Goal: Task Accomplishment & Management: Use online tool/utility

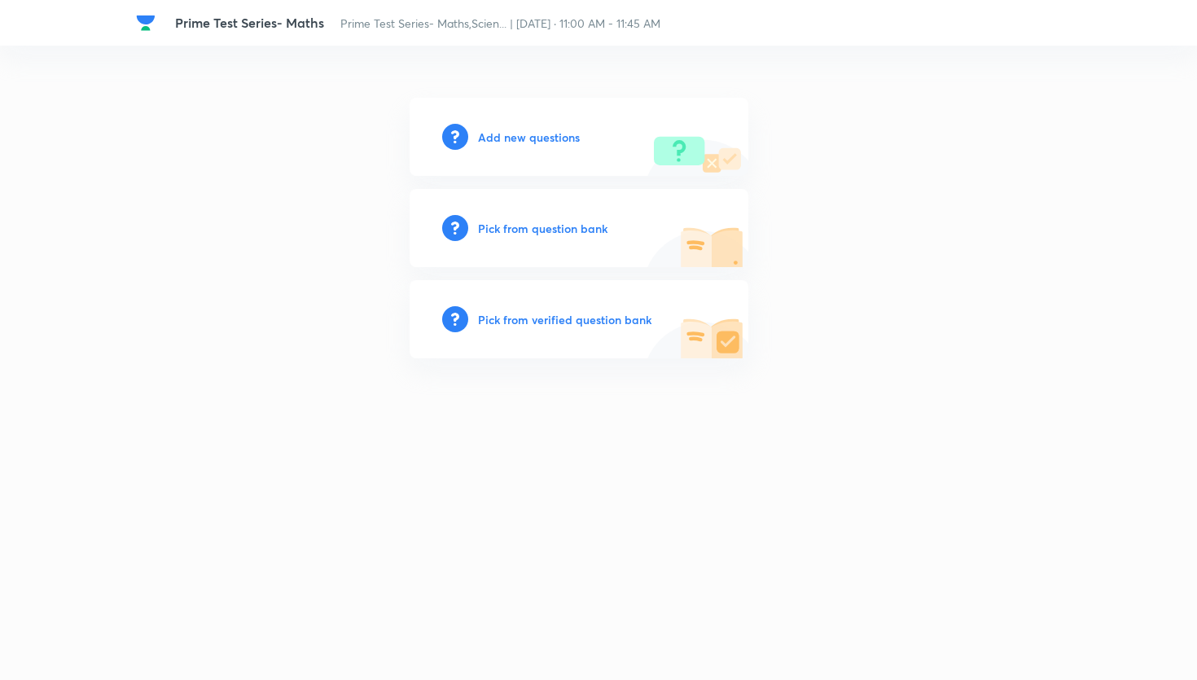
click at [594, 230] on h6 "Pick from question bank" at bounding box center [542, 228] width 129 height 17
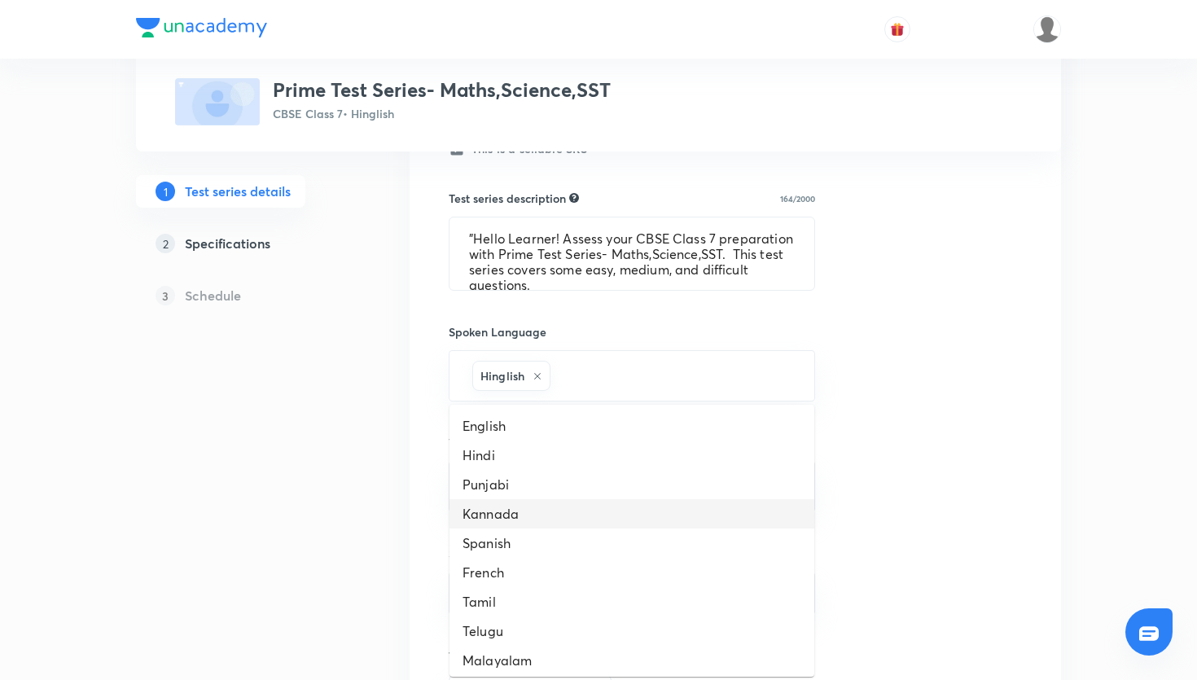
scroll to position [916, 0]
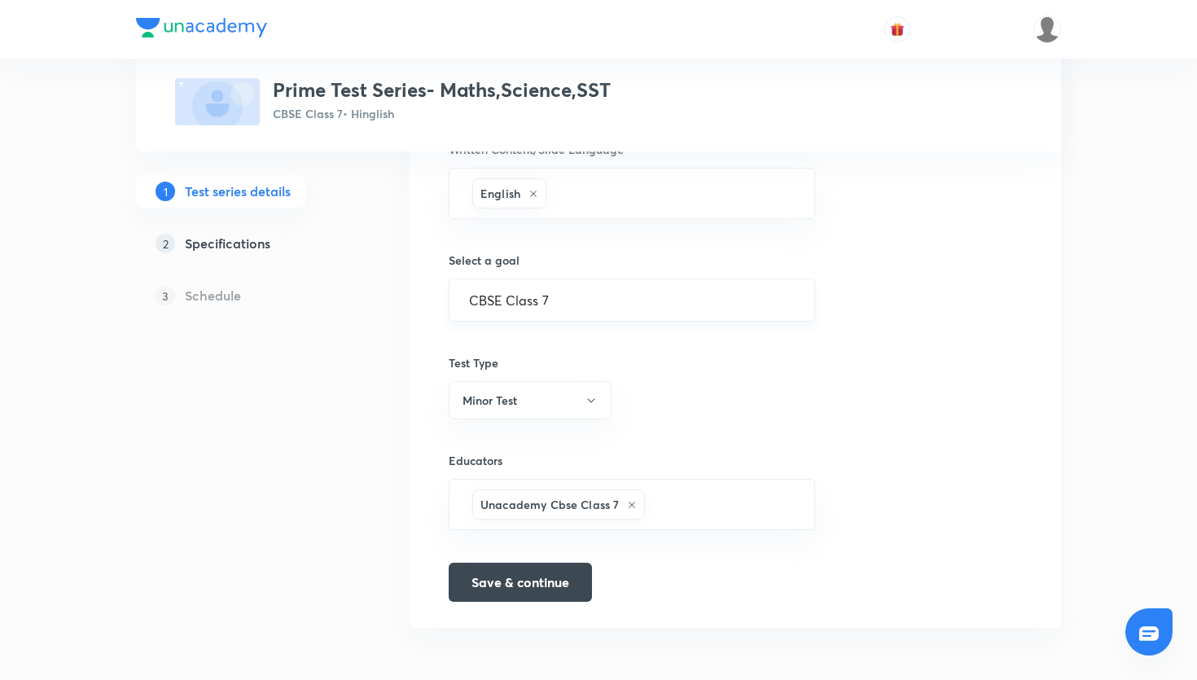
scroll to position [0, 0]
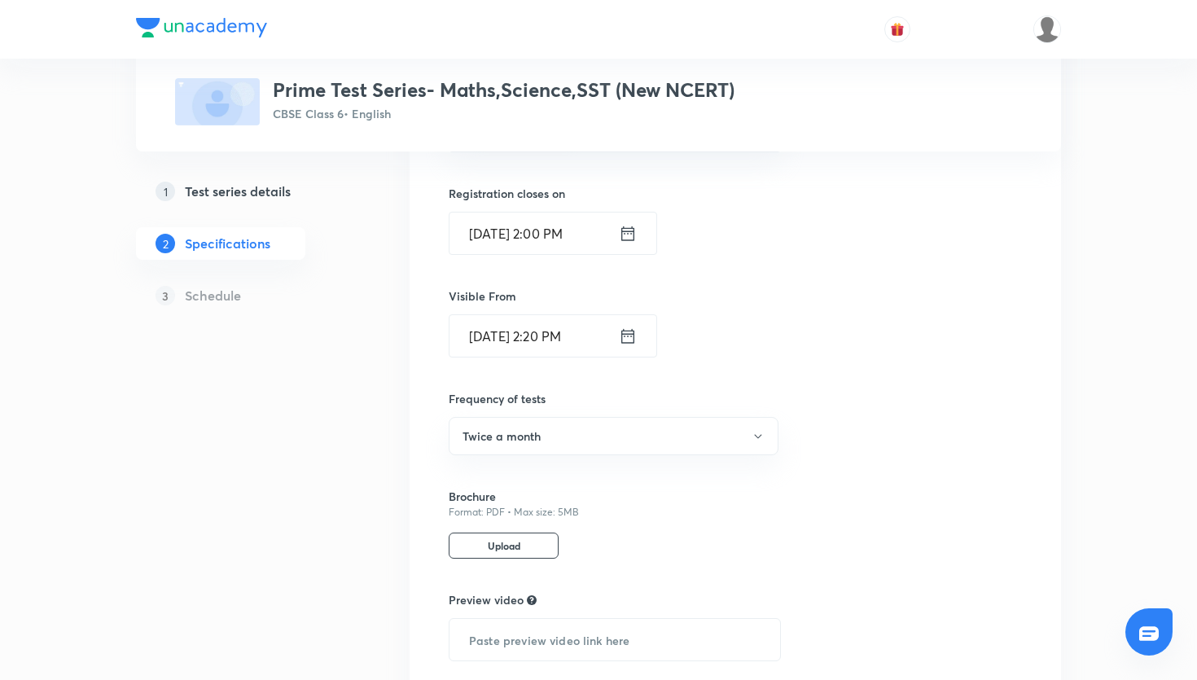
scroll to position [842, 0]
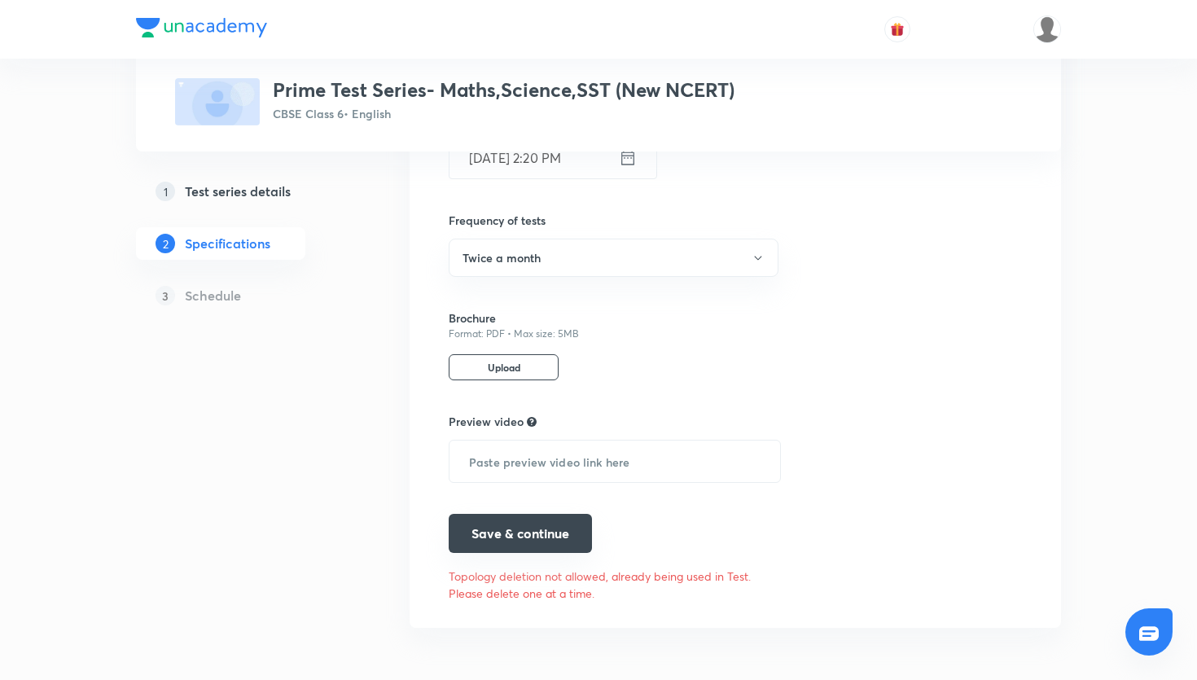
click at [520, 529] on button "Save & continue" at bounding box center [520, 533] width 143 height 39
click at [293, 191] on div "1 Test series details" at bounding box center [250, 192] width 189 height 20
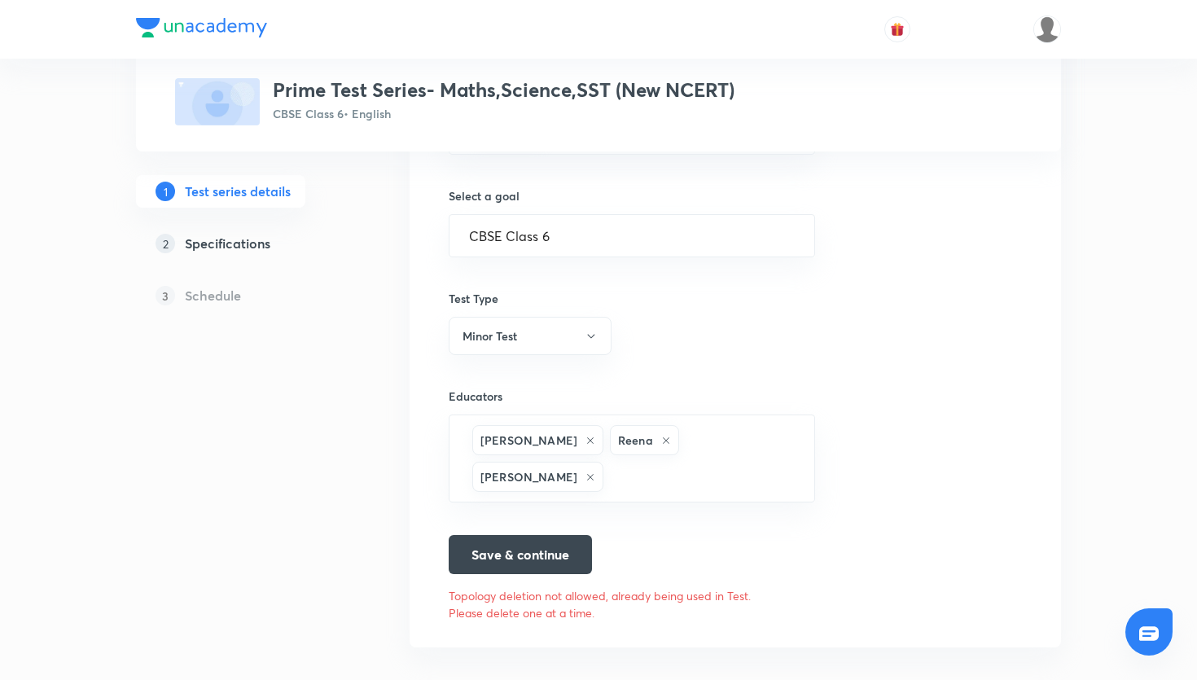
scroll to position [994, 0]
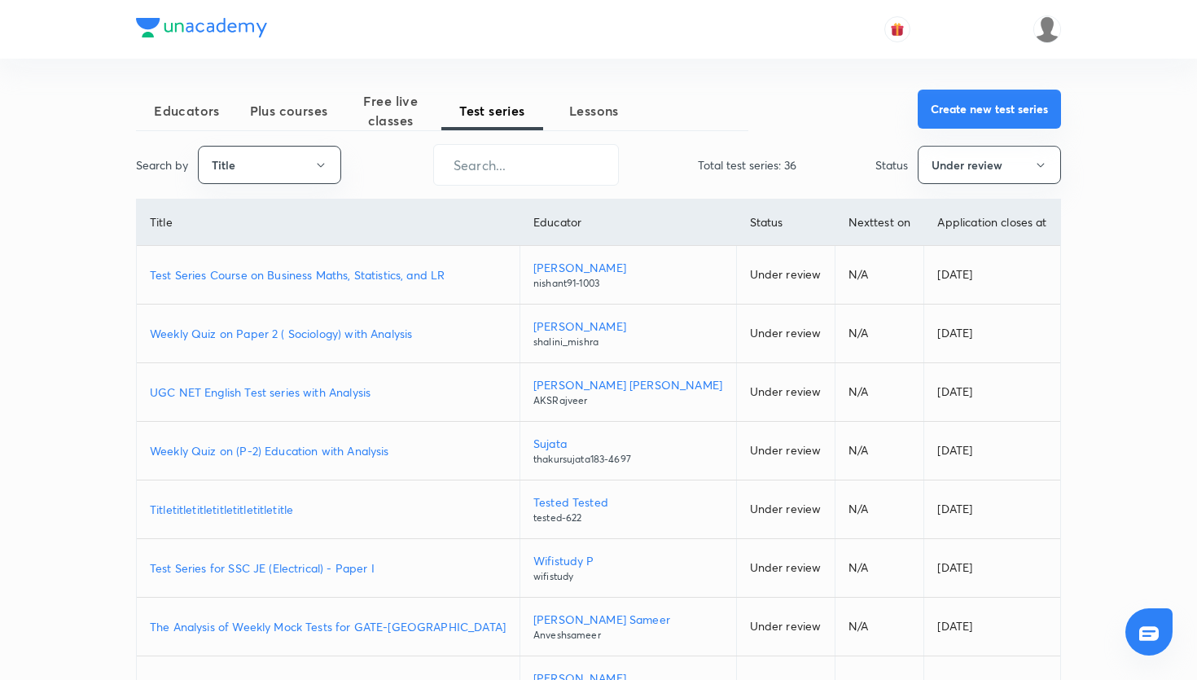
click at [966, 109] on button "Create new test series" at bounding box center [989, 109] width 143 height 39
click at [535, 149] on input "text" at bounding box center [526, 165] width 184 height 42
click at [309, 158] on button "Title" at bounding box center [269, 165] width 143 height 38
click at [290, 236] on span "Username" at bounding box center [269, 244] width 122 height 17
click at [578, 171] on input "text" at bounding box center [526, 165] width 184 height 42
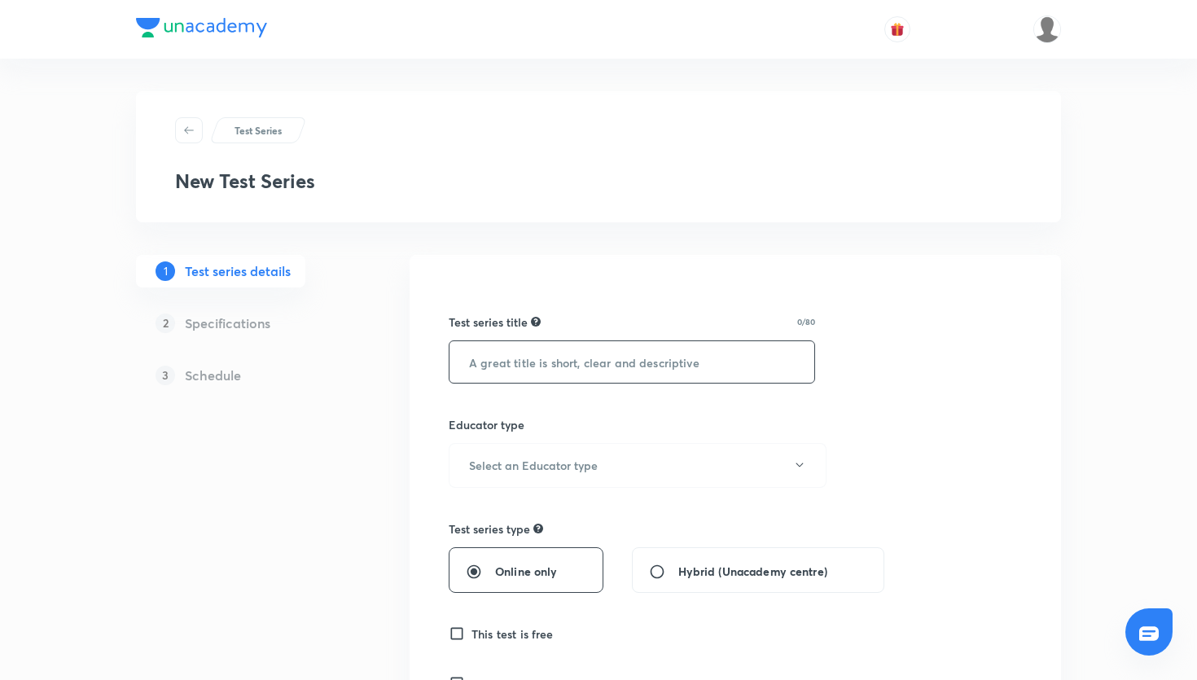
click at [610, 340] on div "​" at bounding box center [632, 361] width 366 height 43
paste input "Prime Test Series- Maths,Science,SST"
type input "Prime Test Series- Maths,Science,SST"
click at [581, 461] on h6 "Select an Educator type" at bounding box center [533, 465] width 129 height 17
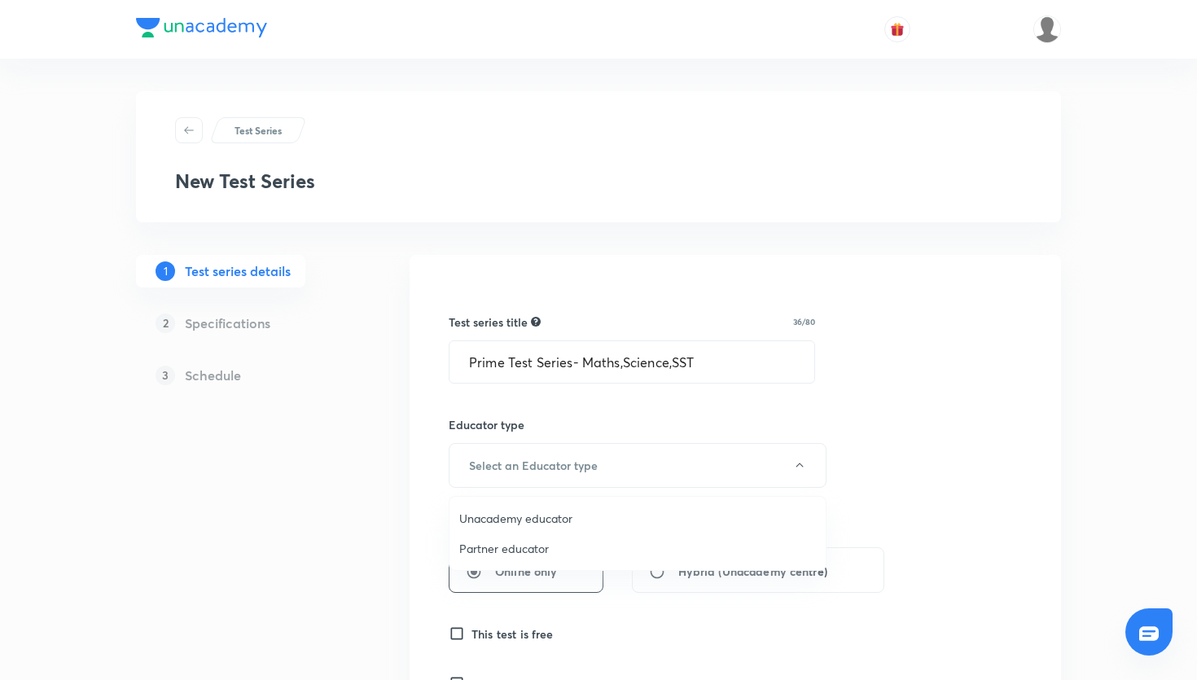
click at [568, 507] on li "Unacademy educator" at bounding box center [638, 518] width 376 height 30
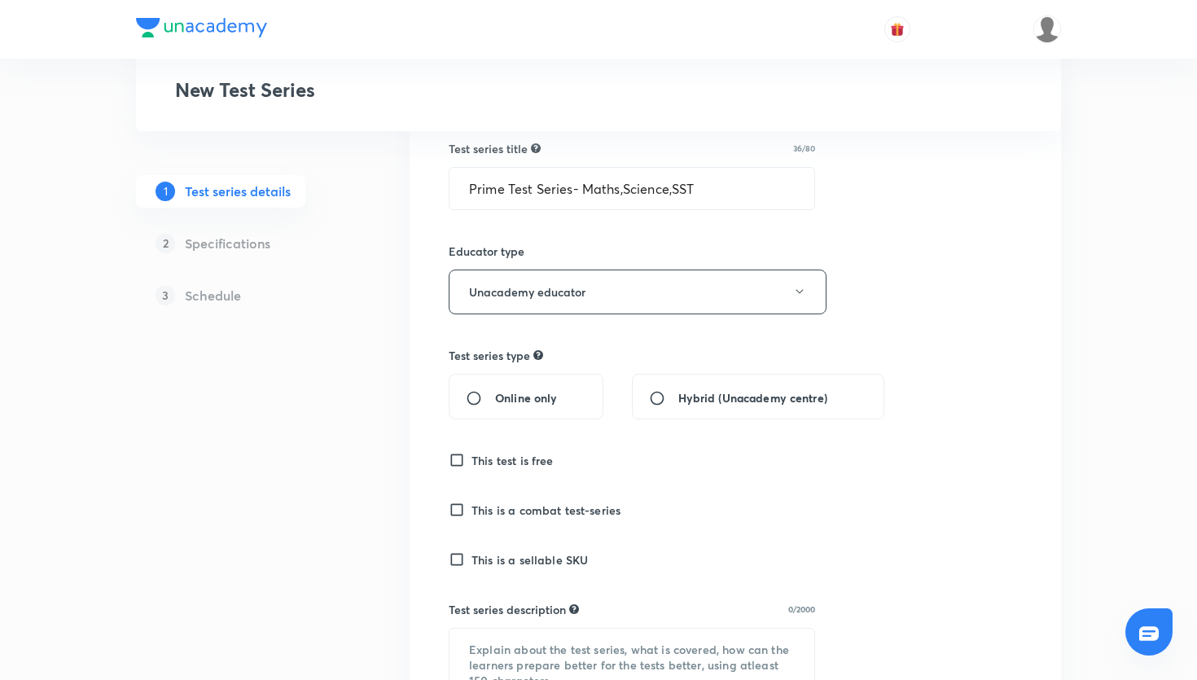
scroll to position [200, 0]
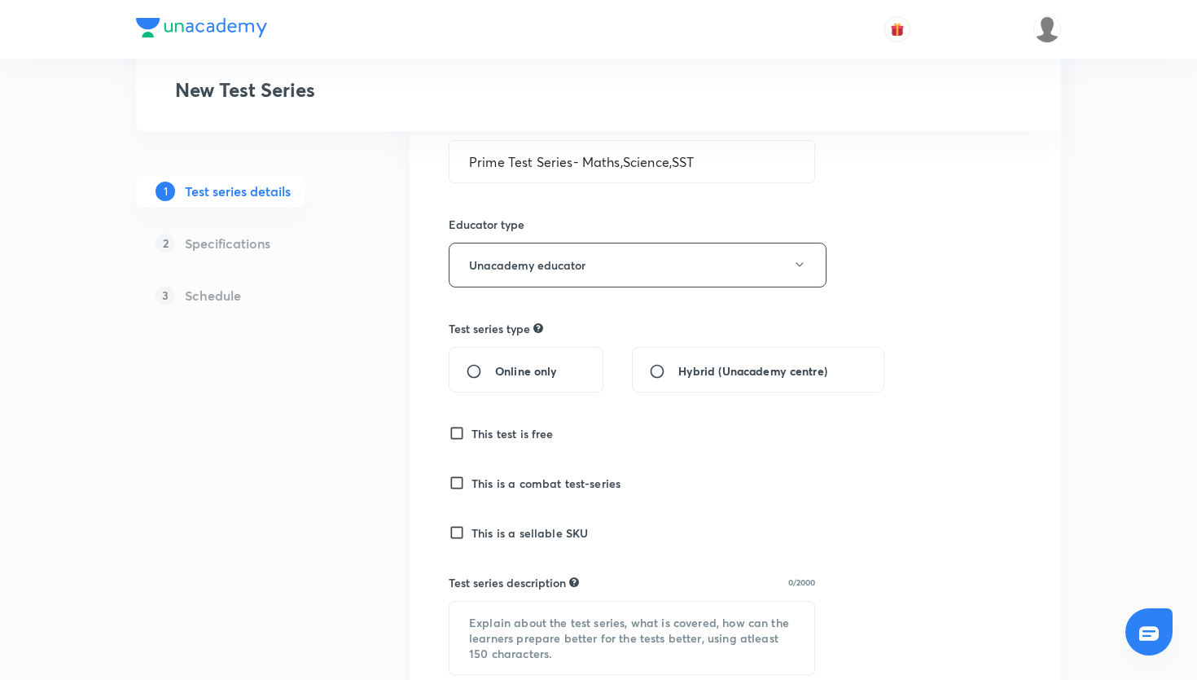
click at [505, 357] on div "Online only" at bounding box center [526, 370] width 155 height 46
click at [479, 366] on input "Online only" at bounding box center [480, 371] width 29 height 16
radio input "true"
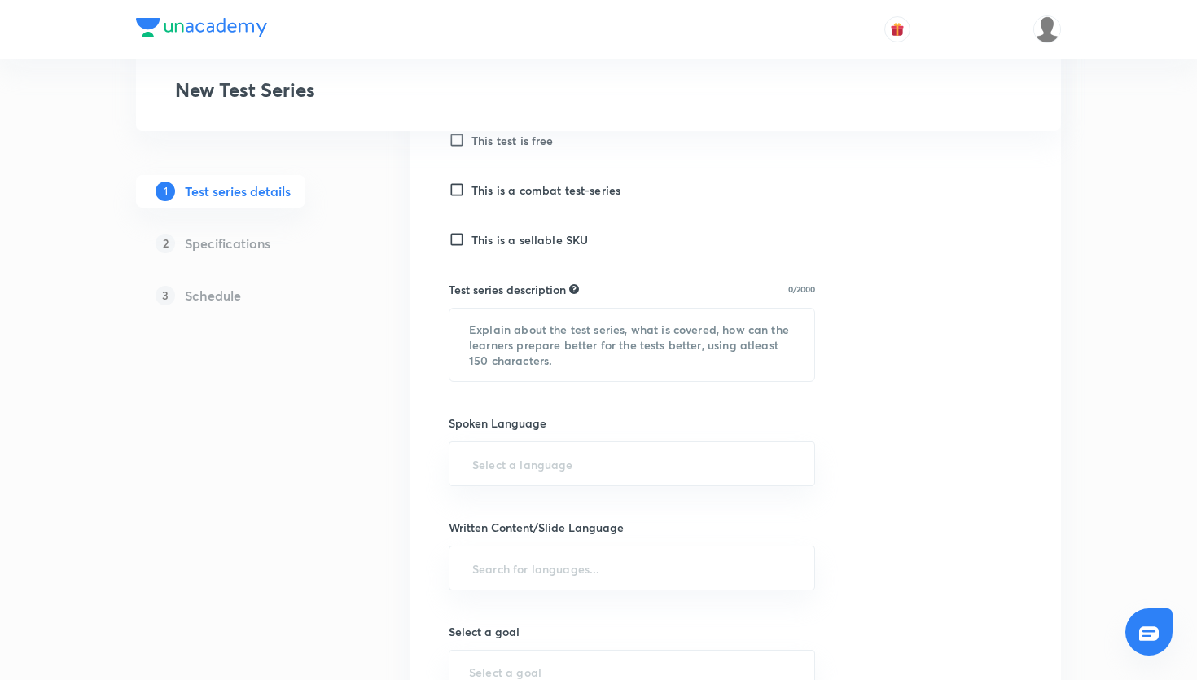
scroll to position [530, 0]
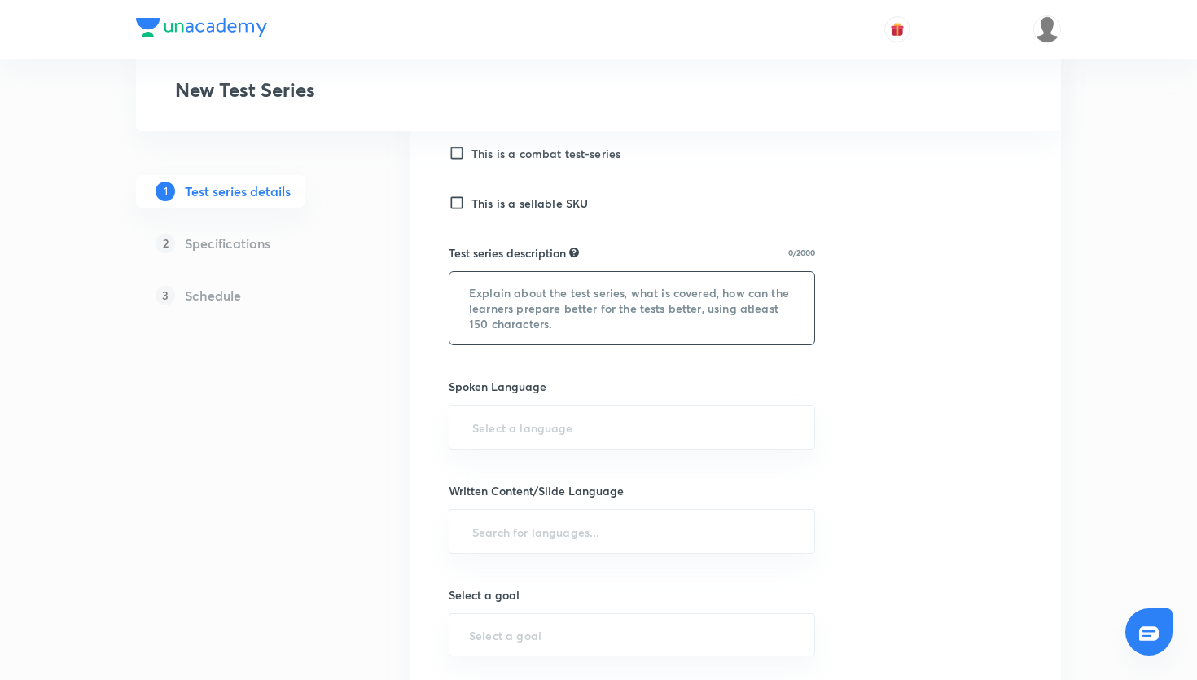
click at [614, 324] on textarea at bounding box center [632, 308] width 365 height 72
paste textarea ""Hello Learner! Assess your CBSE Class 6 preparation with Prime Test Series- Ma…"
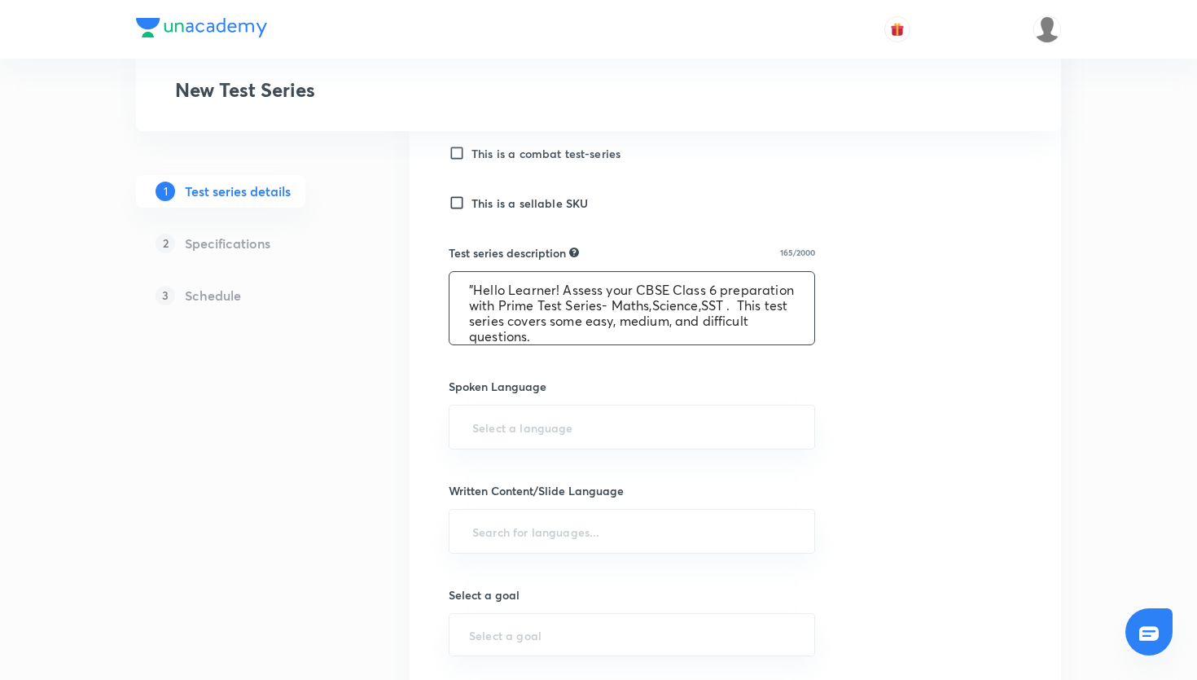
scroll to position [15, 0]
click at [473, 272] on textarea ""Hello Learner! Assess your CBSE Class 6 preparation with Prime Test Series- Ma…" at bounding box center [632, 308] width 365 height 72
type textarea "Hello Learner! Assess your CBSE Class 6 preparation with Prime Test Series- Mat…"
click at [573, 412] on input "text" at bounding box center [632, 427] width 326 height 30
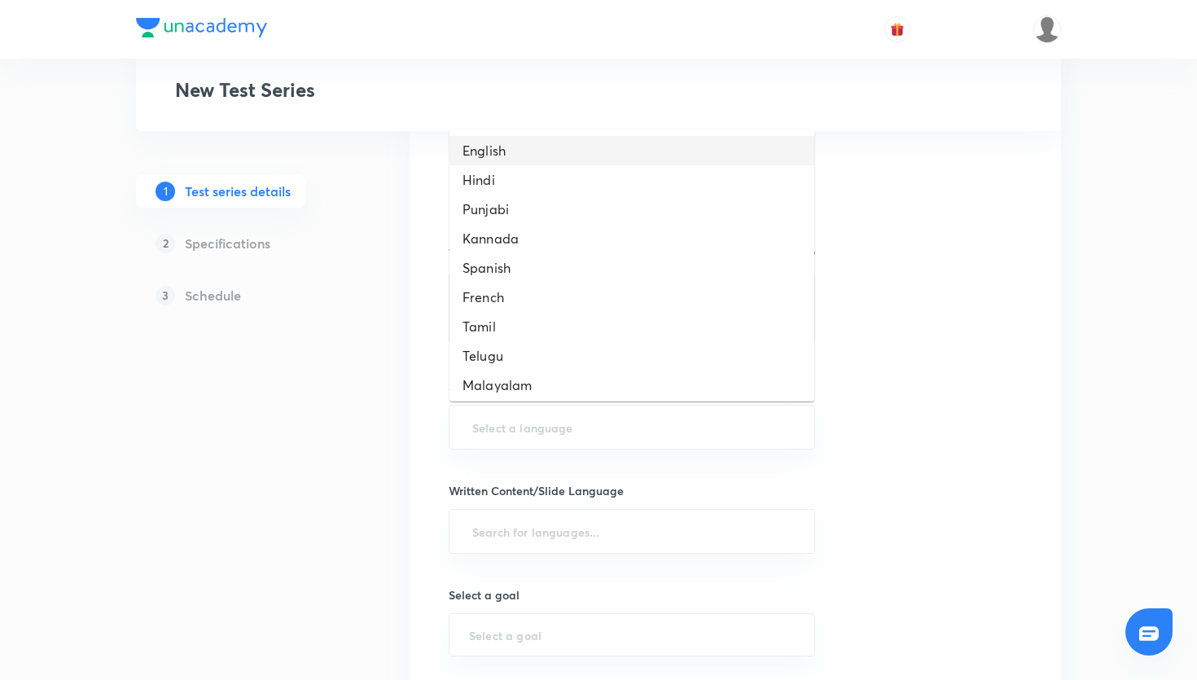
click at [532, 159] on li "English" at bounding box center [632, 150] width 365 height 29
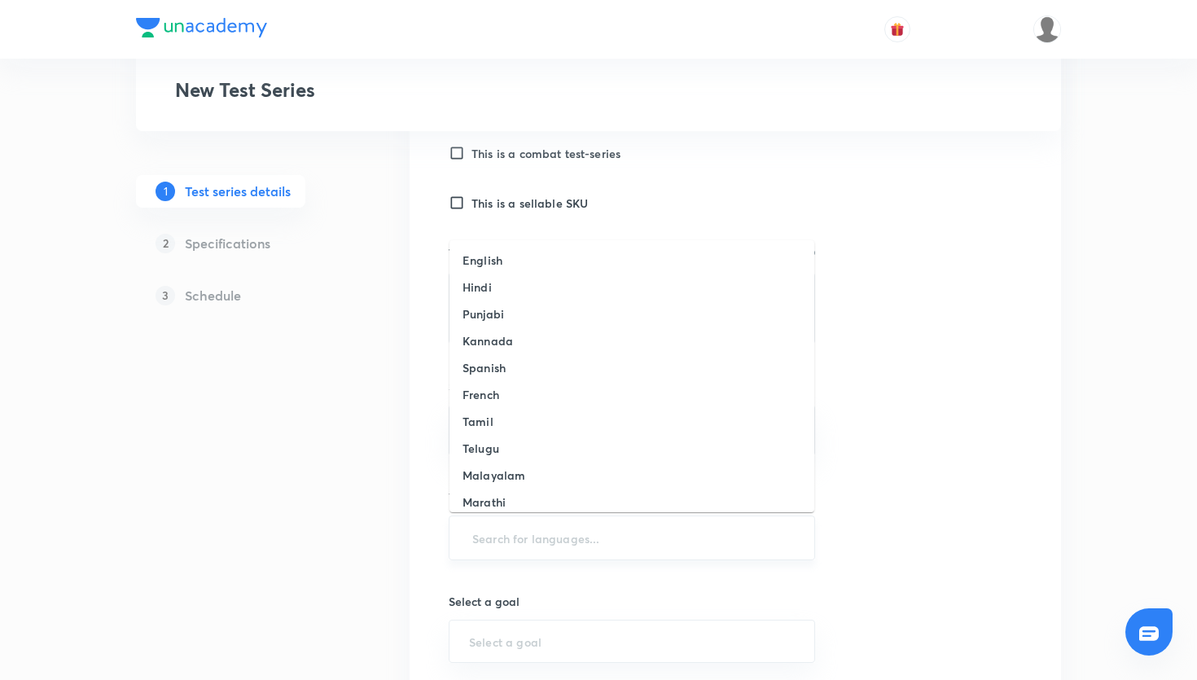
click at [509, 547] on input "text" at bounding box center [632, 538] width 326 height 30
click at [502, 271] on li "English" at bounding box center [632, 260] width 365 height 27
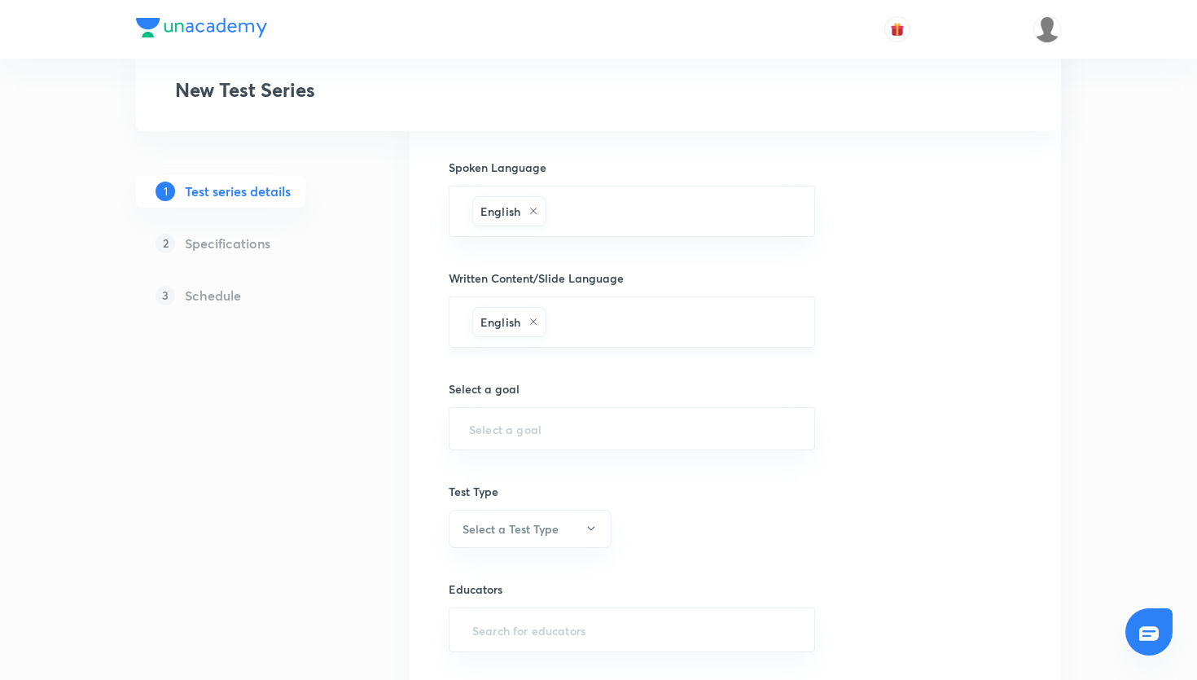
scroll to position [773, 0]
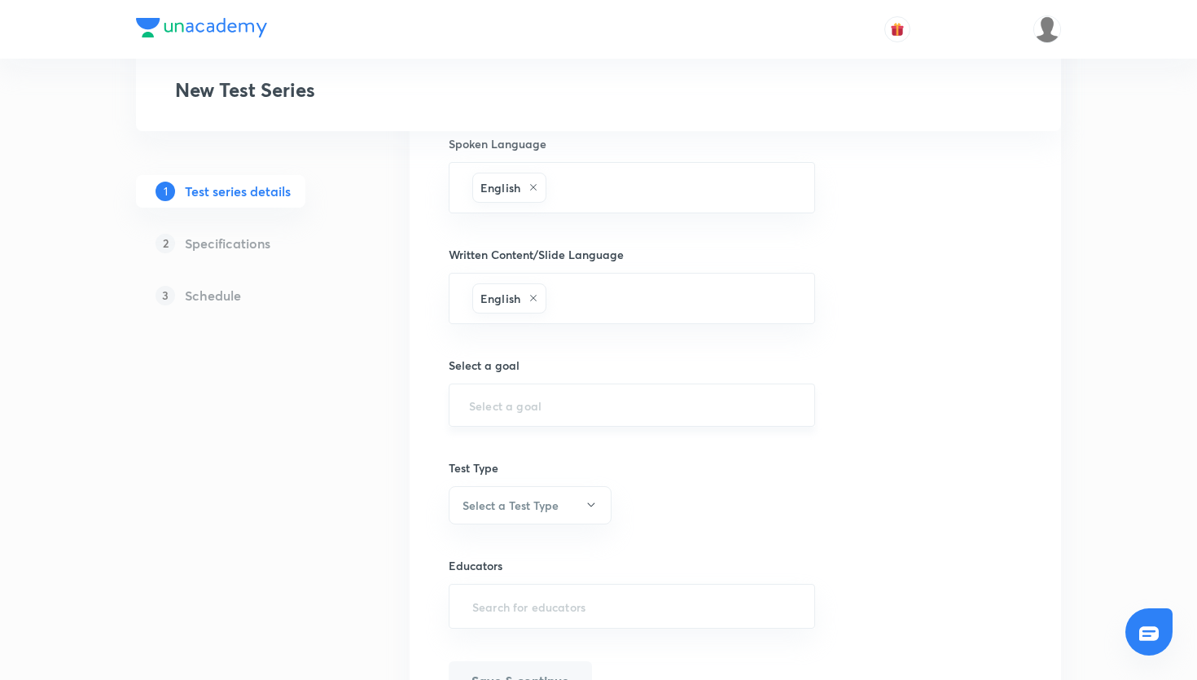
click at [488, 406] on input "text" at bounding box center [632, 404] width 326 height 15
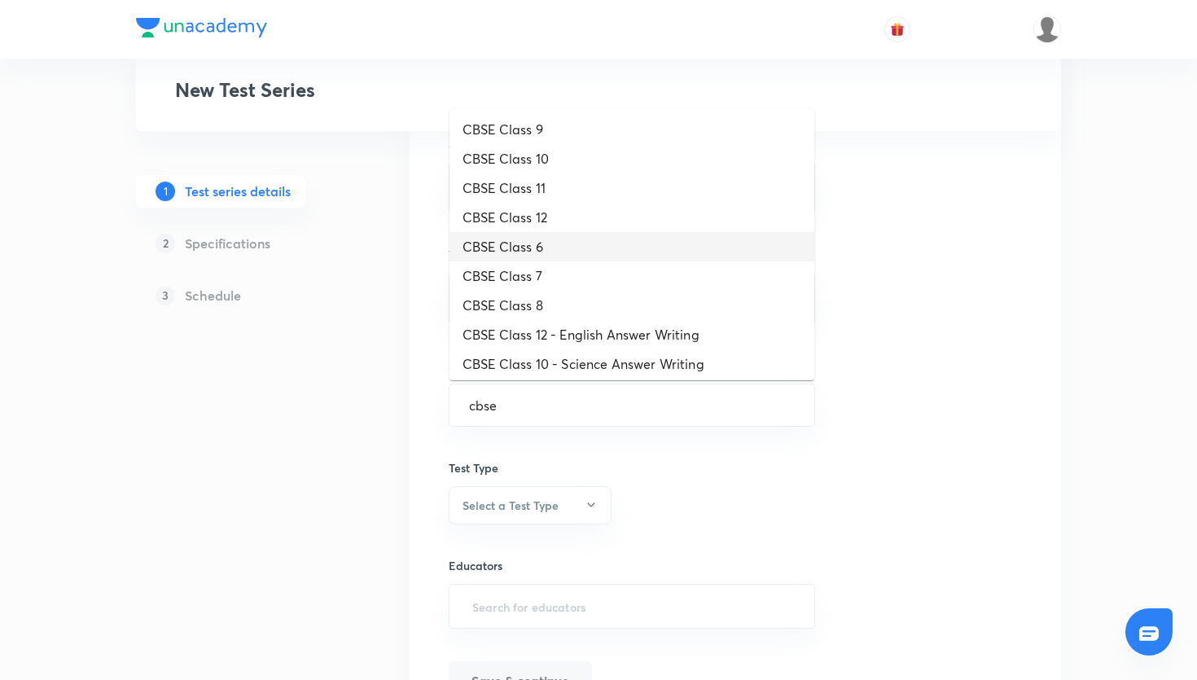
click at [571, 239] on li "CBSE Class 6" at bounding box center [632, 246] width 365 height 29
type input "CBSE Class 6"
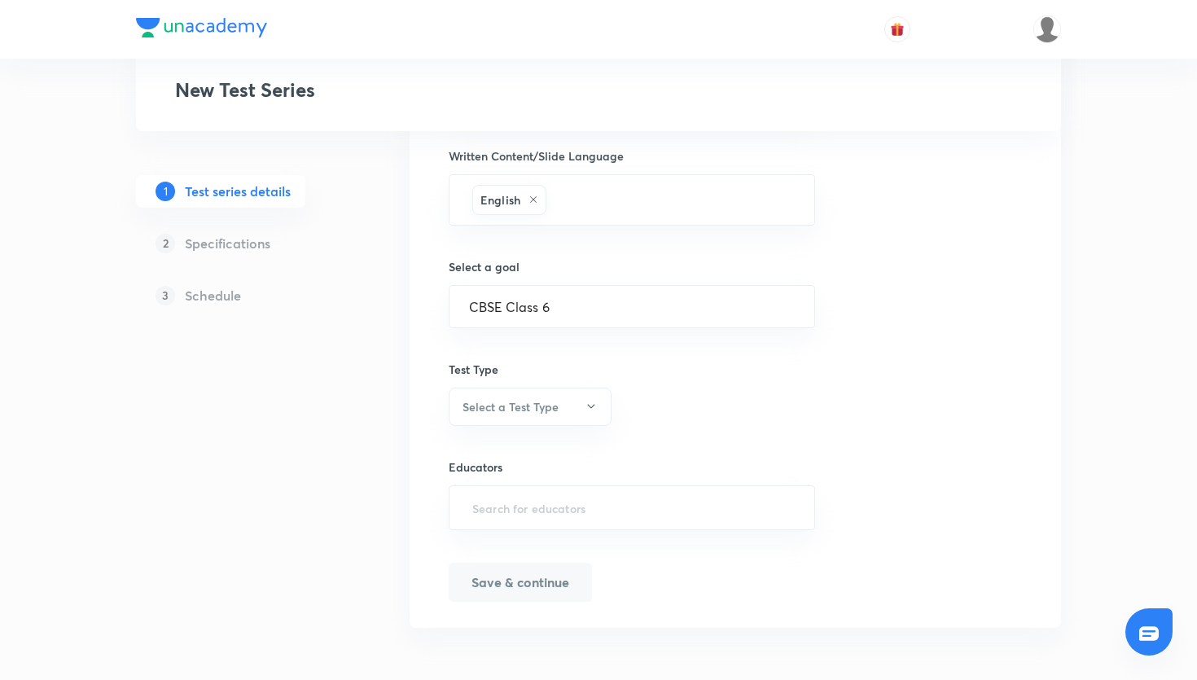
scroll to position [871, 0]
click at [557, 404] on h6 "Select a Test Type" at bounding box center [511, 407] width 96 height 17
click at [516, 493] on span "Minor Test" at bounding box center [530, 487] width 142 height 17
click at [573, 503] on input "text" at bounding box center [632, 509] width 326 height 30
paste input "unacademy-user-ttworriwbfen"
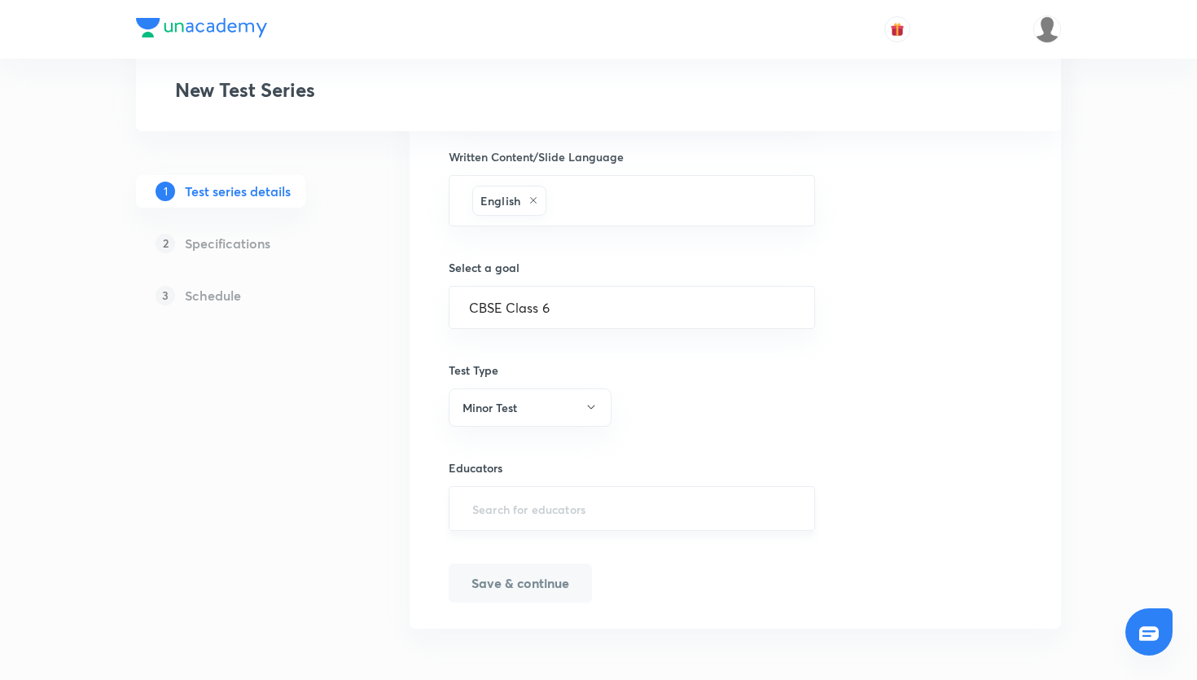
type input "unacademy-user-ttworriwbfen"
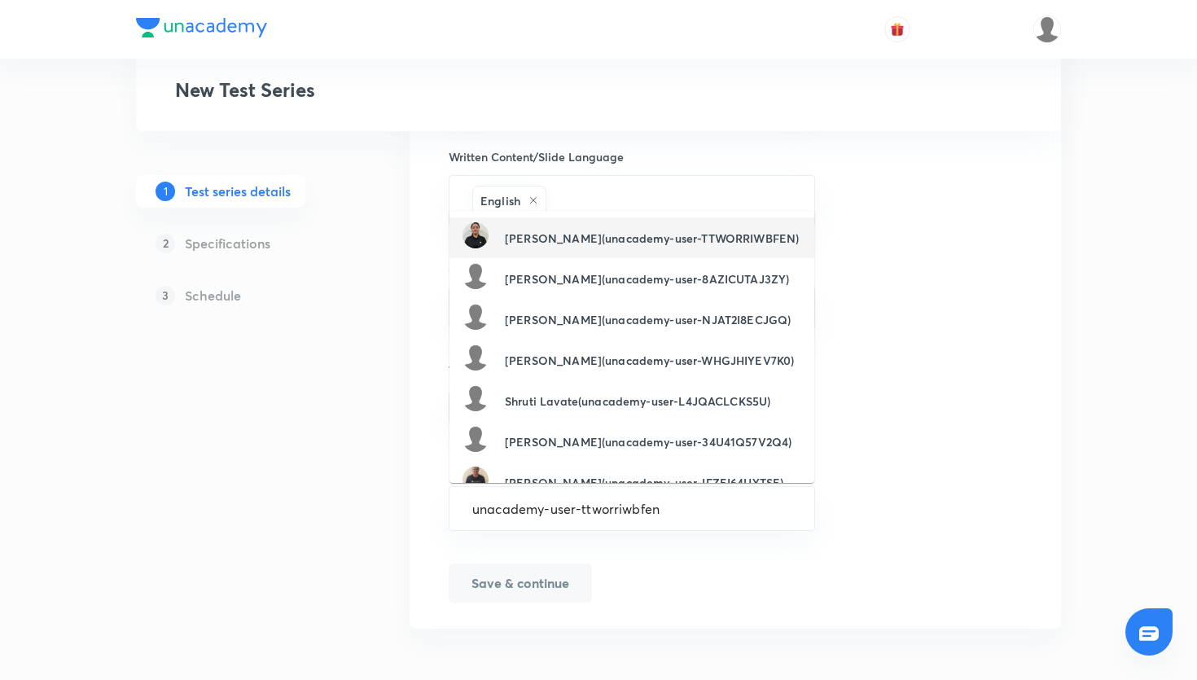
click at [572, 217] on li "Komal Gusai(unacademy-user-TTWORRIWBFEN)" at bounding box center [632, 237] width 365 height 41
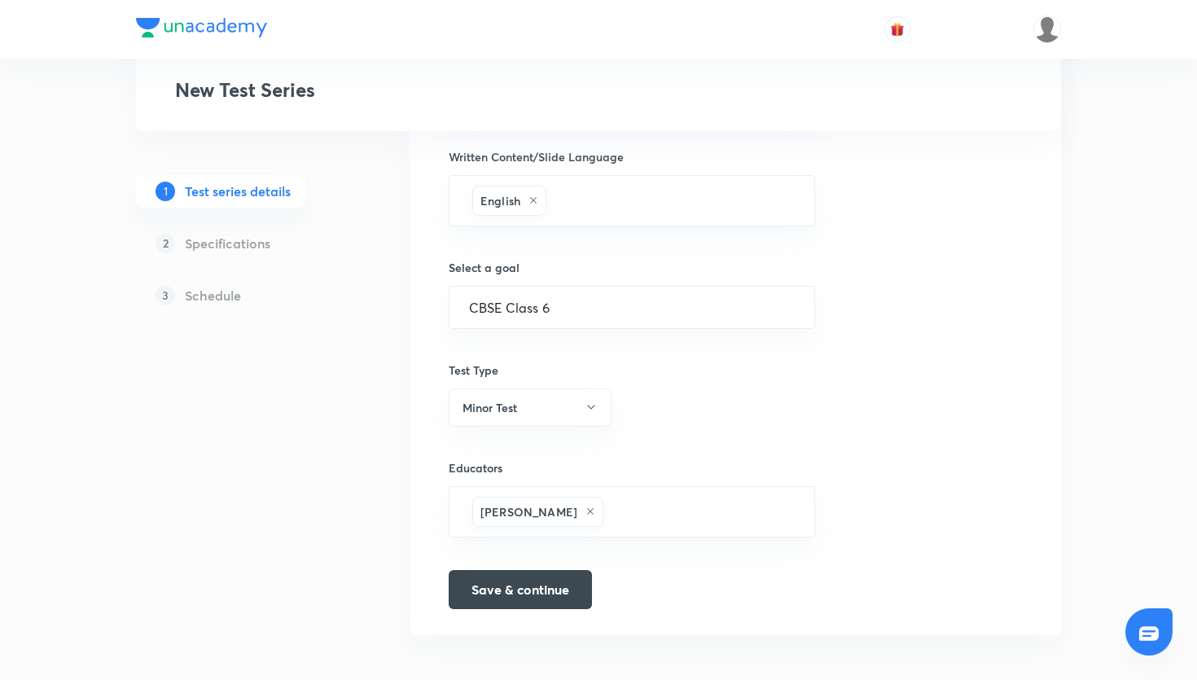
paste input "ayush1999shishodia-1825"
type input "ayush1999shishodia-1825"
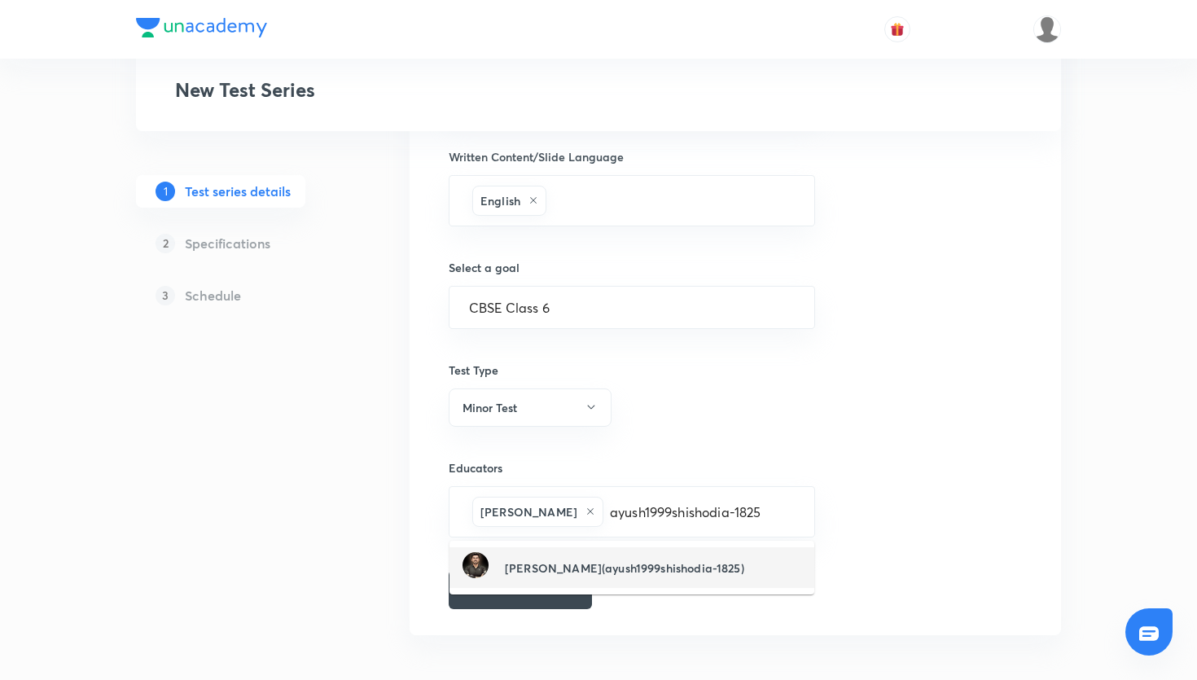
click at [626, 572] on h6 "Ayush Shishodia(ayush1999shishodia-1825)" at bounding box center [624, 567] width 239 height 17
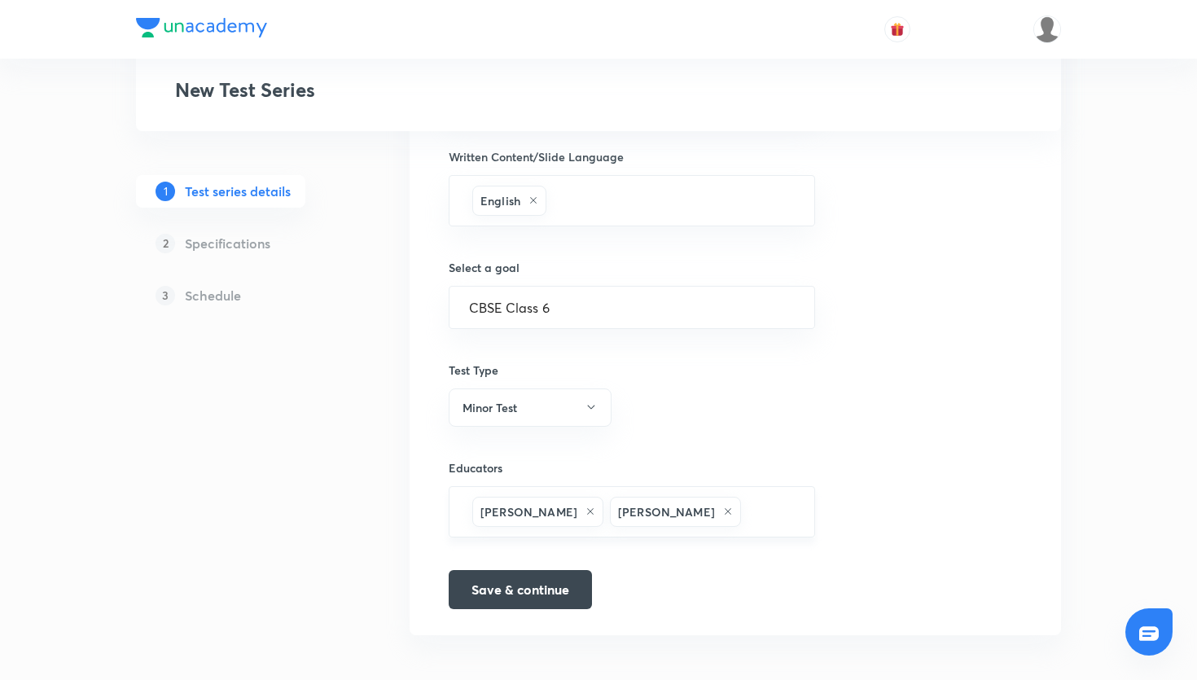
paste input "unacademy-user-69o39w0zacwr"
type input "unacademy-user-69o39w0zacwr"
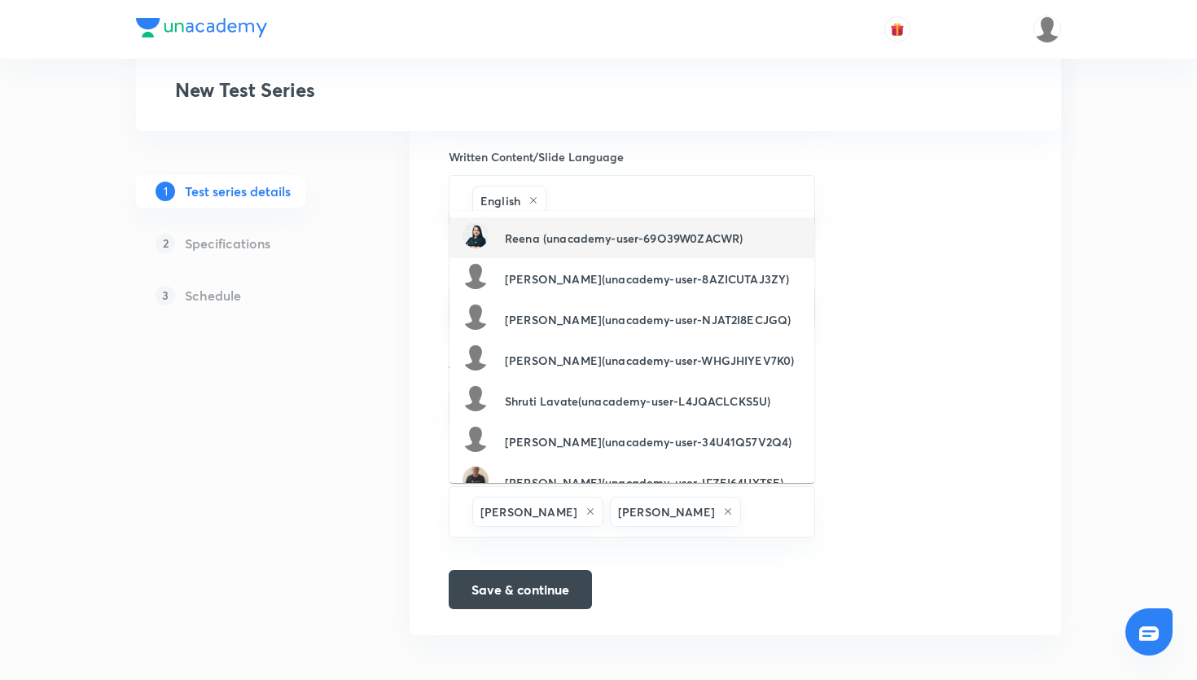
click at [670, 239] on h6 "Reena (unacademy-user-69O39W0ZACWR)" at bounding box center [624, 238] width 238 height 17
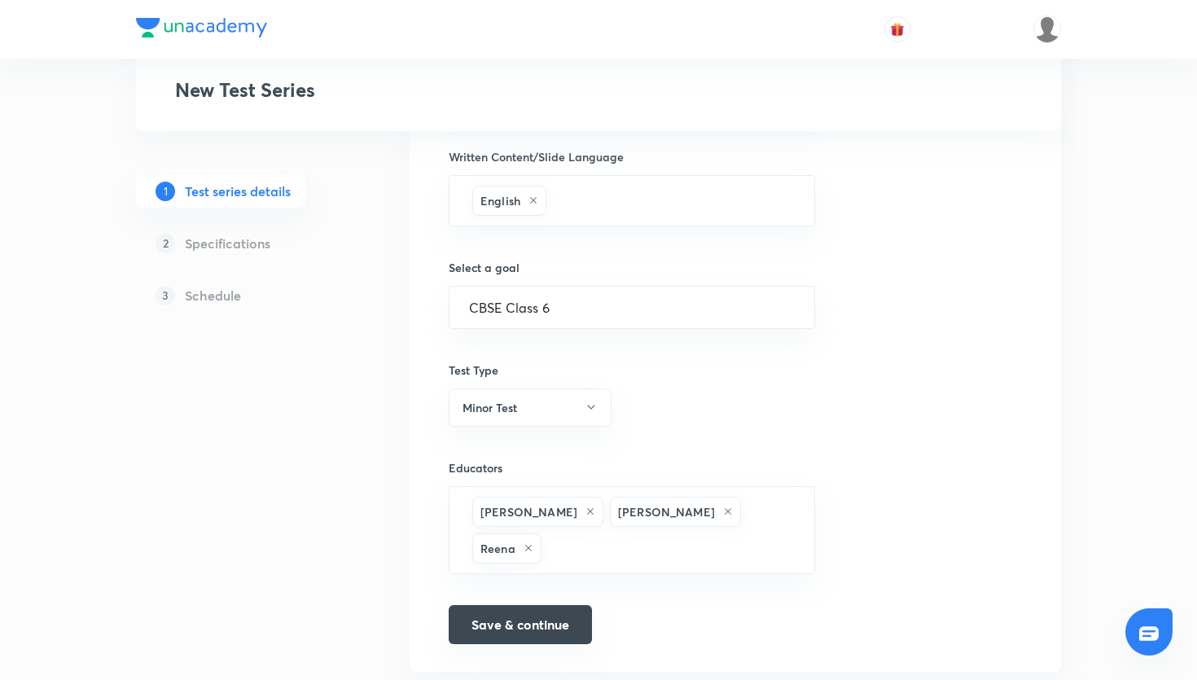
click at [561, 621] on button "Save & continue" at bounding box center [520, 624] width 143 height 39
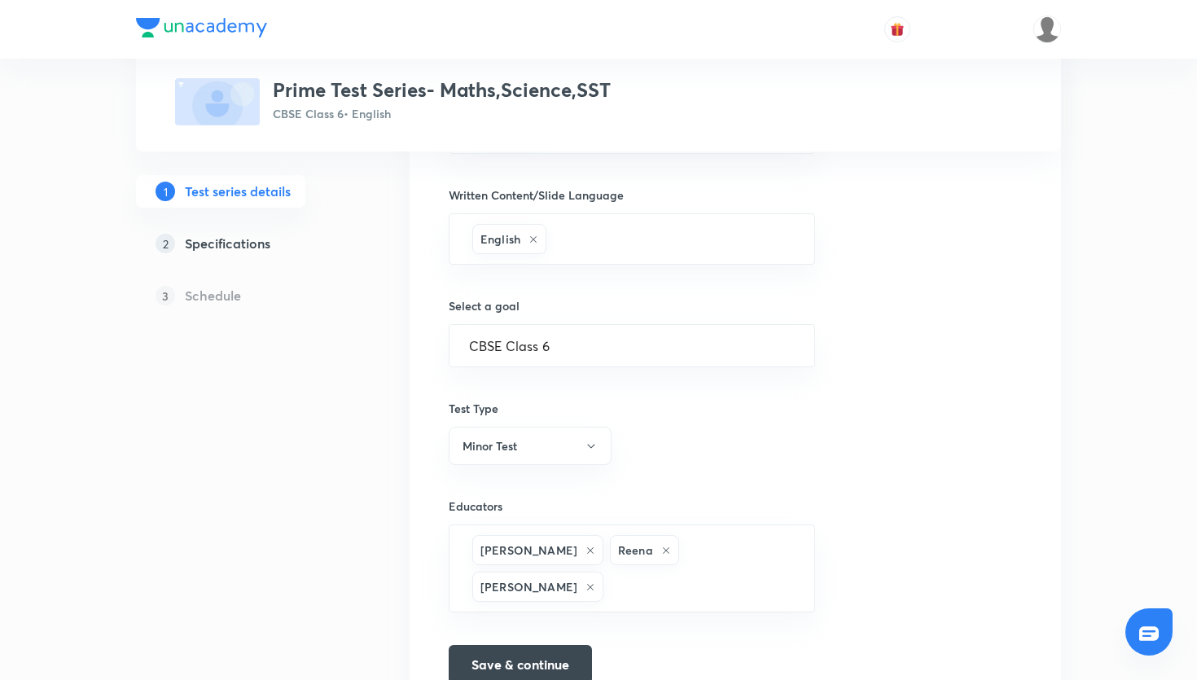
scroll to position [891, 0]
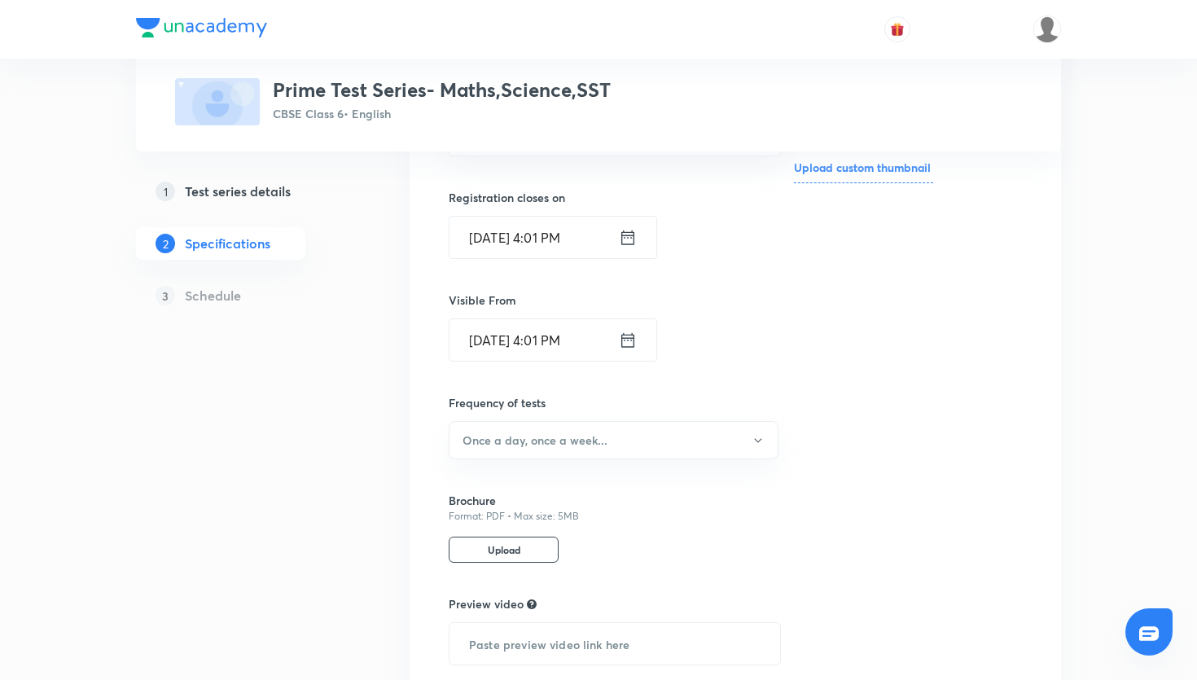
scroll to position [350, 0]
click at [625, 248] on icon at bounding box center [628, 241] width 18 height 23
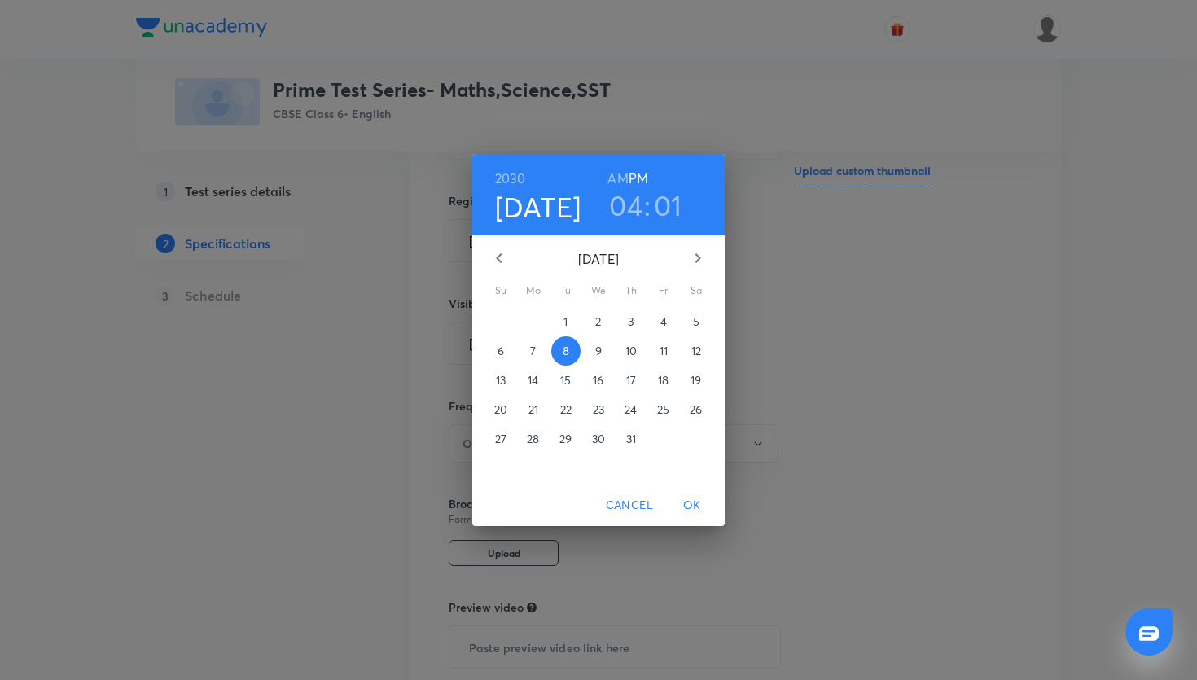
click at [700, 349] on p "12" at bounding box center [696, 351] width 10 height 16
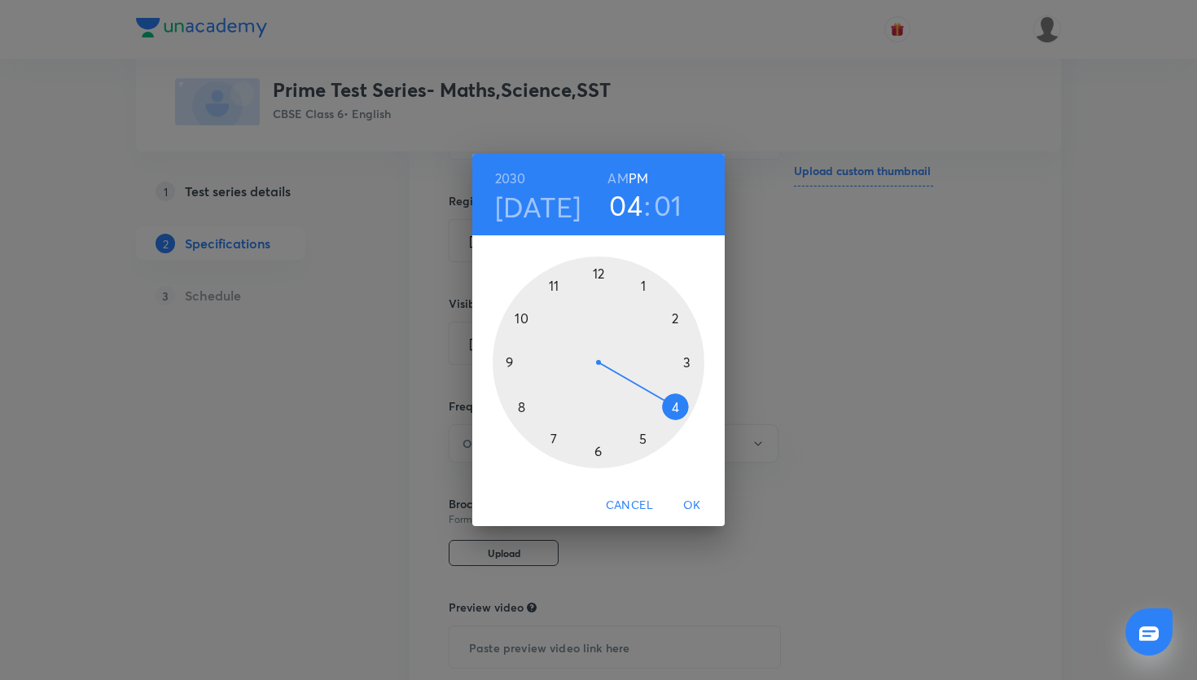
click at [682, 366] on div at bounding box center [599, 363] width 212 height 212
click at [692, 512] on span "OK" at bounding box center [692, 505] width 39 height 20
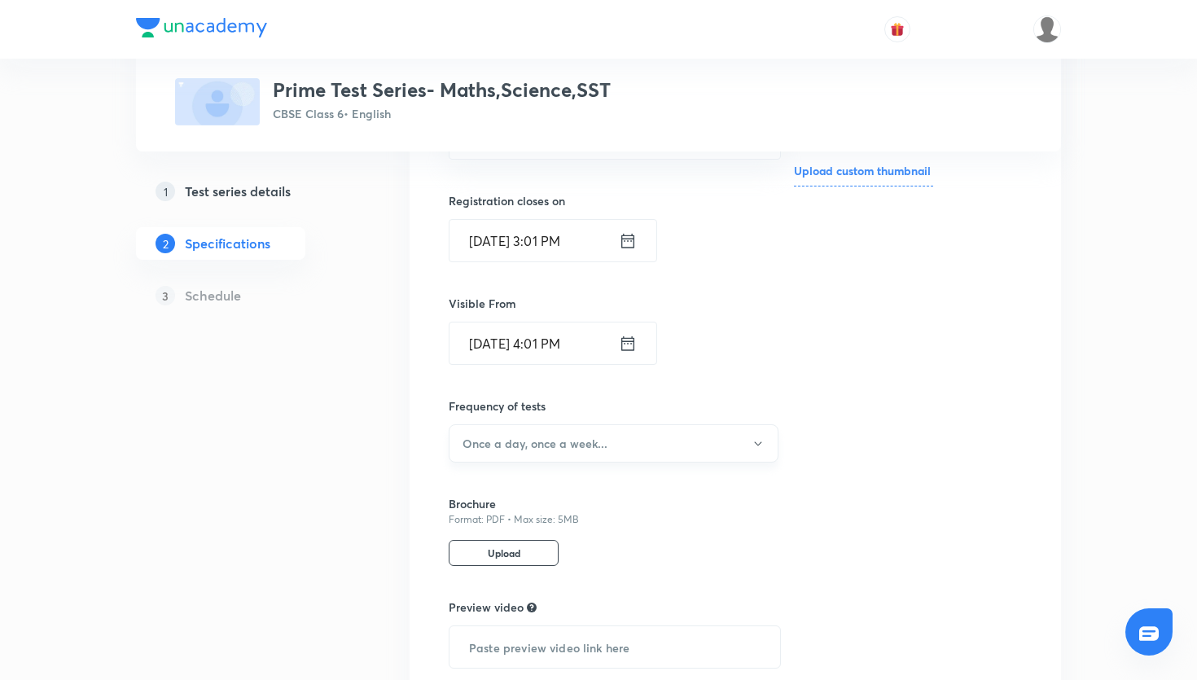
click at [684, 436] on button "Once a day, once a week..." at bounding box center [614, 443] width 330 height 38
click at [522, 619] on span "Twice a month" at bounding box center [613, 623] width 309 height 17
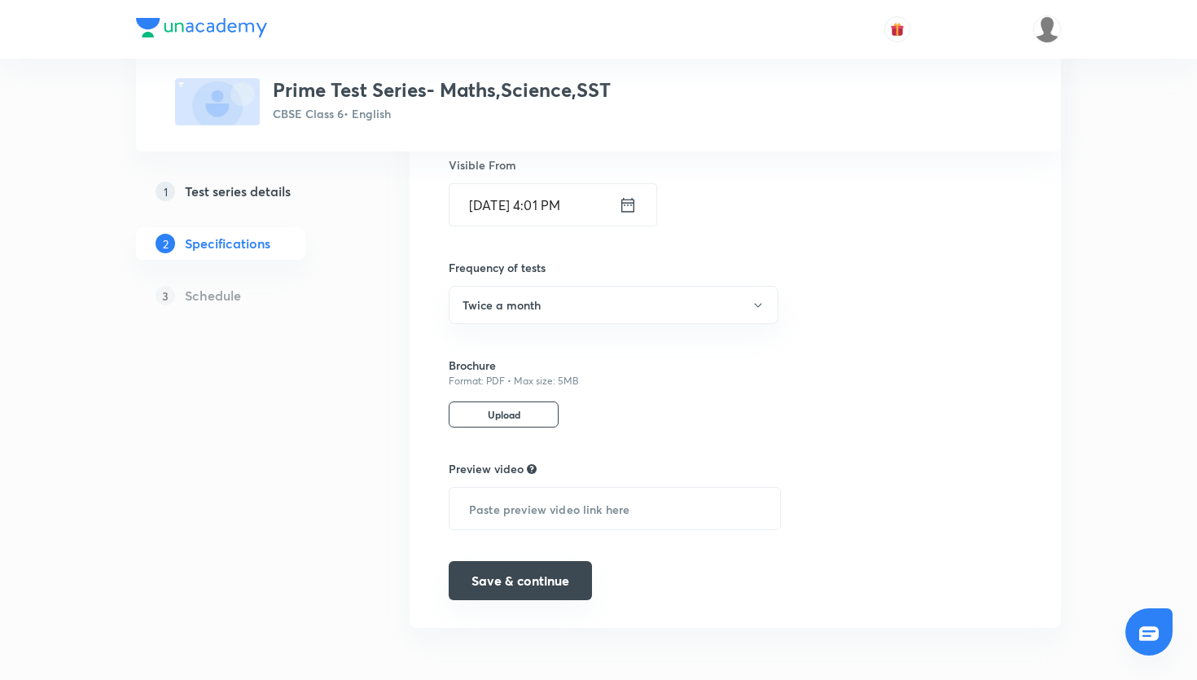
click at [514, 575] on button "Save & continue" at bounding box center [520, 580] width 143 height 39
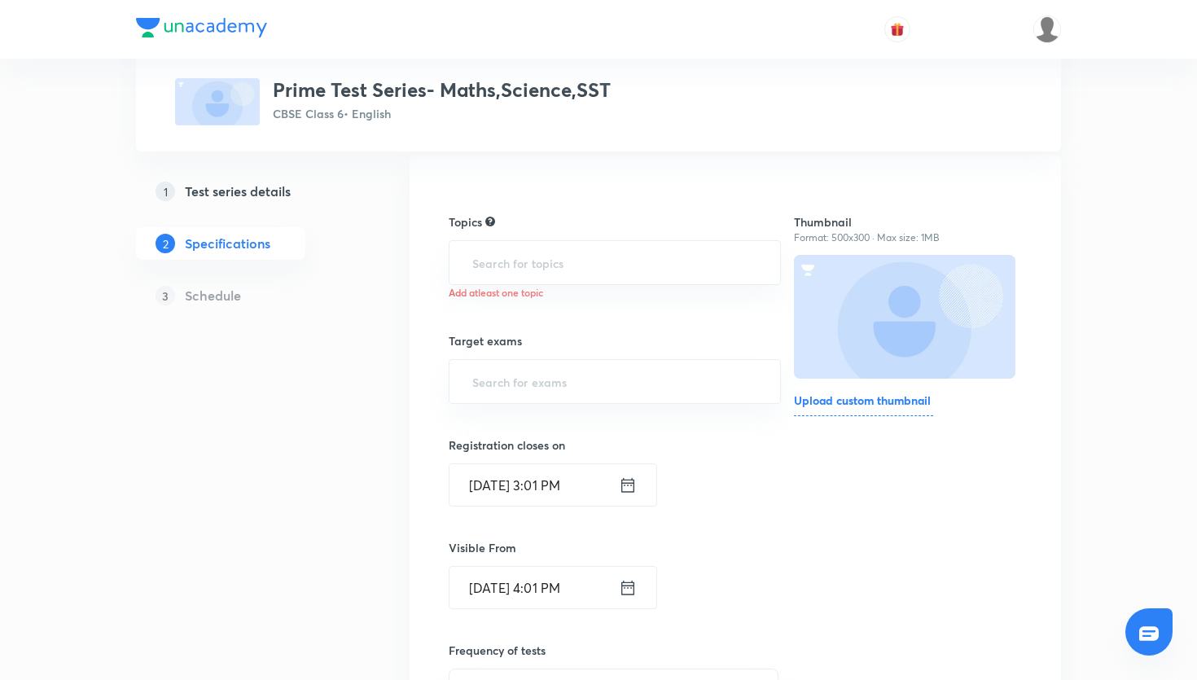
scroll to position [118, 0]
click at [612, 270] on input "text" at bounding box center [615, 265] width 292 height 30
type input "ma"
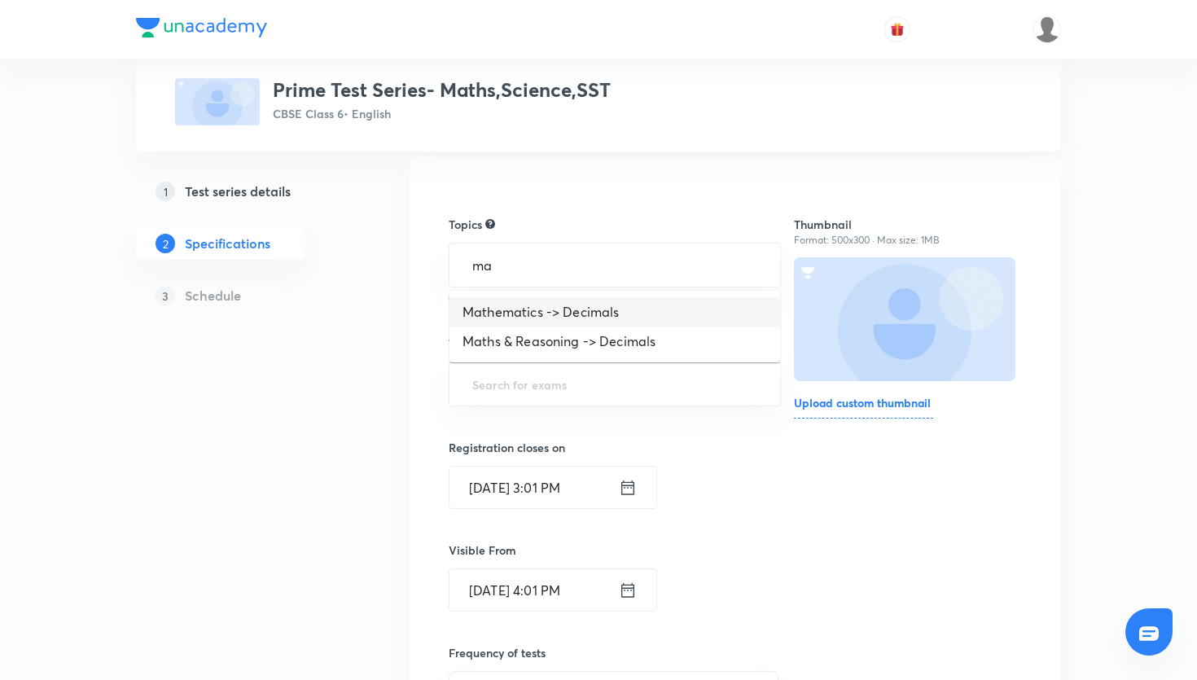
click at [615, 320] on li "Mathematics -> Decimals" at bounding box center [615, 311] width 331 height 29
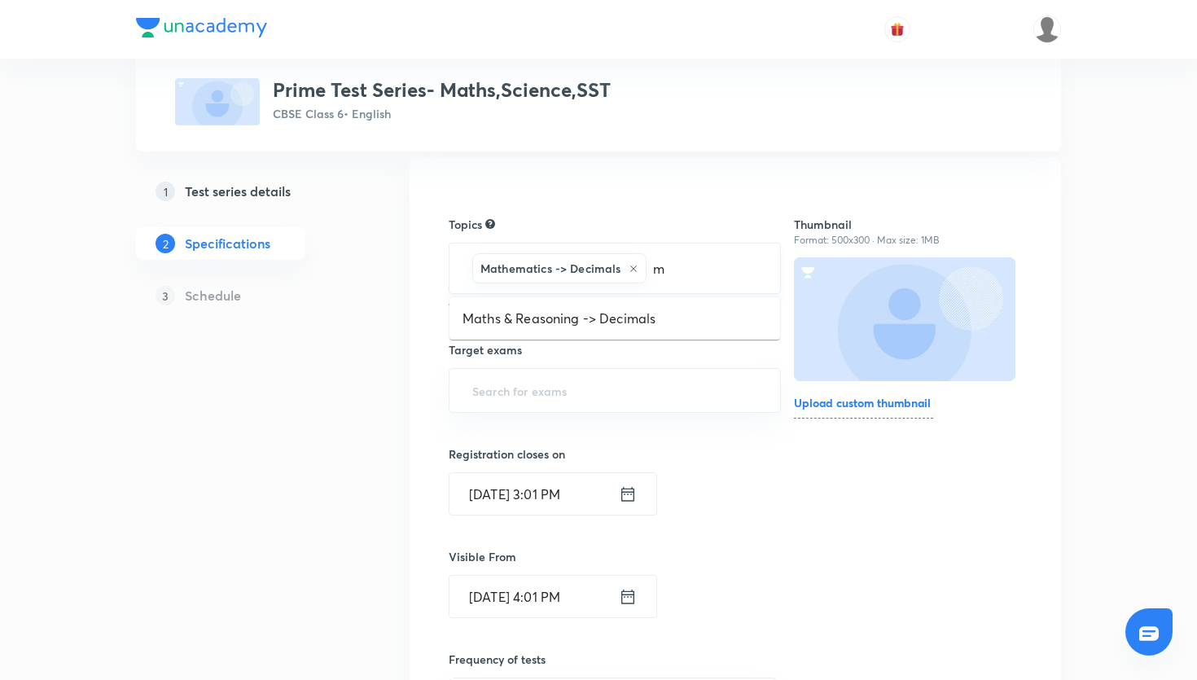
type input "ma"
click at [651, 325] on li "Maths & Reasoning -> Decimals" at bounding box center [615, 318] width 331 height 29
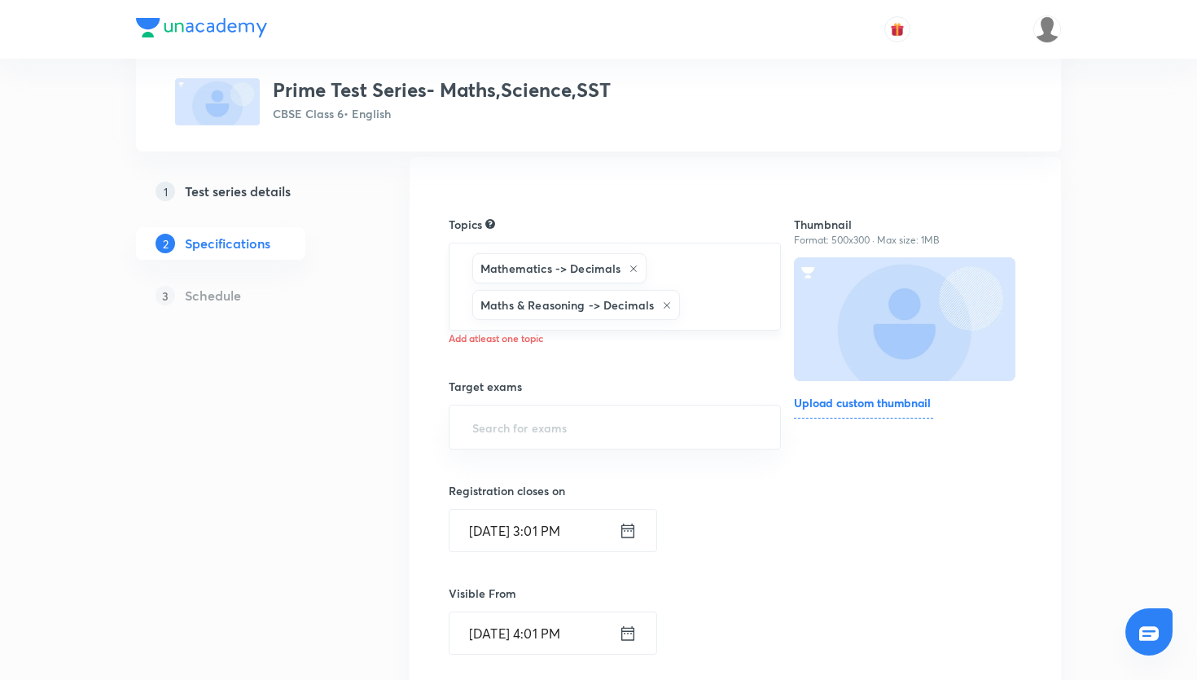
type input "s"
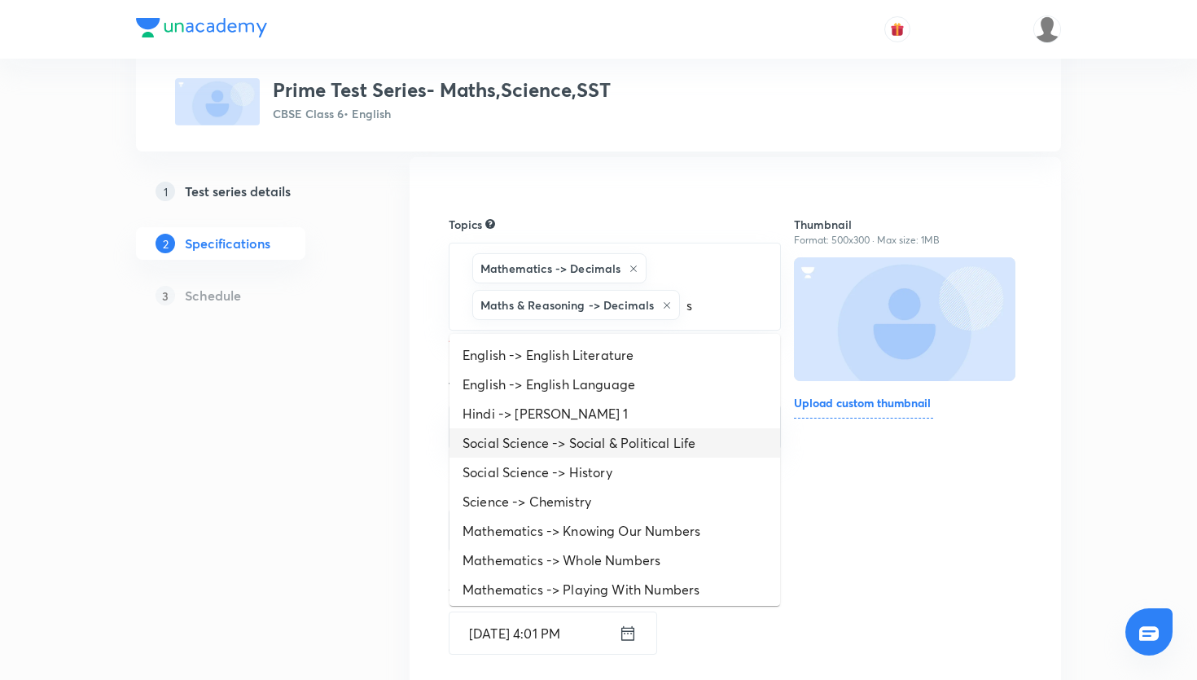
click at [664, 437] on li "Social Science -> Social & Political Life" at bounding box center [615, 442] width 331 height 29
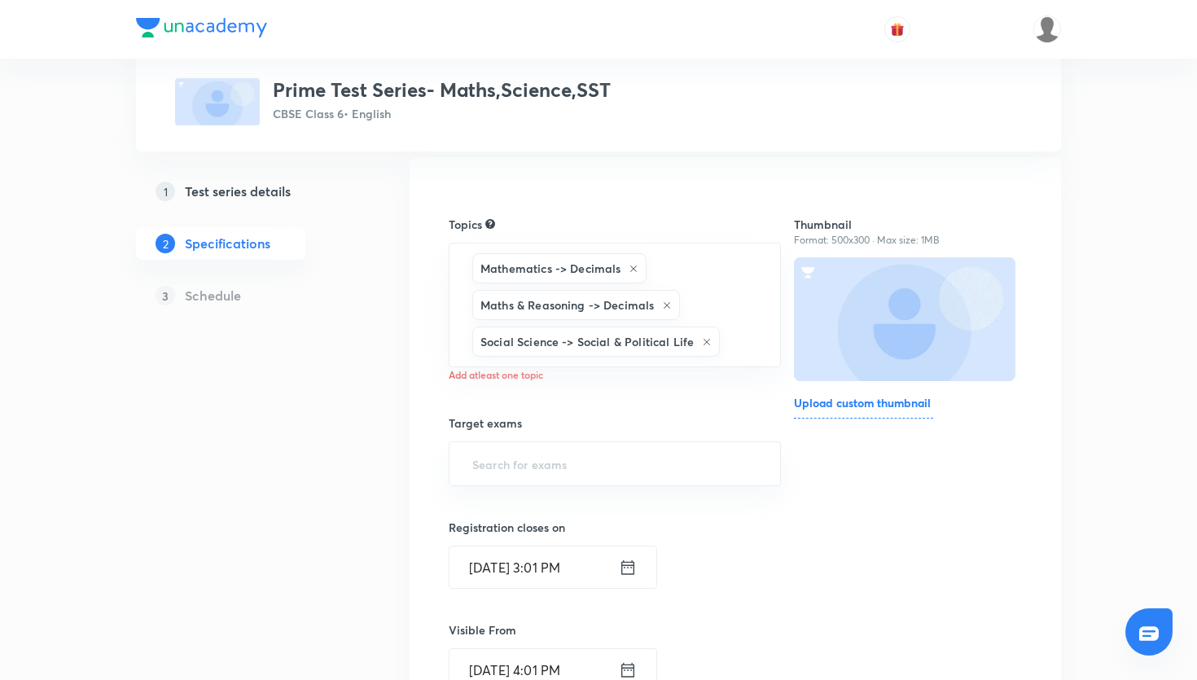
type input "s"
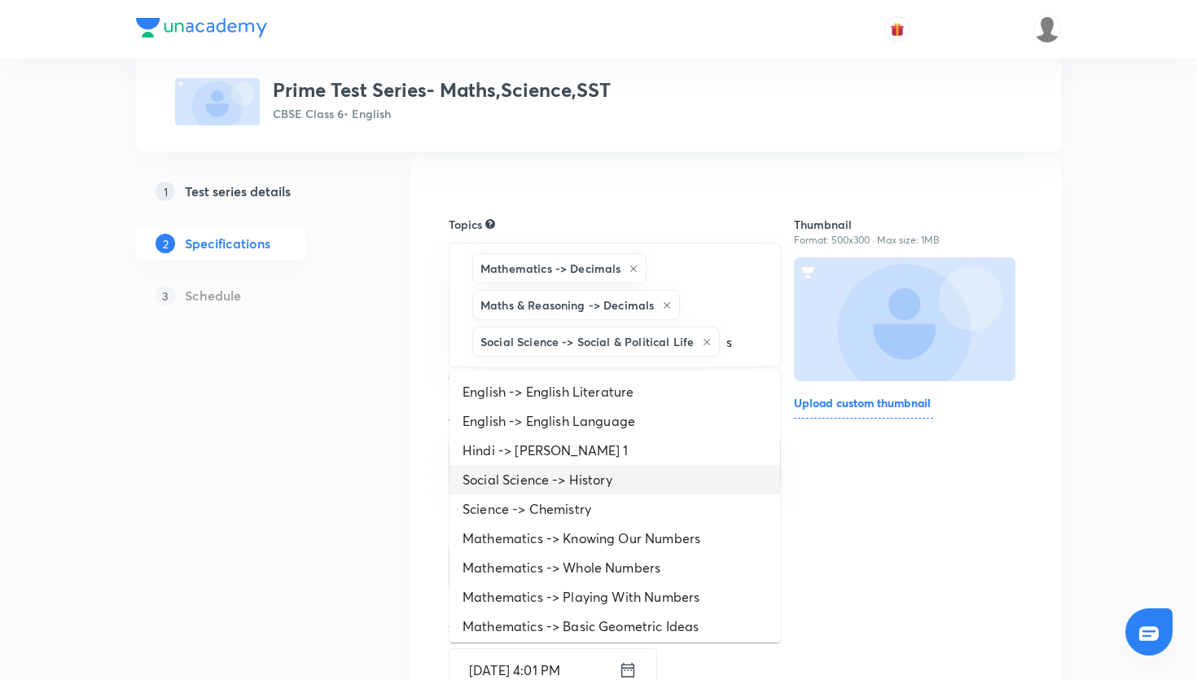
click at [603, 481] on li "Social Science -> History" at bounding box center [615, 479] width 331 height 29
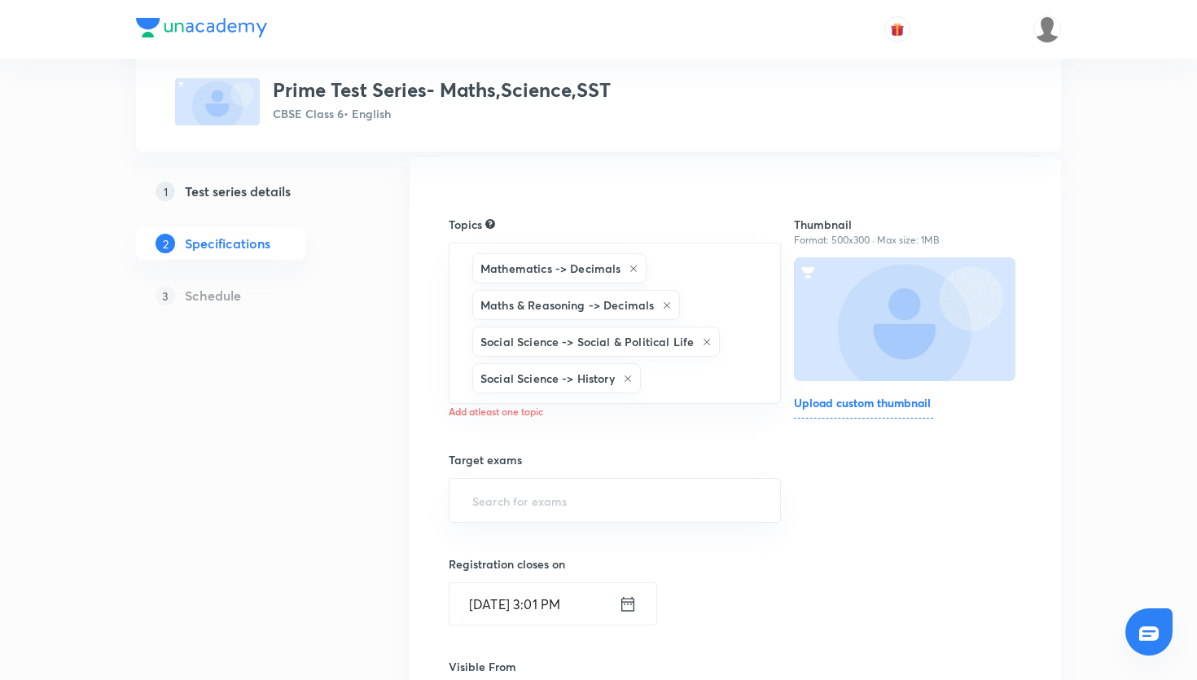
type input "s"
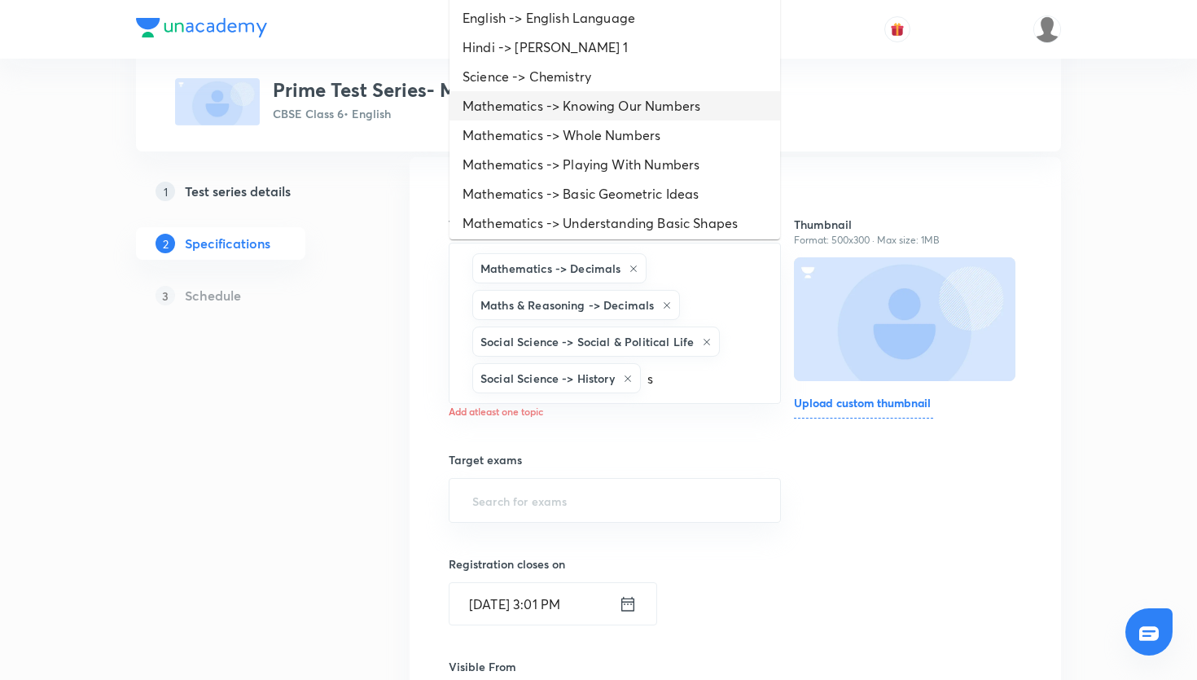
click at [608, 91] on li "Mathematics -> Knowing Our Numbers" at bounding box center [615, 105] width 331 height 29
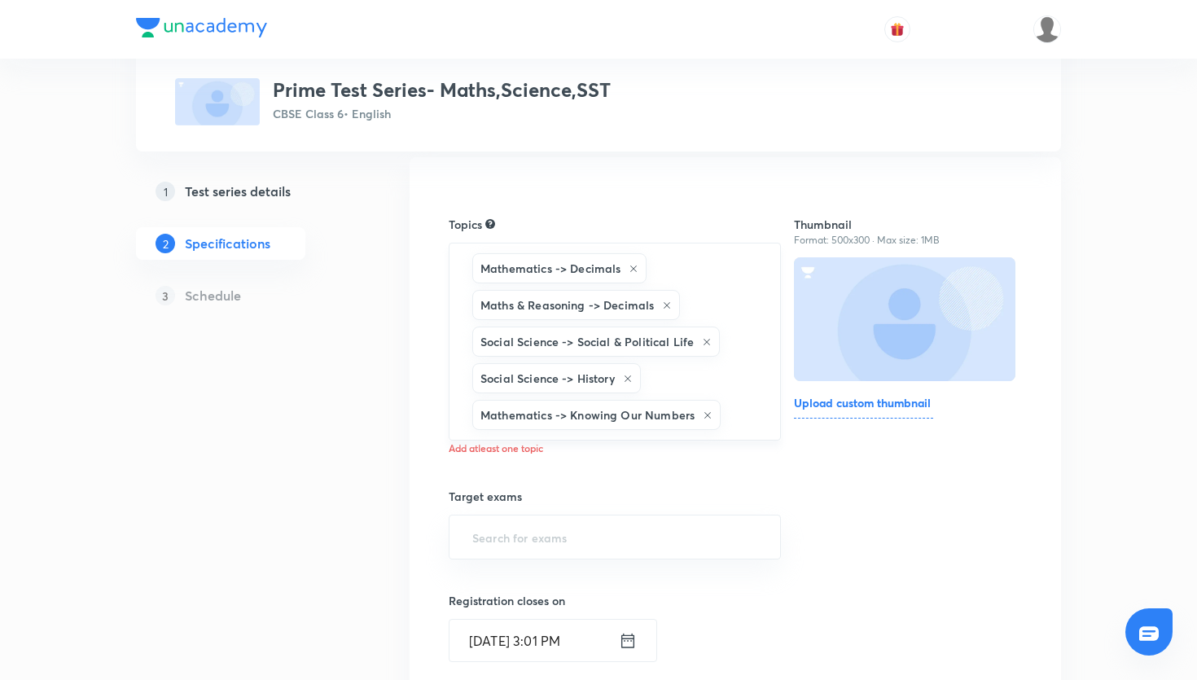
type input "s"
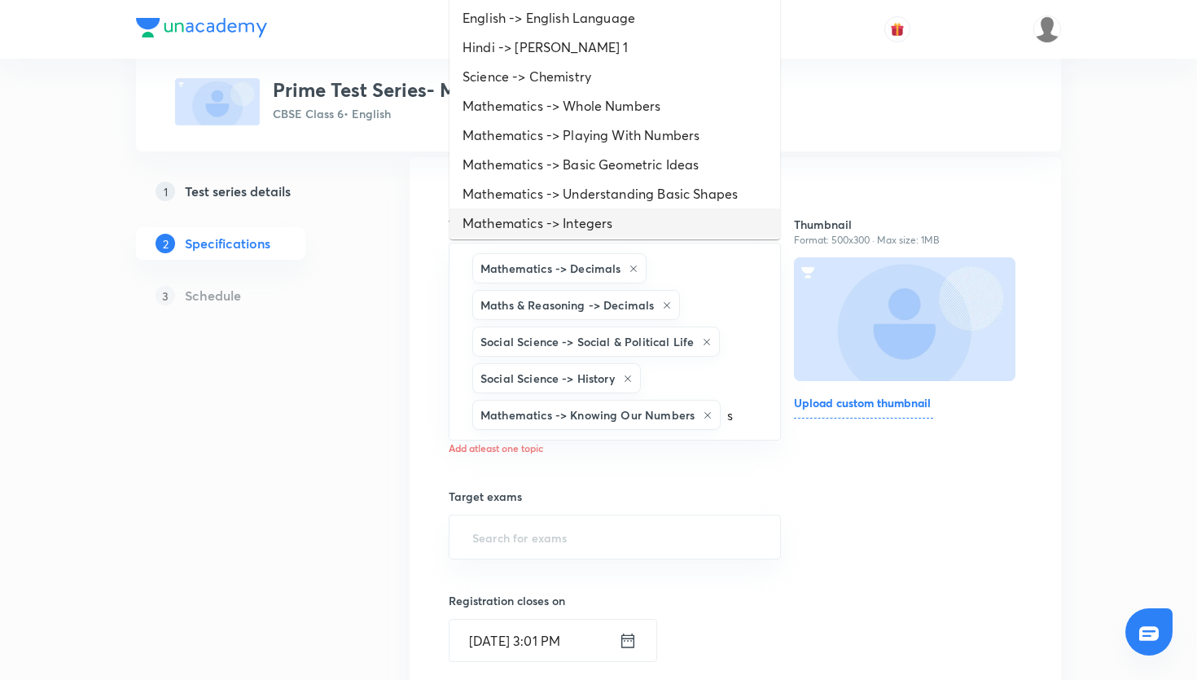
click at [678, 215] on li "Mathematics -> Integers" at bounding box center [615, 222] width 331 height 29
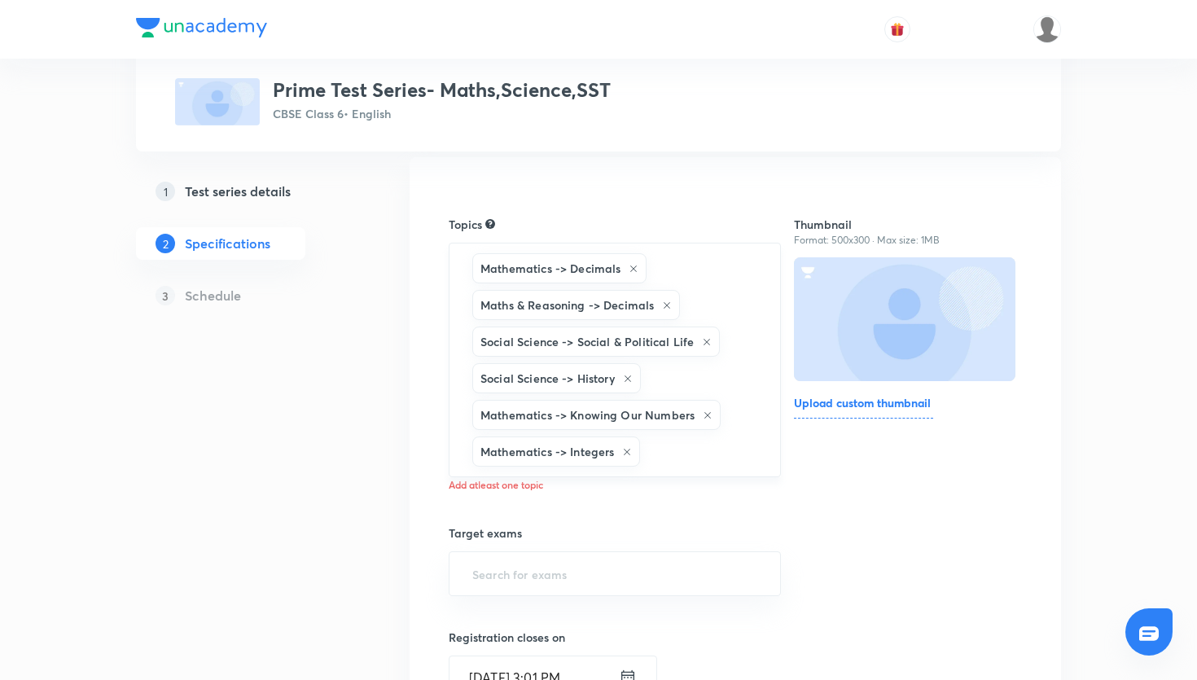
type input "s"
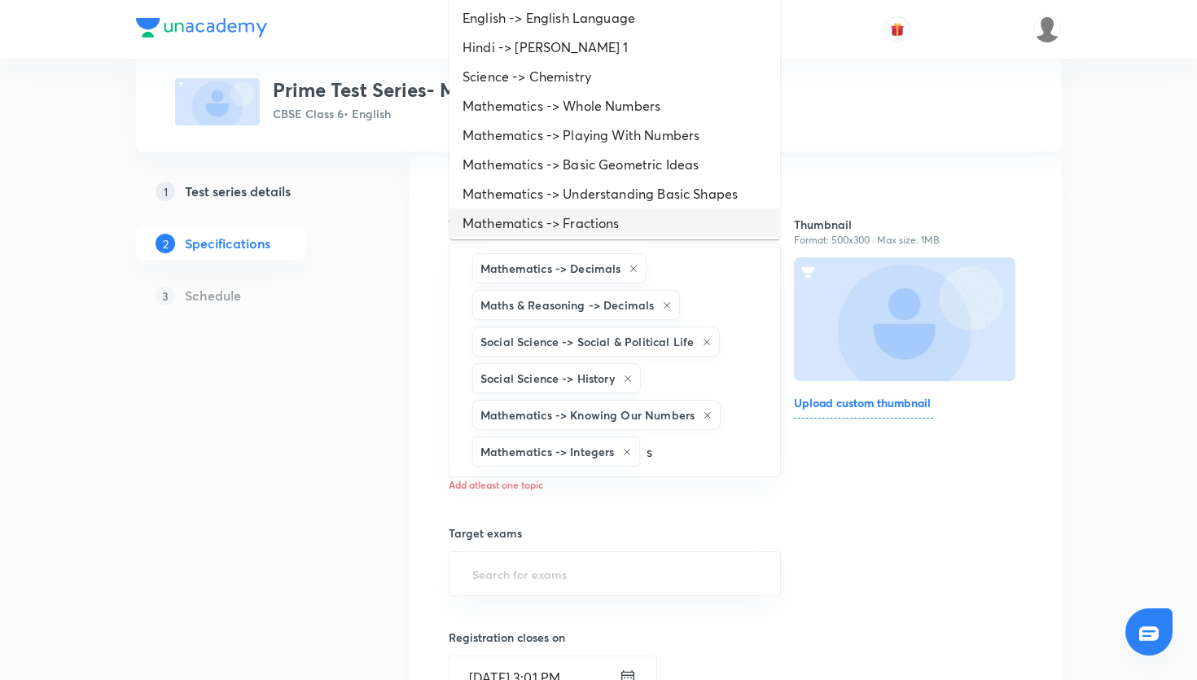
click at [625, 217] on li "Mathematics -> Fractions" at bounding box center [615, 222] width 331 height 29
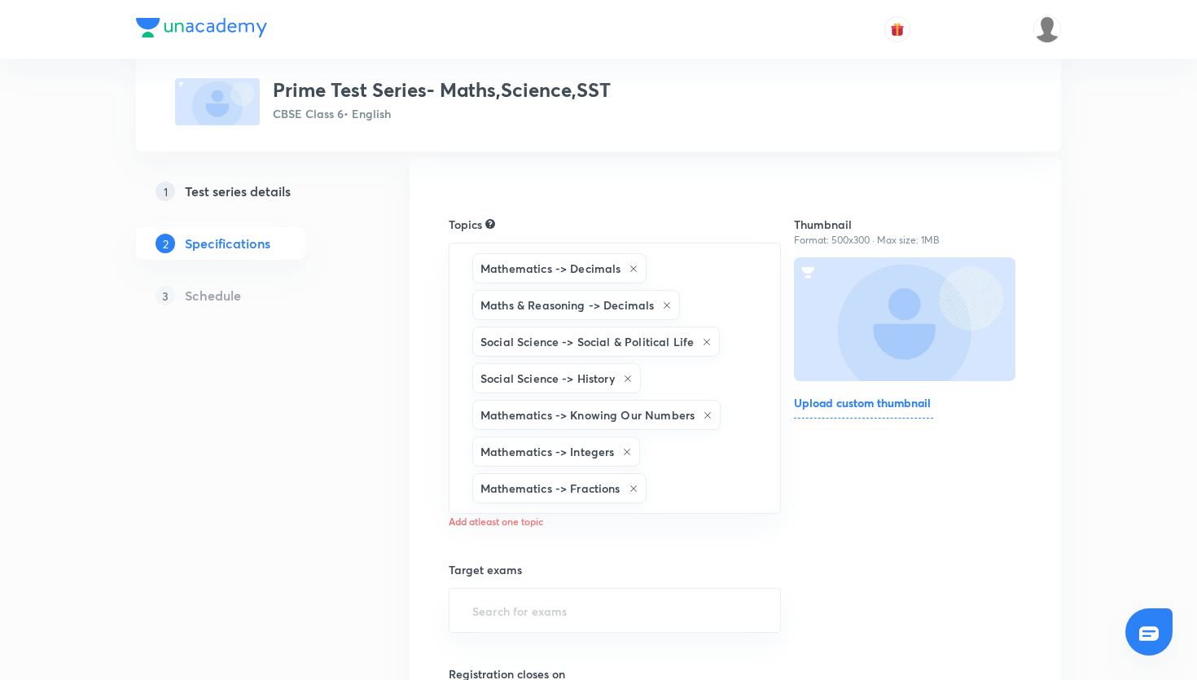
type input "s"
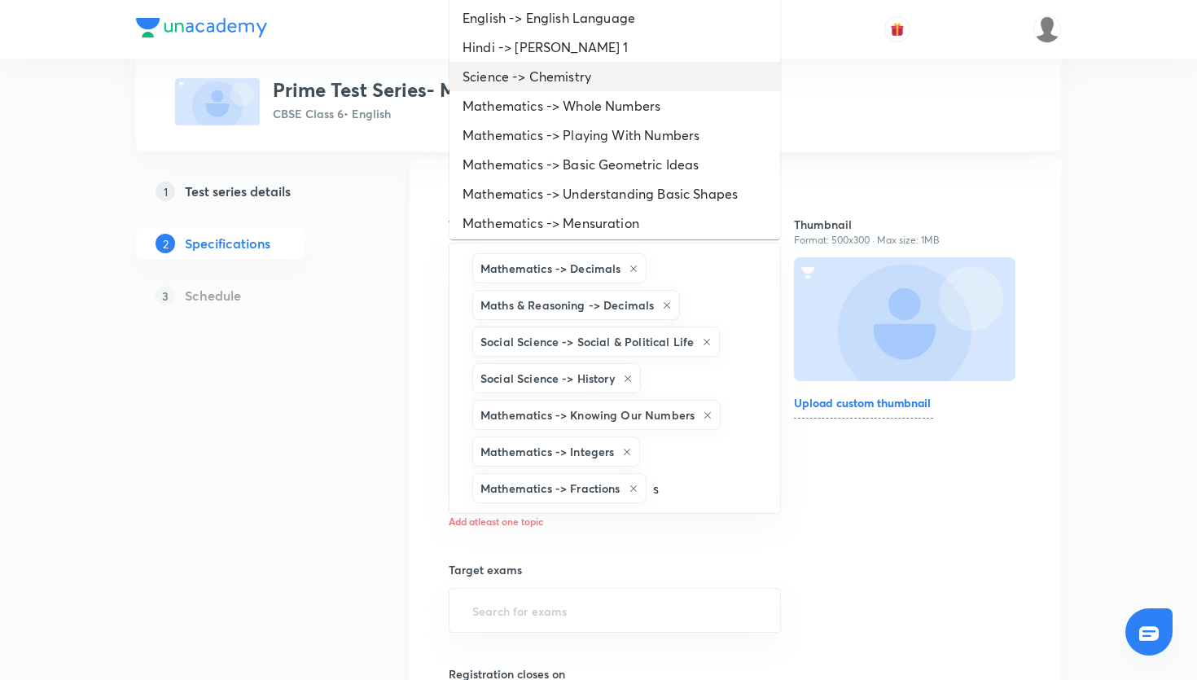
click at [628, 73] on li "Science -> Chemistry" at bounding box center [615, 76] width 331 height 29
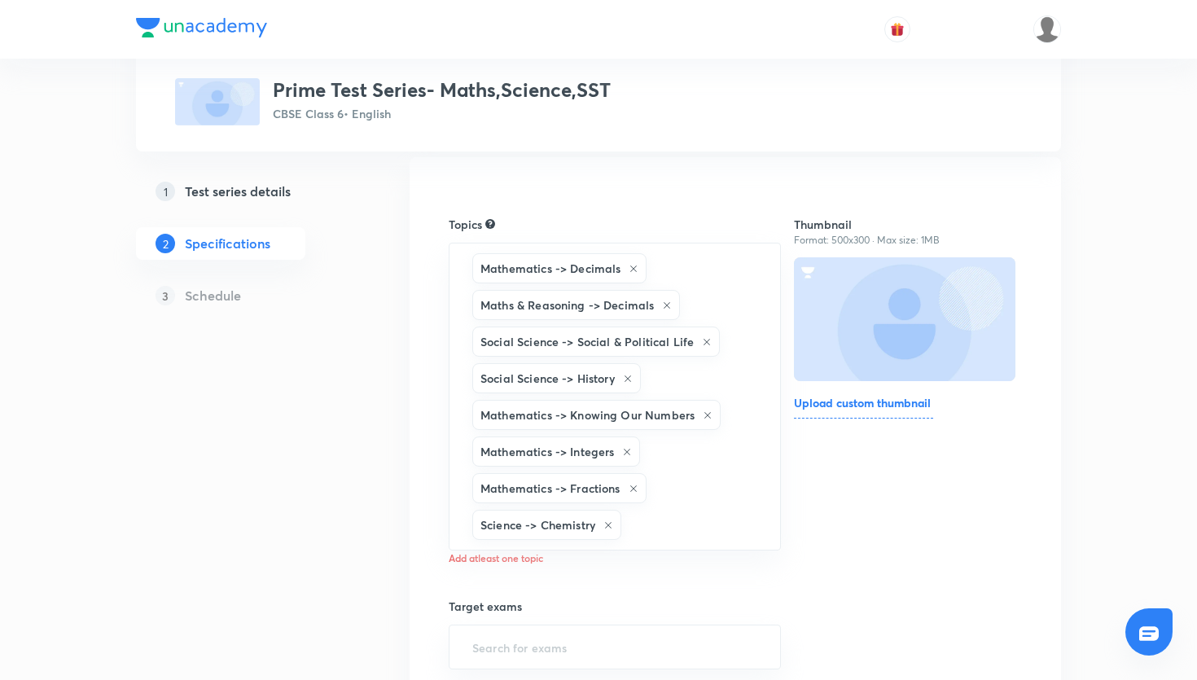
type input "s"
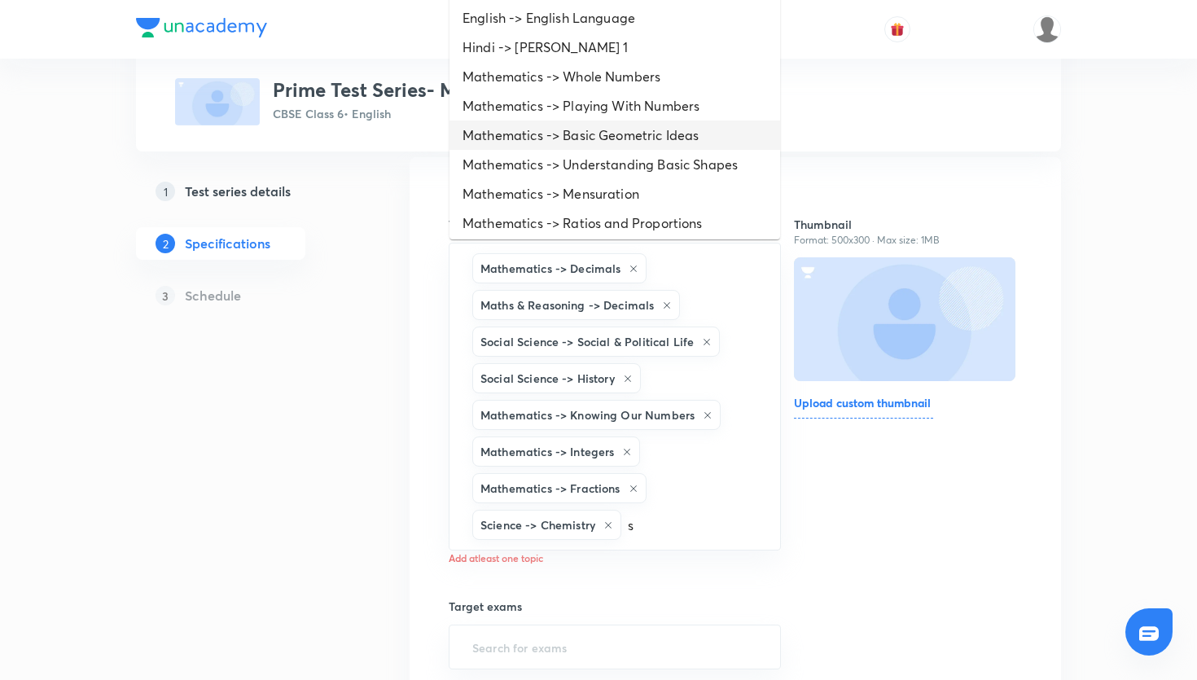
click at [617, 125] on li "Mathematics -> Basic Geometric Ideas" at bounding box center [615, 135] width 331 height 29
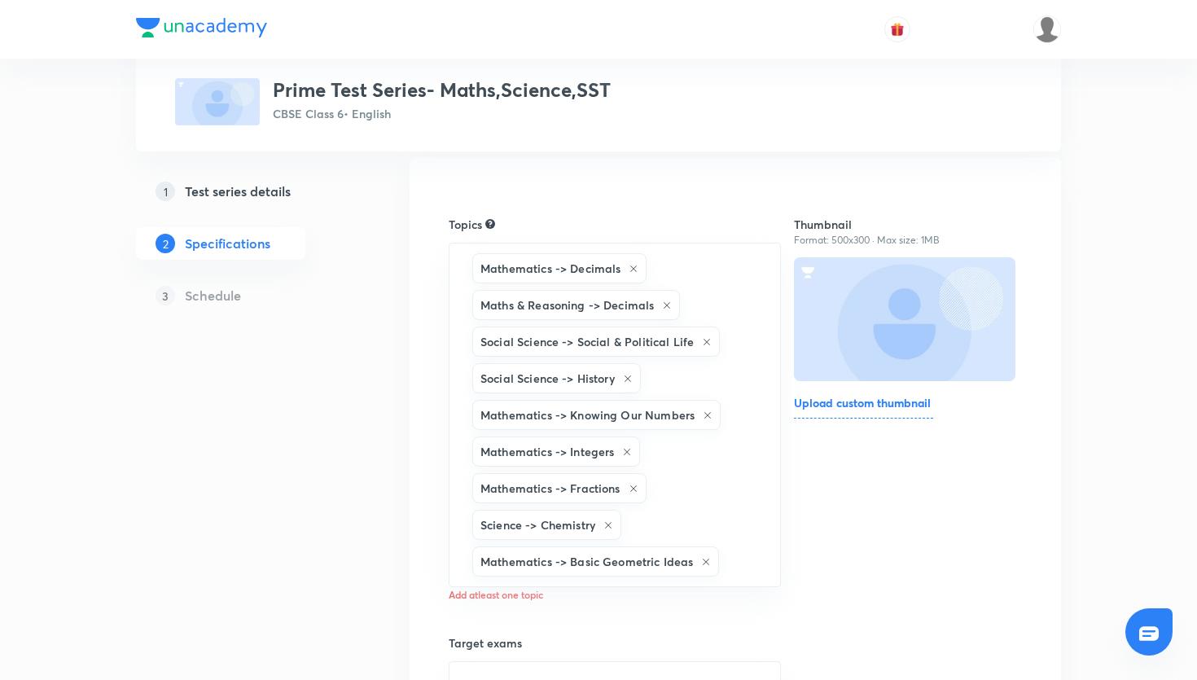
type input "s"
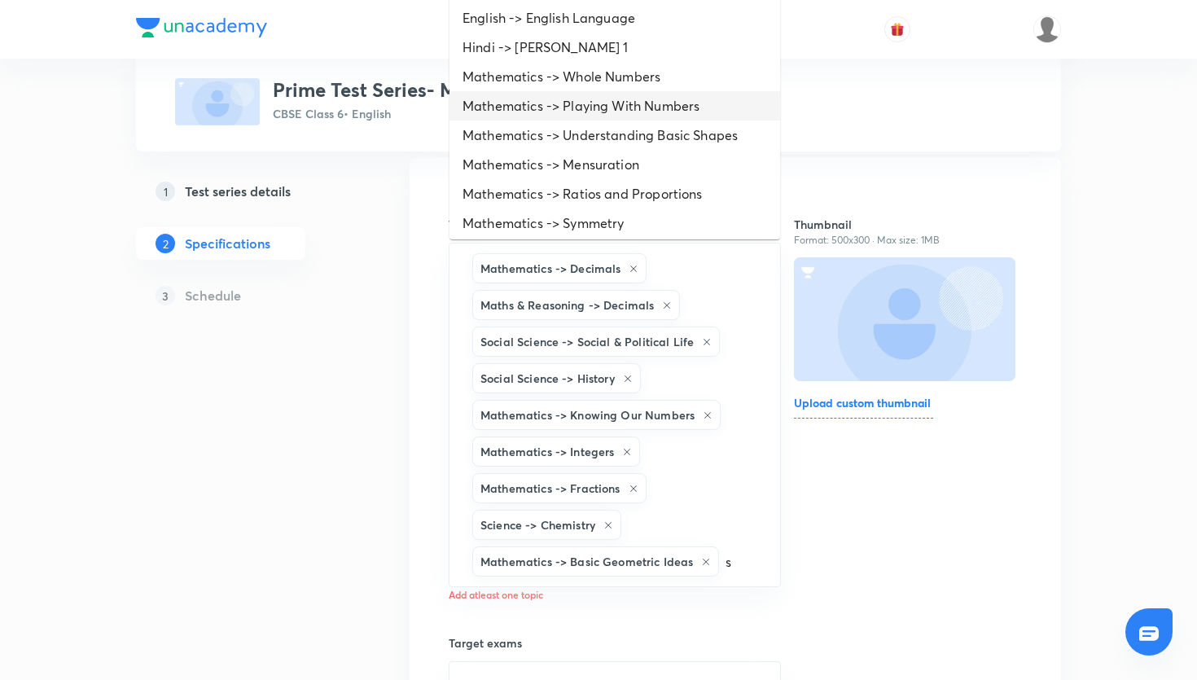
click at [613, 109] on li "Mathematics -> Playing With Numbers" at bounding box center [615, 105] width 331 height 29
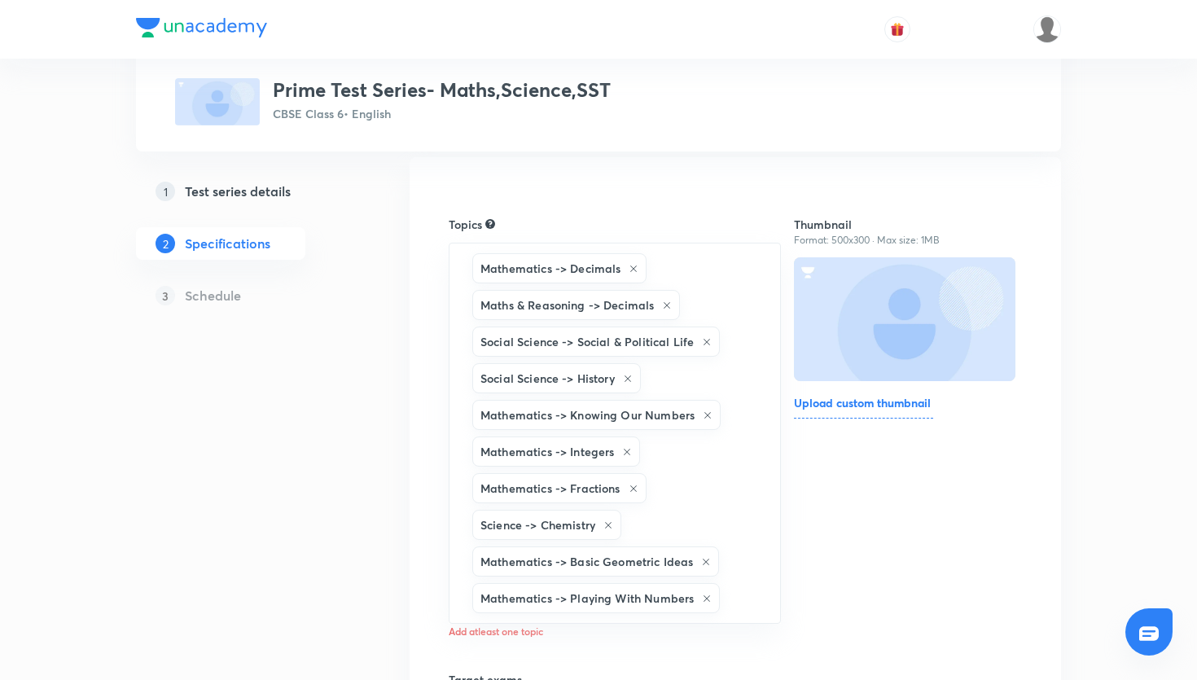
type input "s"
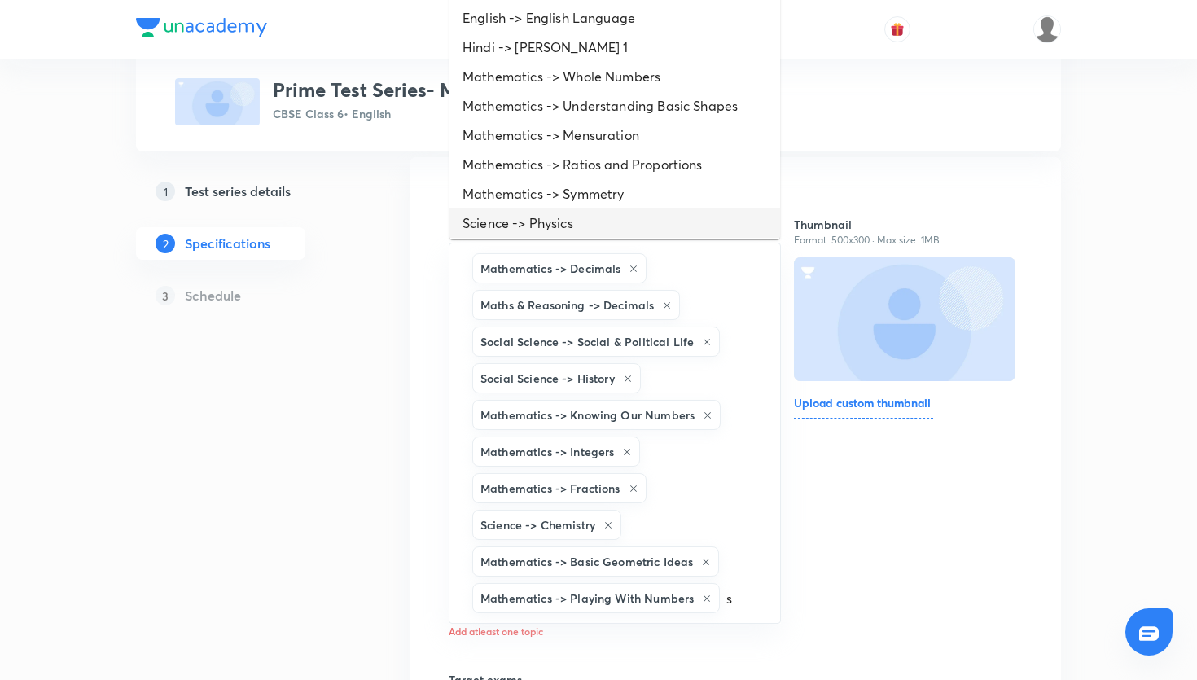
click at [590, 219] on li "Science -> Physics" at bounding box center [615, 222] width 331 height 29
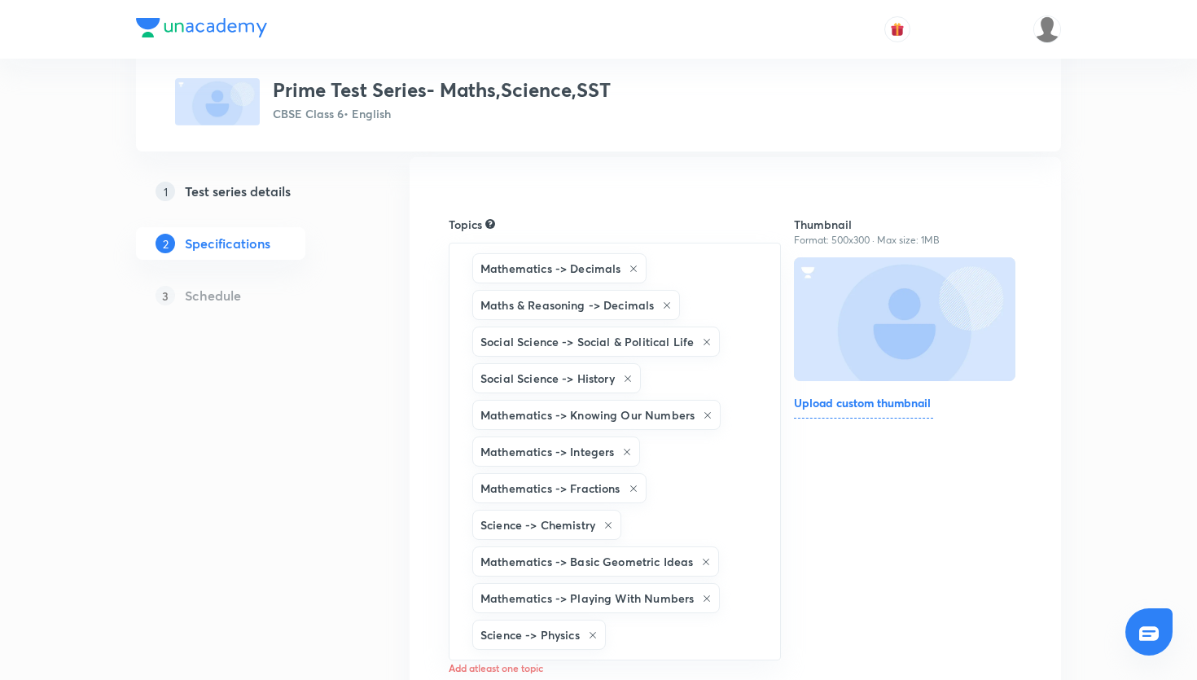
type input "s"
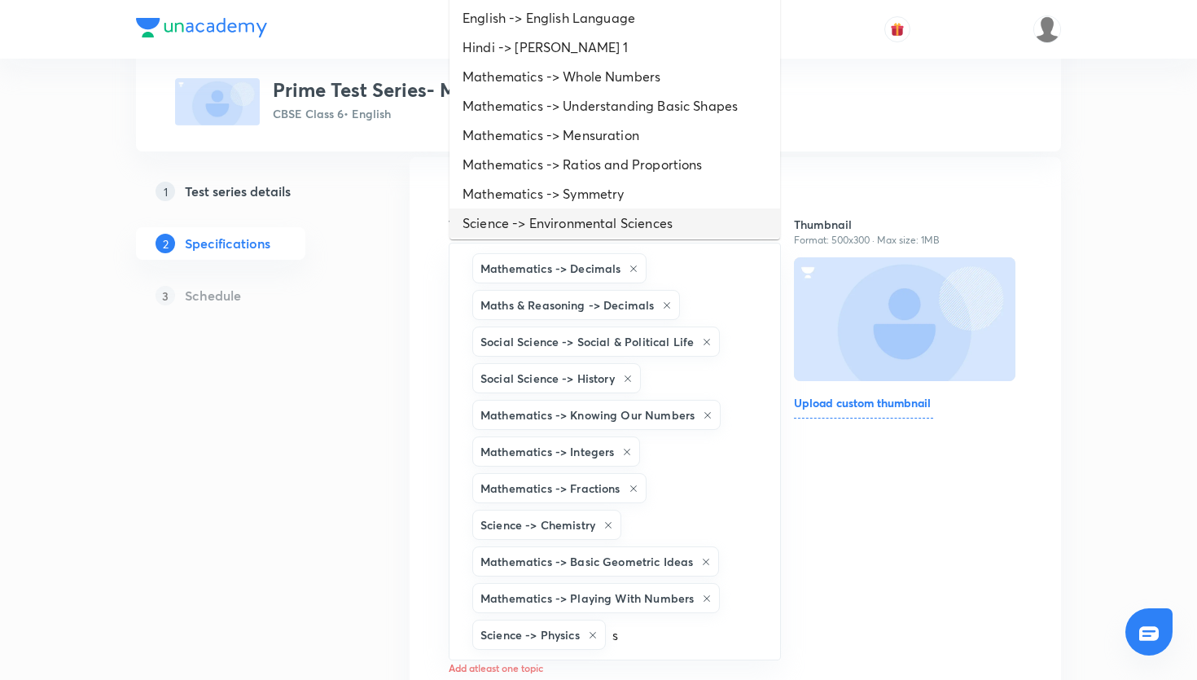
click at [589, 215] on li "Science -> Environmental Sciences" at bounding box center [615, 222] width 331 height 29
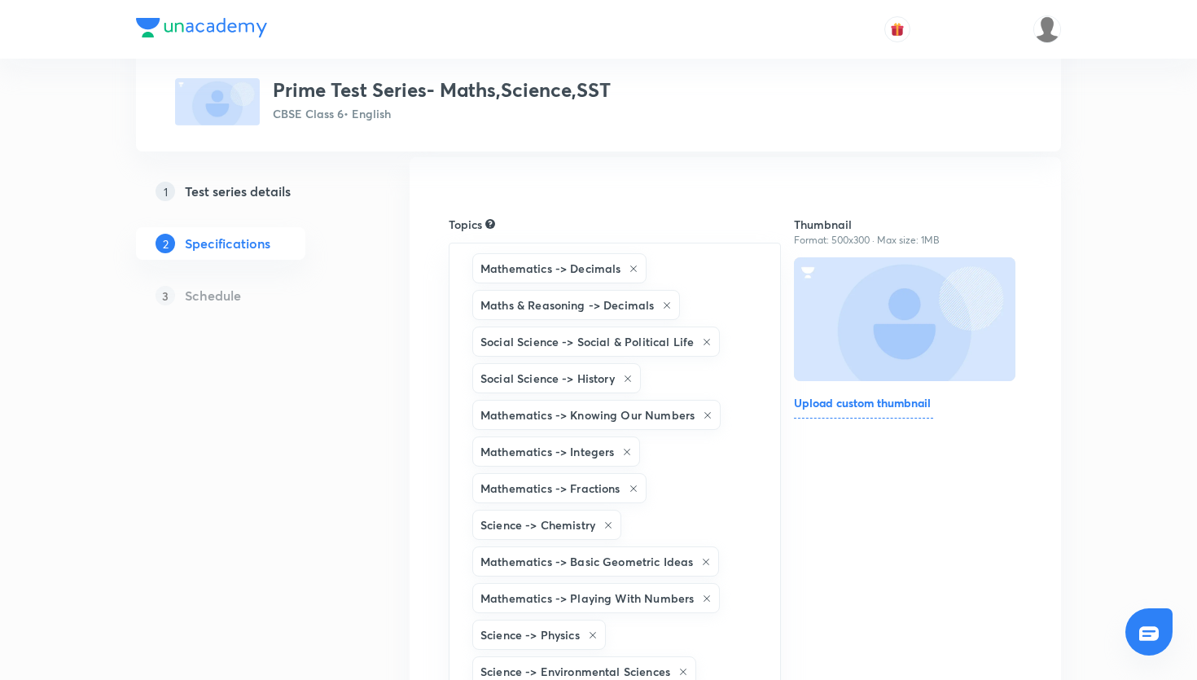
type input "s"
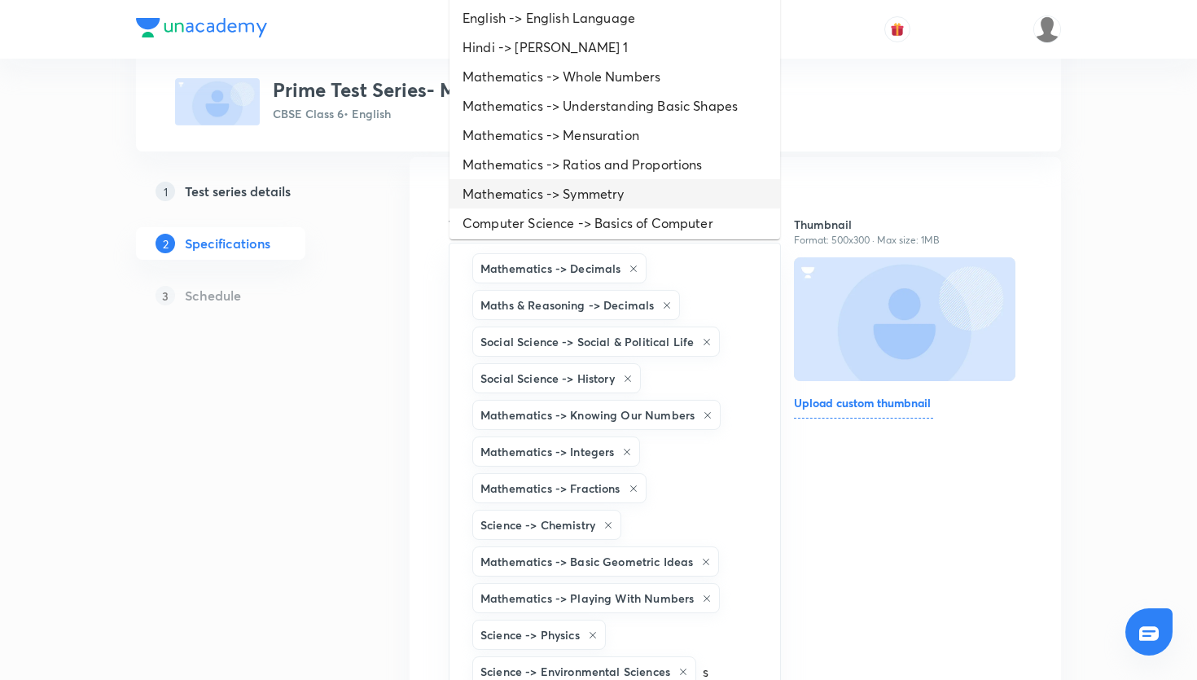
click at [590, 193] on li "Mathematics -> Symmetry" at bounding box center [615, 193] width 331 height 29
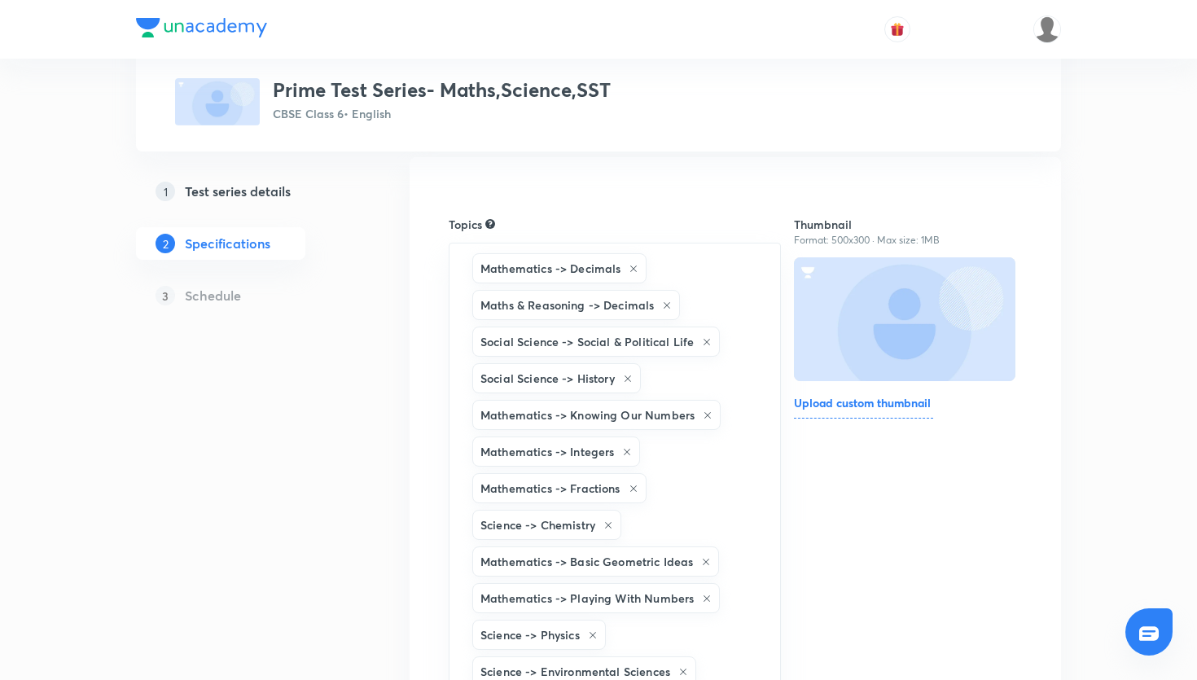
type input "s"
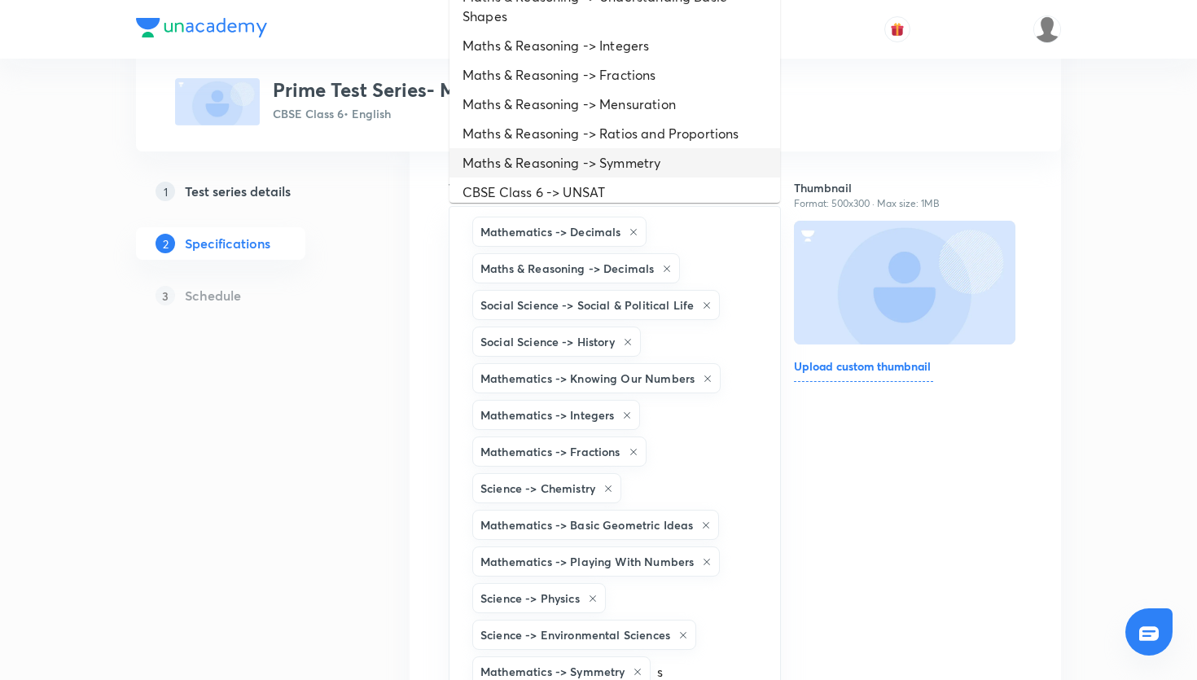
scroll to position [499, 0]
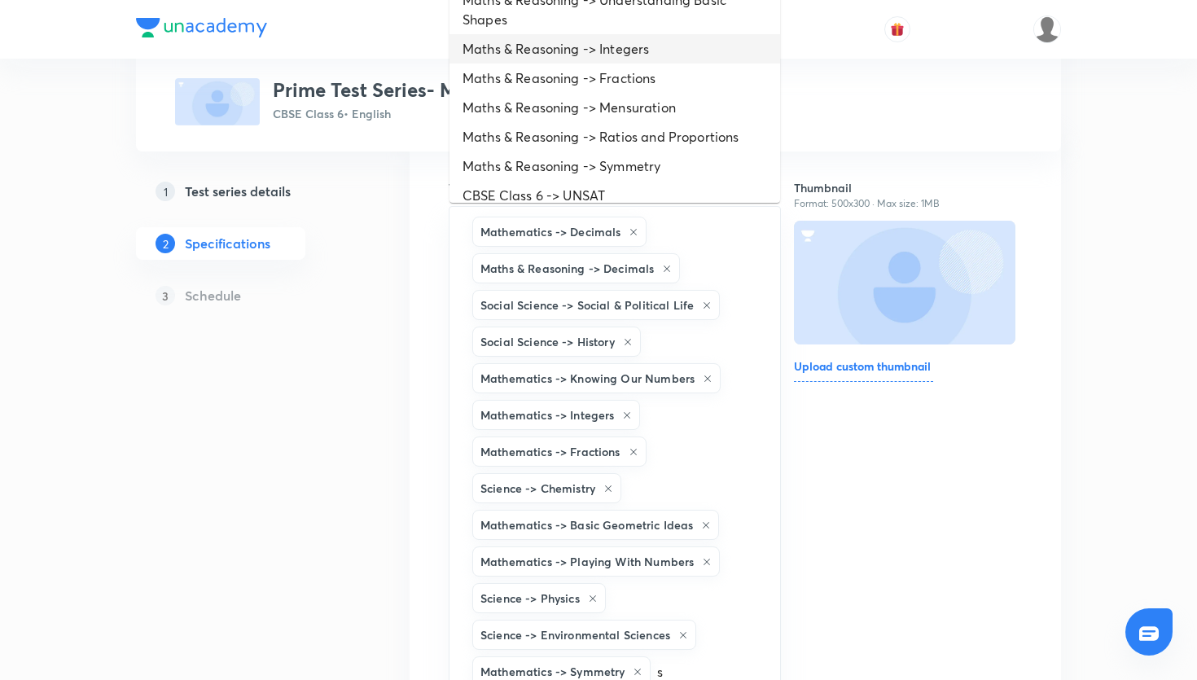
click at [612, 60] on li "Maths & Reasoning -> Integers" at bounding box center [615, 48] width 331 height 29
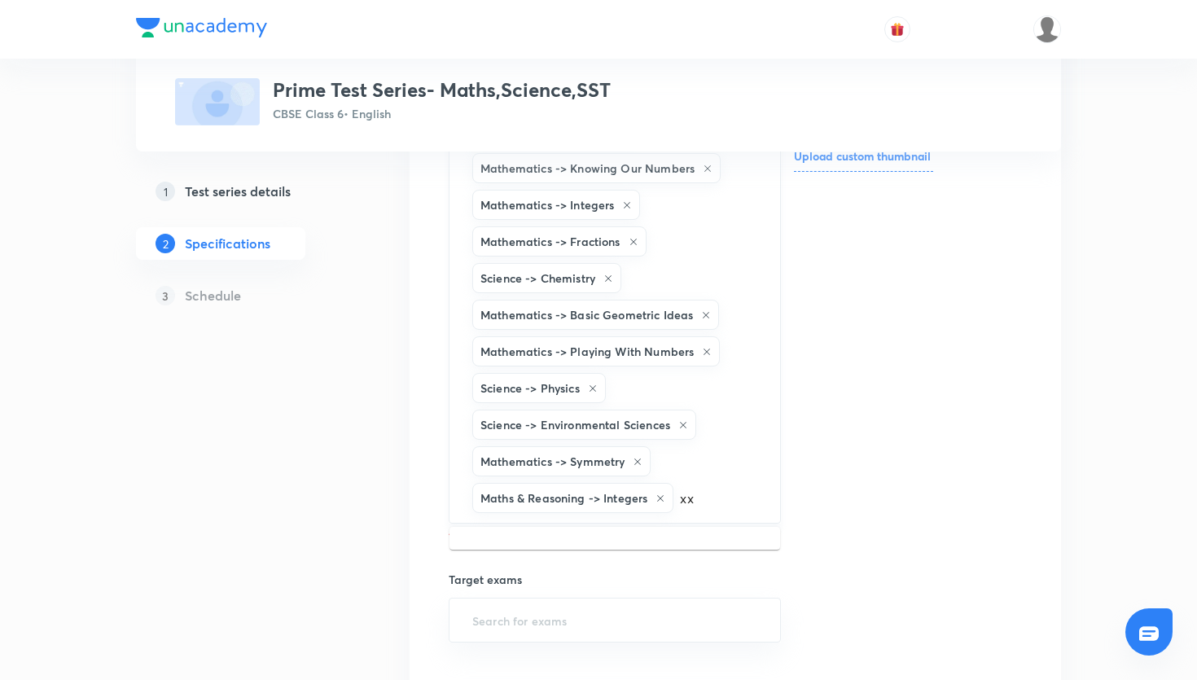
scroll to position [366, 0]
type input "x"
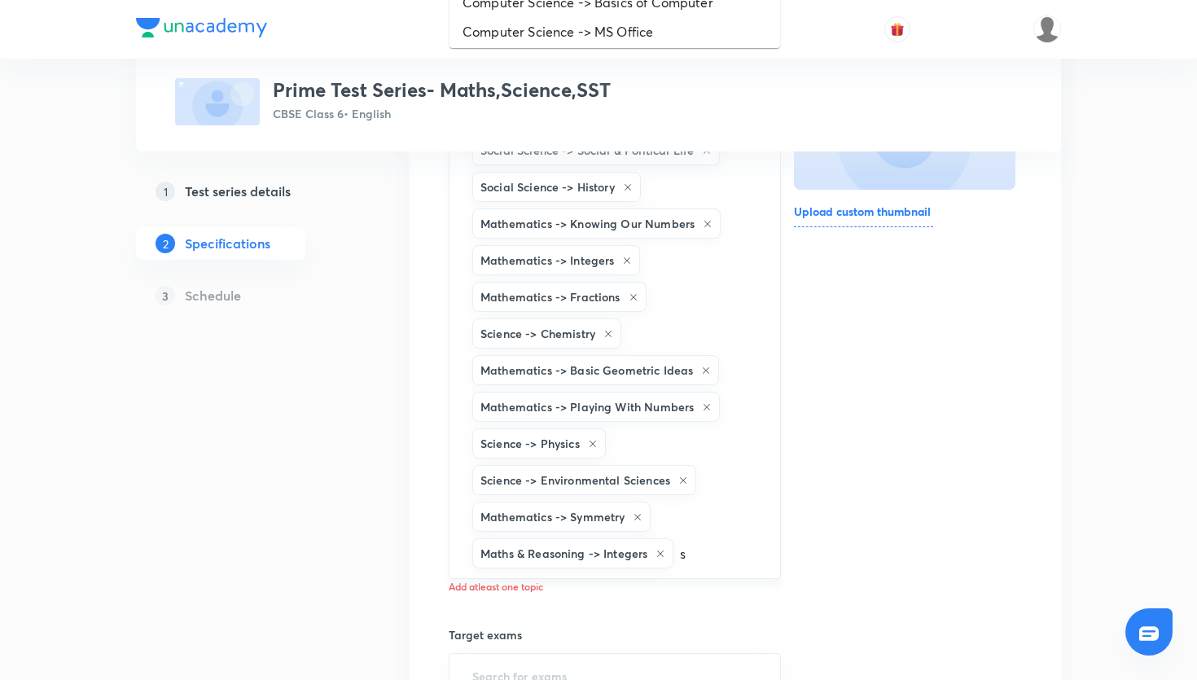
scroll to position [309, 0]
type input "s"
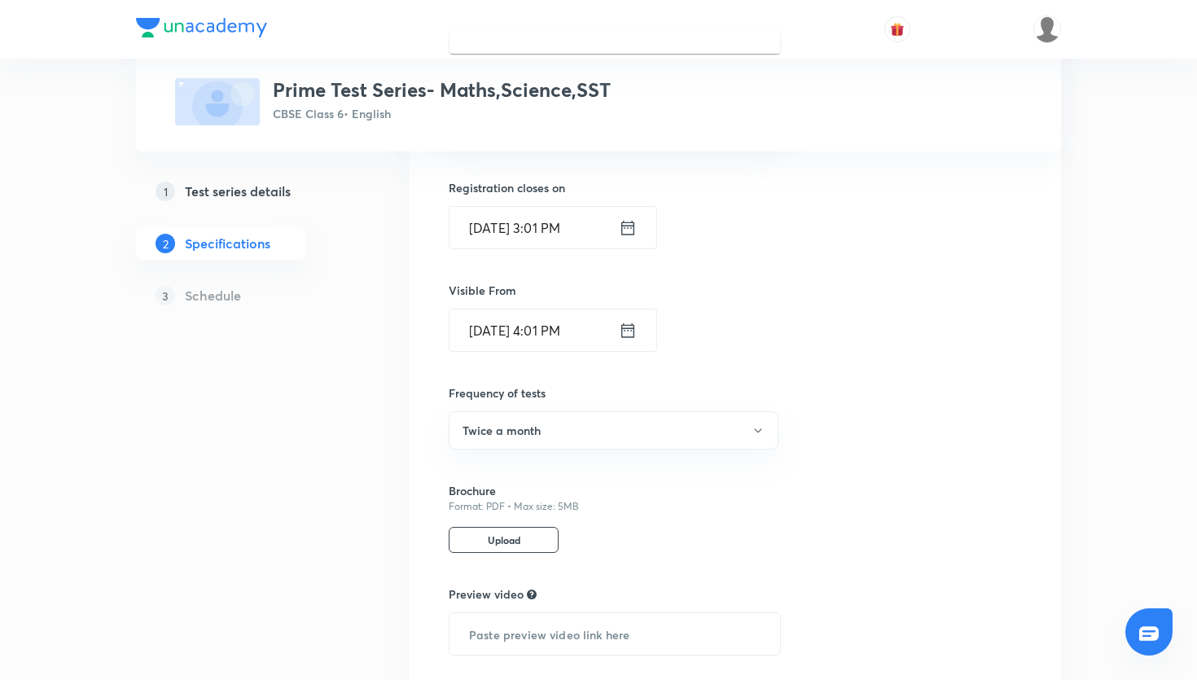
scroll to position [986, 0]
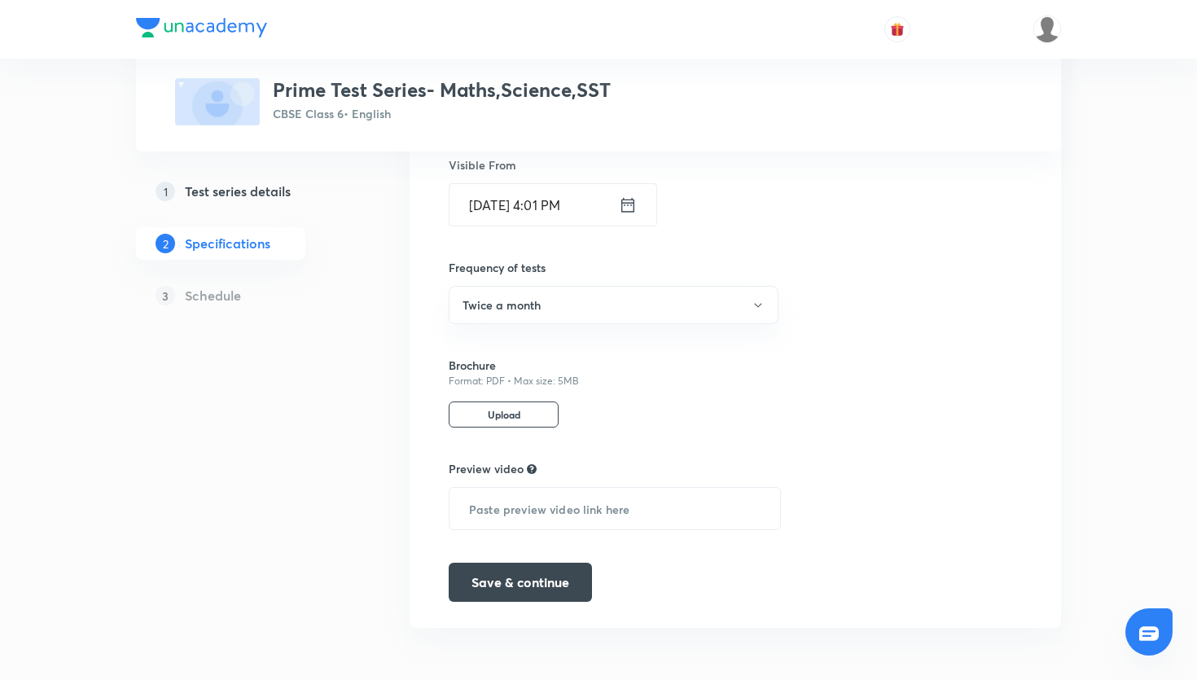
click at [563, 590] on button "Save & continue" at bounding box center [520, 580] width 143 height 39
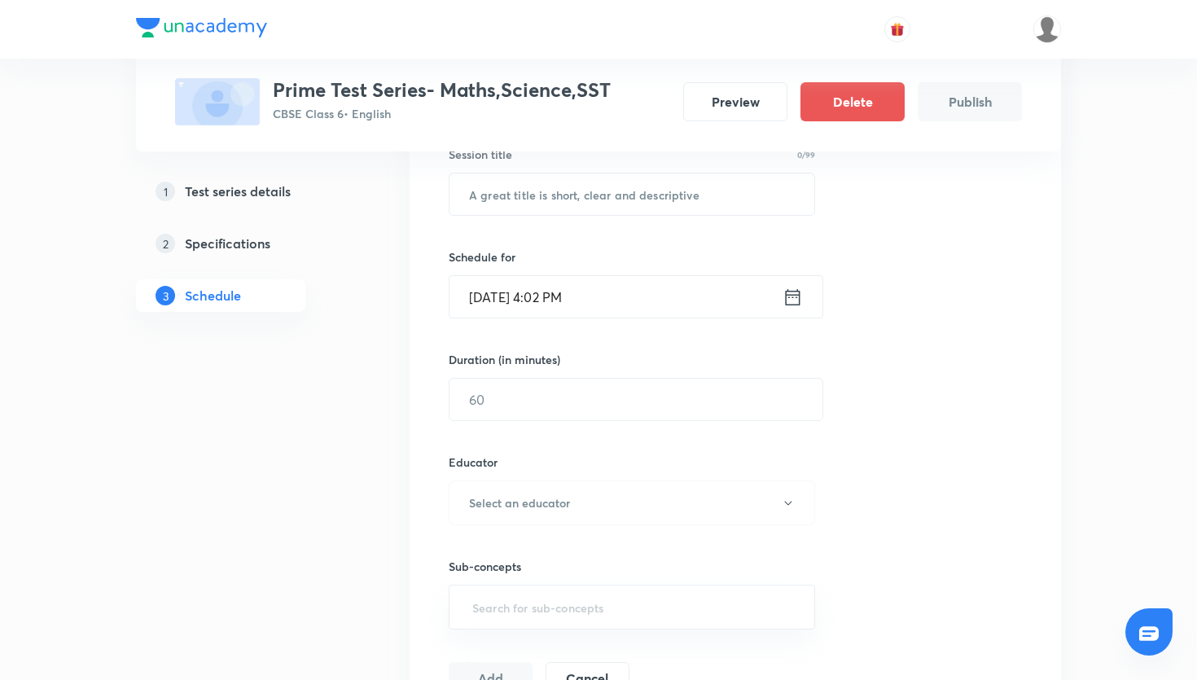
scroll to position [264, 0]
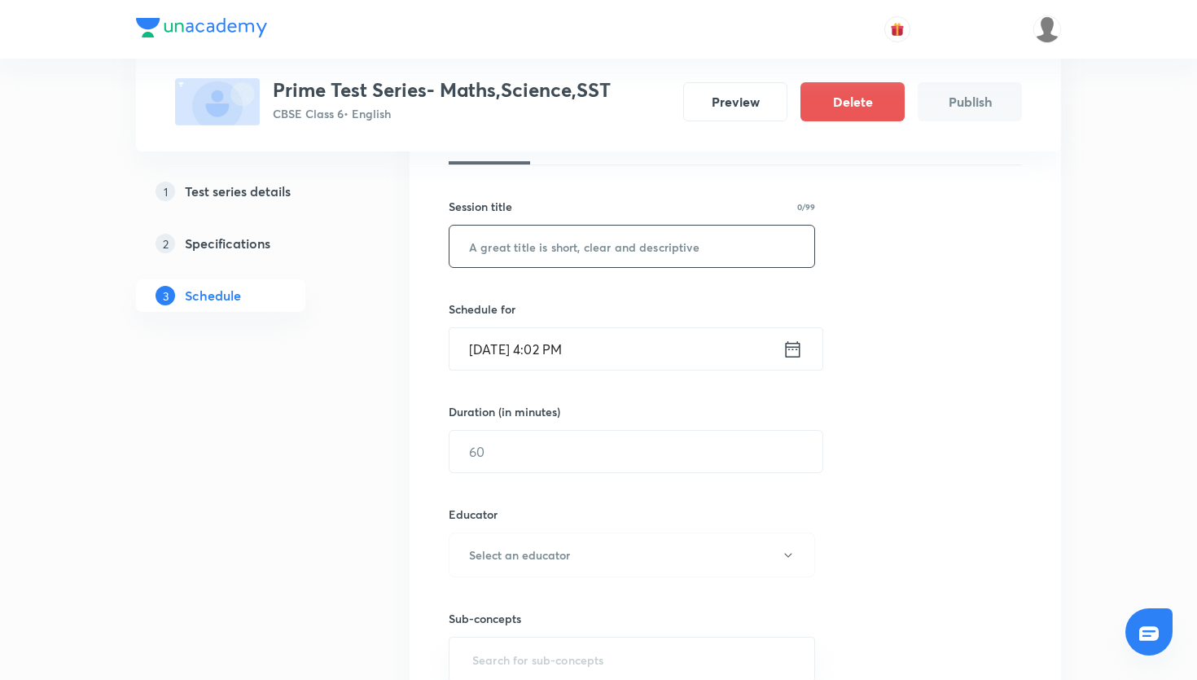
click at [605, 260] on input "text" at bounding box center [632, 247] width 365 height 42
paste input "Prime Test Series- Maths"
type input "Prime Test Series- Maths"
click at [796, 348] on icon at bounding box center [793, 349] width 20 height 23
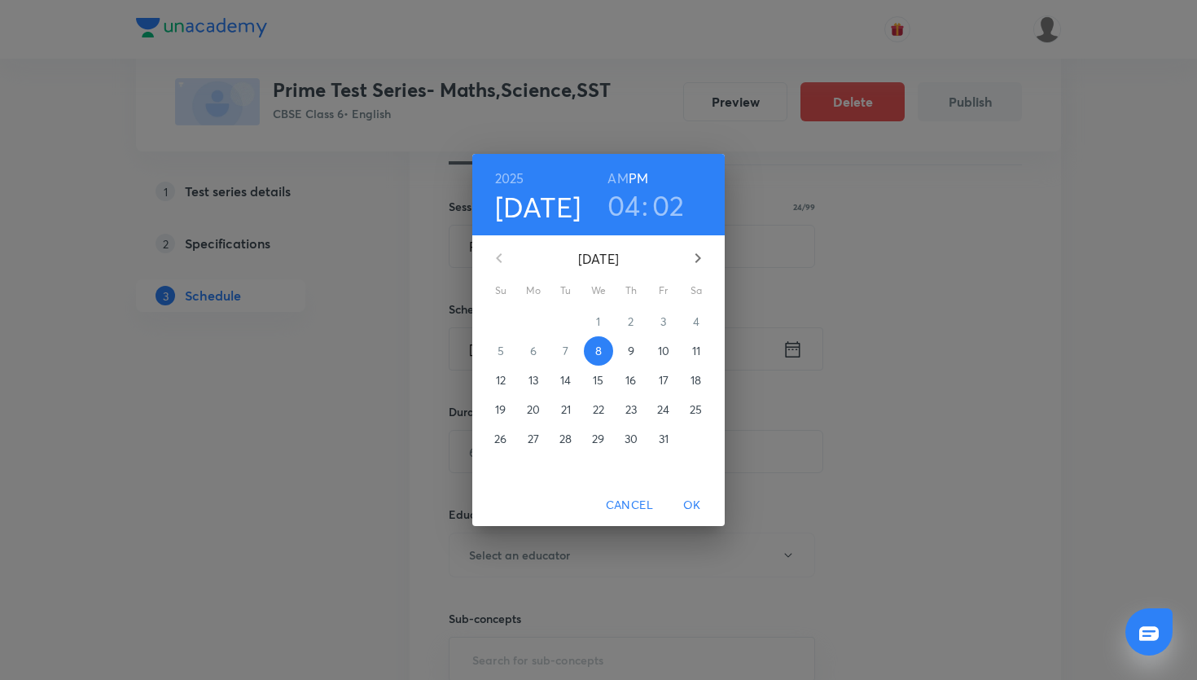
click at [504, 378] on p "12" at bounding box center [501, 380] width 10 height 16
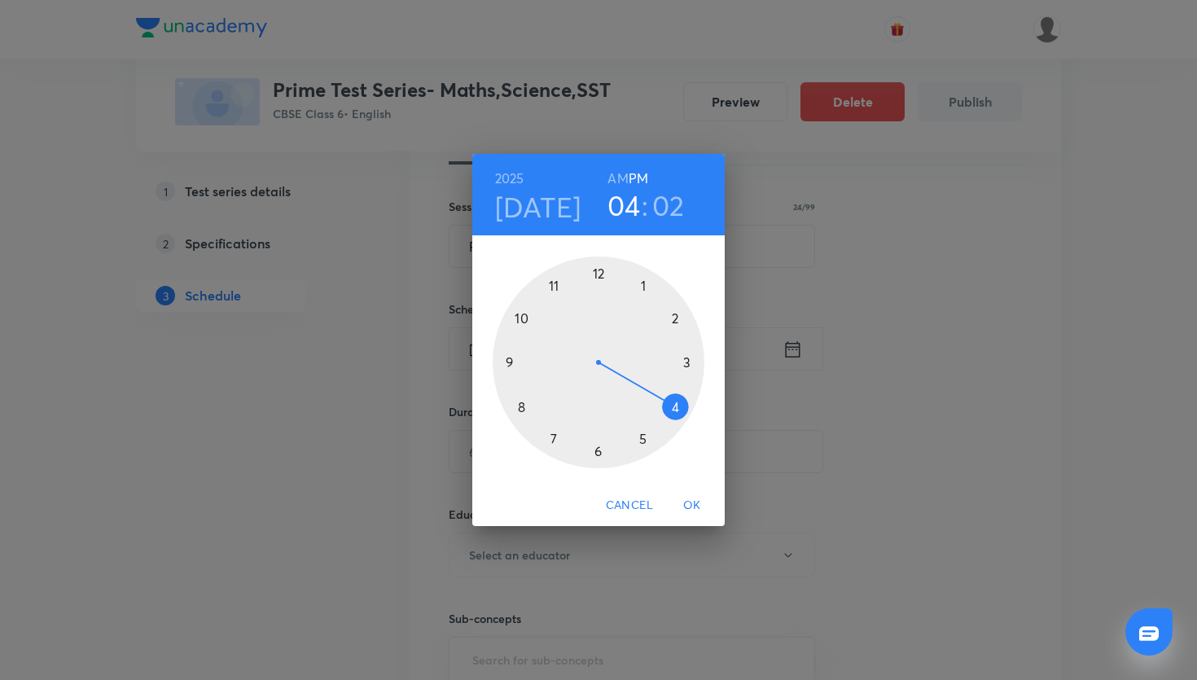
click at [555, 284] on div at bounding box center [599, 363] width 212 height 212
click at [593, 274] on div at bounding box center [599, 363] width 212 height 212
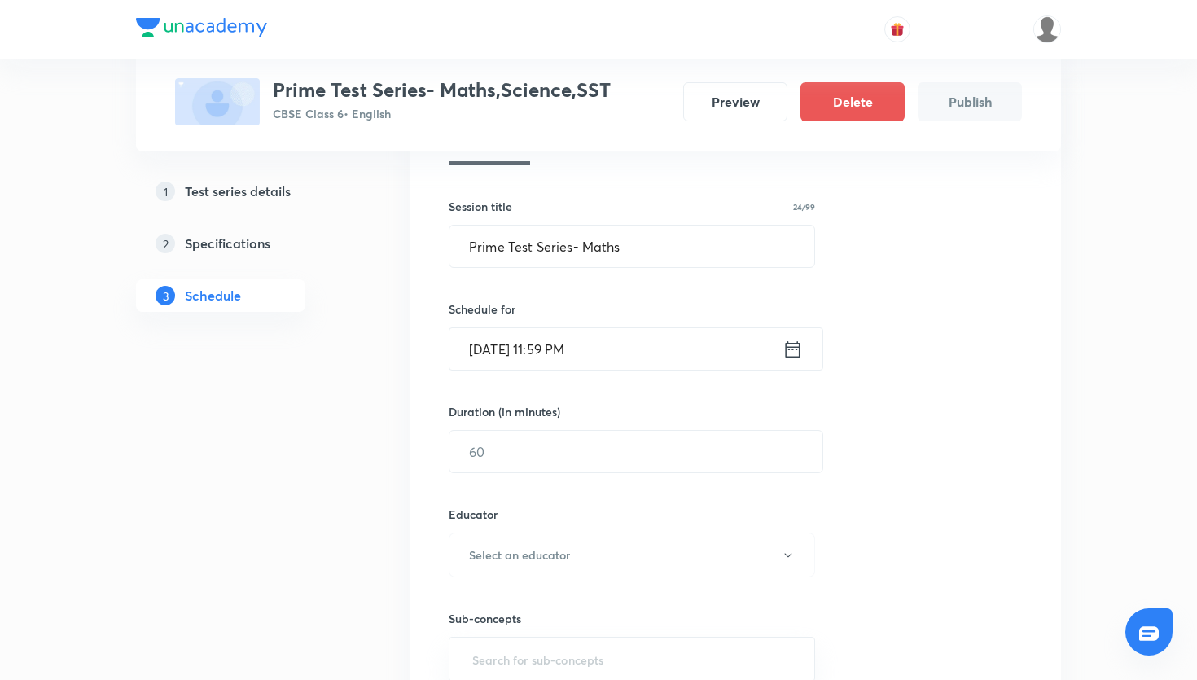
click at [798, 357] on icon at bounding box center [793, 348] width 15 height 16
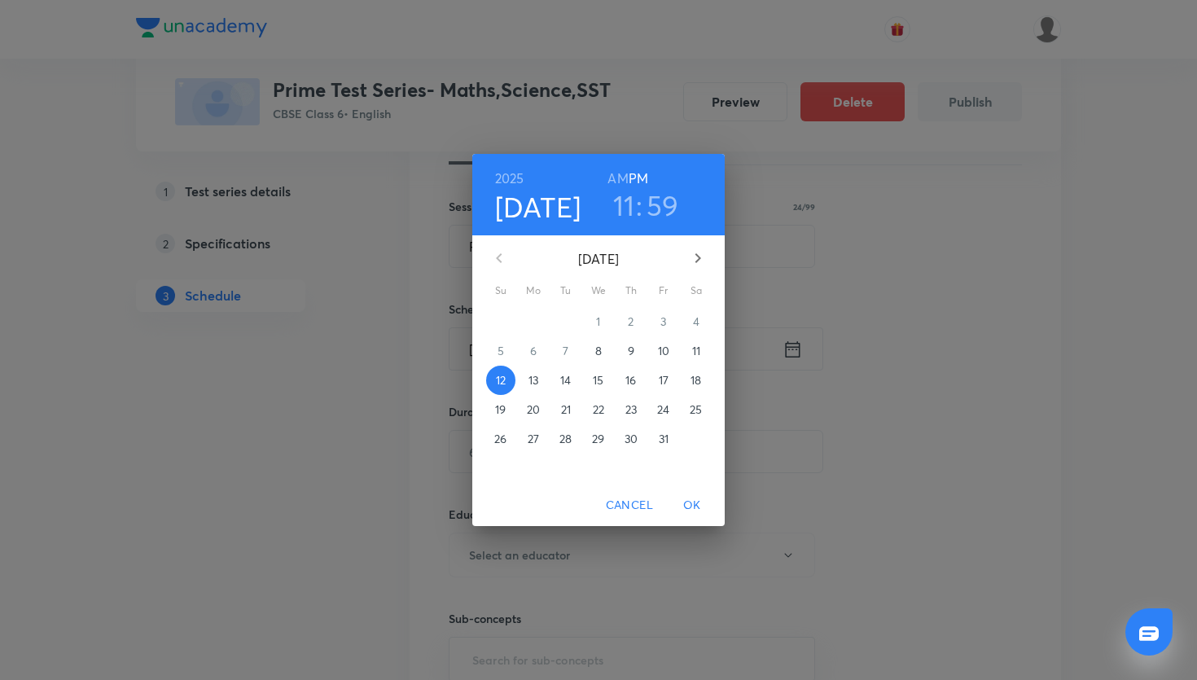
click at [654, 197] on h3 "59" at bounding box center [663, 205] width 33 height 34
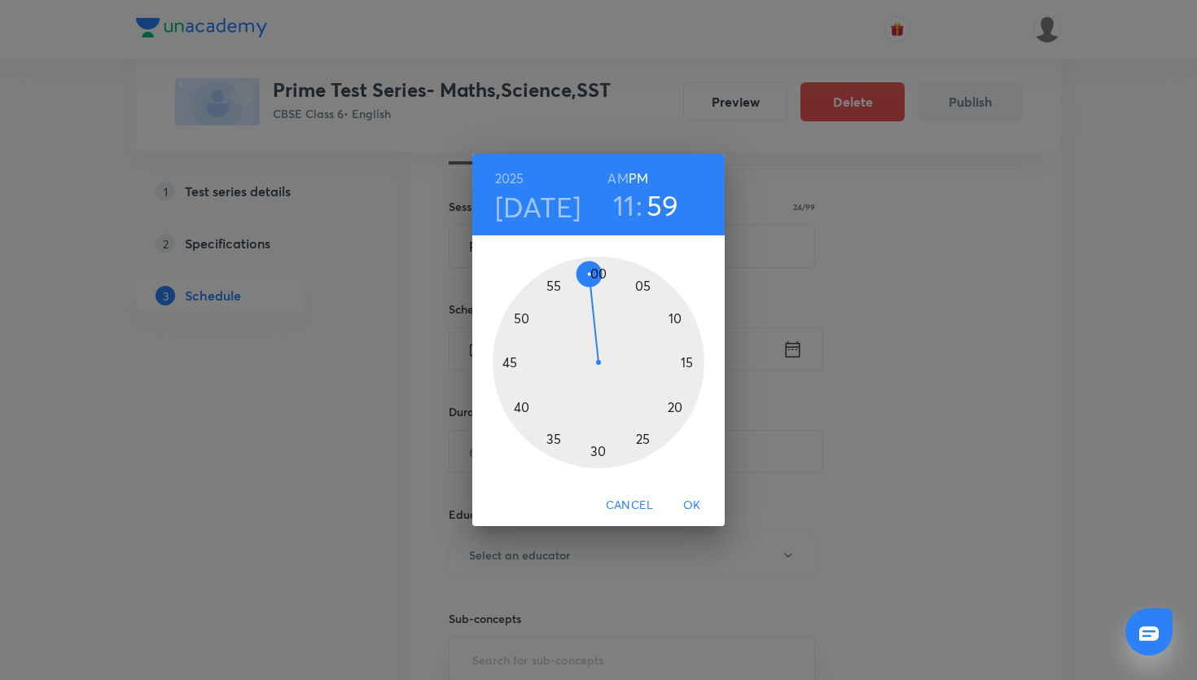
click at [598, 274] on div at bounding box center [599, 363] width 212 height 212
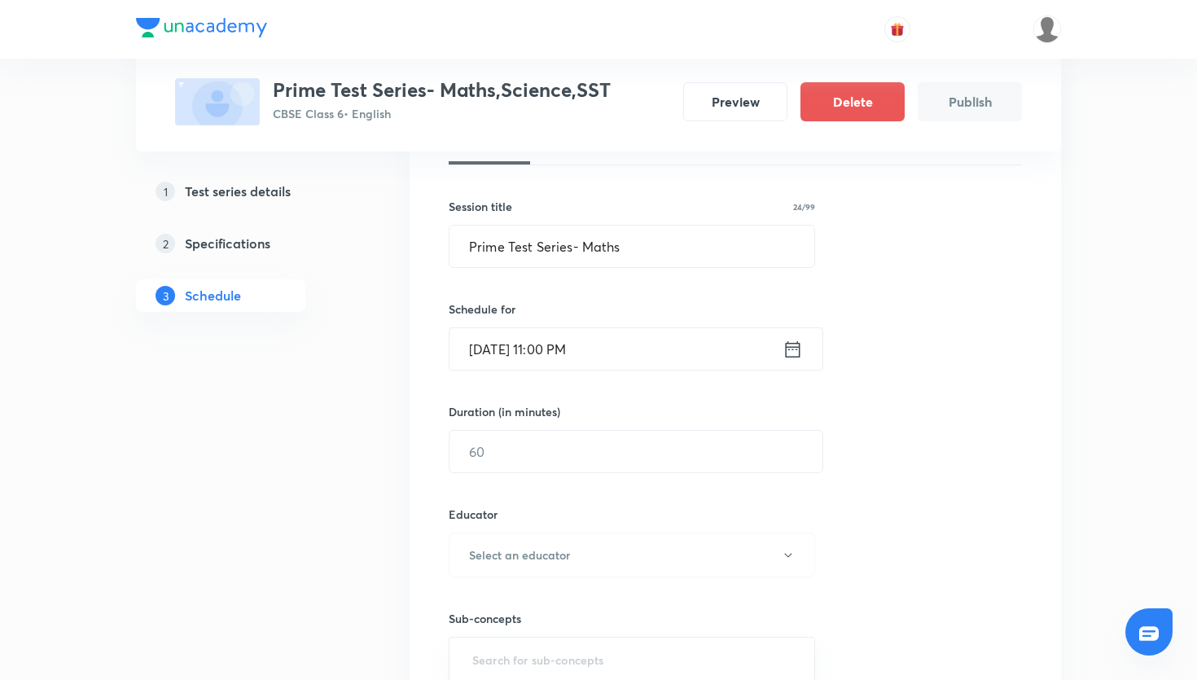
click at [793, 353] on icon at bounding box center [793, 349] width 20 height 23
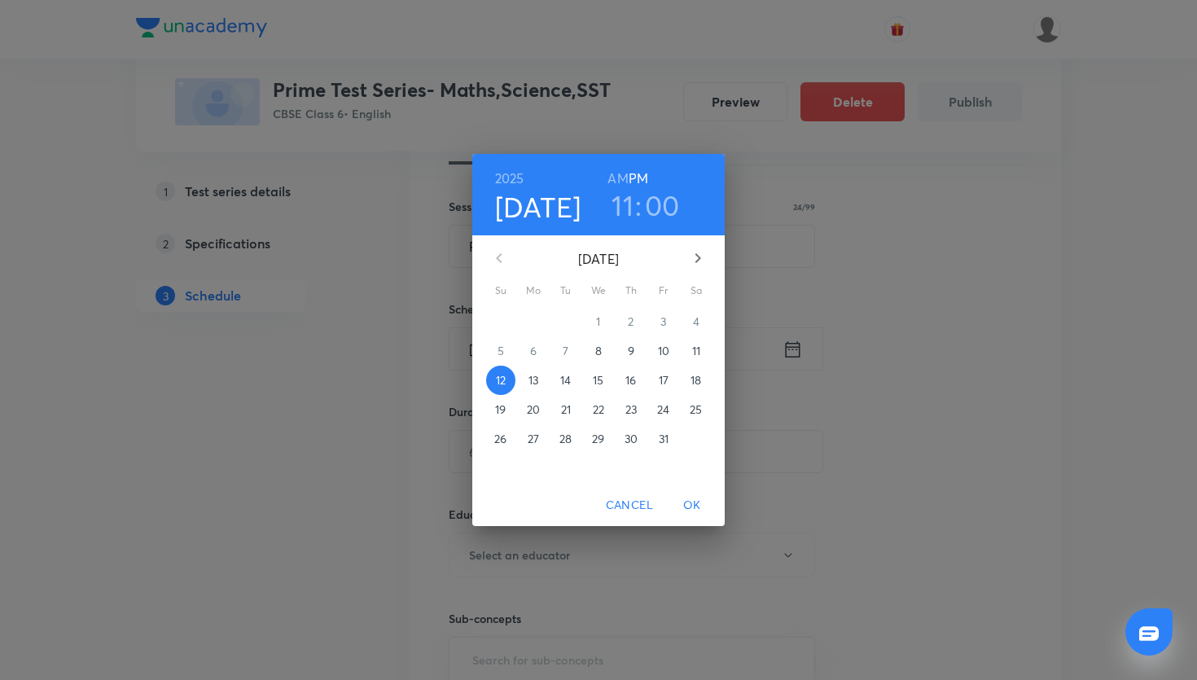
click at [623, 178] on h6 "AM" at bounding box center [618, 178] width 20 height 23
click at [700, 504] on span "OK" at bounding box center [692, 505] width 39 height 20
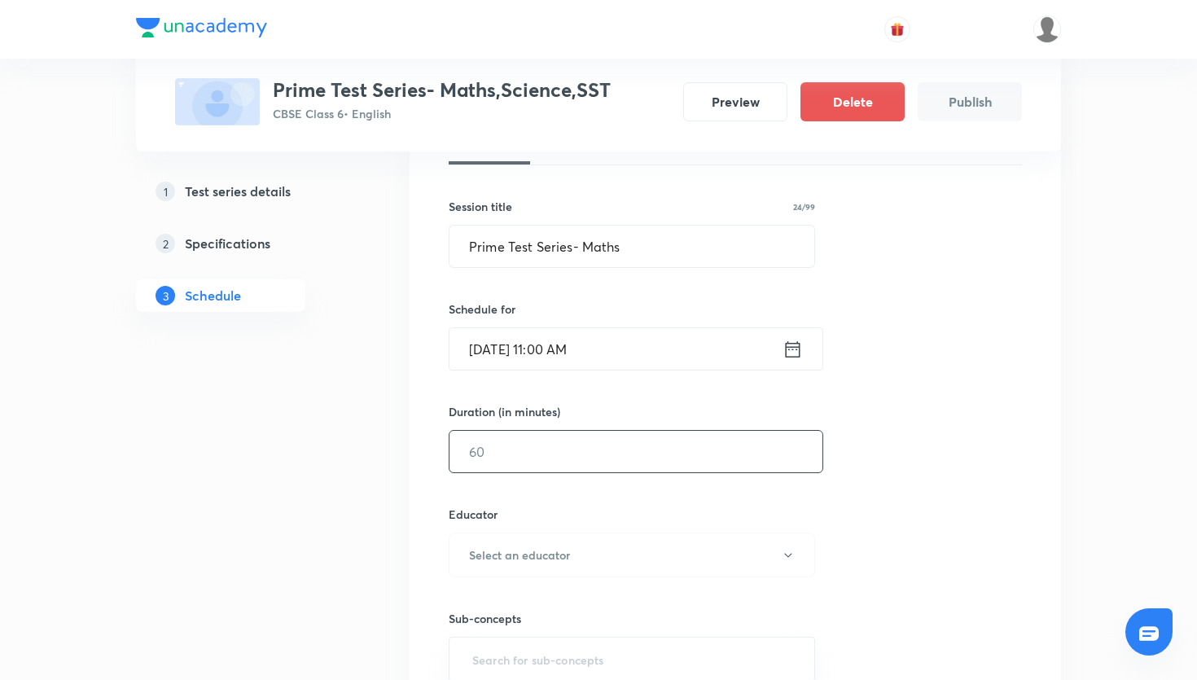
click at [606, 460] on input "text" at bounding box center [636, 452] width 373 height 42
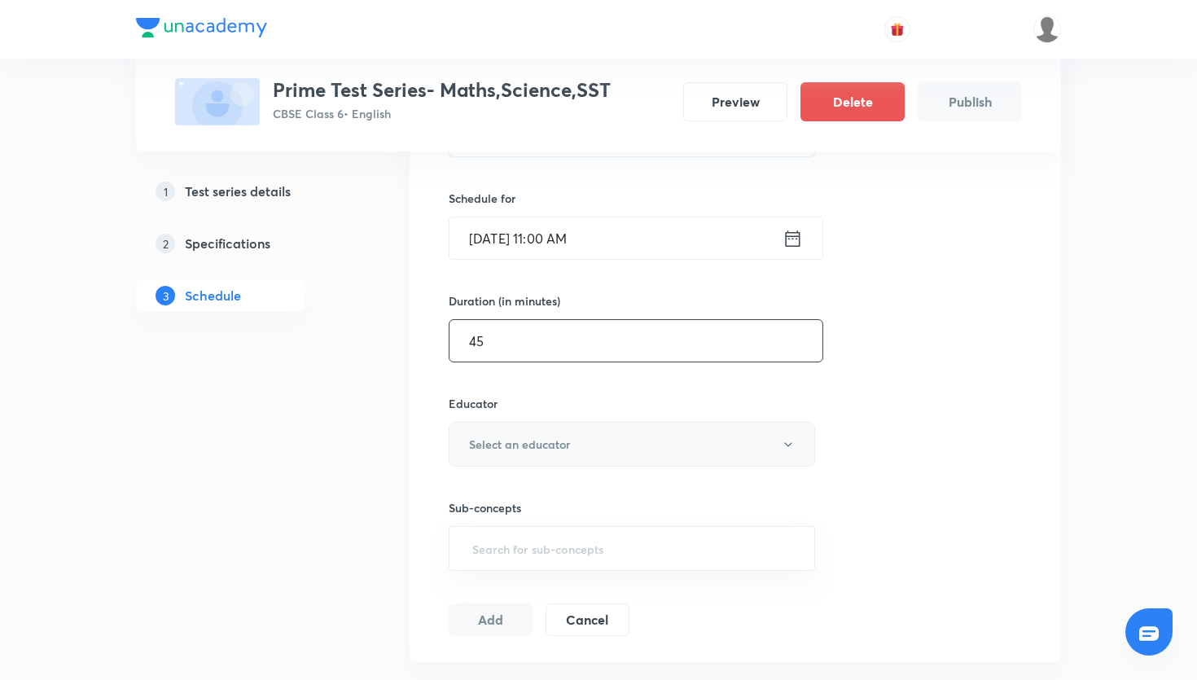
type input "45"
click at [569, 446] on button "Select an educator" at bounding box center [632, 444] width 366 height 45
click at [440, 448] on div at bounding box center [598, 340] width 1197 height 680
click at [440, 448] on div "Session 1 Live class Test Session title 24/99 Prime Test Series- Maths ​ Schedu…" at bounding box center [735, 306] width 651 height 711
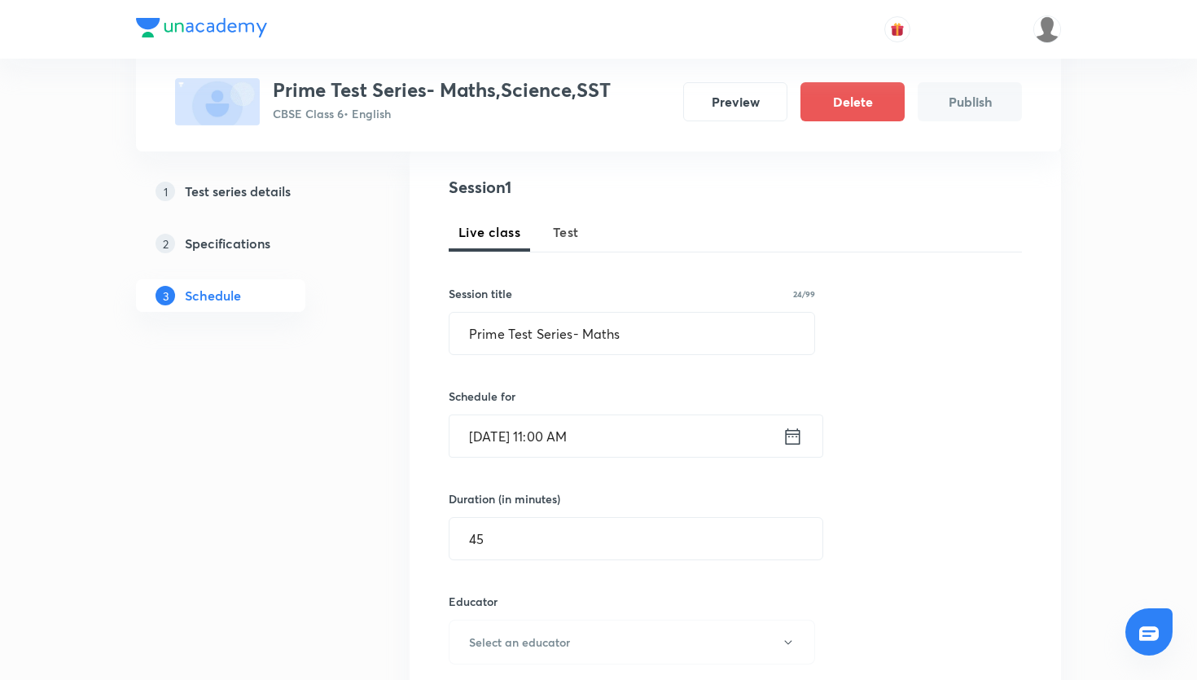
scroll to position [189, 0]
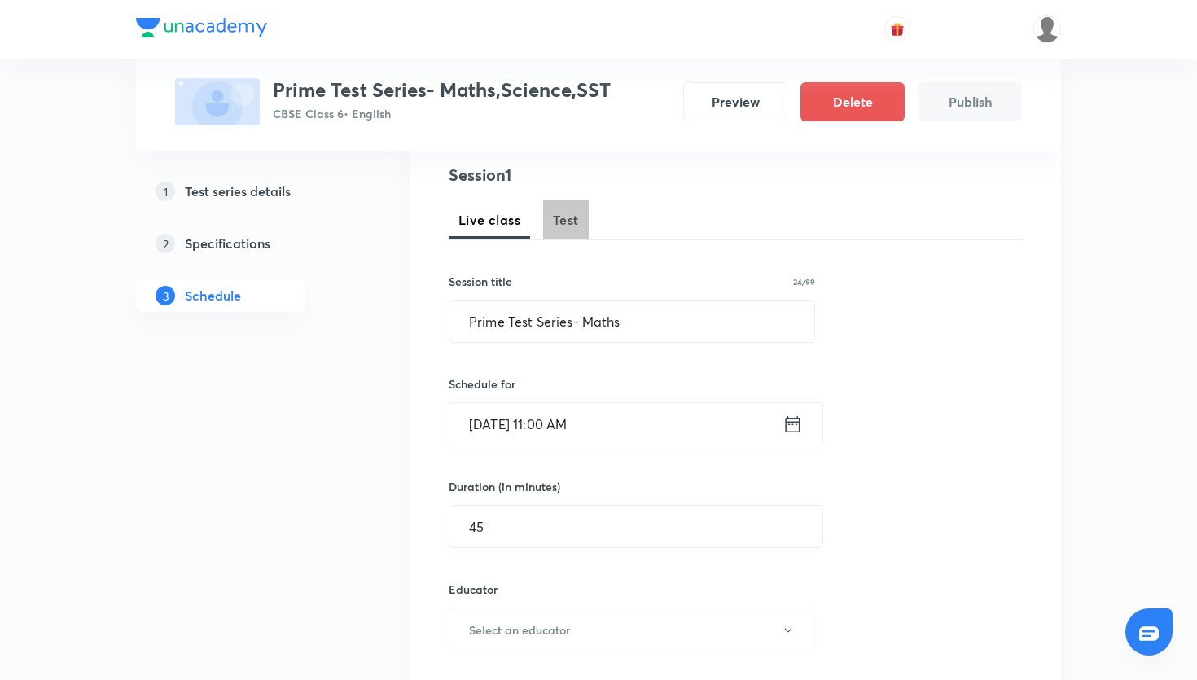
click at [566, 206] on button "Test" at bounding box center [566, 219] width 46 height 39
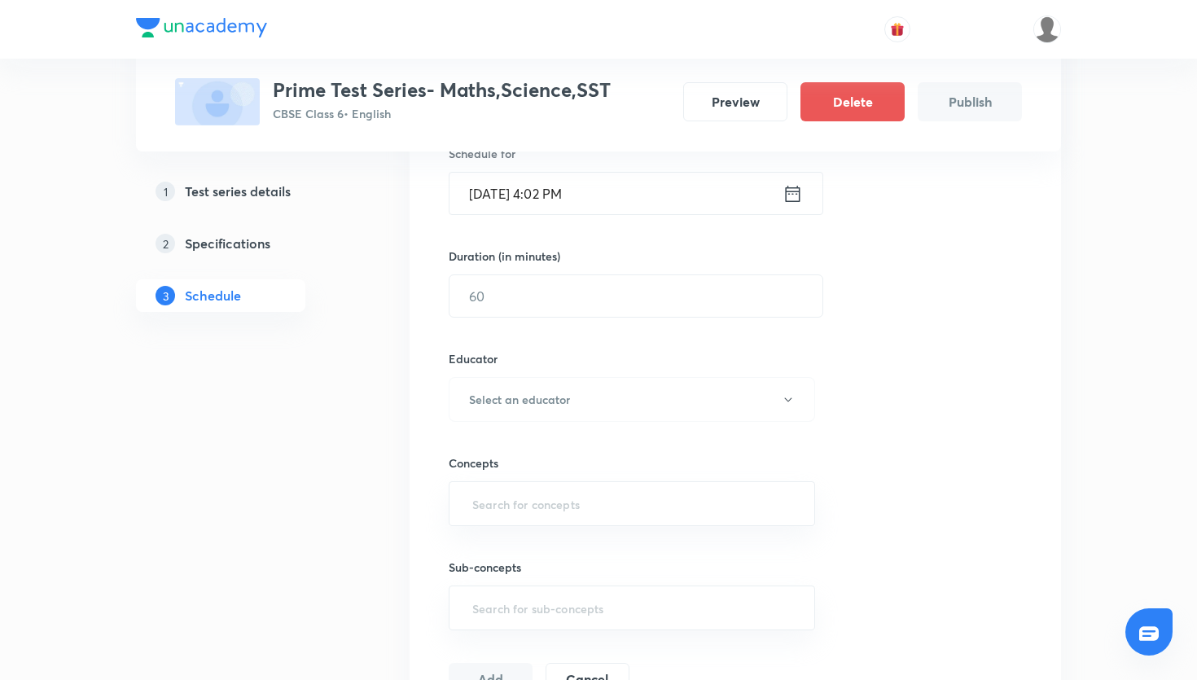
scroll to position [421, 0]
click at [548, 384] on button "Select an educator" at bounding box center [632, 397] width 366 height 45
click at [529, 450] on span "Ayush Shishodia" at bounding box center [637, 450] width 357 height 17
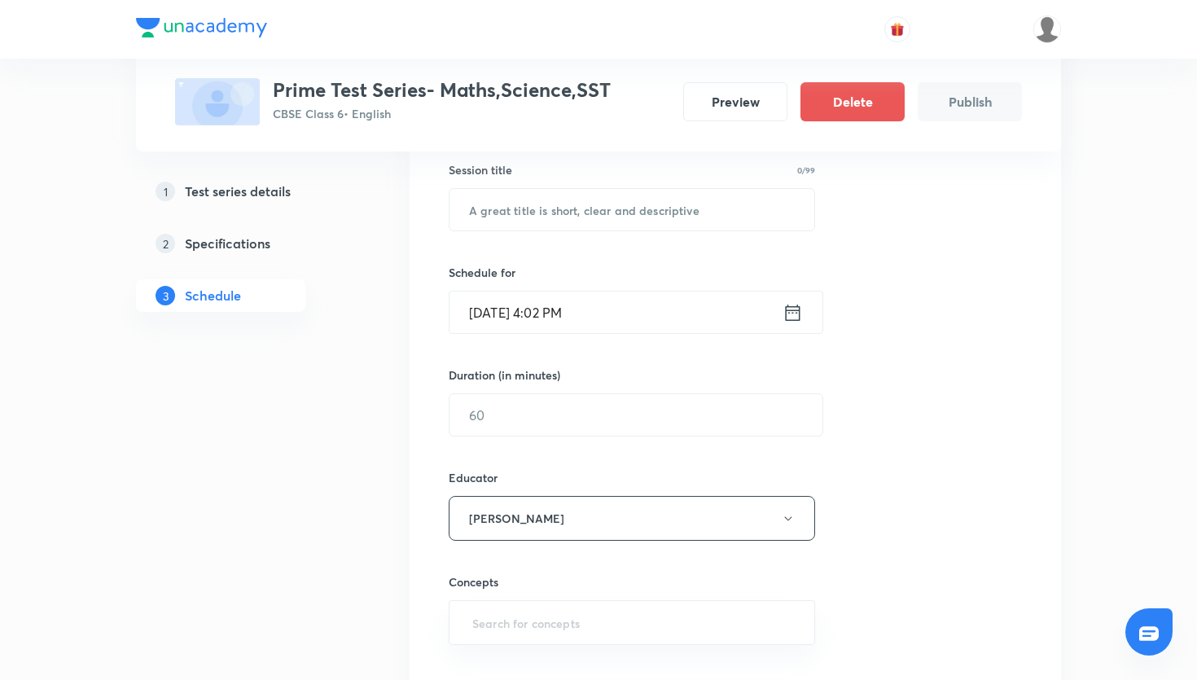
scroll to position [299, 0]
click at [529, 425] on input "text" at bounding box center [636, 417] width 373 height 42
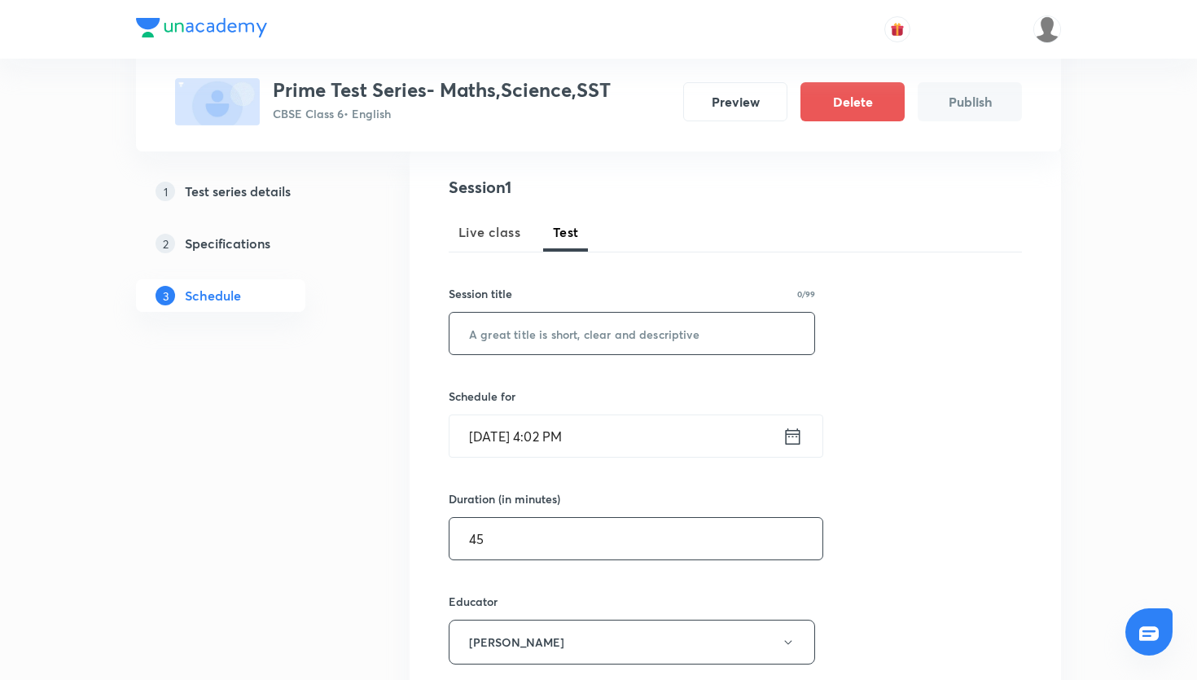
scroll to position [161, 0]
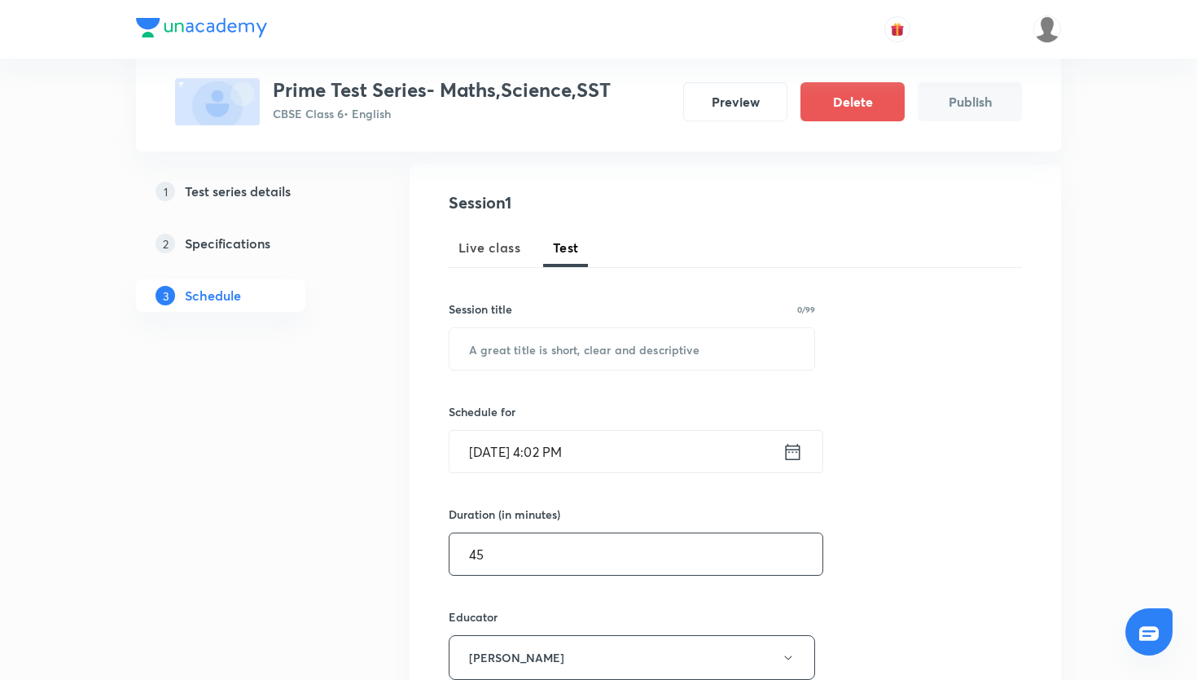
type input "45"
click at [515, 248] on span "Live class" at bounding box center [489, 248] width 62 height 20
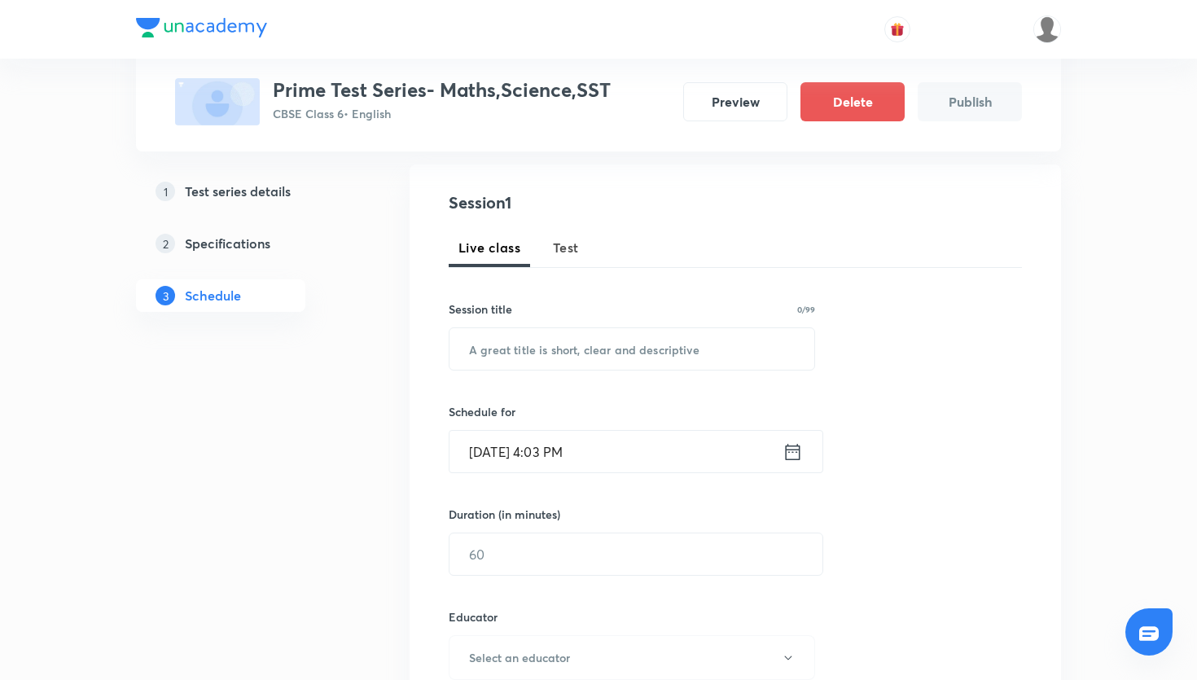
click at [567, 248] on span "Test" at bounding box center [566, 248] width 26 height 20
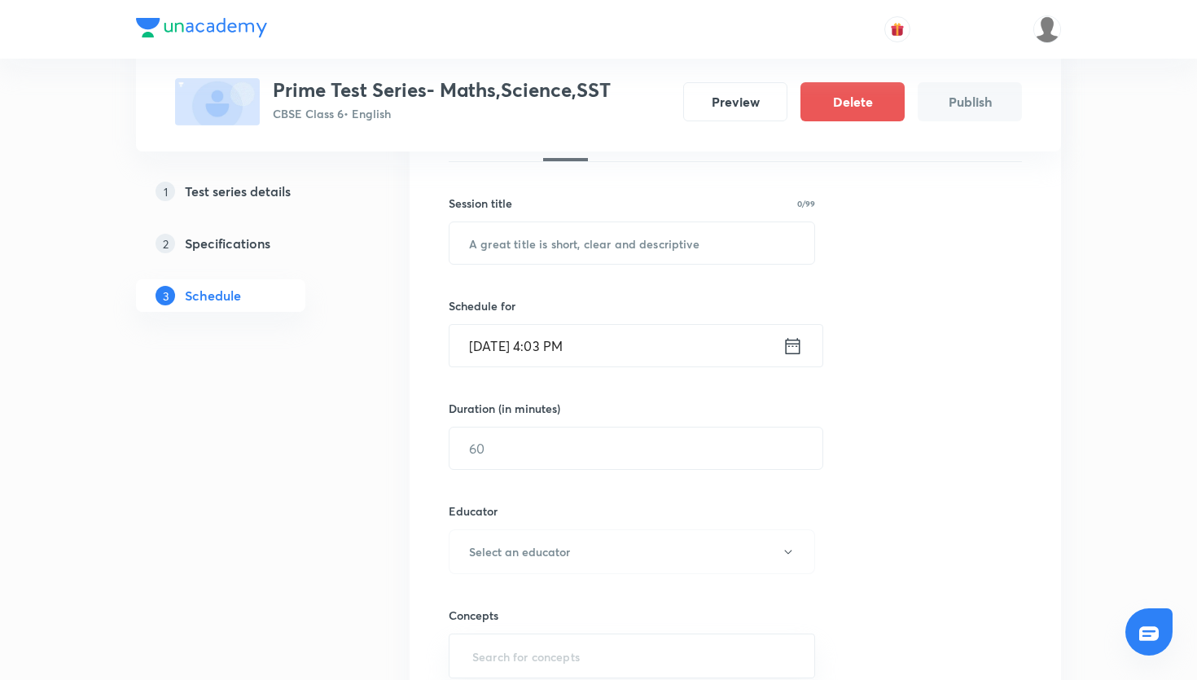
scroll to position [270, 0]
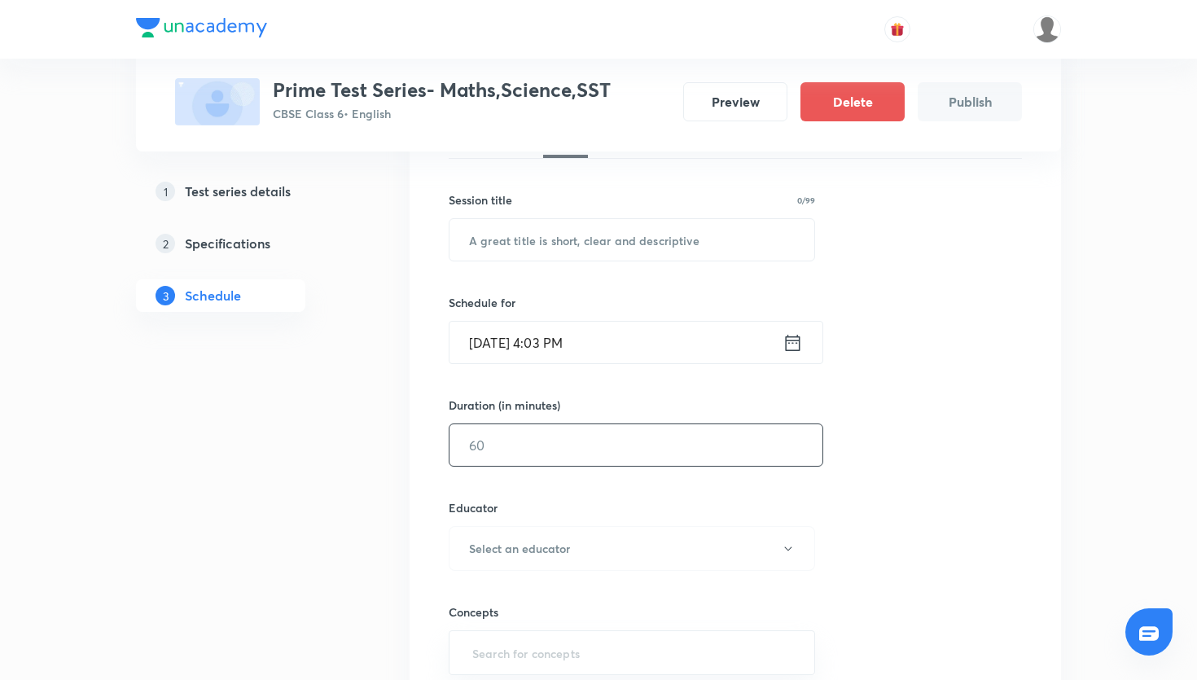
click at [583, 428] on input "text" at bounding box center [636, 445] width 373 height 42
type input "45"
click at [790, 344] on icon at bounding box center [793, 342] width 20 height 23
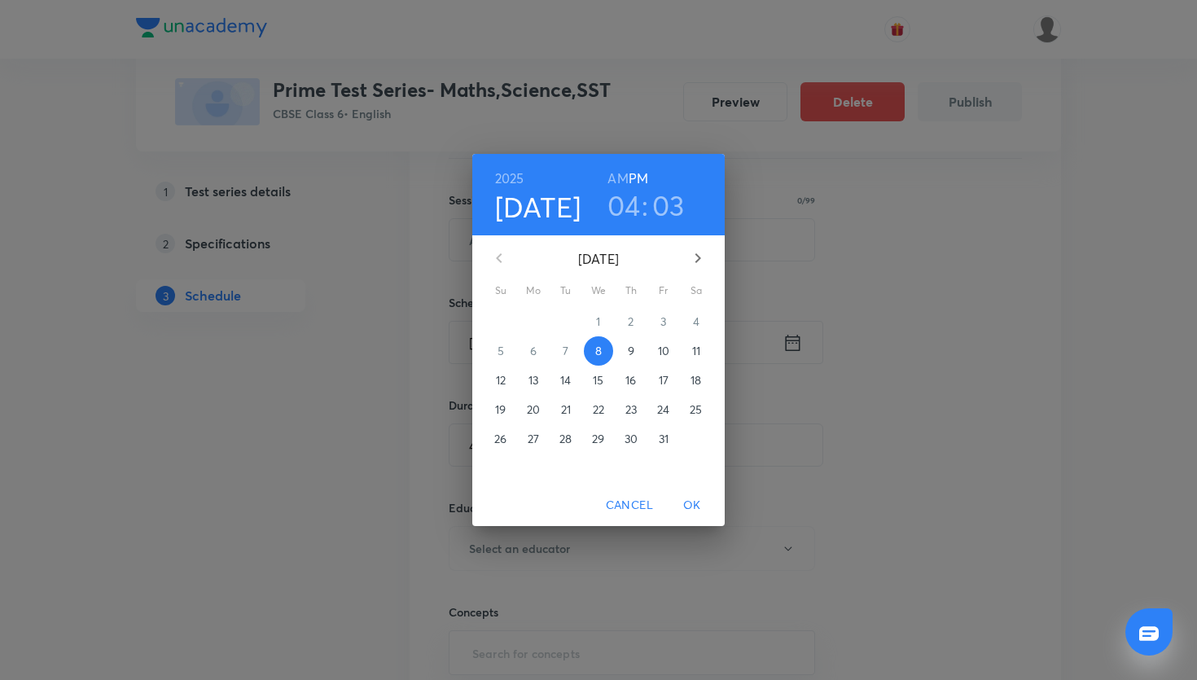
click at [505, 382] on p "12" at bounding box center [501, 380] width 10 height 16
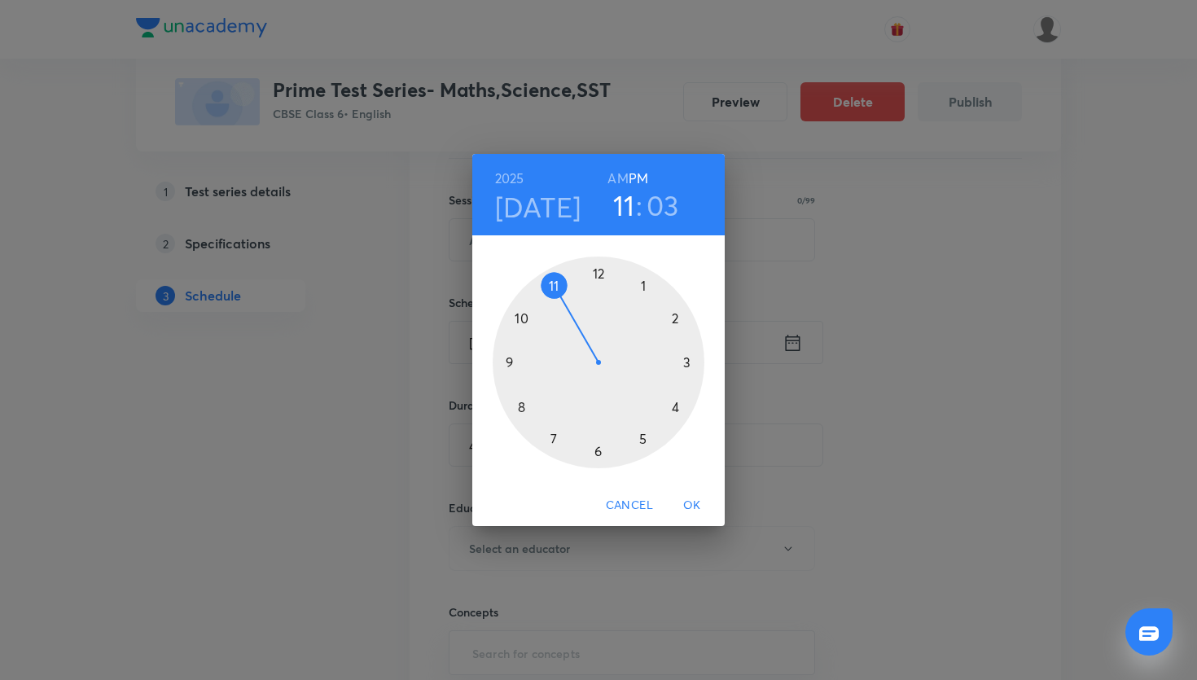
click at [562, 285] on div at bounding box center [599, 363] width 212 height 212
click at [600, 270] on div at bounding box center [599, 363] width 212 height 212
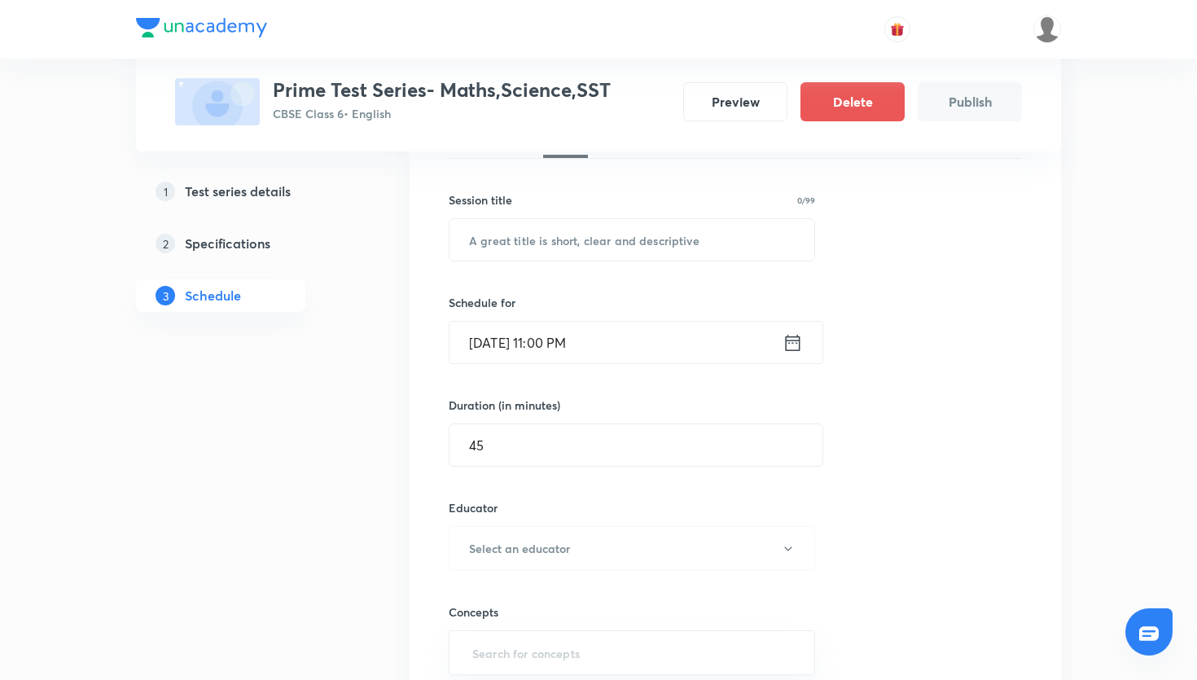
click at [800, 349] on icon at bounding box center [793, 342] width 15 height 16
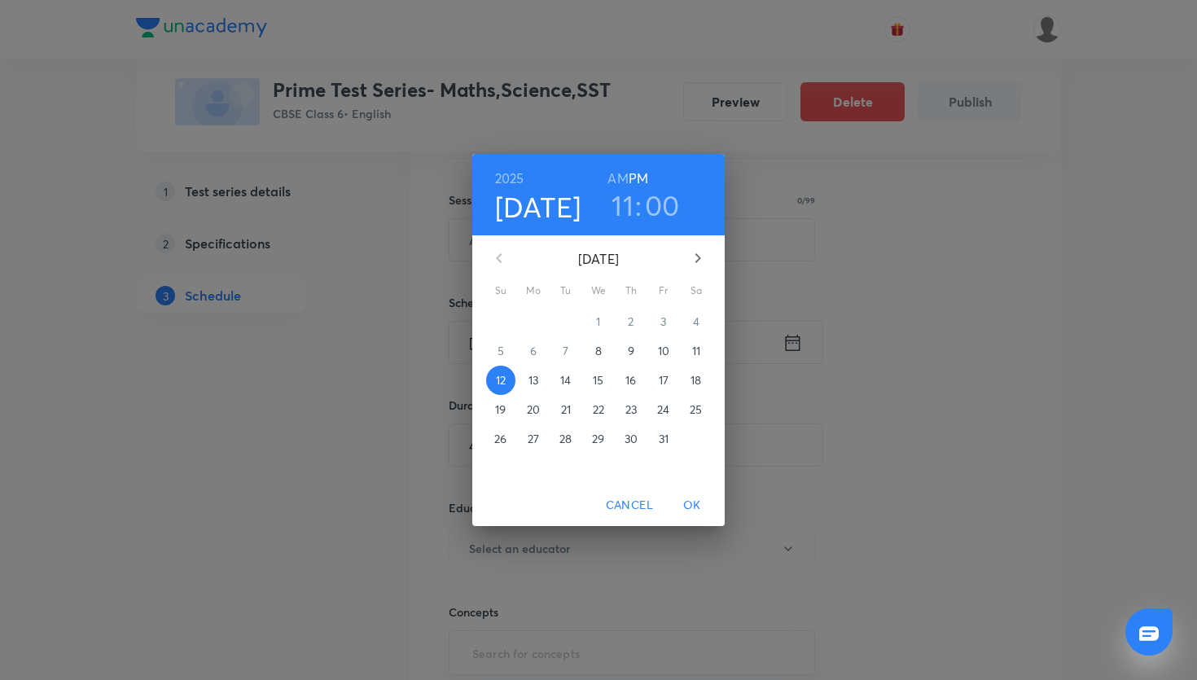
click at [617, 173] on h6 "AM" at bounding box center [618, 178] width 20 height 23
click at [691, 501] on span "OK" at bounding box center [692, 505] width 39 height 20
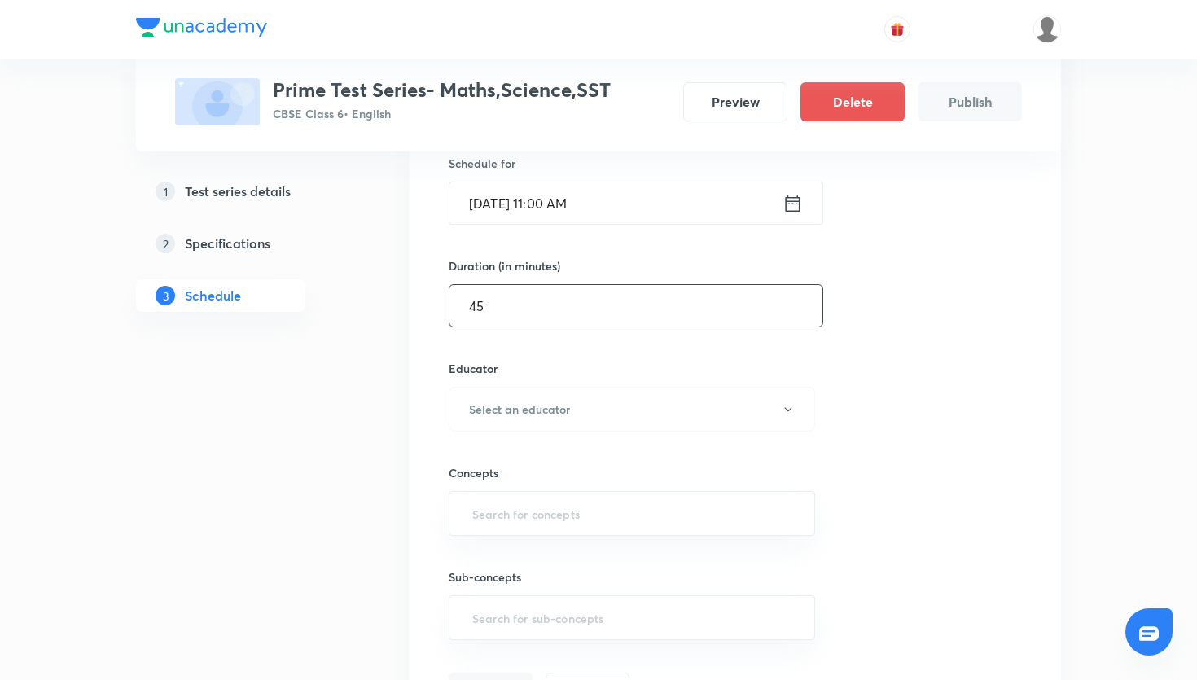
scroll to position [428, 0]
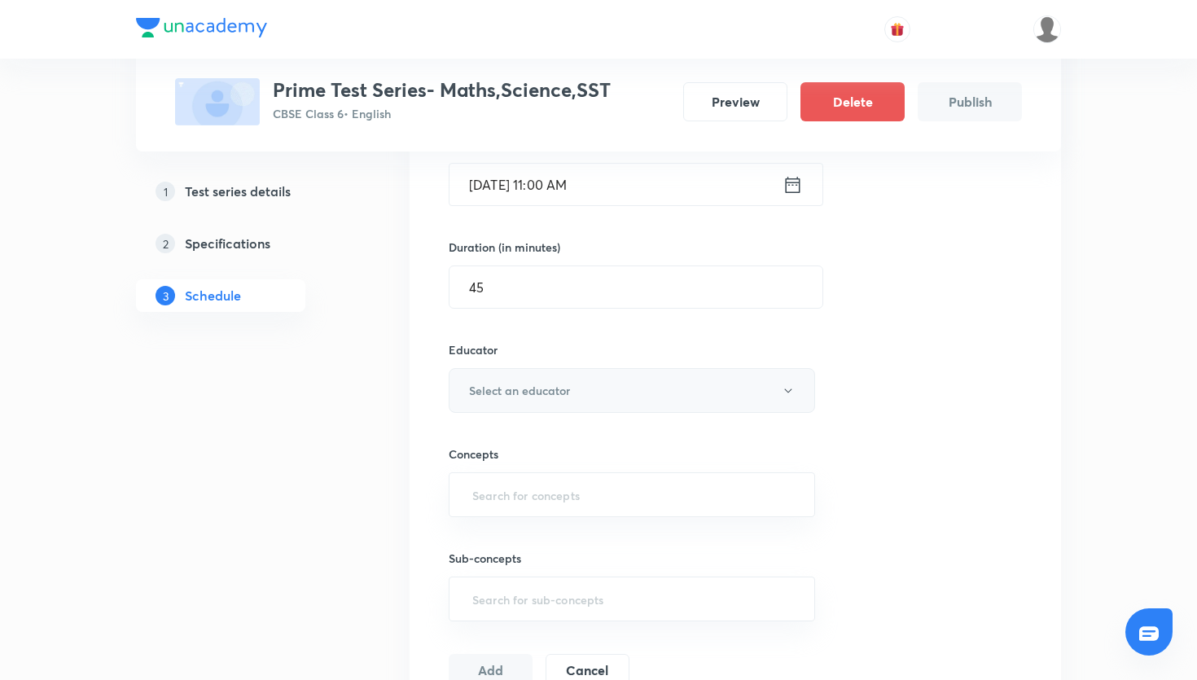
click at [575, 397] on button "Select an educator" at bounding box center [632, 390] width 366 height 45
click at [558, 440] on span "Ayush Shishodia" at bounding box center [637, 443] width 357 height 17
click at [533, 503] on input "text" at bounding box center [632, 495] width 326 height 30
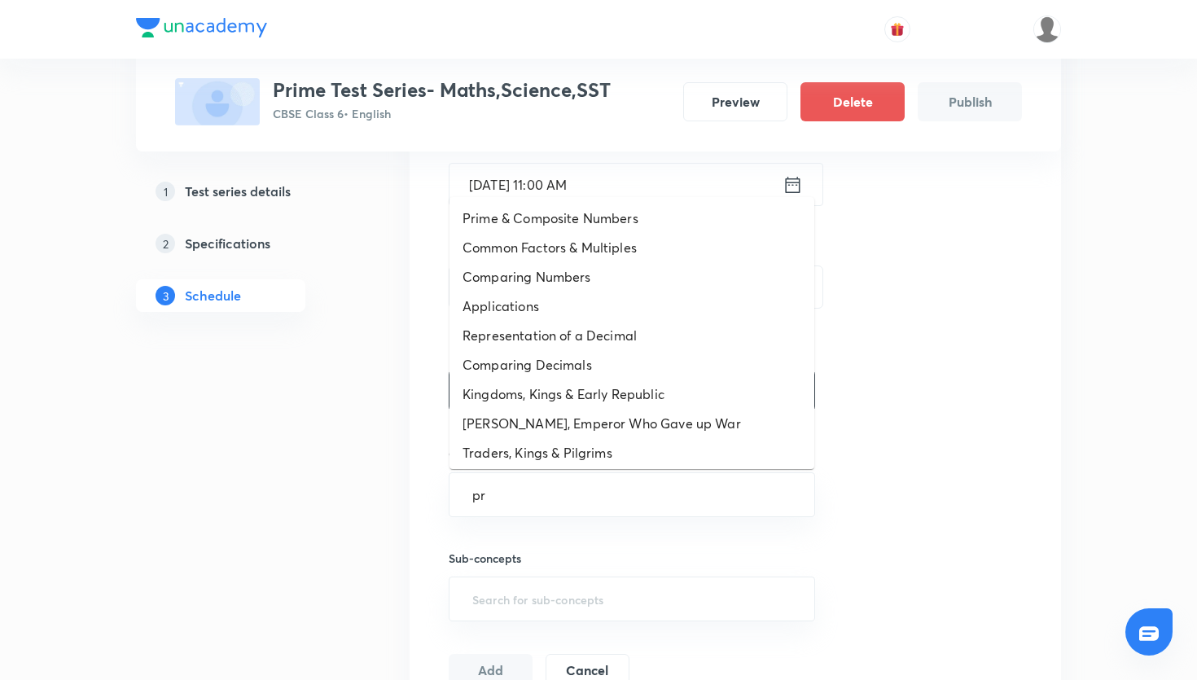
type input "pri"
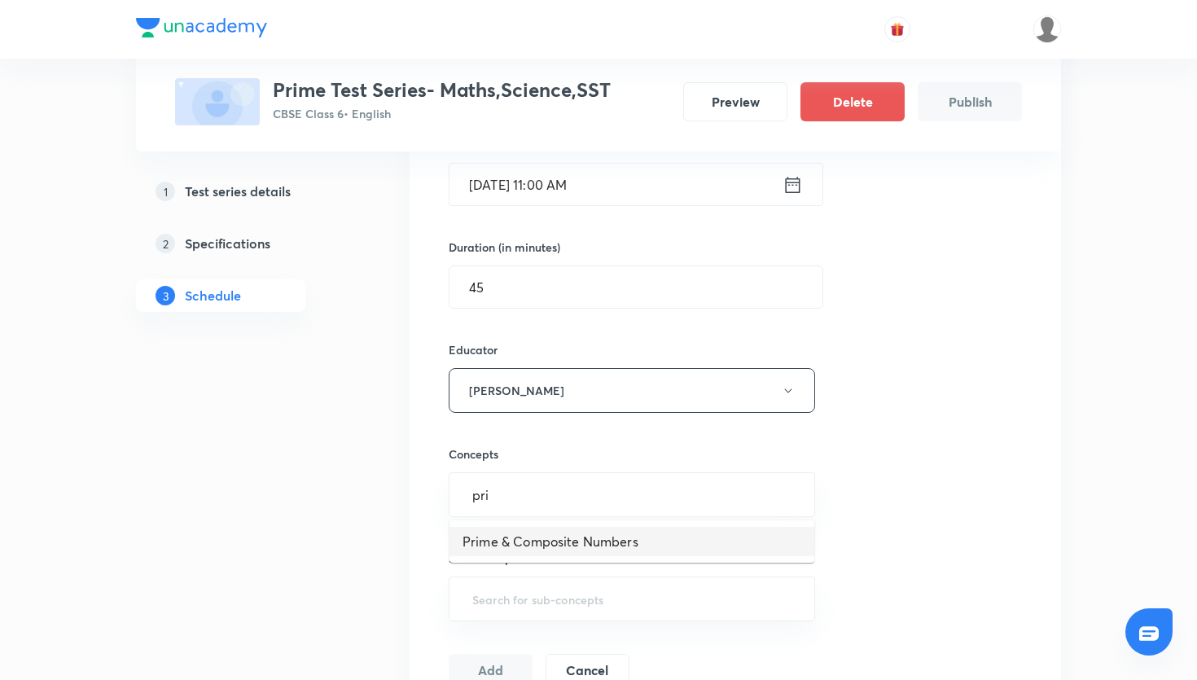
click at [581, 552] on li "Prime & Composite Numbers" at bounding box center [632, 541] width 365 height 29
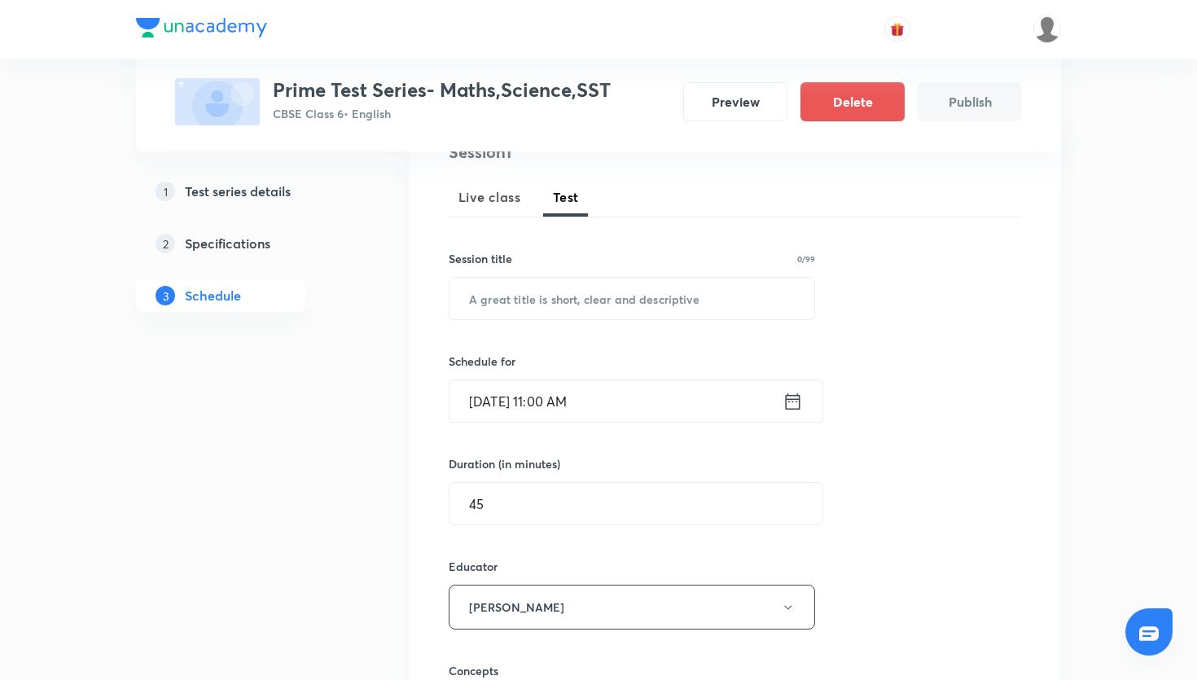
scroll to position [200, 0]
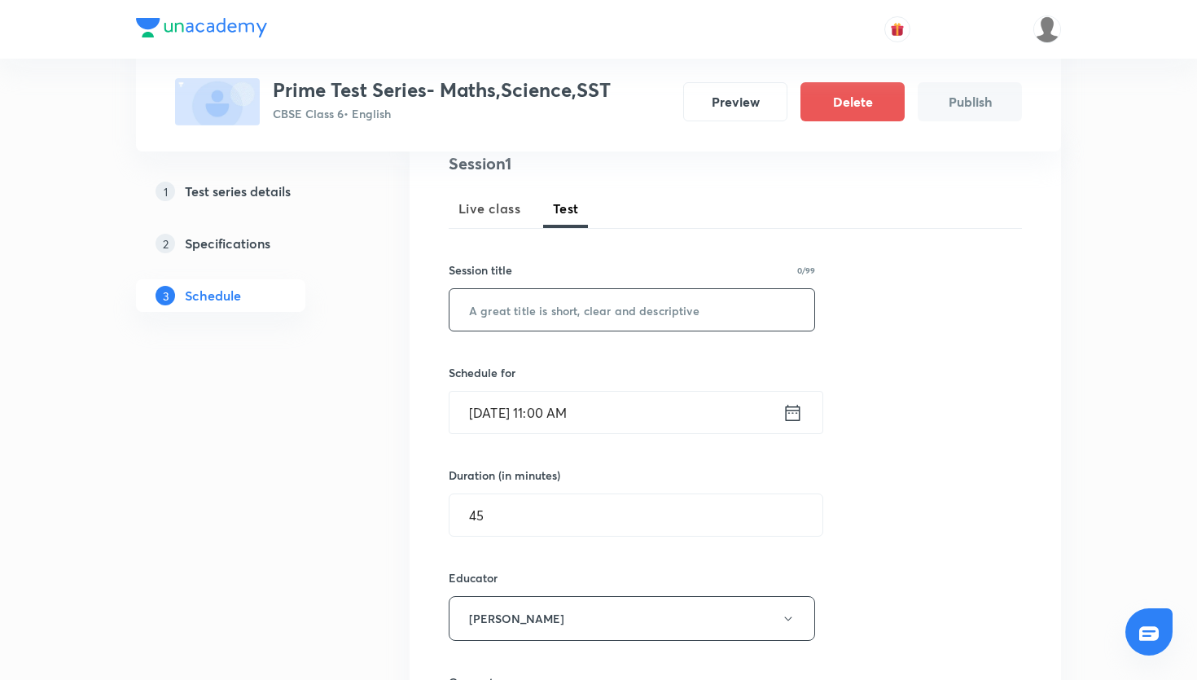
click at [509, 318] on input "text" at bounding box center [632, 310] width 365 height 42
paste input "Prime Test Series- Maths"
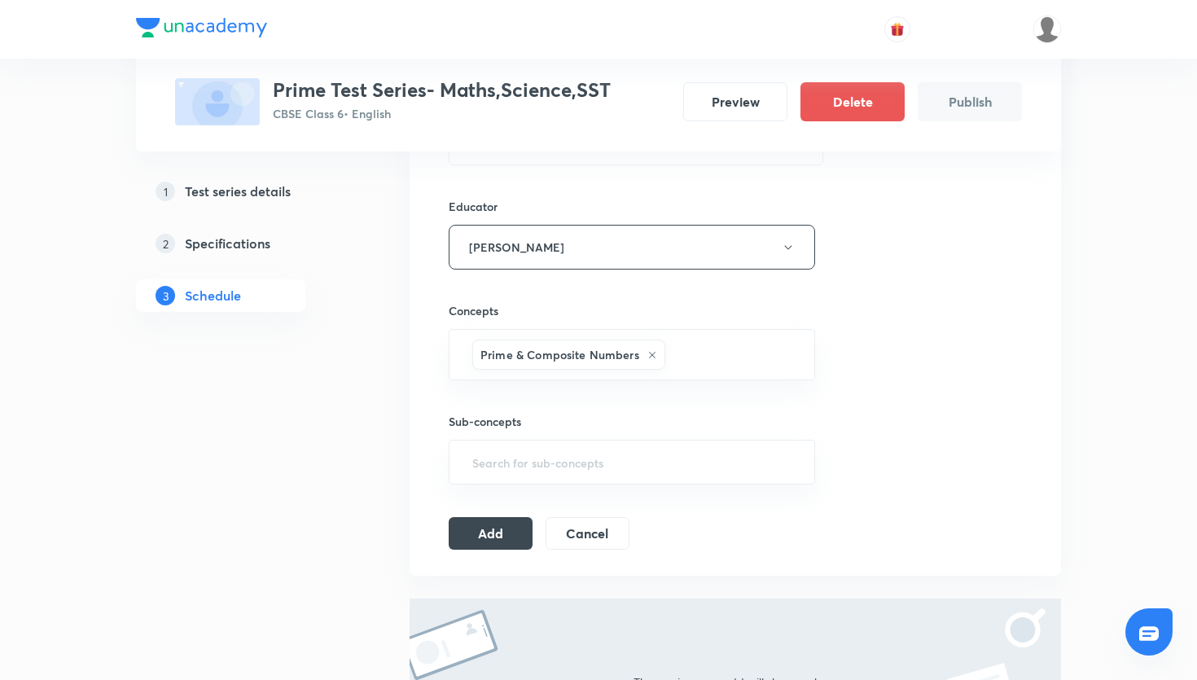
scroll to position [590, 0]
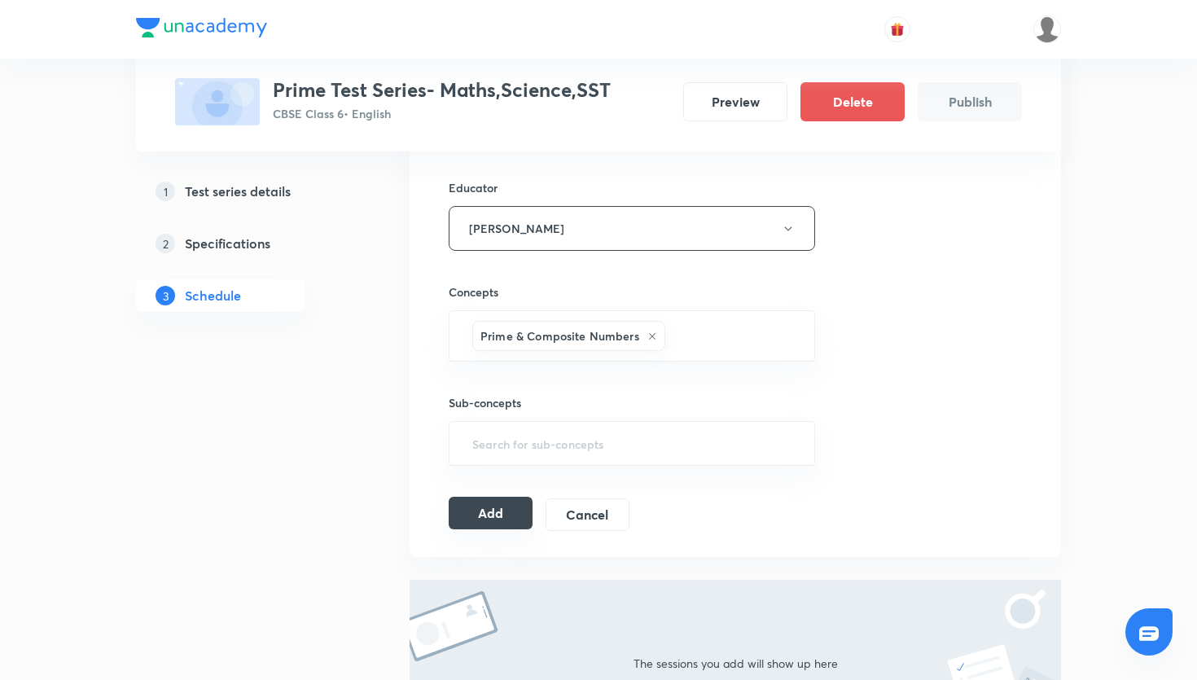
type input "Prime Test Series- Maths"
click at [498, 511] on button "Add" at bounding box center [491, 513] width 84 height 33
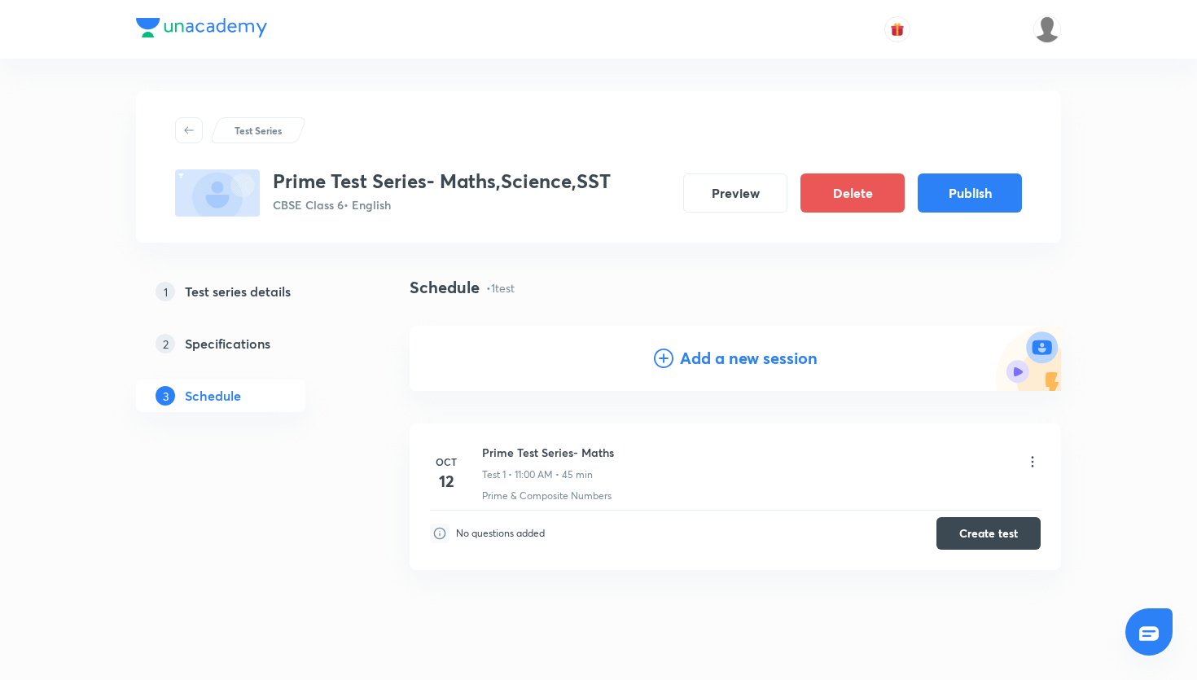
scroll to position [43, 0]
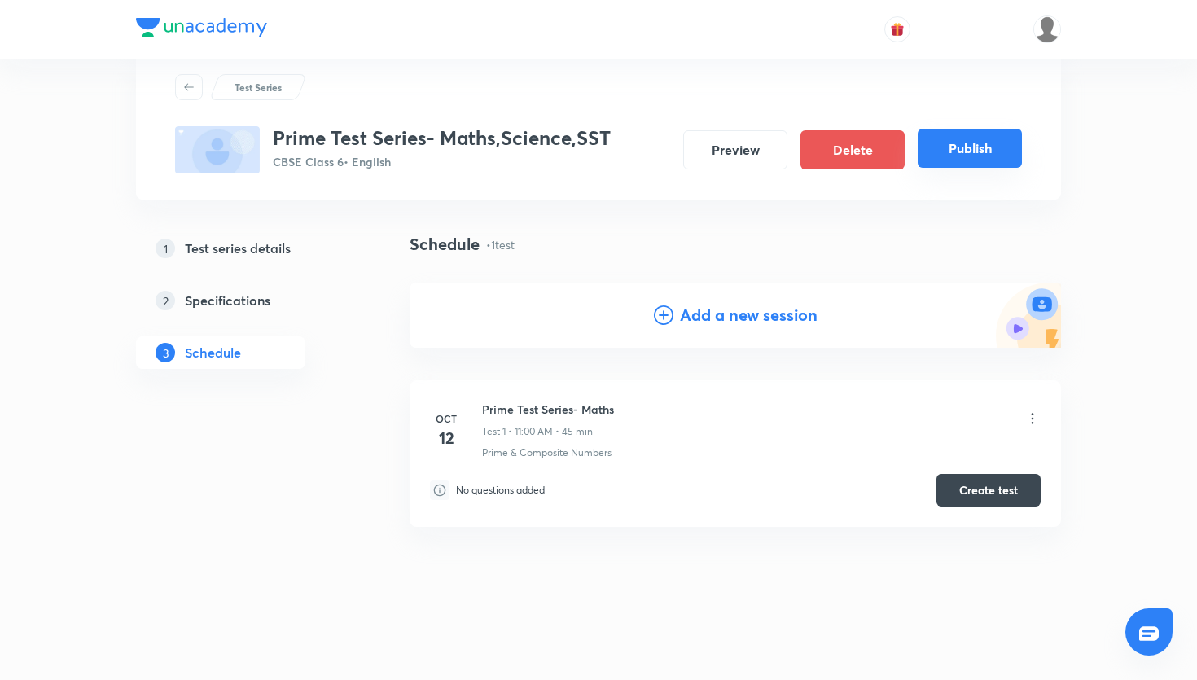
click at [947, 147] on button "Publish" at bounding box center [970, 148] width 104 height 39
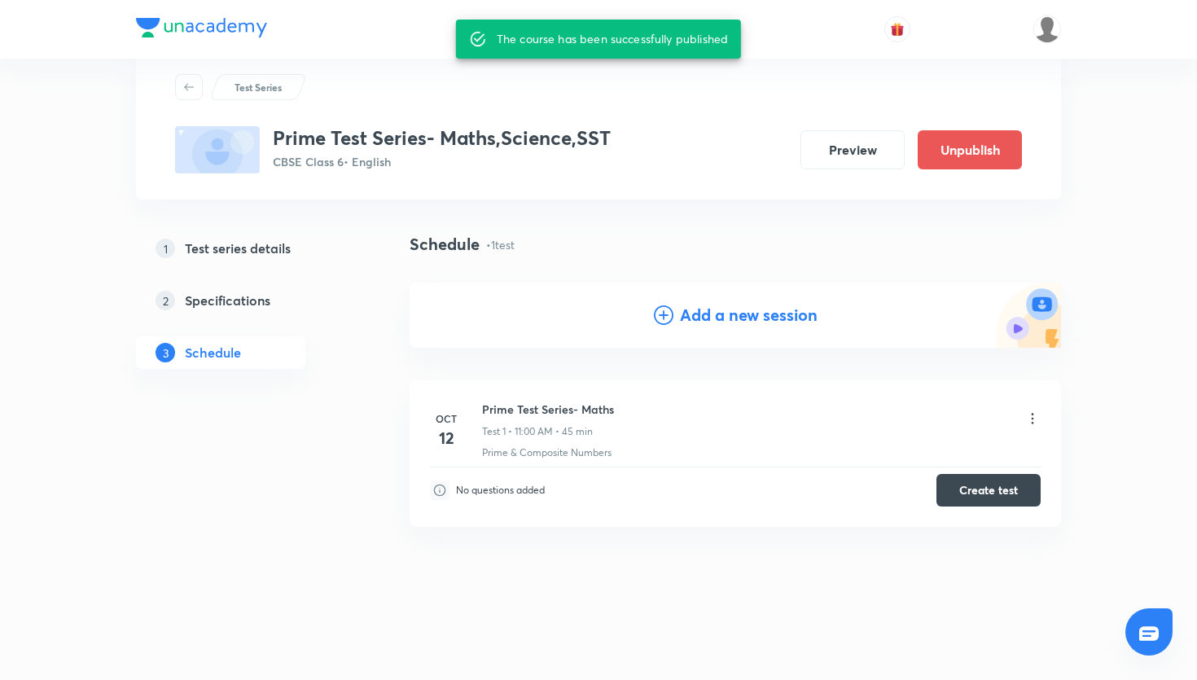
click at [660, 165] on div "Prime Test Series- Maths,Science,SST CBSE Class 6 • English Preview Unpublish" at bounding box center [598, 149] width 847 height 47
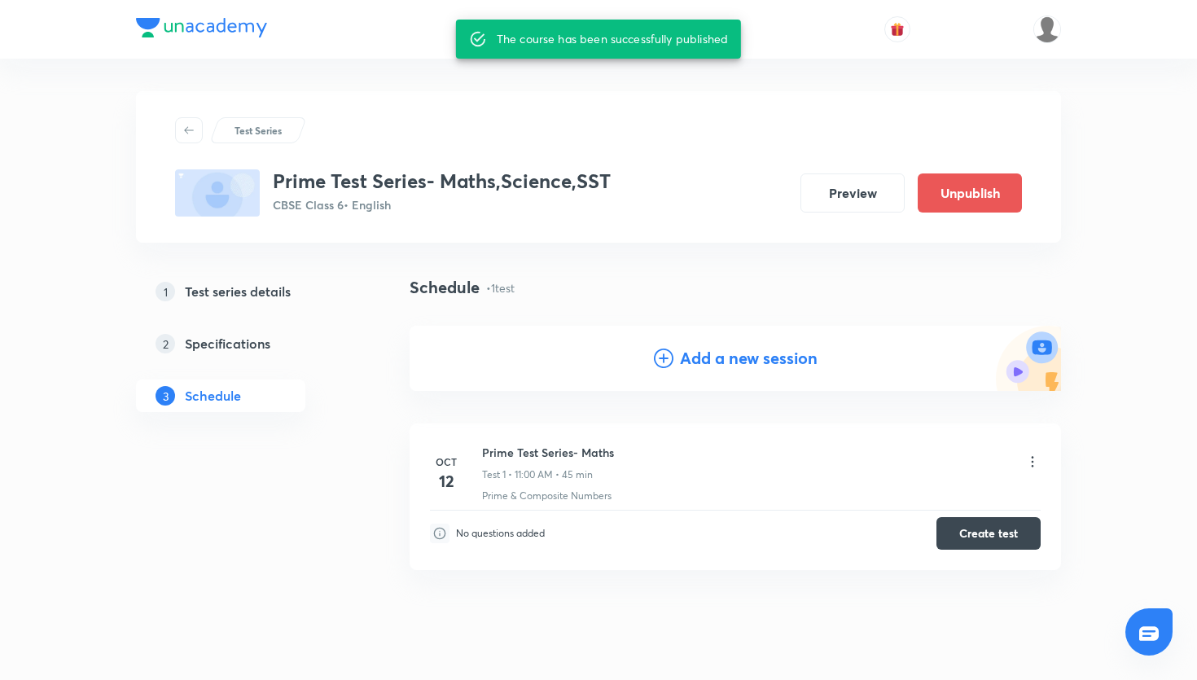
click at [412, 326] on div "Schedule • 1 test Add a new session" at bounding box center [735, 346] width 651 height 142
click at [1028, 543] on button "Create test" at bounding box center [989, 531] width 104 height 33
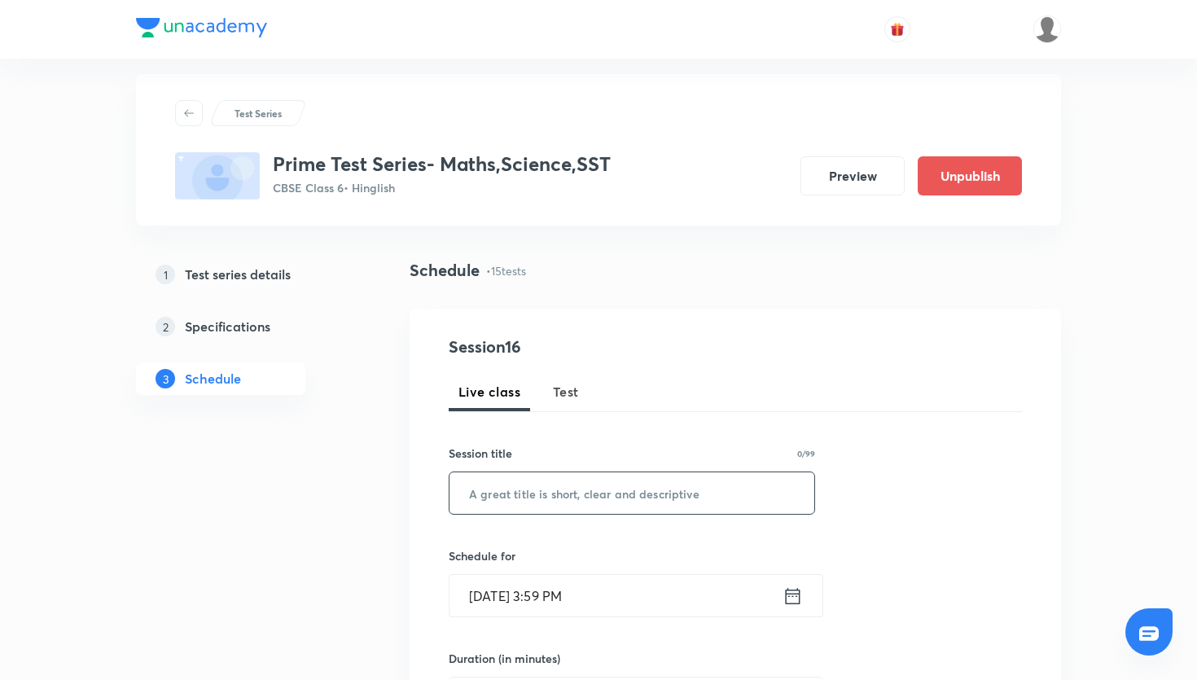
scroll to position [19, 0]
click at [586, 167] on h3 "Prime Test Series- Maths,Science,SST" at bounding box center [442, 163] width 338 height 24
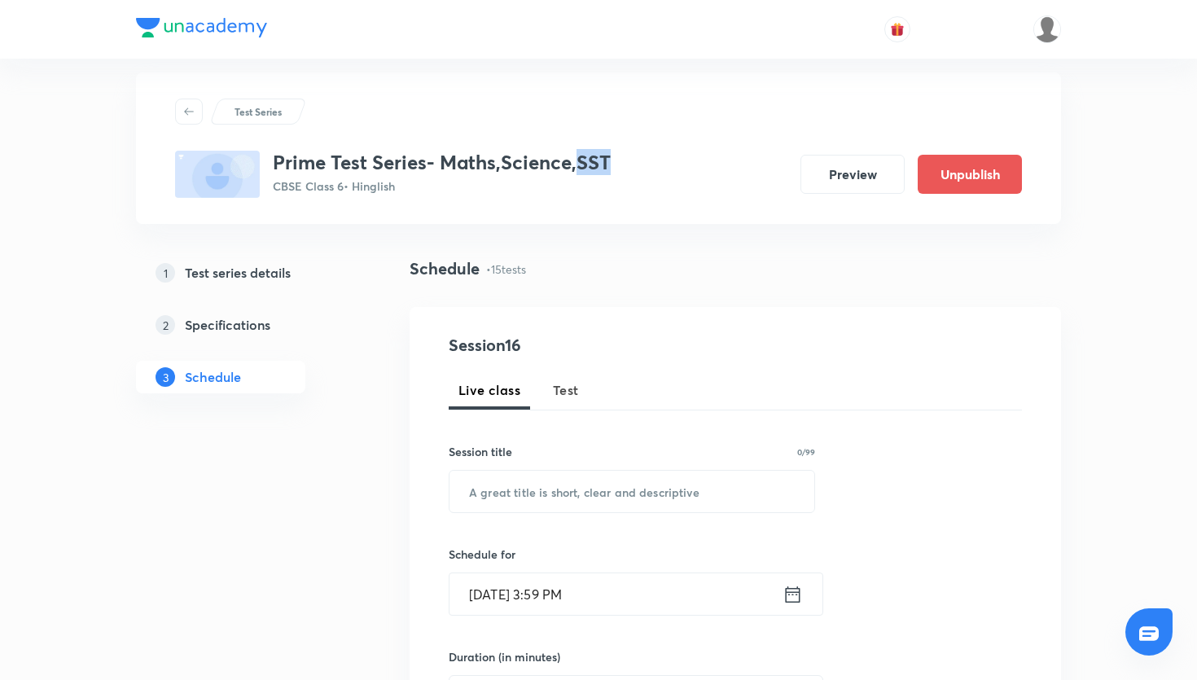
click at [586, 167] on h3 "Prime Test Series- Maths,Science,SST" at bounding box center [442, 163] width 338 height 24
copy h3 "Prime Test Series- Maths,Science,SST"
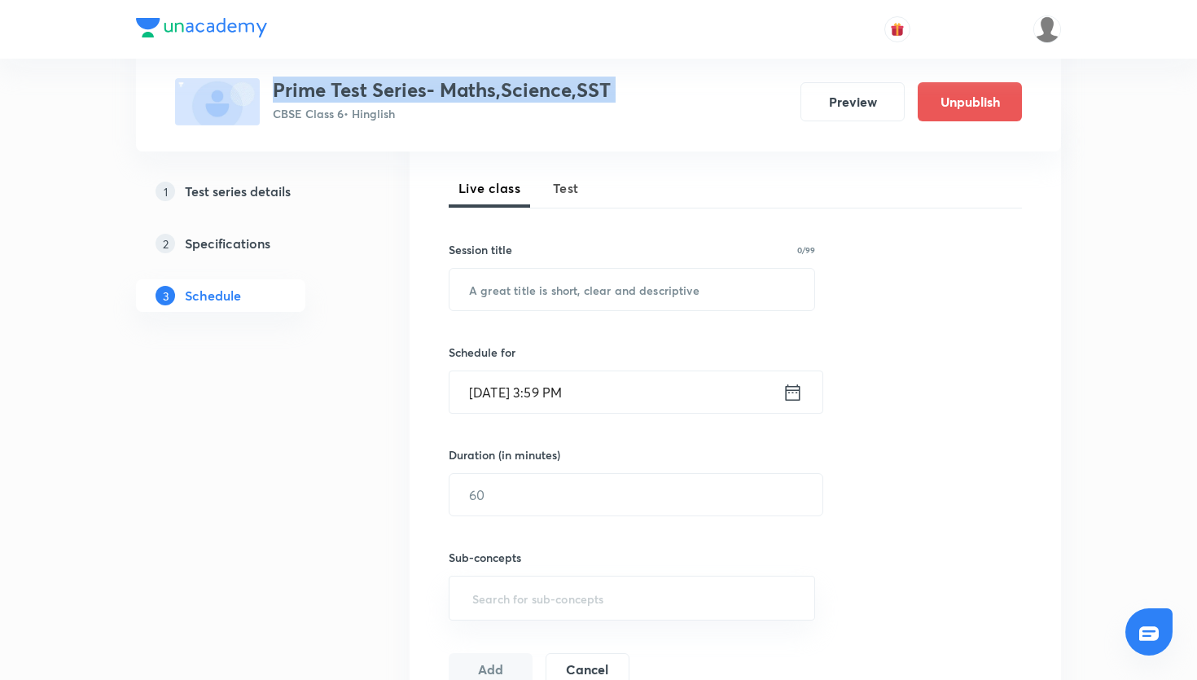
scroll to position [168, 0]
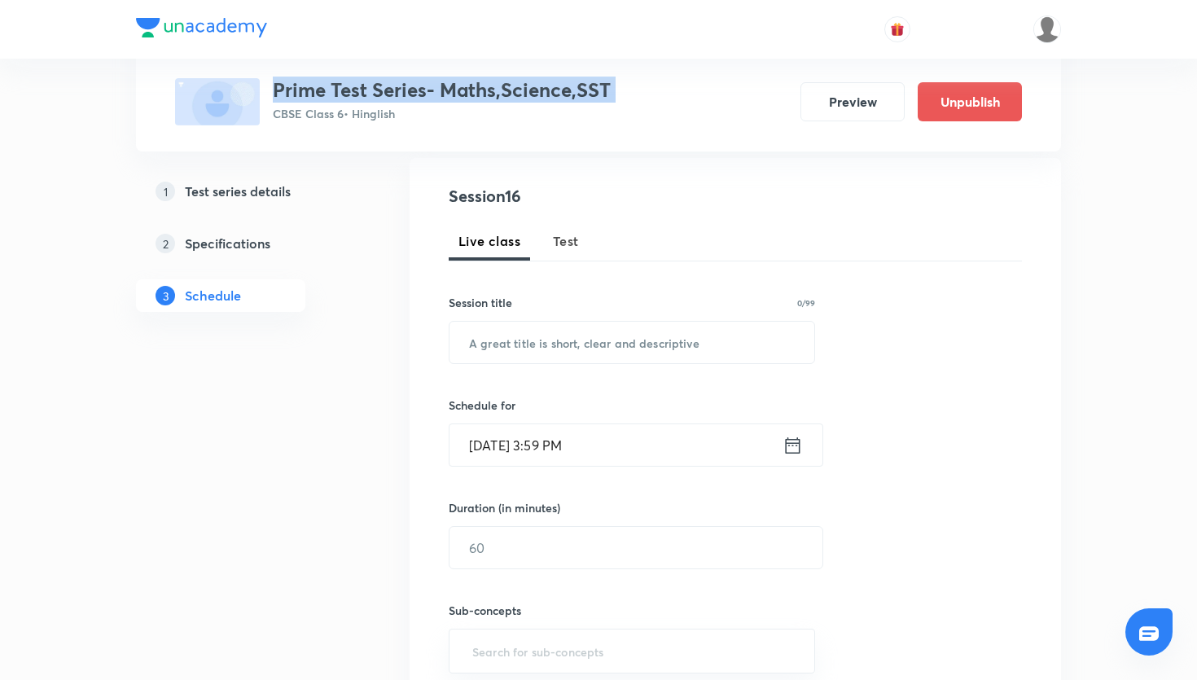
click at [276, 197] on h5 "Test series details" at bounding box center [238, 192] width 106 height 20
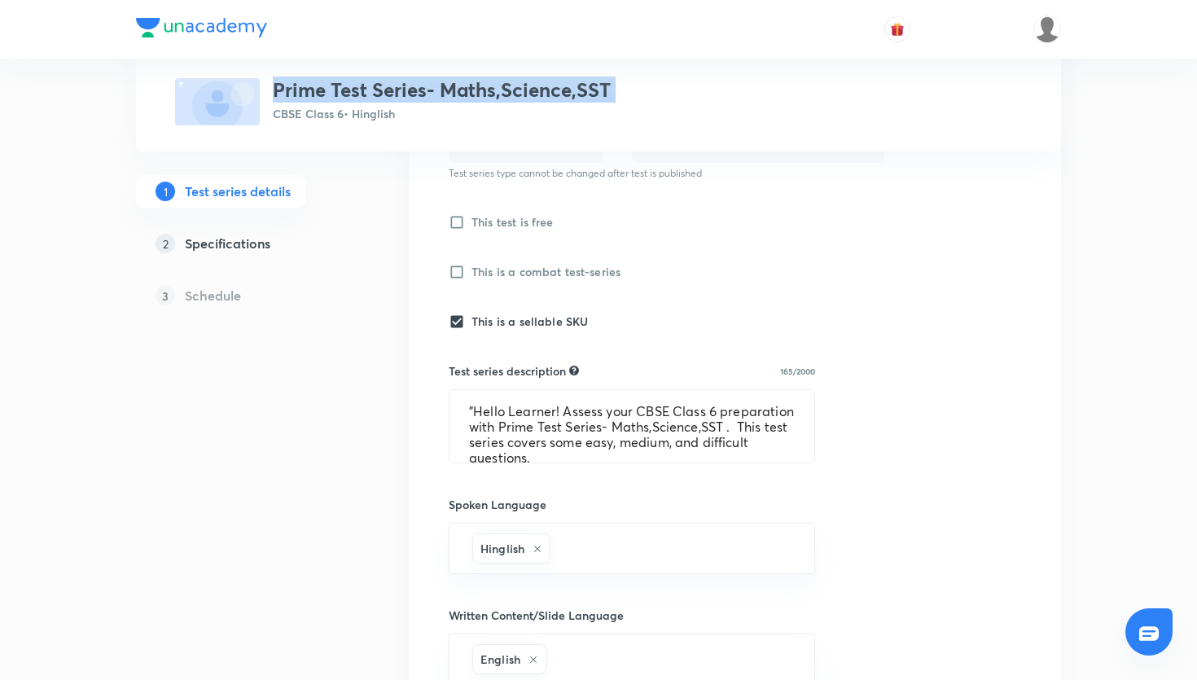
scroll to position [2, 0]
click at [539, 454] on textarea ""Hello Learner! Assess your CBSE Class 6 preparation with Prime Test Series- Ma…" at bounding box center [632, 426] width 365 height 72
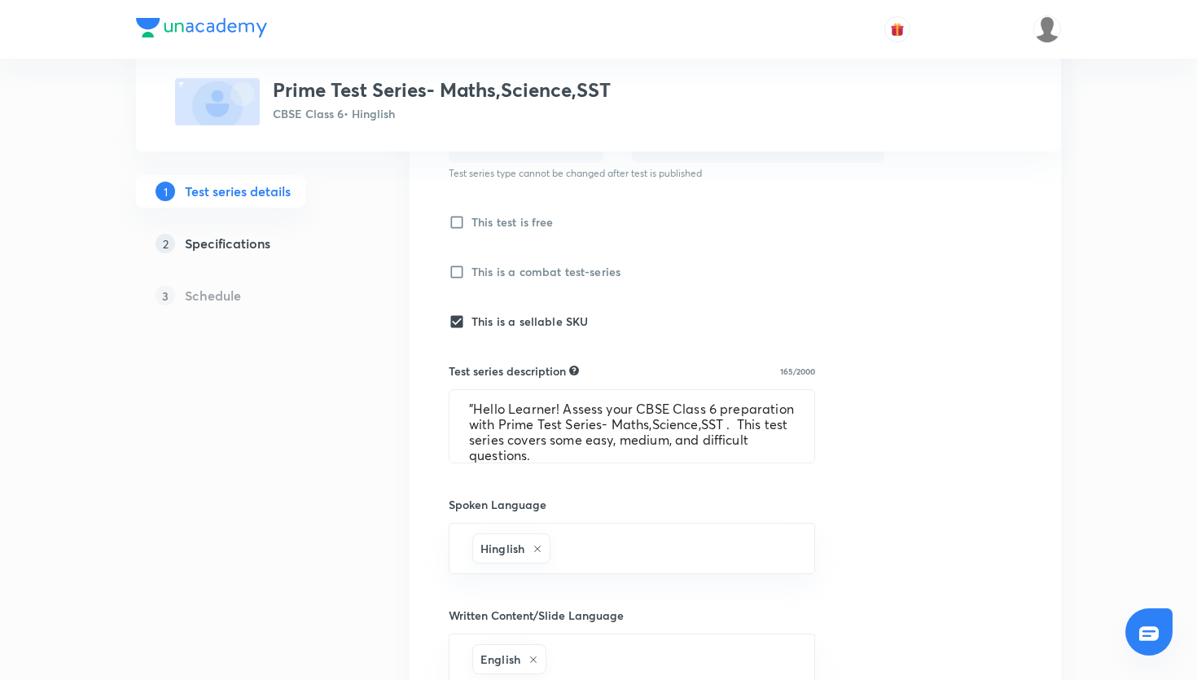
click at [539, 454] on textarea ""Hello Learner! Assess your CBSE Class 6 preparation with Prime Test Series- Ma…" at bounding box center [632, 426] width 365 height 72
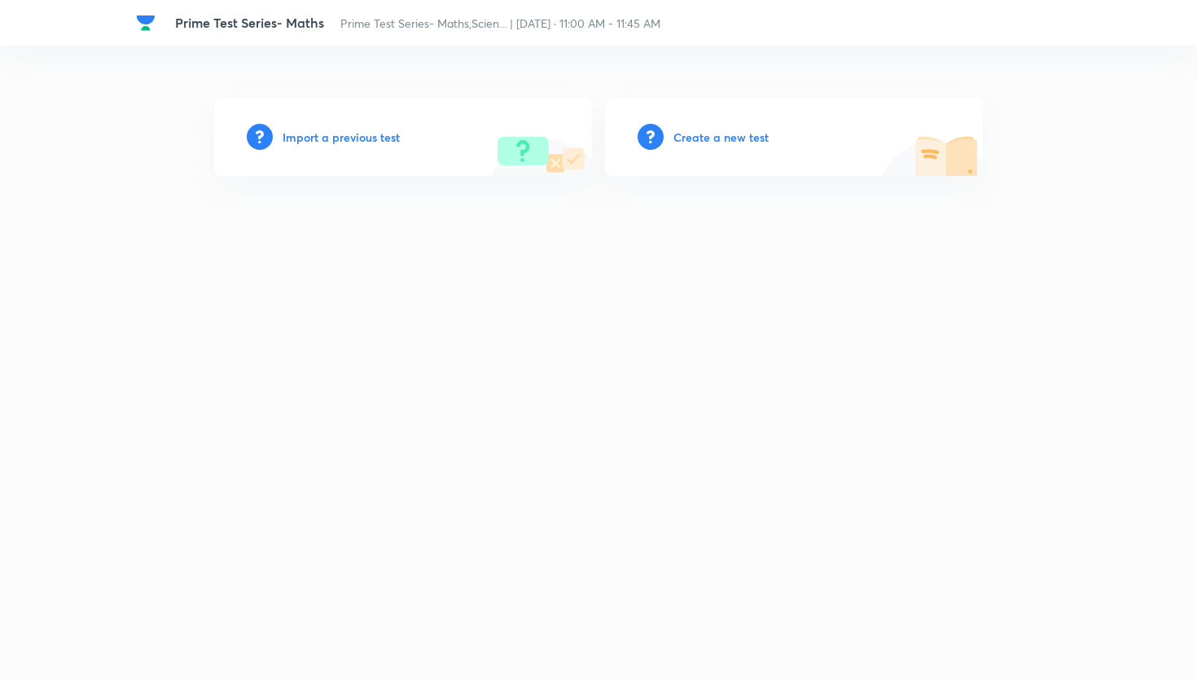
click at [757, 135] on h6 "Create a new test" at bounding box center [720, 137] width 95 height 17
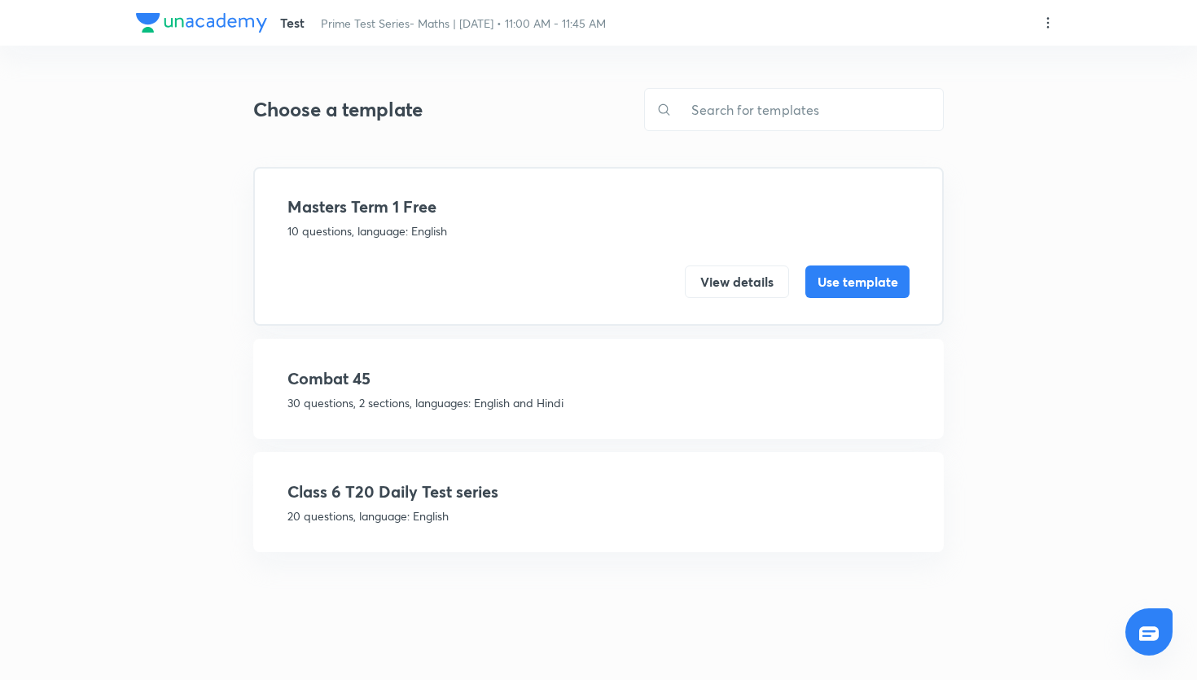
click at [522, 505] on div "Class 6 T20 Daily Test series 20 questions, language: English" at bounding box center [598, 502] width 622 height 45
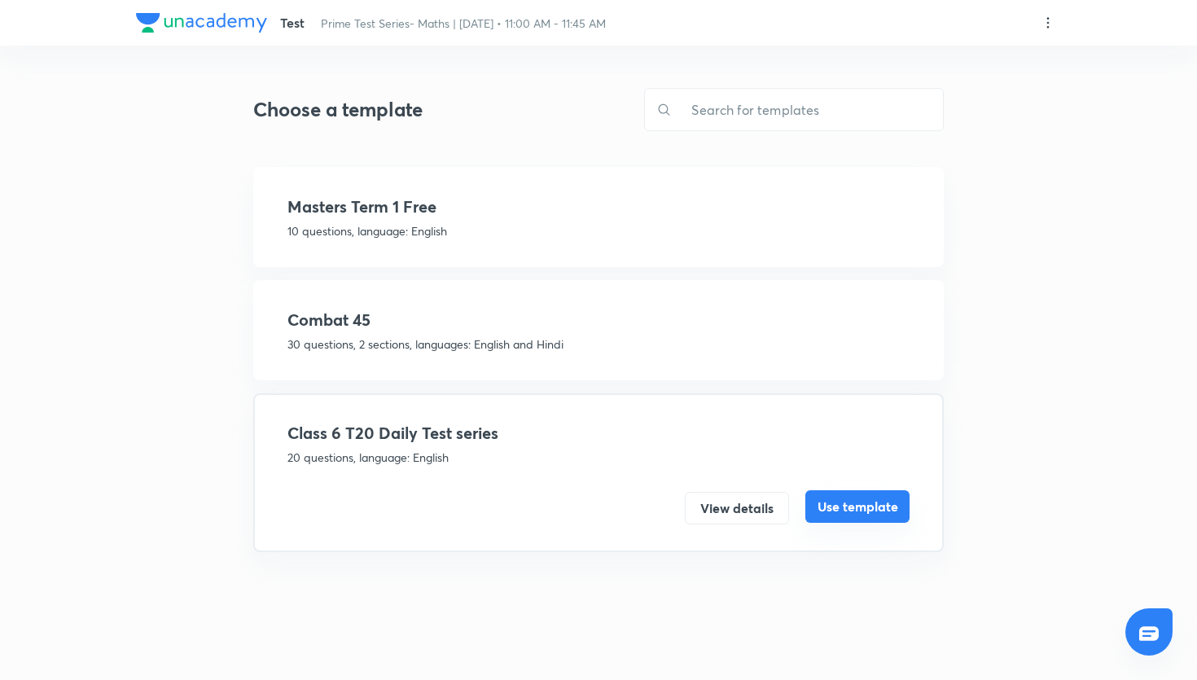
click at [859, 504] on button "Use template" at bounding box center [857, 506] width 104 height 33
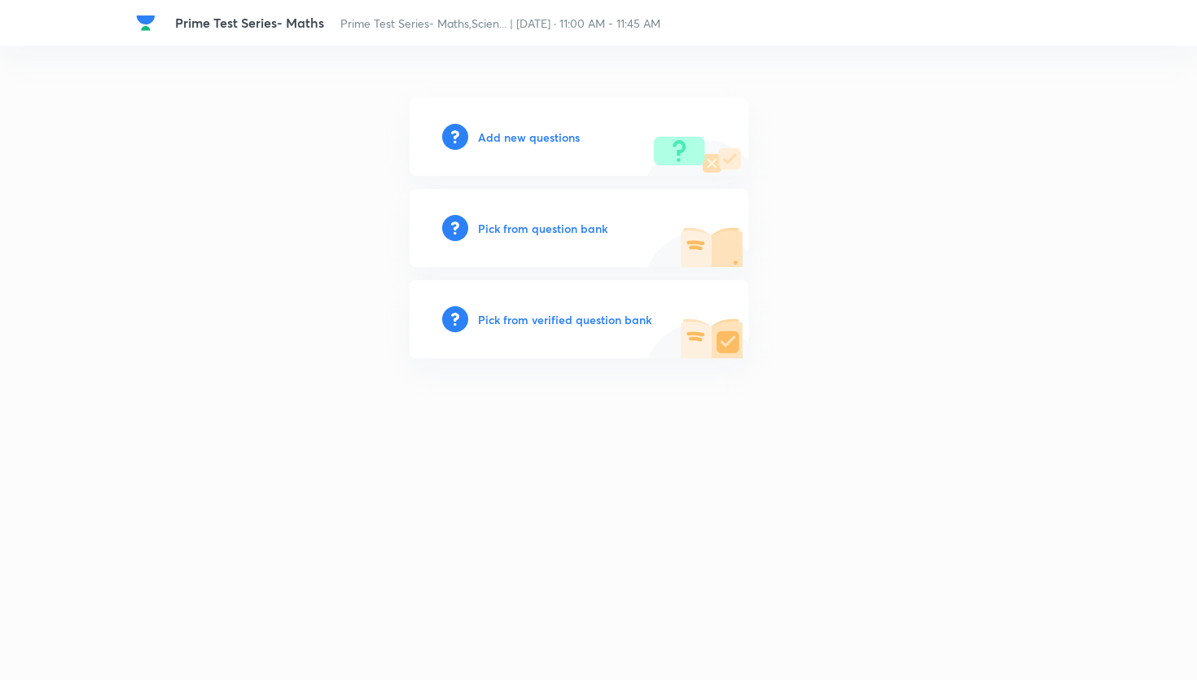
click at [581, 220] on h6 "Pick from question bank" at bounding box center [542, 228] width 129 height 17
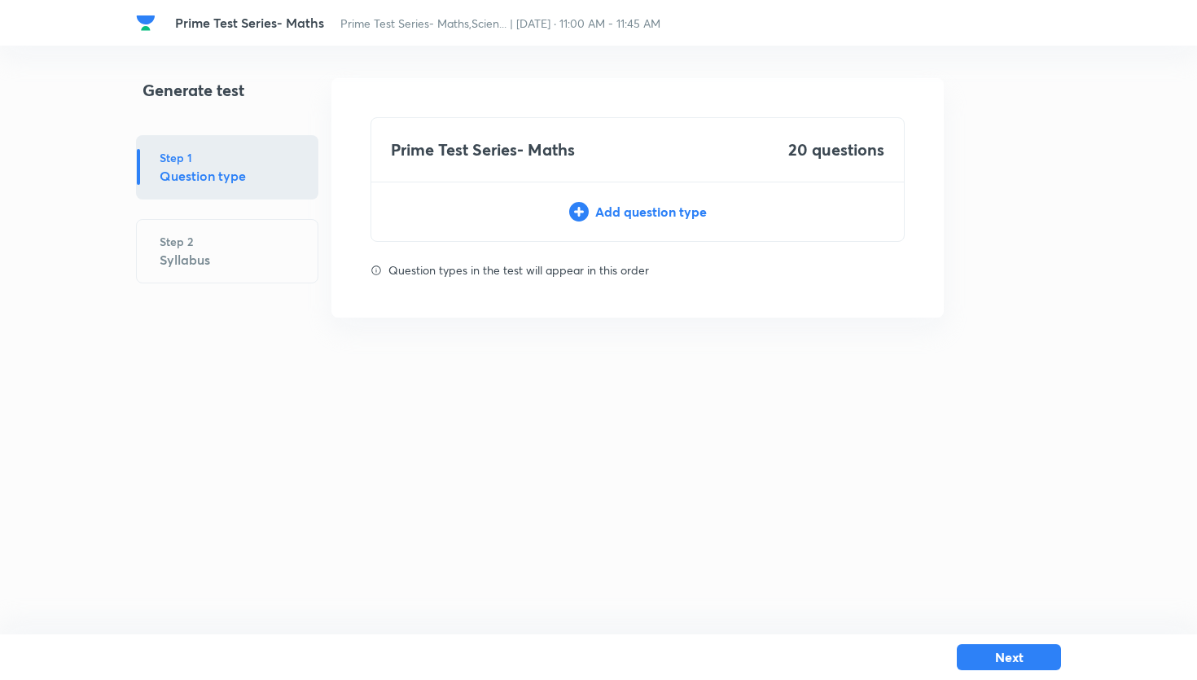
click at [634, 191] on div "Prime Test Series- Maths 20 questions Add question type" at bounding box center [638, 179] width 534 height 125
click at [636, 201] on div "Prime Test Series- Maths 20 questions Add question type" at bounding box center [638, 179] width 534 height 125
click at [643, 217] on div "Add question type" at bounding box center [637, 212] width 533 height 20
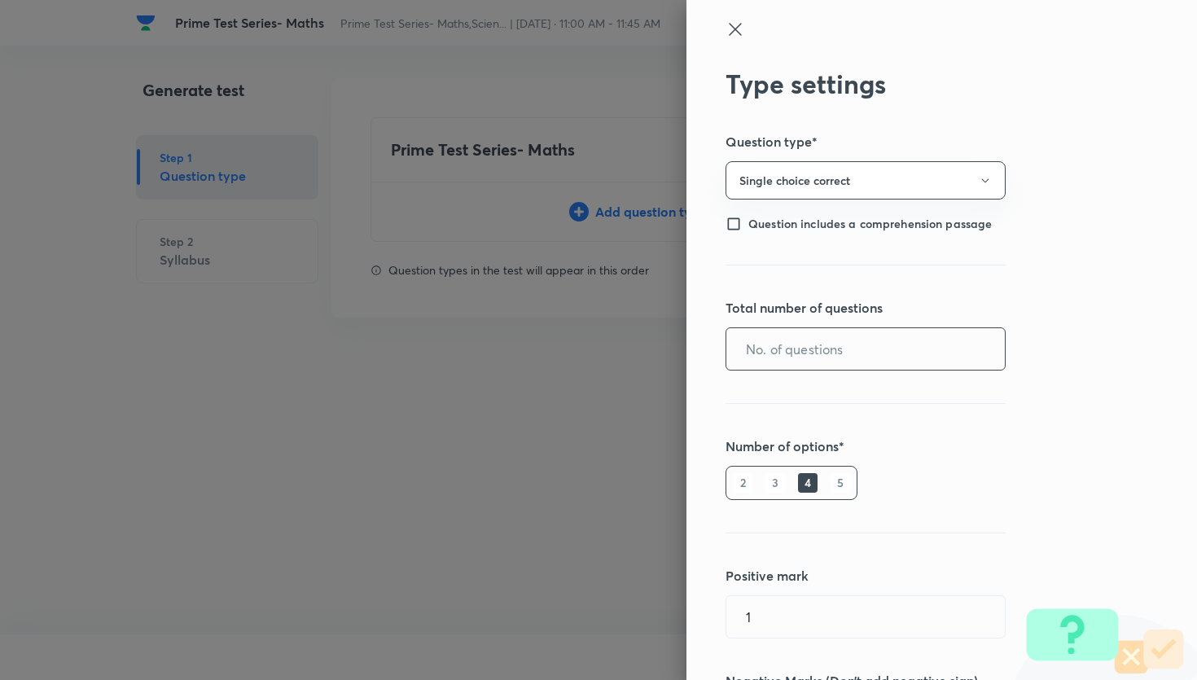
click at [899, 338] on input "text" at bounding box center [865, 349] width 279 height 42
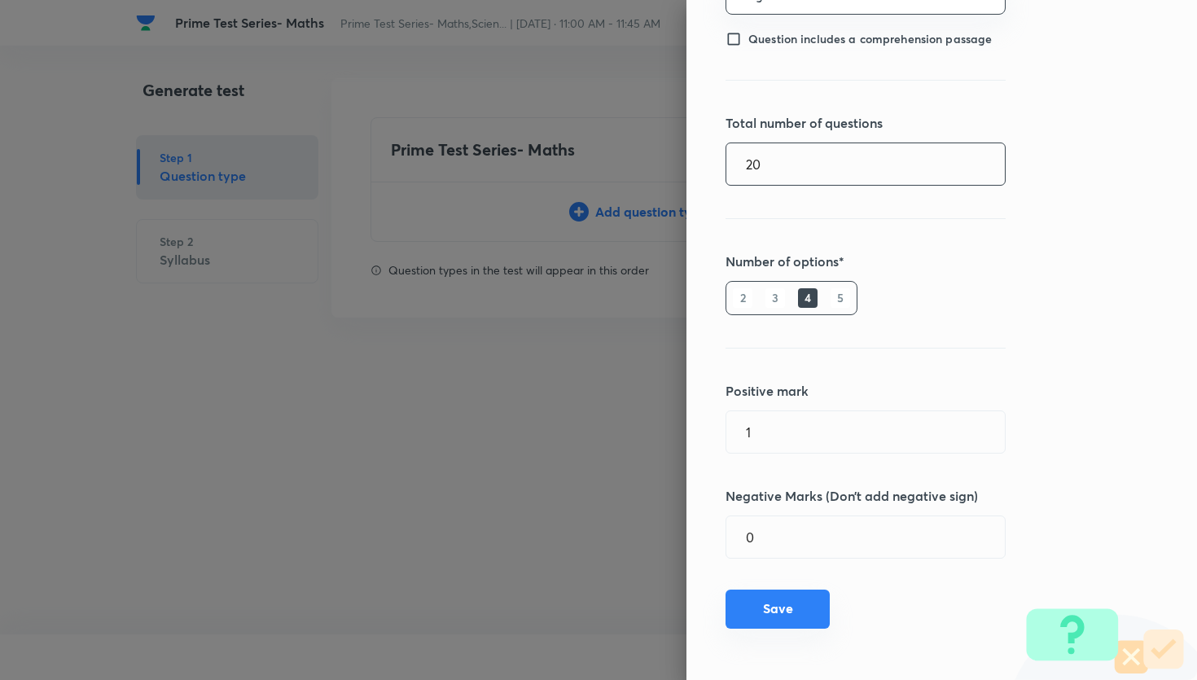
type input "20"
click at [805, 622] on button "Save" at bounding box center [778, 609] width 104 height 39
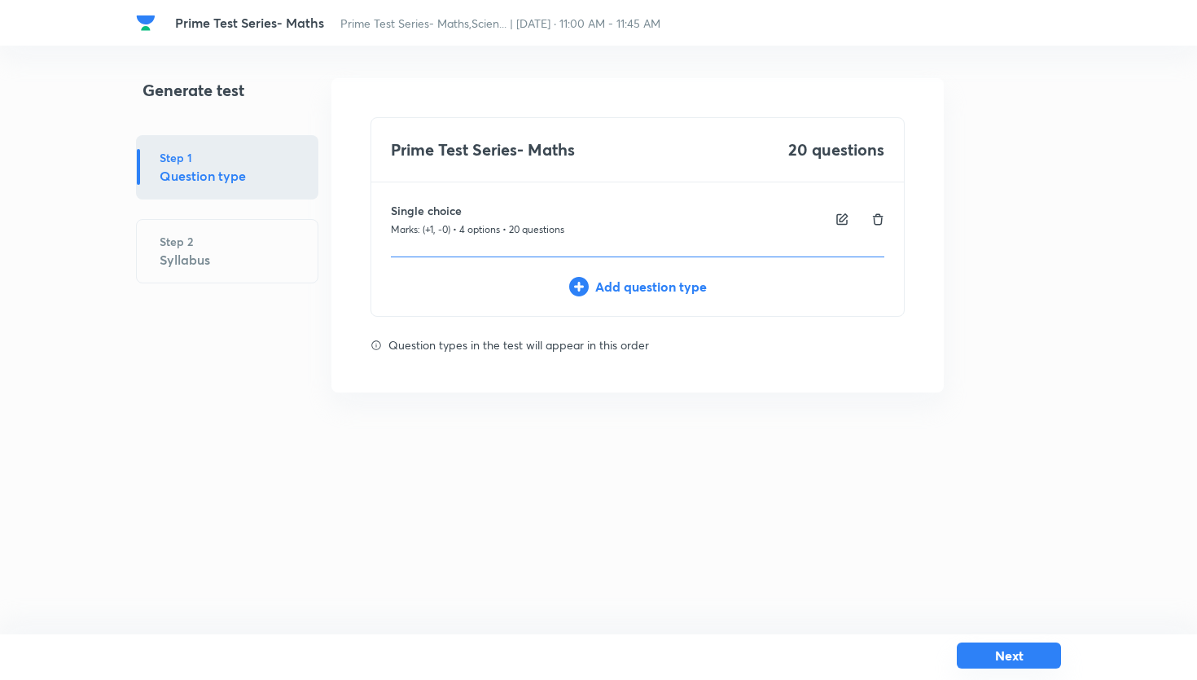
click at [990, 652] on button "Next" at bounding box center [1009, 656] width 104 height 26
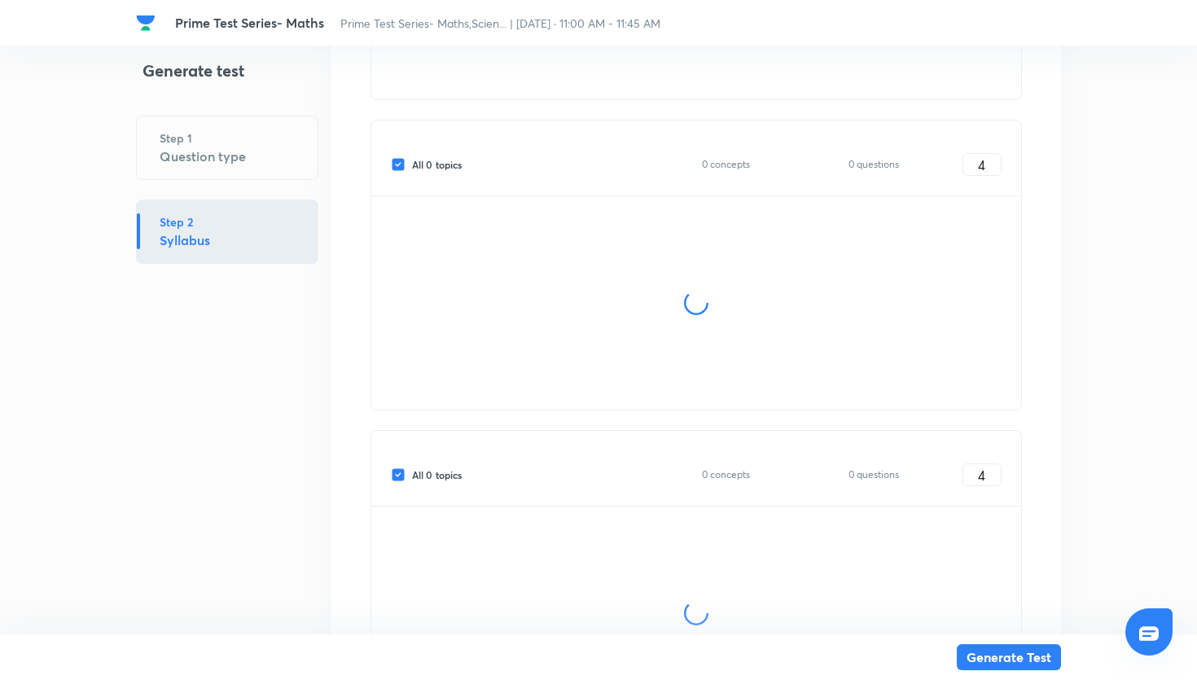
scroll to position [1395, 0]
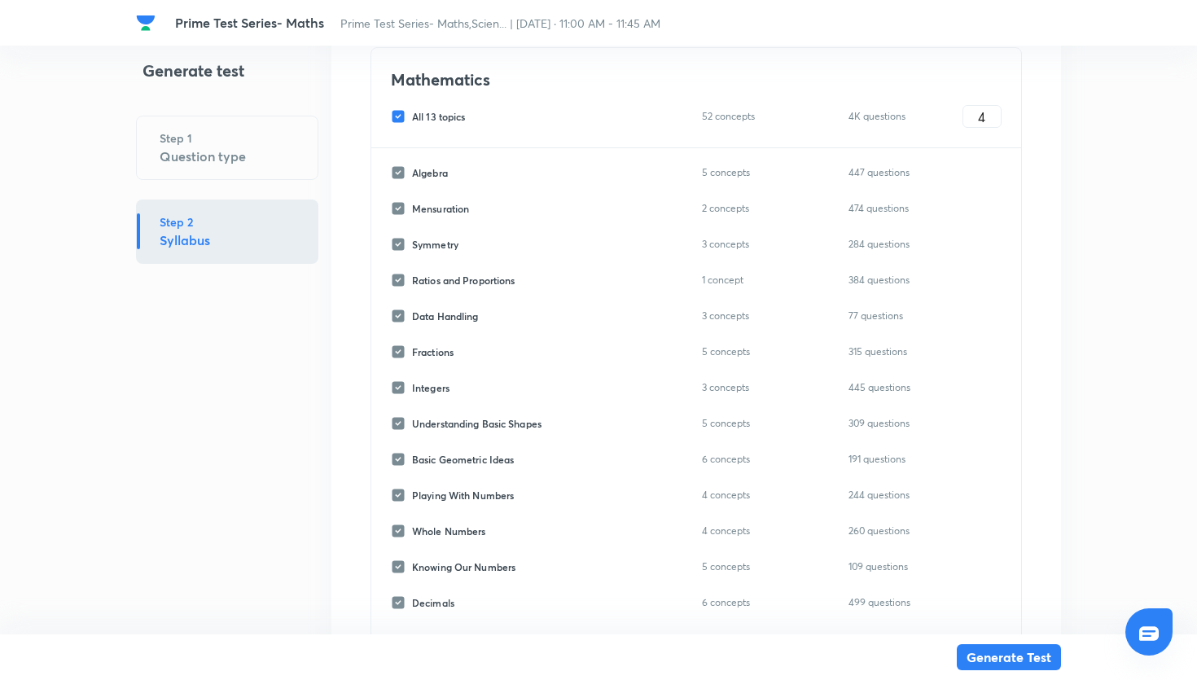
click at [401, 125] on div "All 13 topics 52 concepts 4K questions 4 ​" at bounding box center [696, 116] width 611 height 23
click at [397, 112] on input "All 13 topics" at bounding box center [401, 116] width 21 height 15
checkbox input "false"
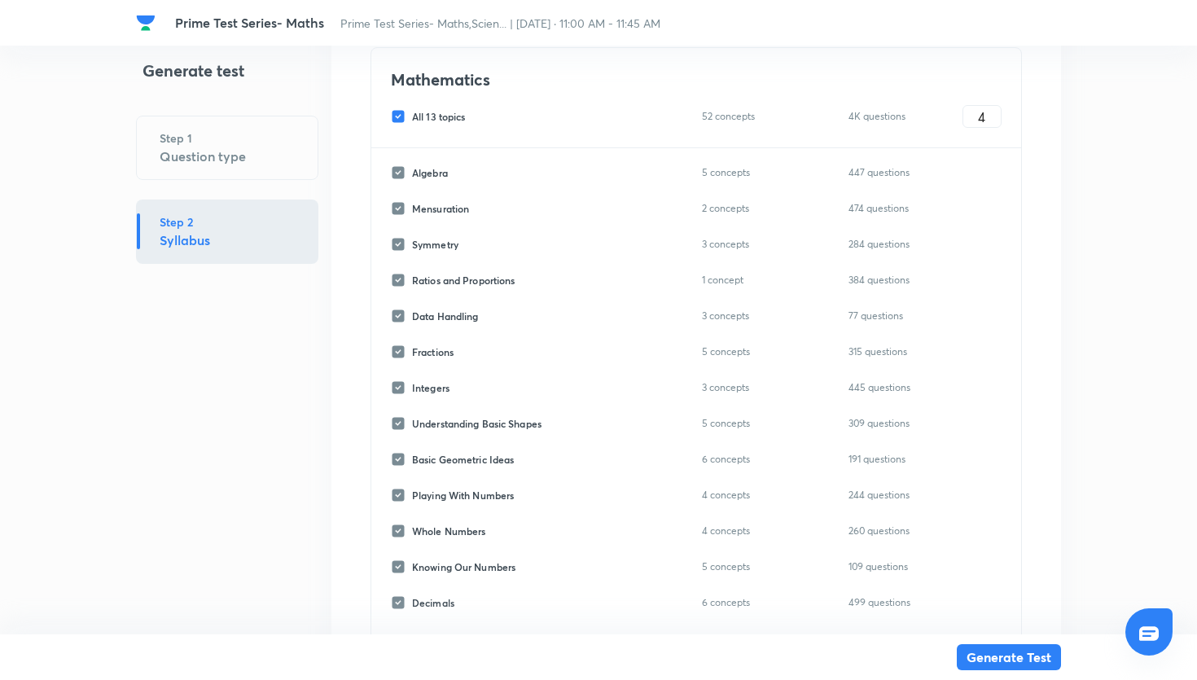
checkbox input "false"
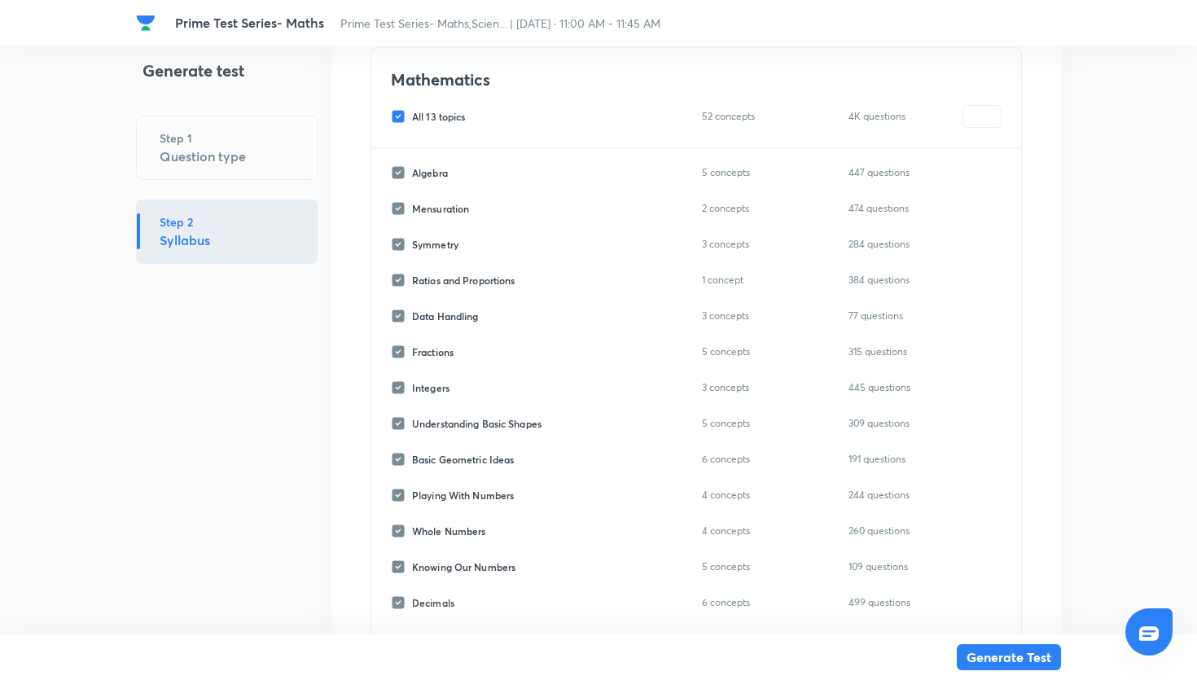
checkbox input "false"
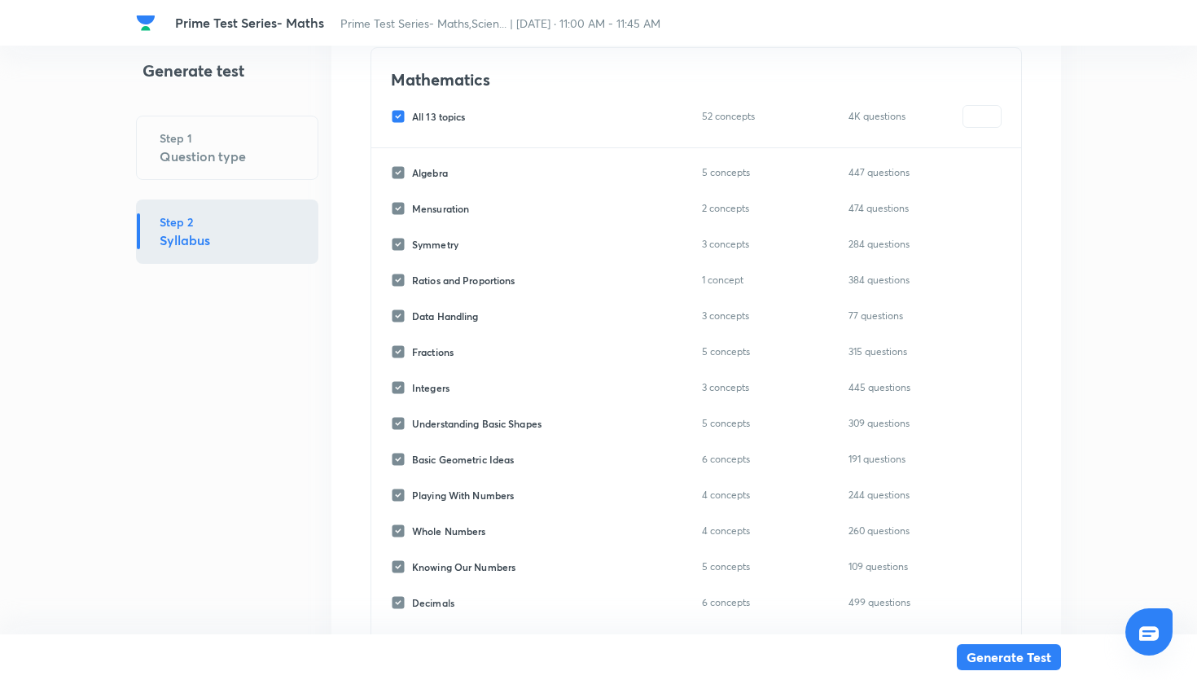
checkbox input "false"
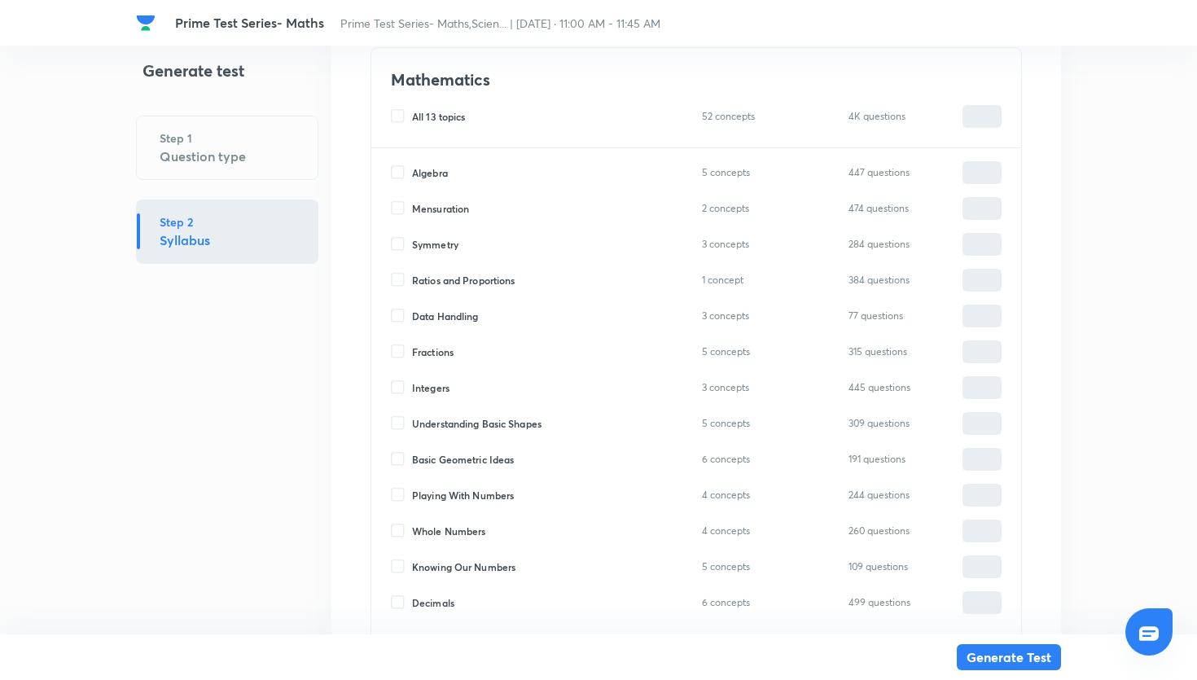
click at [393, 530] on input "Whole Numbers" at bounding box center [401, 531] width 21 height 15
checkbox input "true"
type input "0"
click at [973, 535] on input "0" at bounding box center [981, 531] width 37 height 29
type input "20"
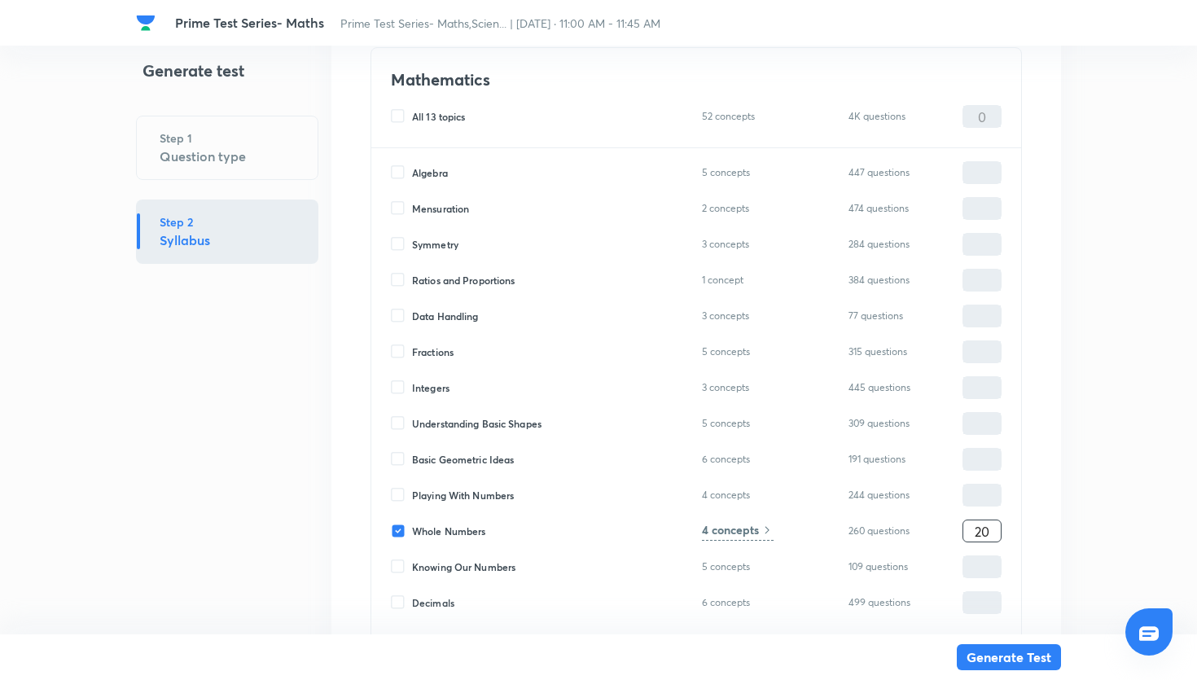
type input "20"
click at [743, 527] on h6 "4 concepts" at bounding box center [730, 529] width 57 height 17
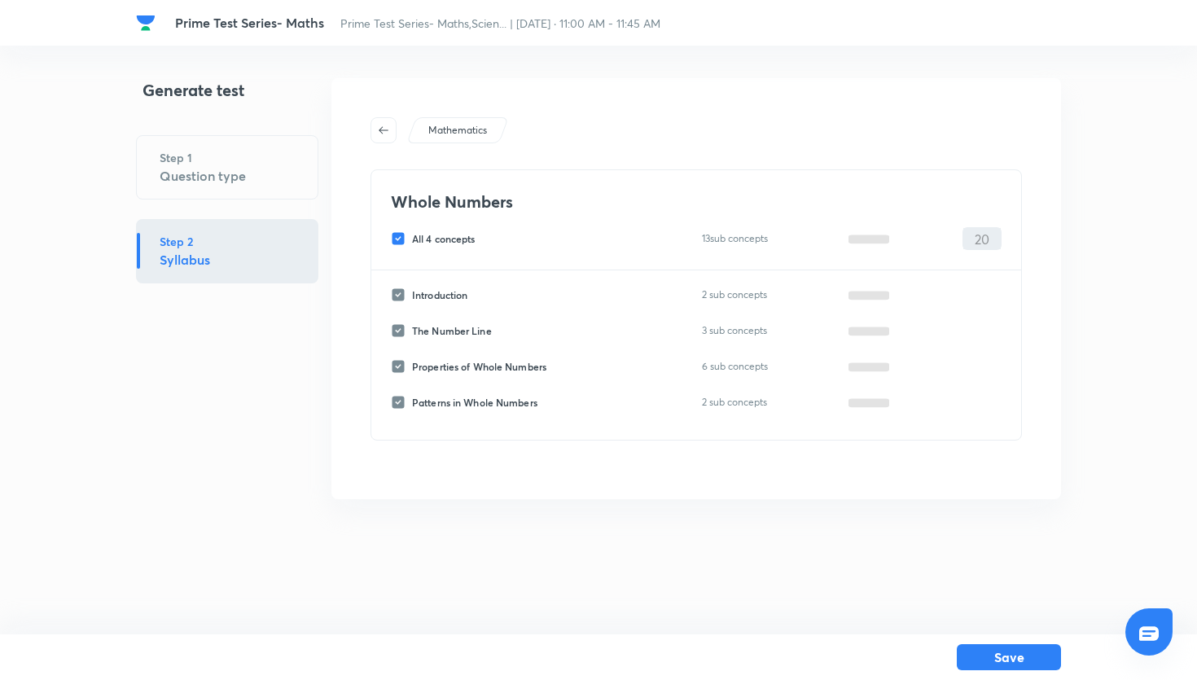
scroll to position [0, 0]
click at [383, 137] on button "button" at bounding box center [384, 130] width 26 height 26
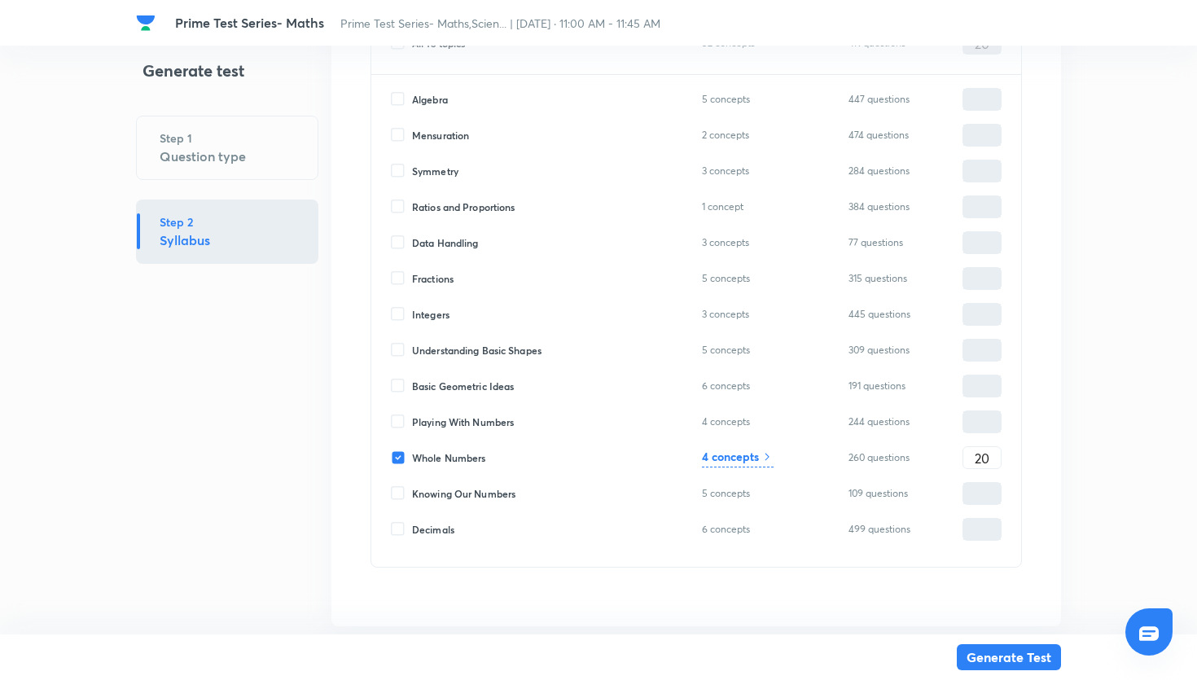
scroll to position [1485, 0]
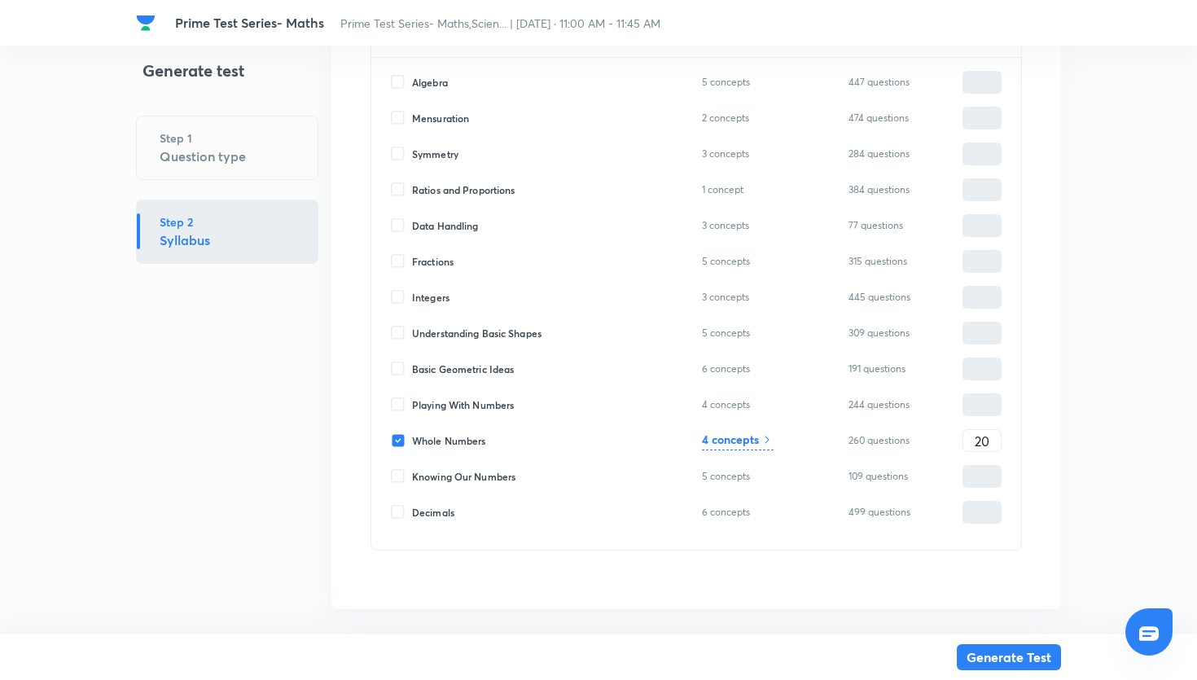
click at [713, 437] on h6 "4 concepts" at bounding box center [730, 439] width 57 height 17
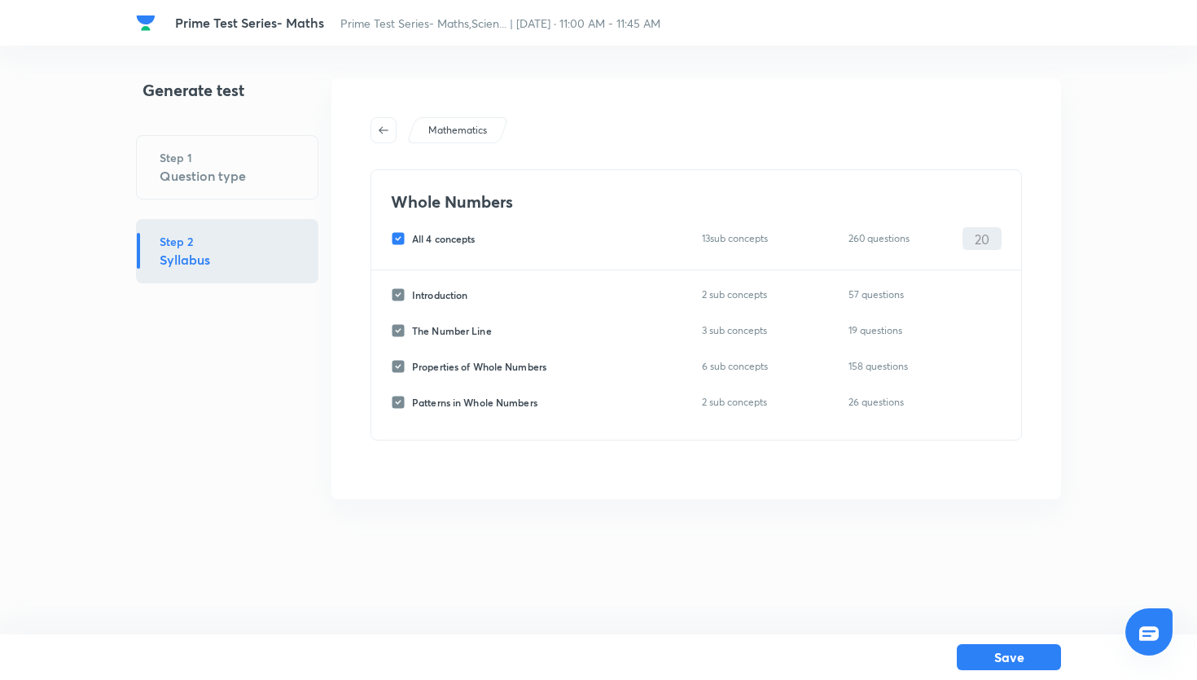
scroll to position [0, 0]
click at [387, 129] on icon "button" at bounding box center [383, 130] width 13 height 13
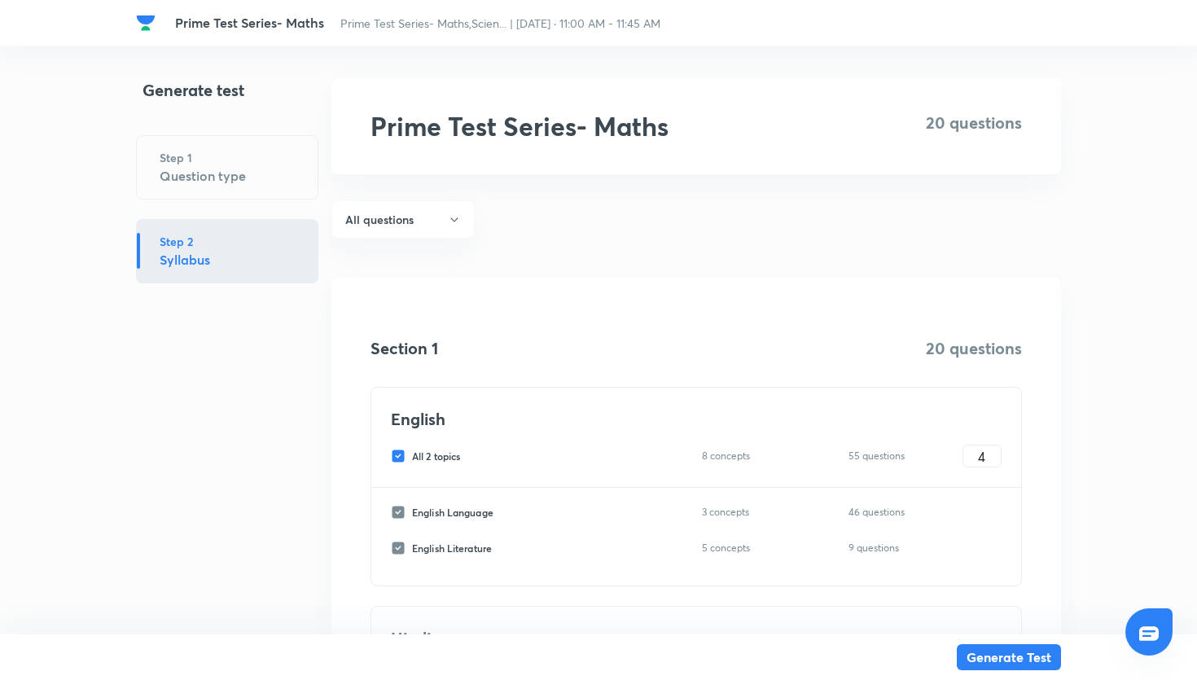
scroll to position [1356, 0]
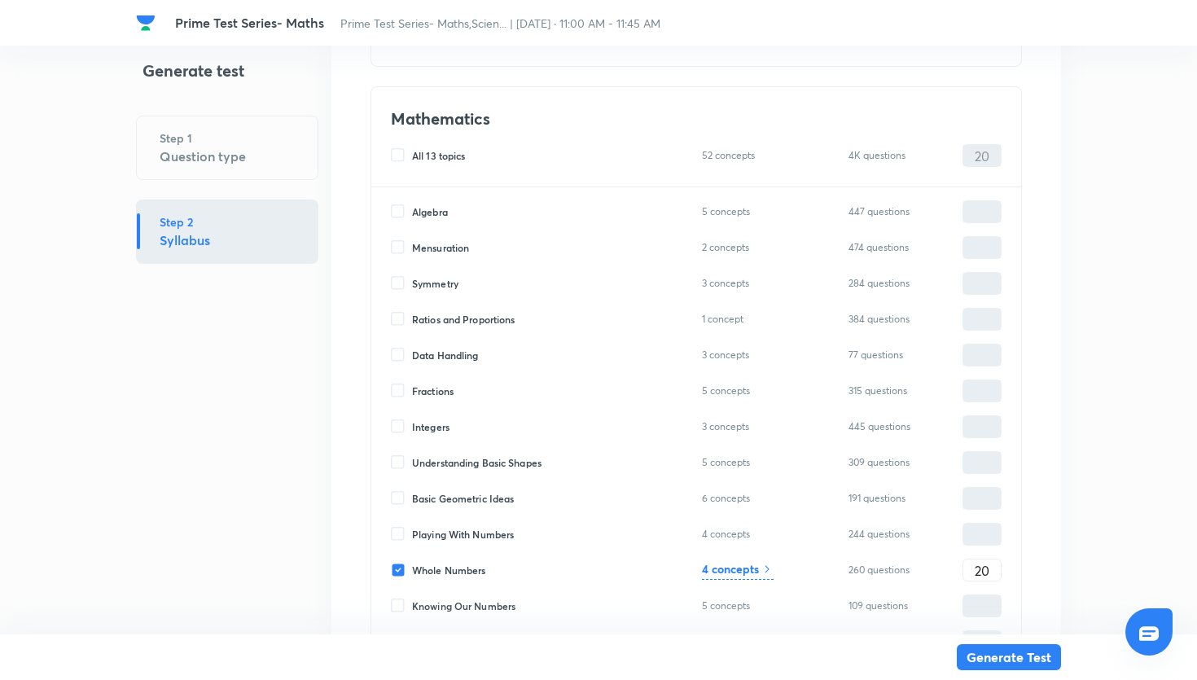
click at [389, 535] on div "Algebra 5 concepts 447 questions ​ Mensuration 2 concepts 474 questions ​ Symme…" at bounding box center [696, 433] width 650 height 492
click at [405, 534] on input "Playing With Numbers" at bounding box center [401, 534] width 21 height 15
checkbox input "true"
click at [972, 531] on input "0" at bounding box center [981, 534] width 37 height 29
type input "20"
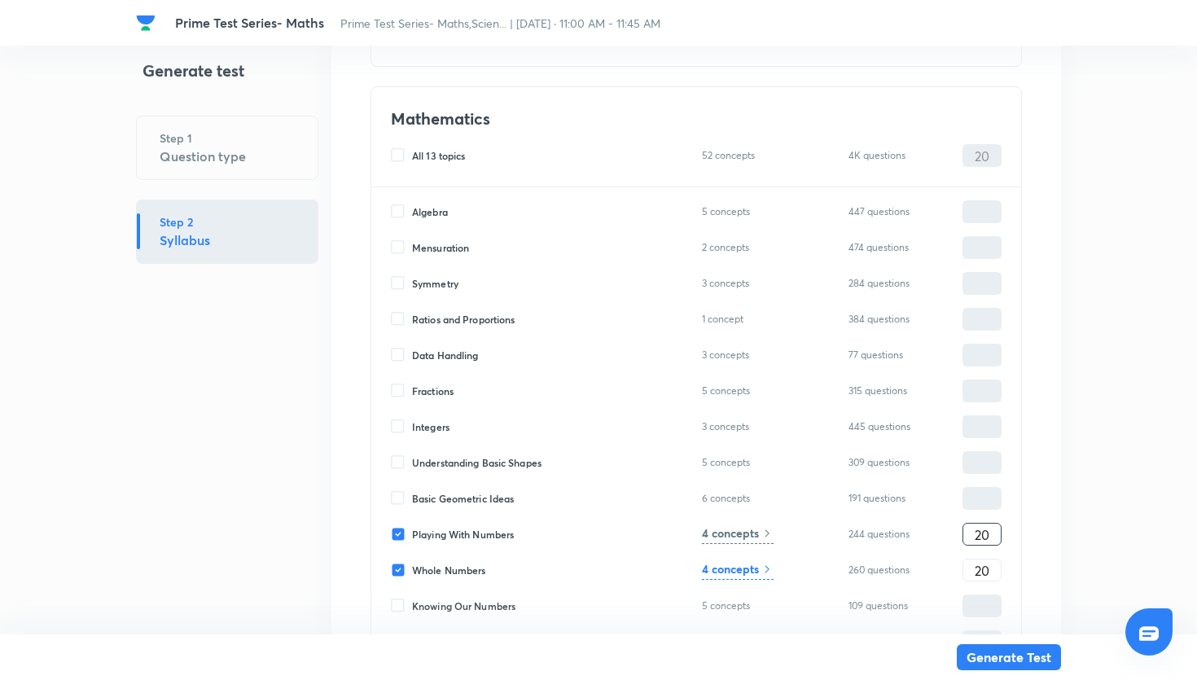
type input "40"
type input "20"
click at [750, 537] on h6 "4 concepts" at bounding box center [730, 532] width 57 height 17
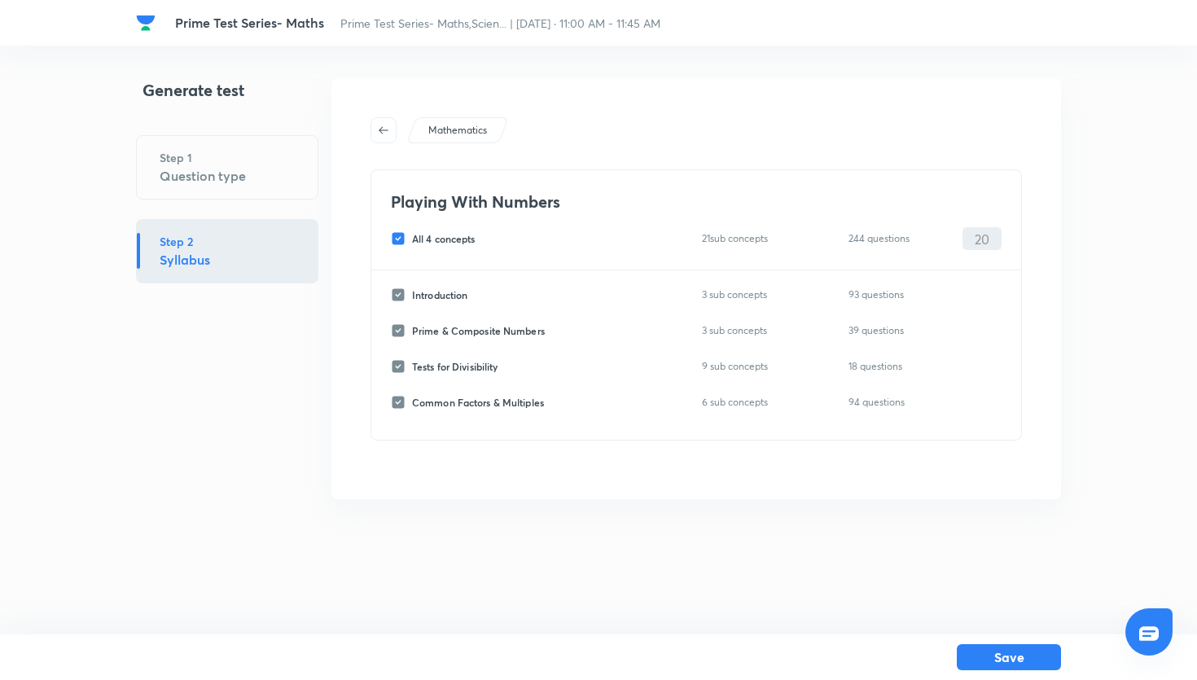
click at [399, 231] on input "All 4 concepts" at bounding box center [401, 238] width 21 height 15
checkbox input "false"
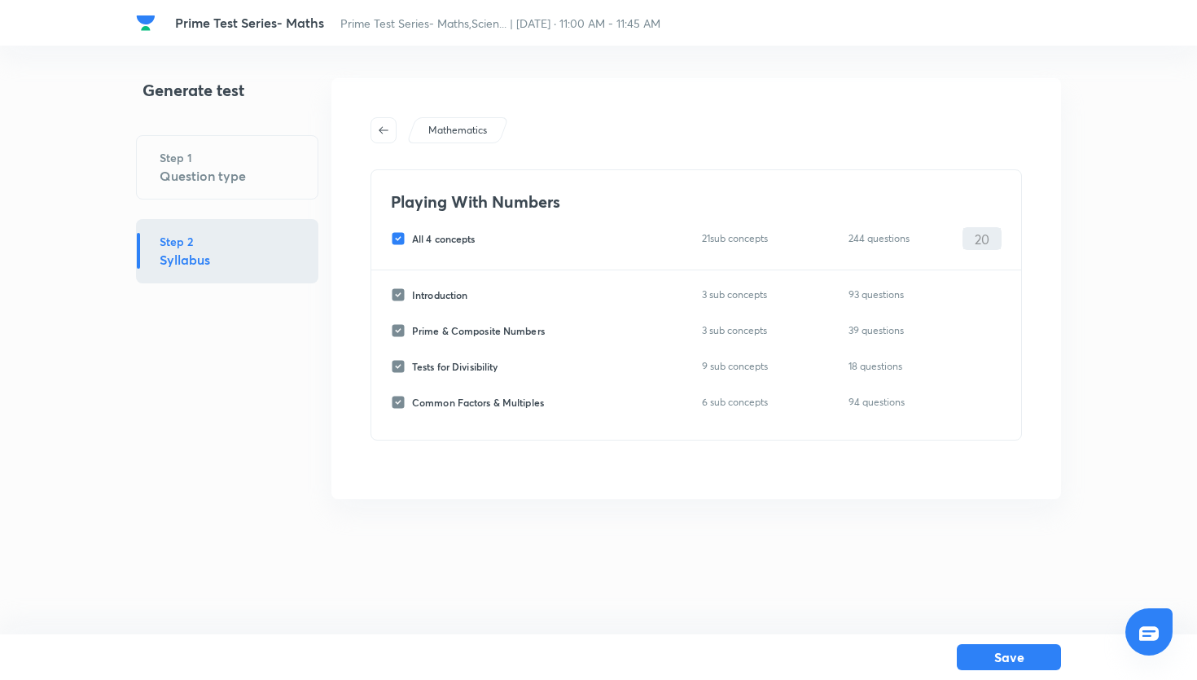
checkbox input "false"
click at [397, 321] on div "Prime & Composite Numbers 3 sub concepts 39 questions ​" at bounding box center [696, 330] width 611 height 23
click at [403, 336] on input "Prime & Composite Numbers" at bounding box center [401, 330] width 21 height 15
checkbox input "true"
click at [979, 336] on input "0" at bounding box center [981, 331] width 37 height 29
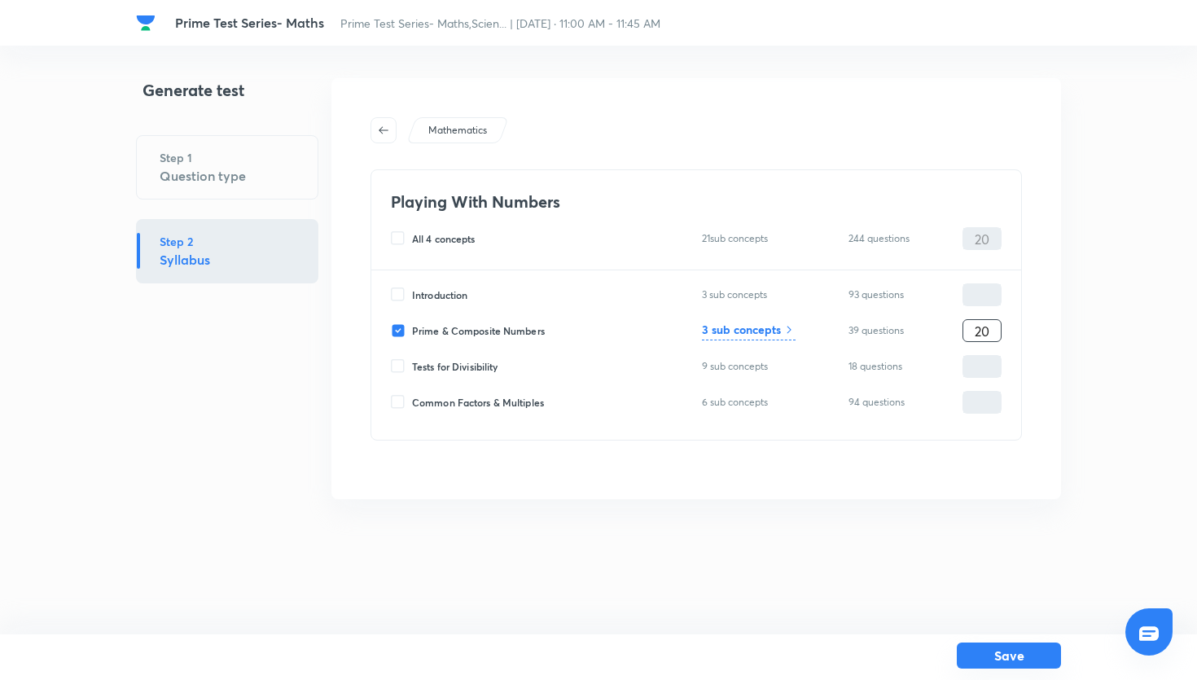
type input "20"
click at [993, 664] on button "Save" at bounding box center [1009, 656] width 104 height 26
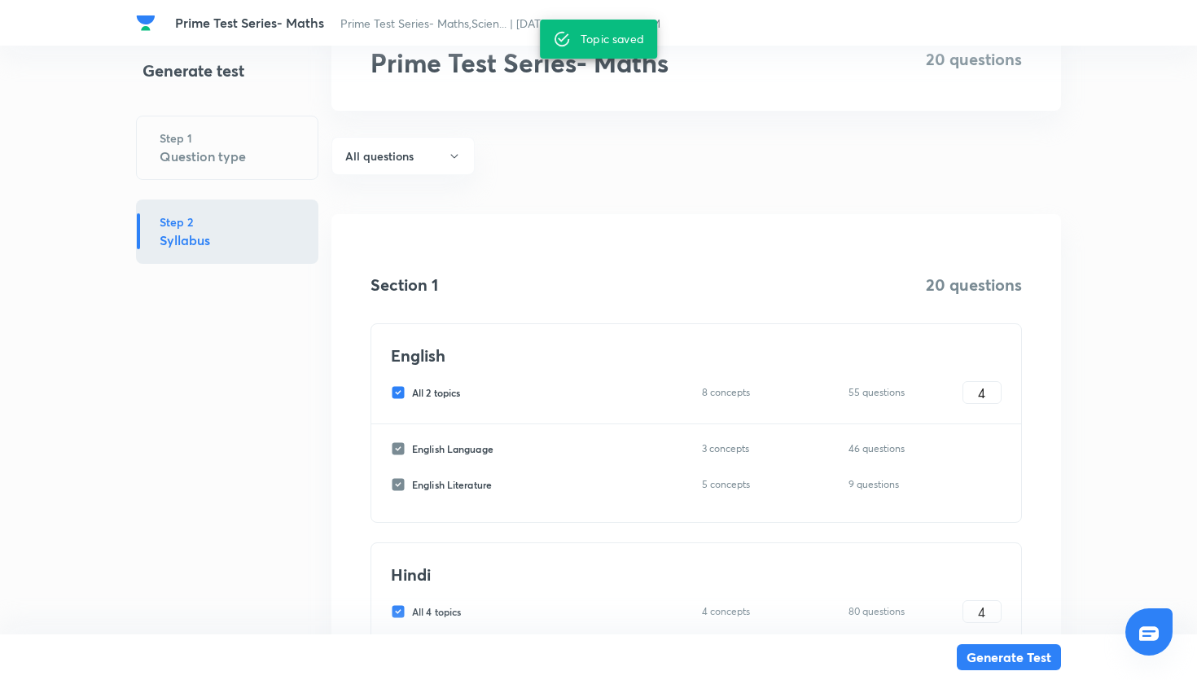
scroll to position [149, 0]
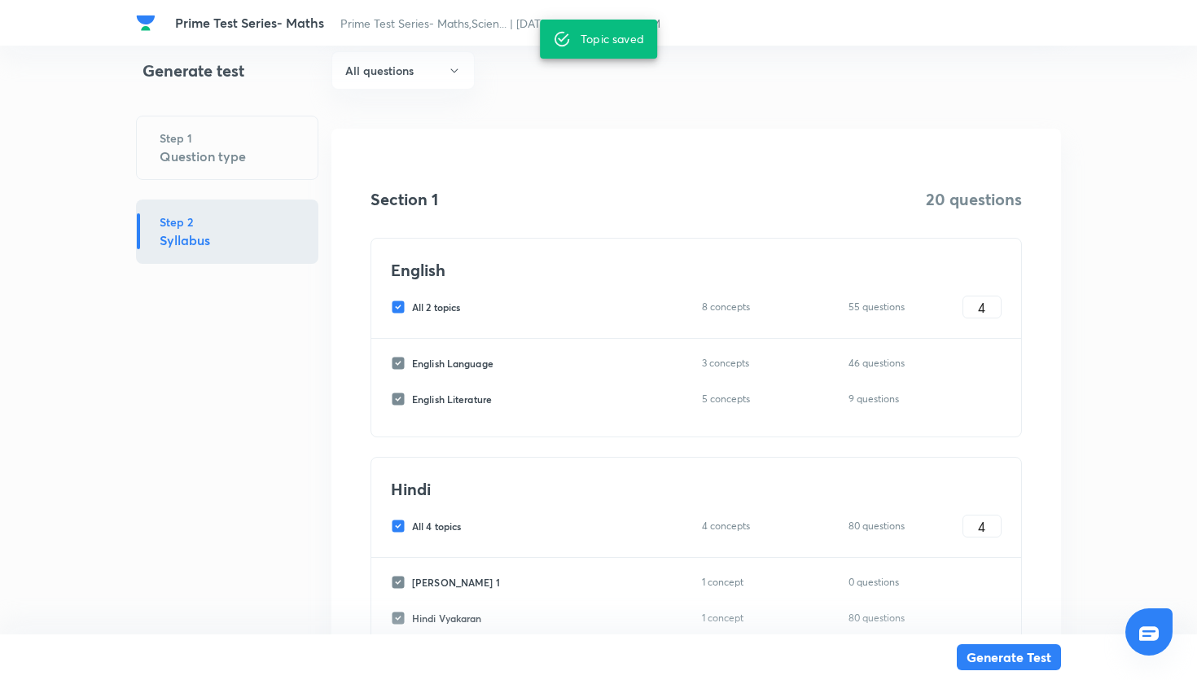
click at [397, 296] on div "All 2 topics 8 concepts 55 questions 4 ​" at bounding box center [696, 307] width 611 height 23
click at [397, 302] on input "All 2 topics" at bounding box center [401, 307] width 21 height 15
checkbox input "false"
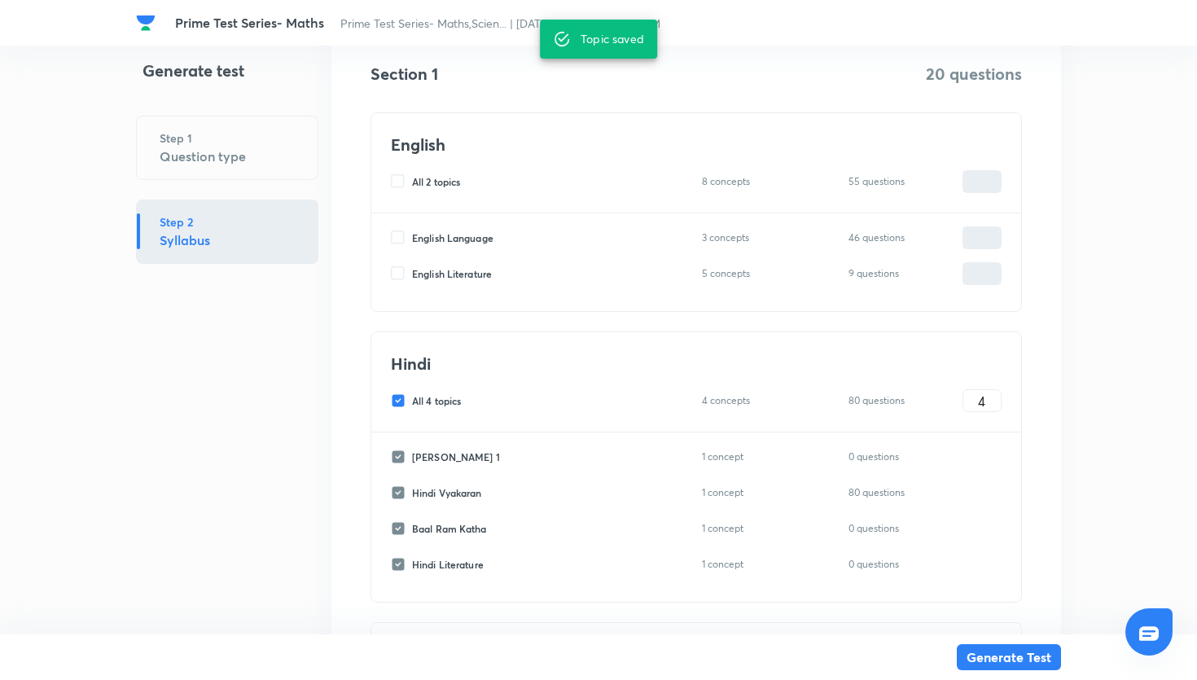
scroll to position [309, 0]
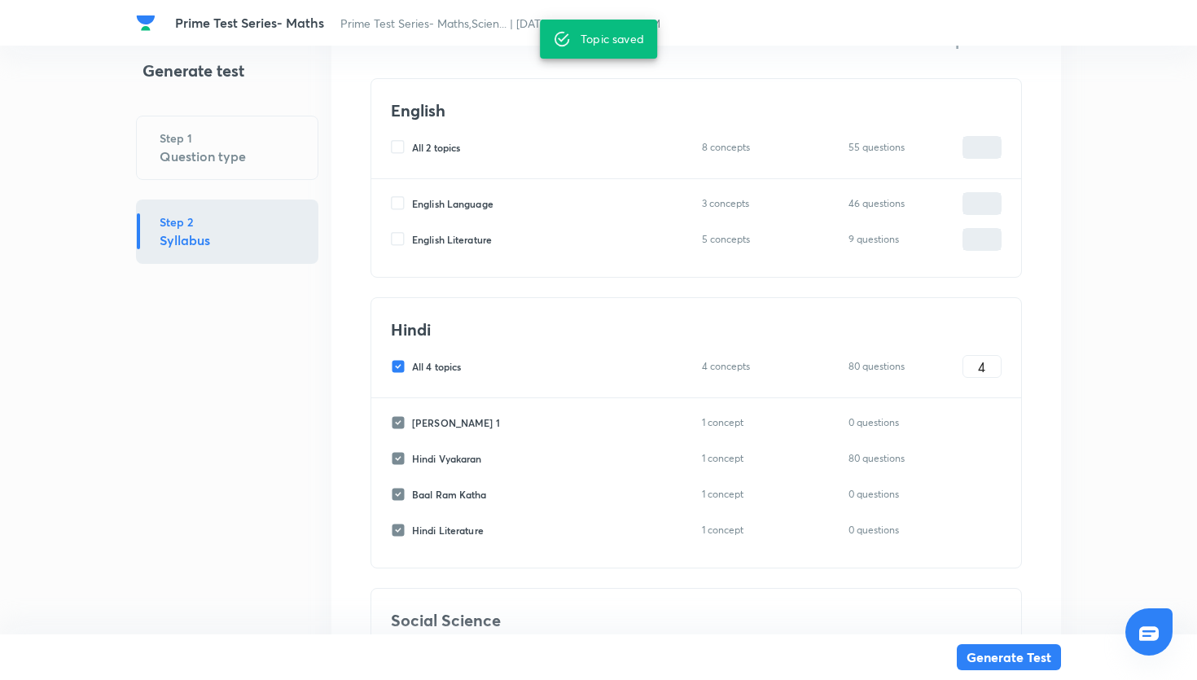
click at [396, 359] on input "All 4 topics" at bounding box center [401, 366] width 21 height 15
checkbox input "false"
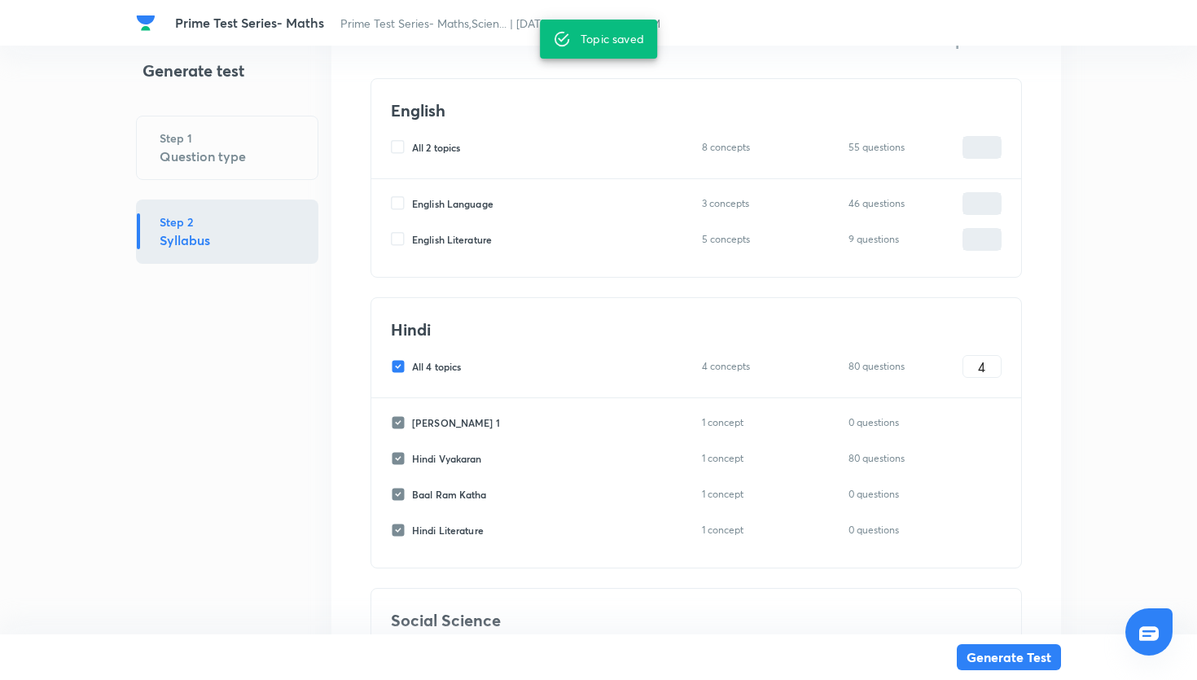
checkbox input "false"
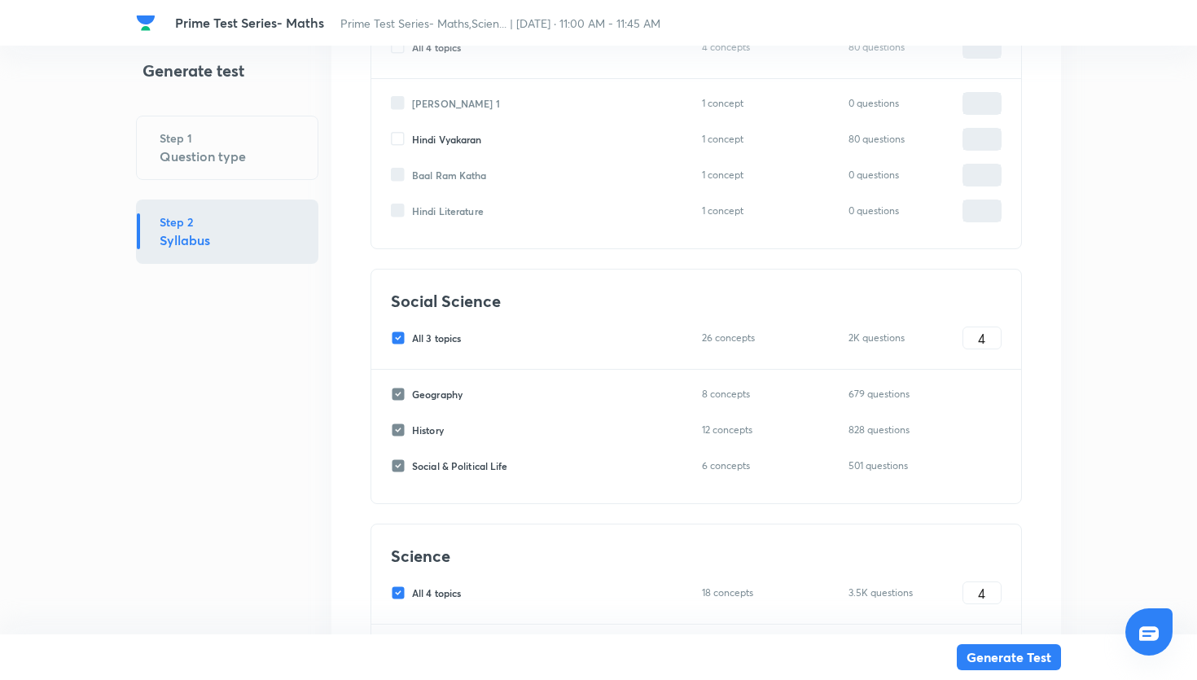
scroll to position [671, 0]
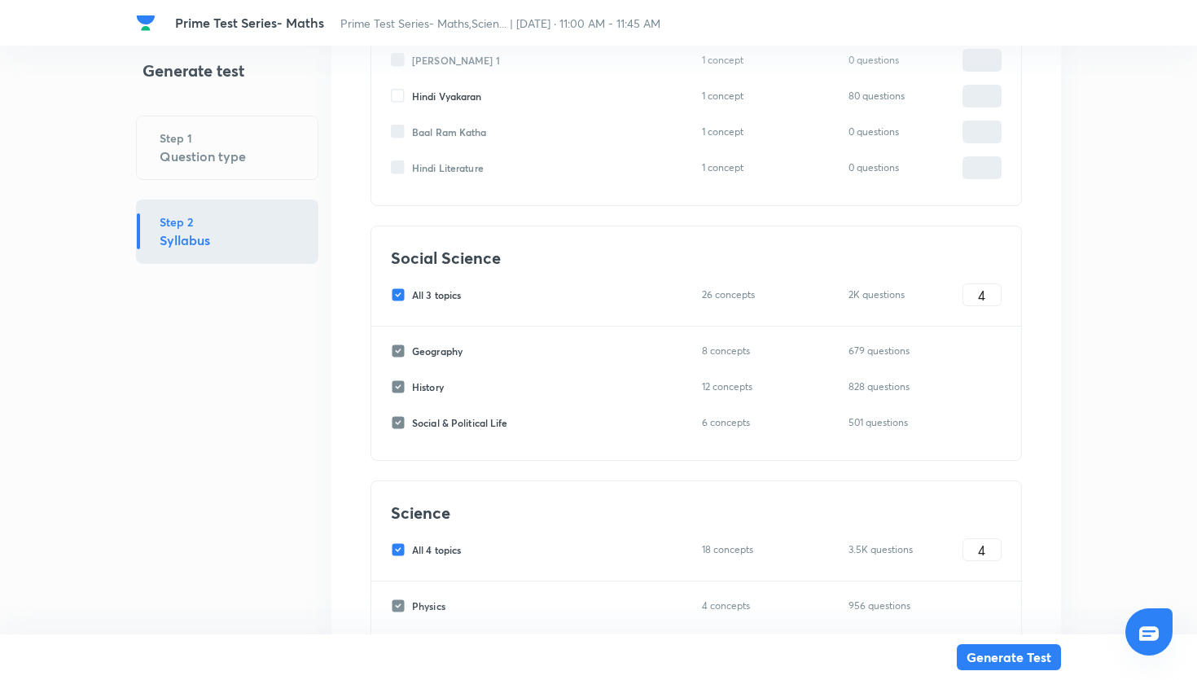
click at [398, 296] on input "All 3 topics" at bounding box center [401, 294] width 21 height 15
checkbox input "false"
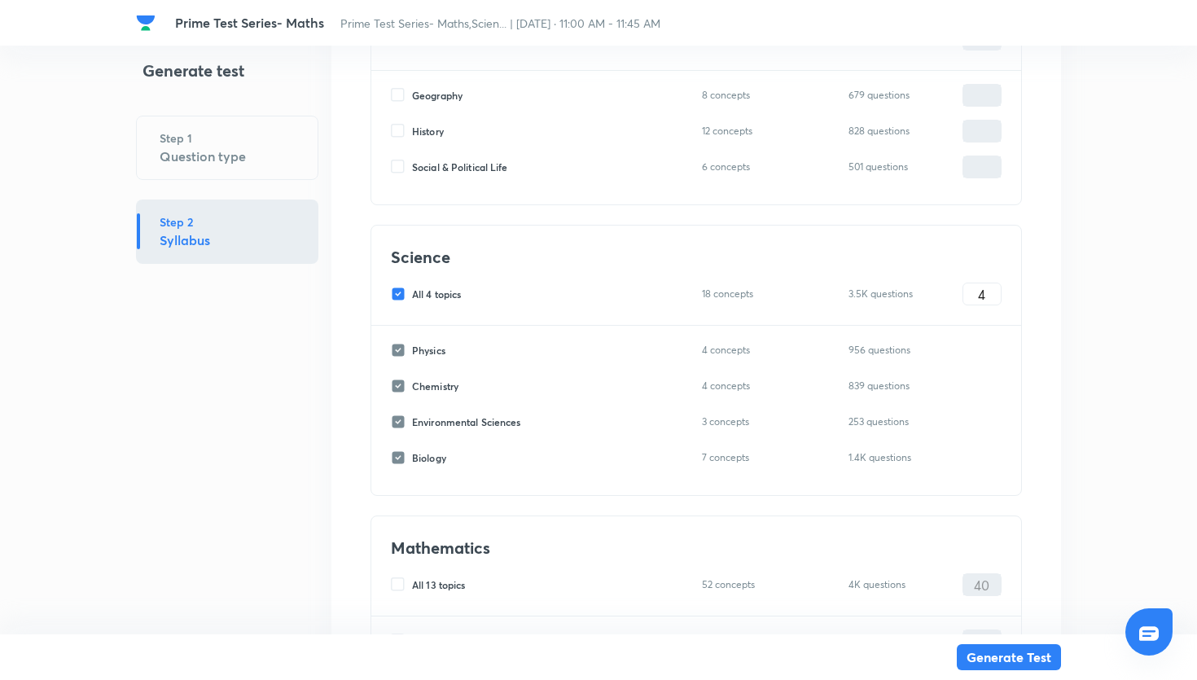
click at [398, 296] on input "All 4 topics" at bounding box center [401, 294] width 21 height 15
checkbox input "false"
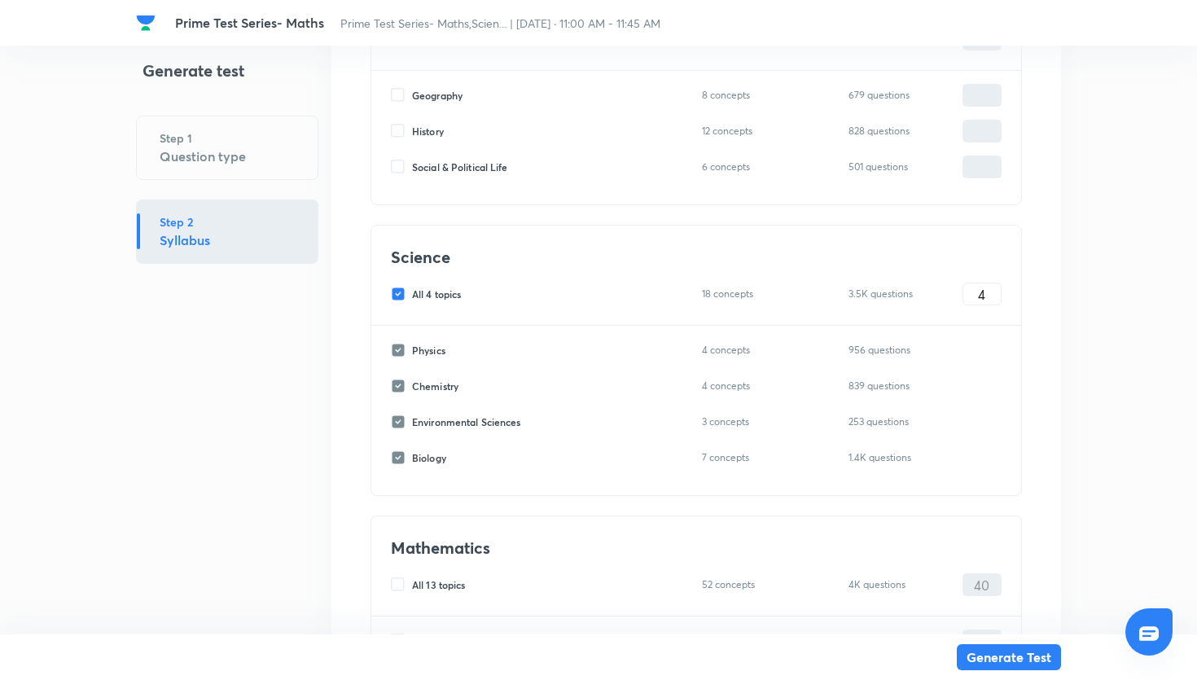
checkbox input "false"
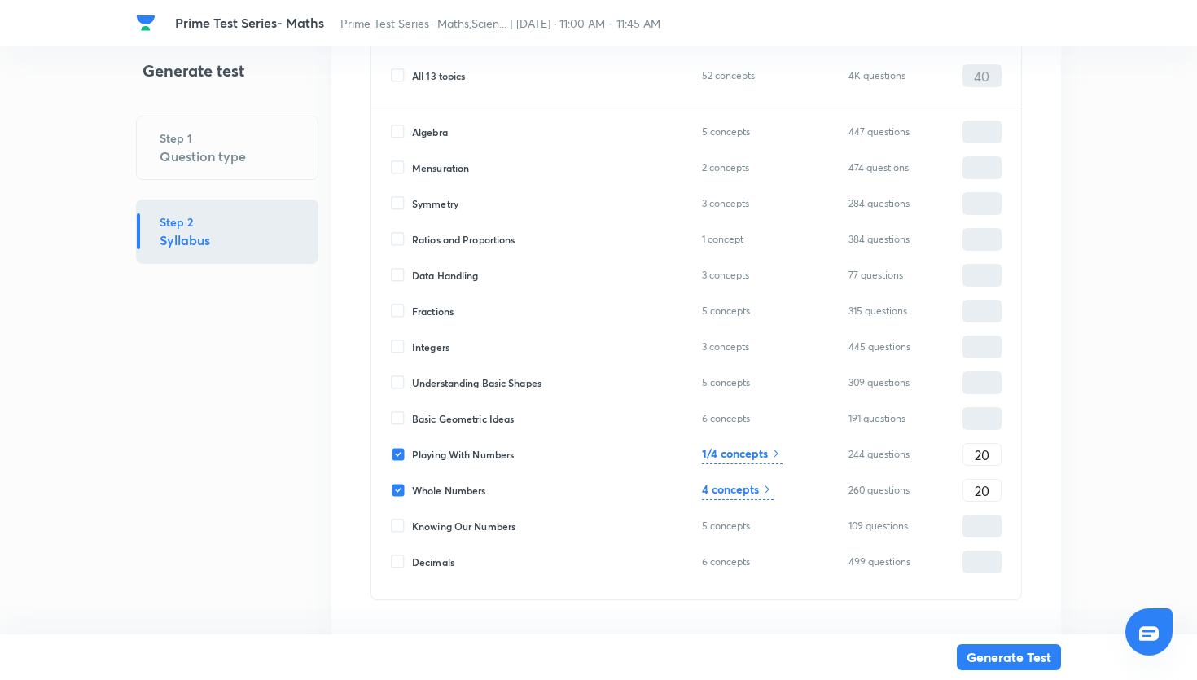
scroll to position [1446, 0]
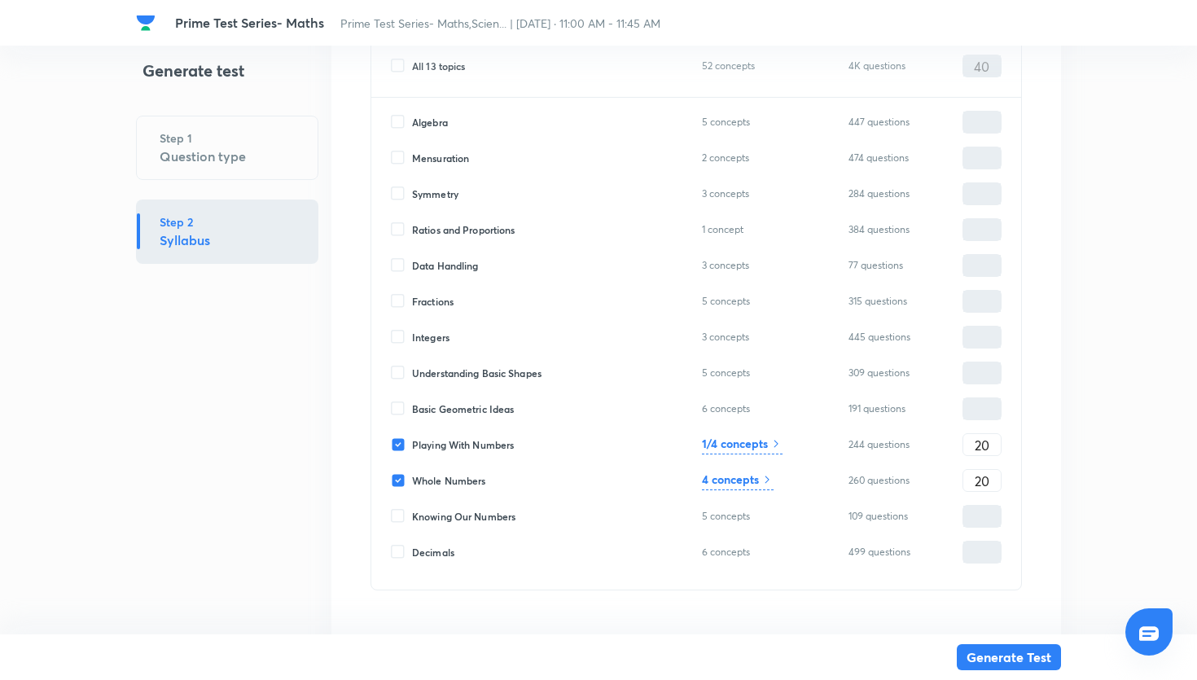
click at [401, 482] on input "Whole Numbers" at bounding box center [401, 480] width 21 height 15
checkbox input "false"
type input "20"
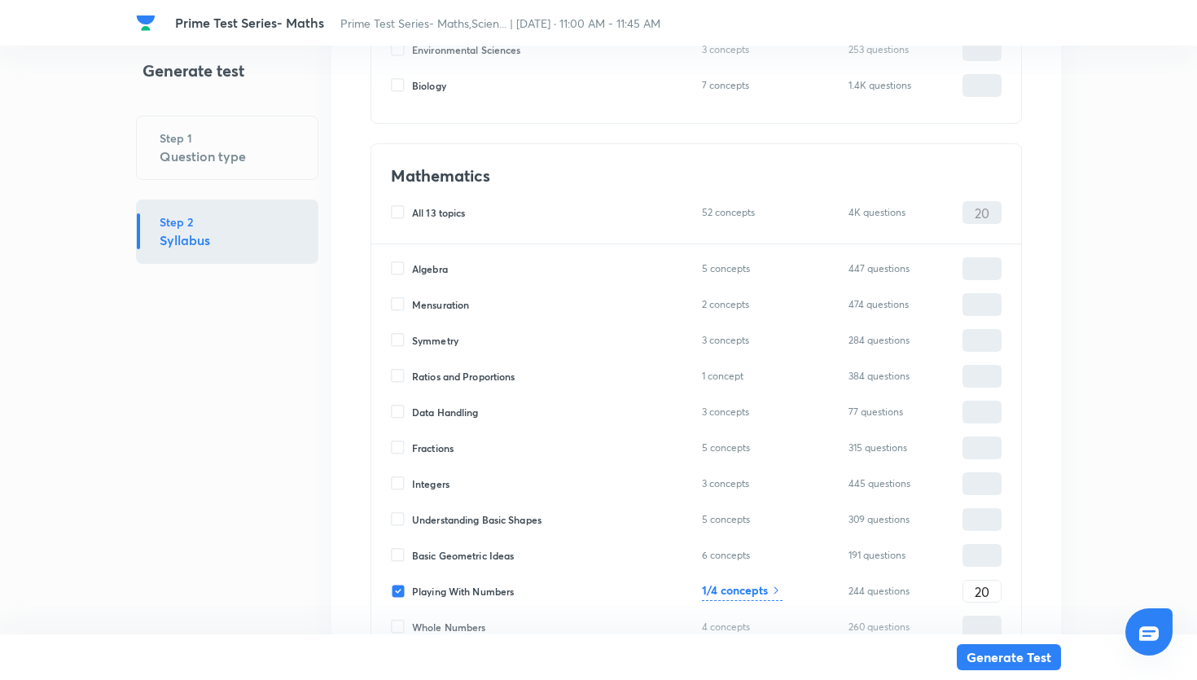
scroll to position [1512, 0]
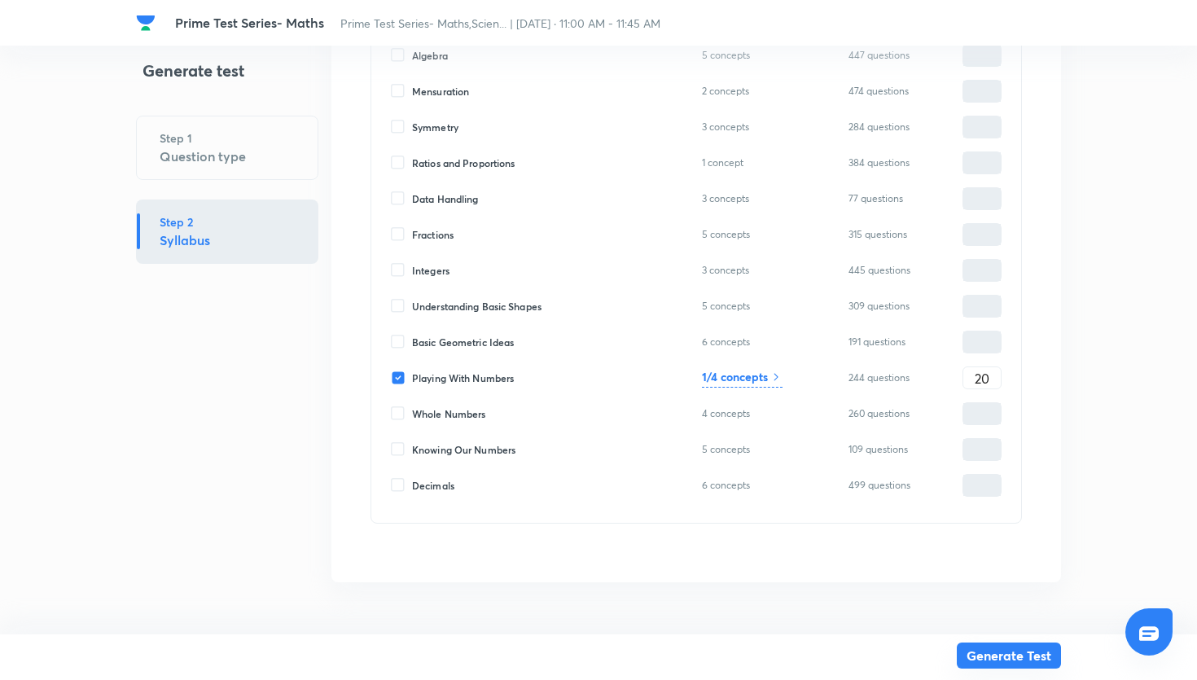
click at [974, 658] on button "Generate Test" at bounding box center [1009, 656] width 104 height 26
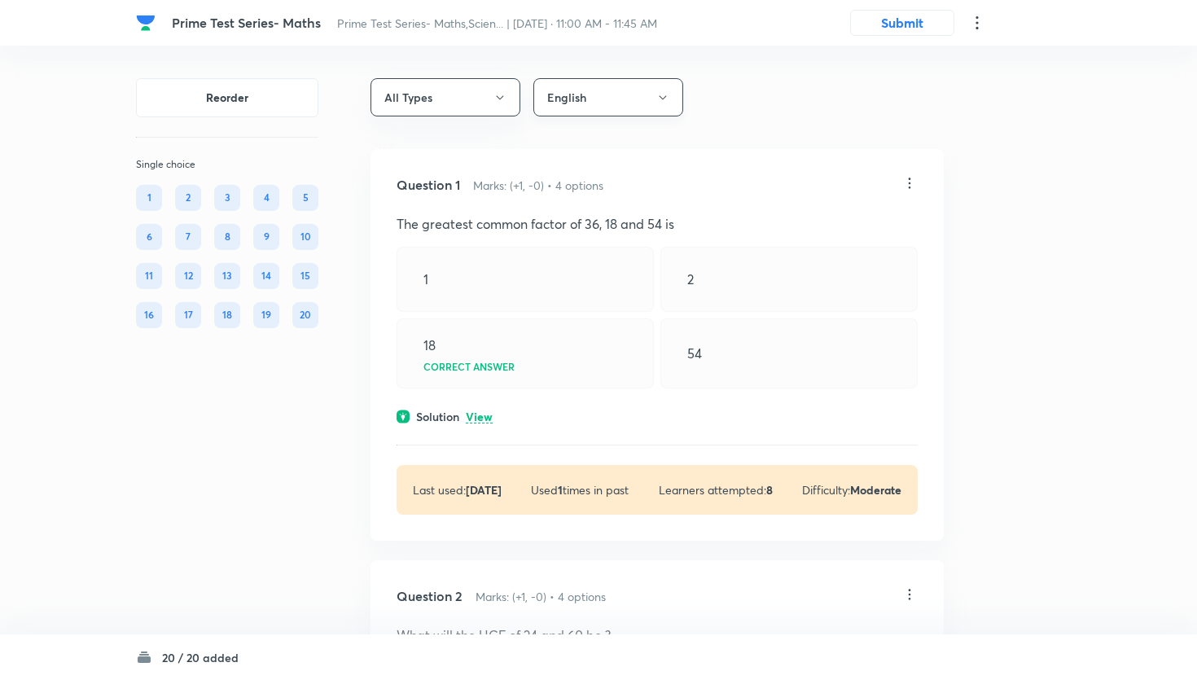
click at [628, 82] on button "English" at bounding box center [608, 97] width 150 height 38
click at [895, 33] on div at bounding box center [598, 340] width 1197 height 680
click at [895, 29] on button "Submit" at bounding box center [902, 21] width 104 height 26
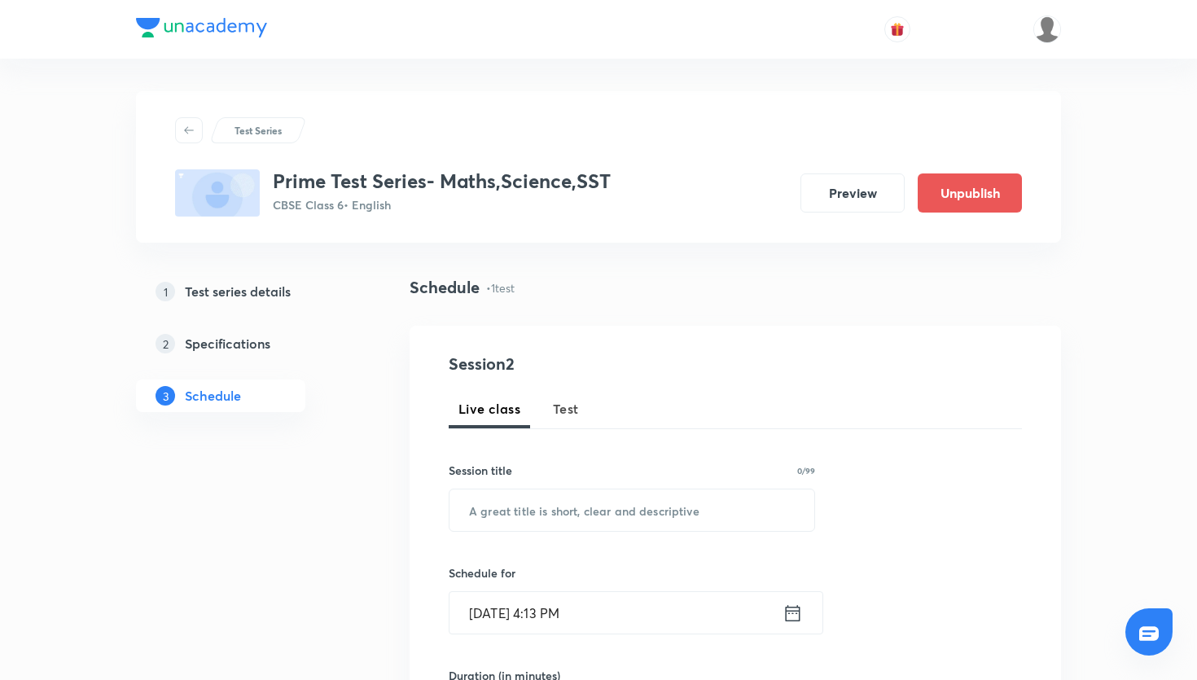
scroll to position [678, 0]
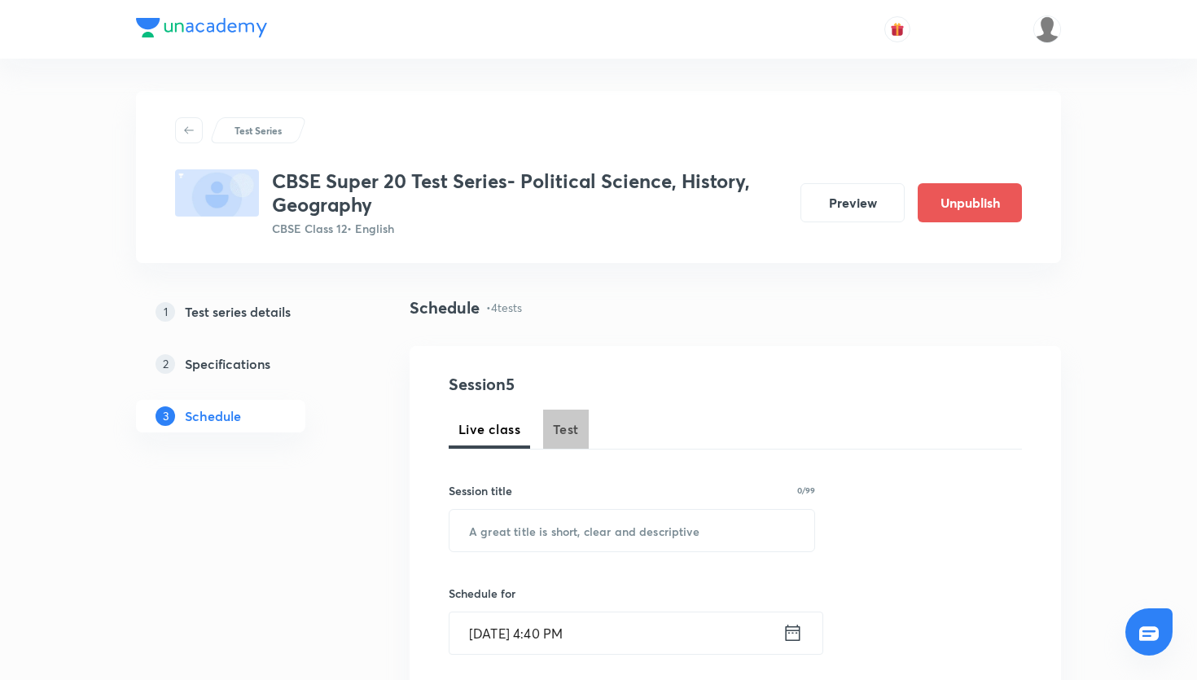
click at [573, 428] on span "Test" at bounding box center [566, 429] width 26 height 20
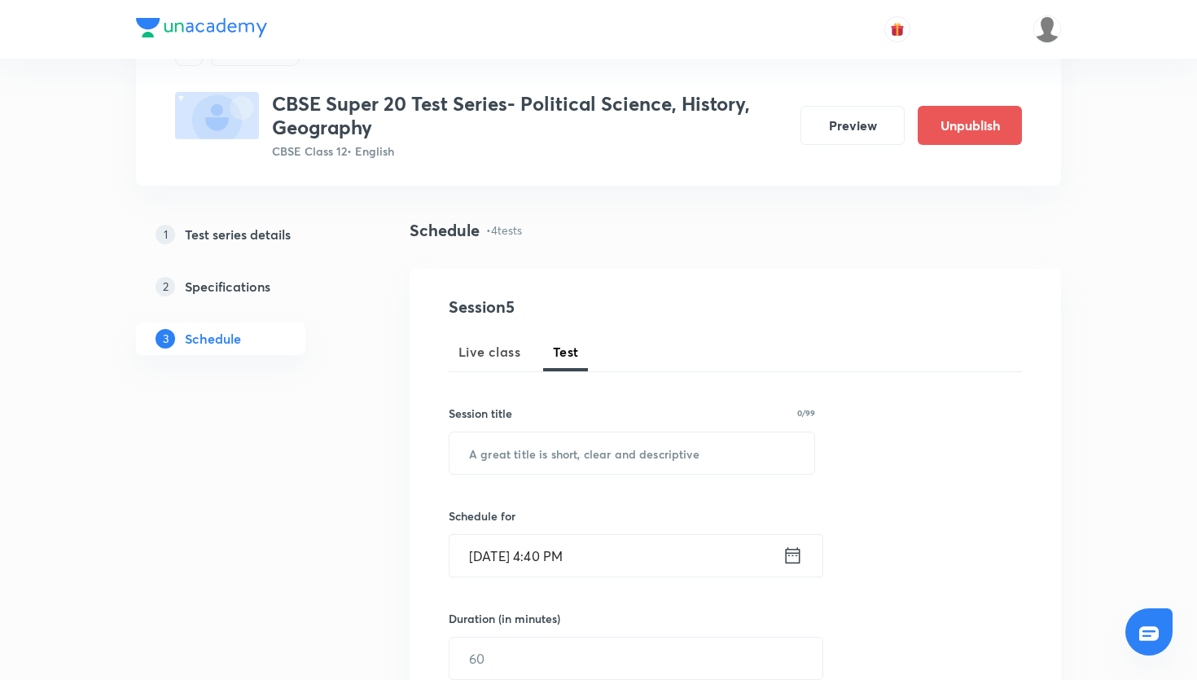
scroll to position [94, 0]
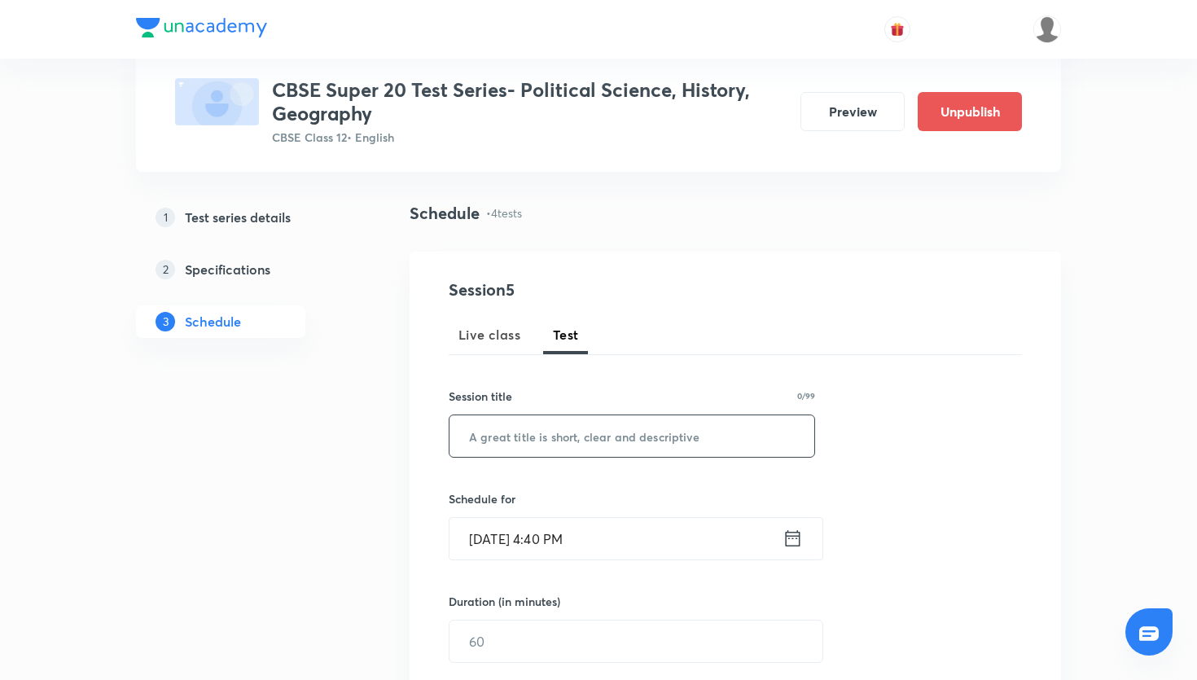
click at [599, 445] on input "text" at bounding box center [632, 436] width 365 height 42
paste input "CBSE Super 20 Test Series- Geography"
type input "CBSE Super 20 Test Series- Geography"
click at [796, 546] on icon at bounding box center [793, 538] width 15 height 16
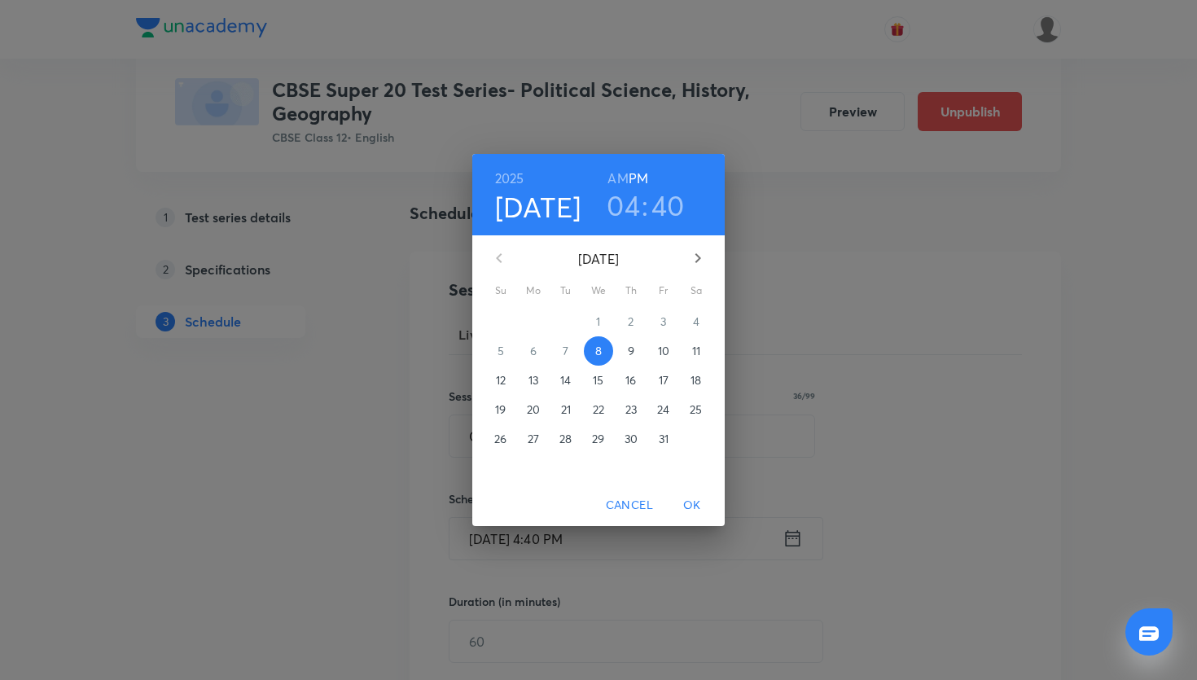
click at [499, 380] on p "12" at bounding box center [501, 380] width 10 height 16
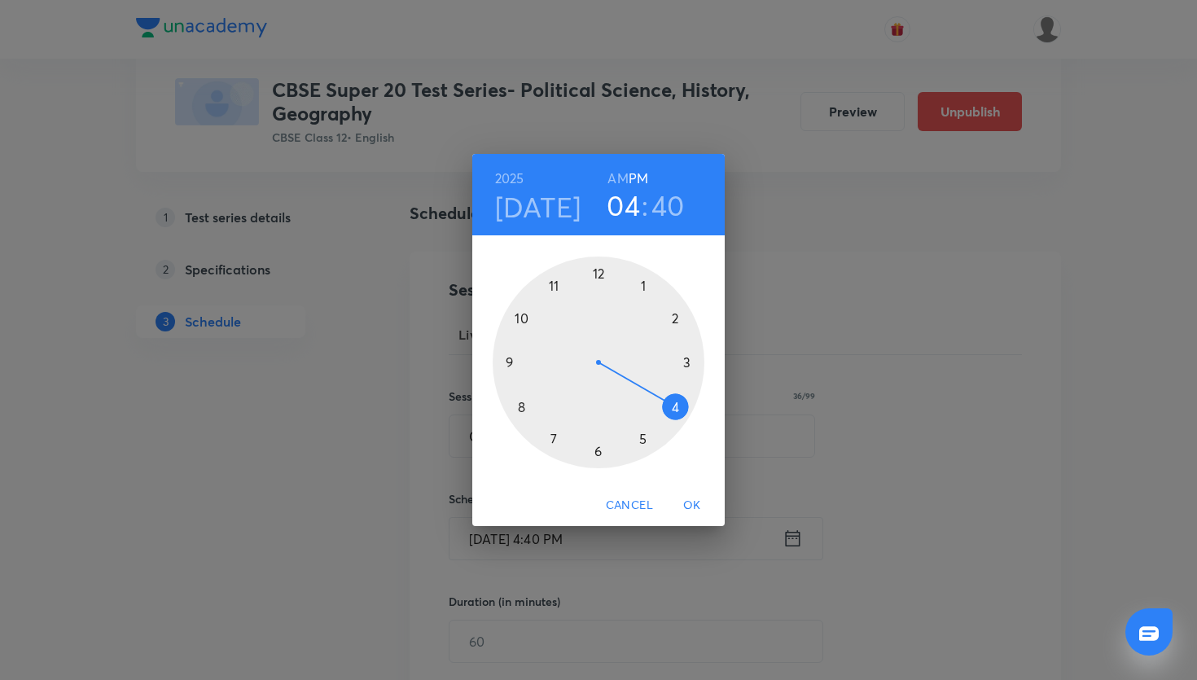
click at [621, 181] on h6 "AM" at bounding box center [618, 178] width 20 height 23
click at [657, 207] on h3 "40" at bounding box center [667, 205] width 33 height 34
click at [637, 179] on h6 "PM" at bounding box center [639, 178] width 20 height 23
click at [630, 207] on h3 "04" at bounding box center [623, 205] width 33 height 34
click at [646, 287] on div at bounding box center [599, 363] width 212 height 212
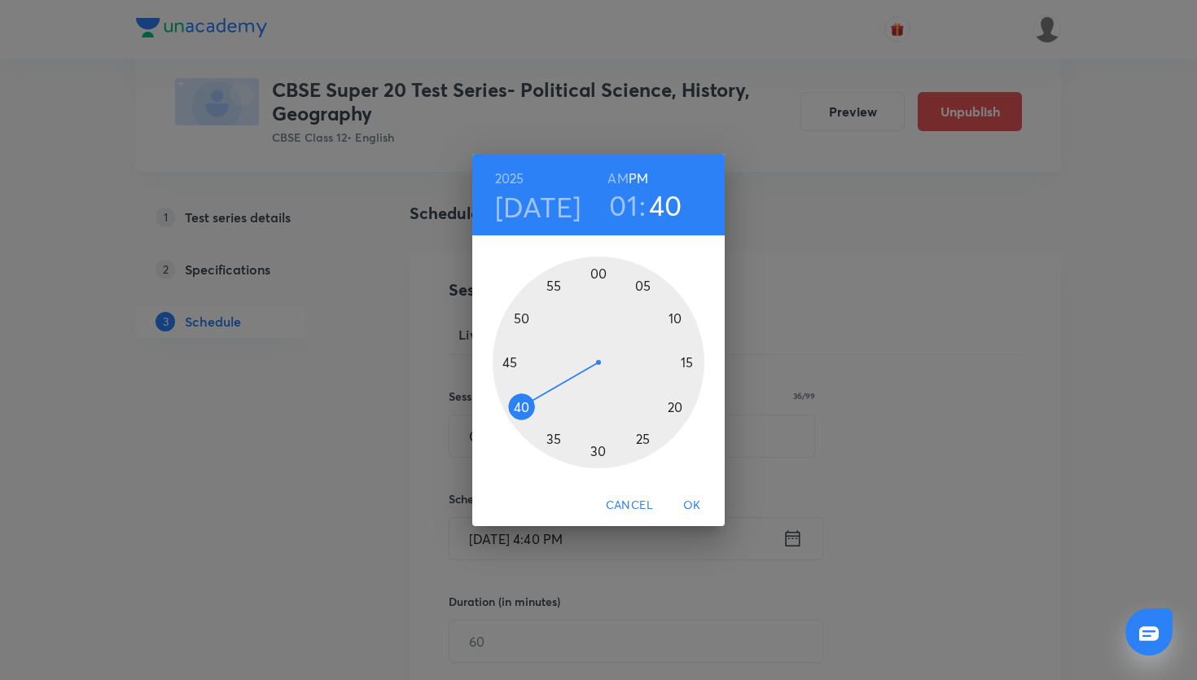
click at [598, 275] on div at bounding box center [599, 363] width 212 height 212
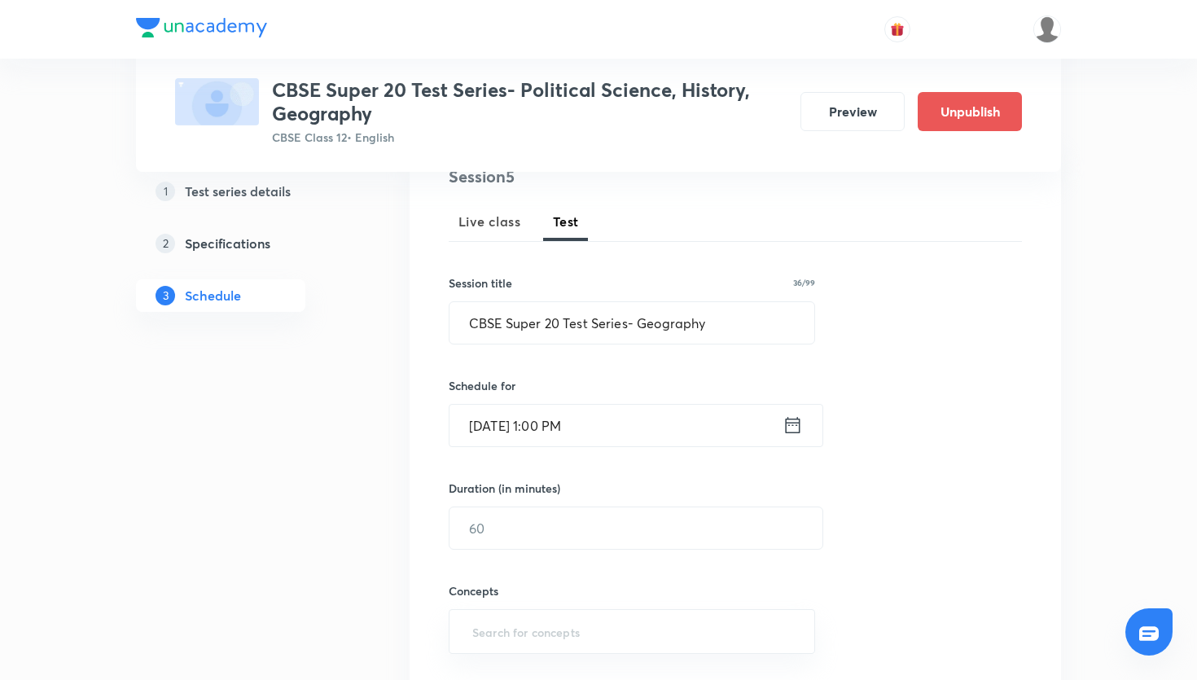
scroll to position [298, 0]
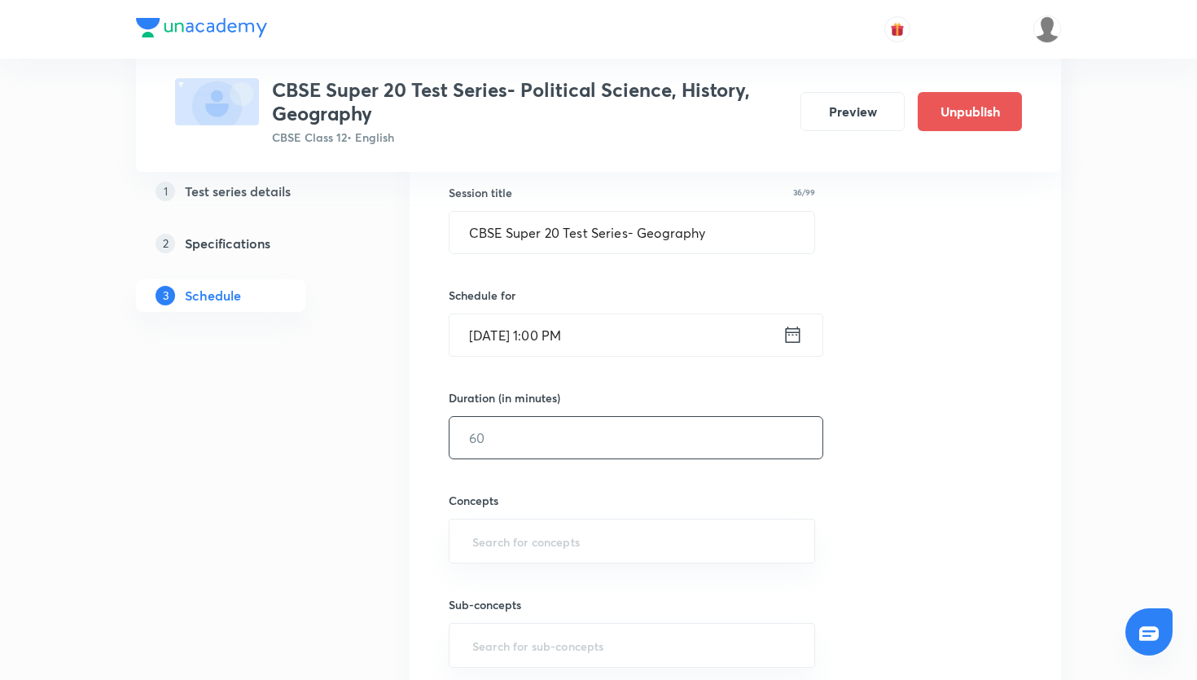
click at [633, 444] on input "text" at bounding box center [636, 438] width 373 height 42
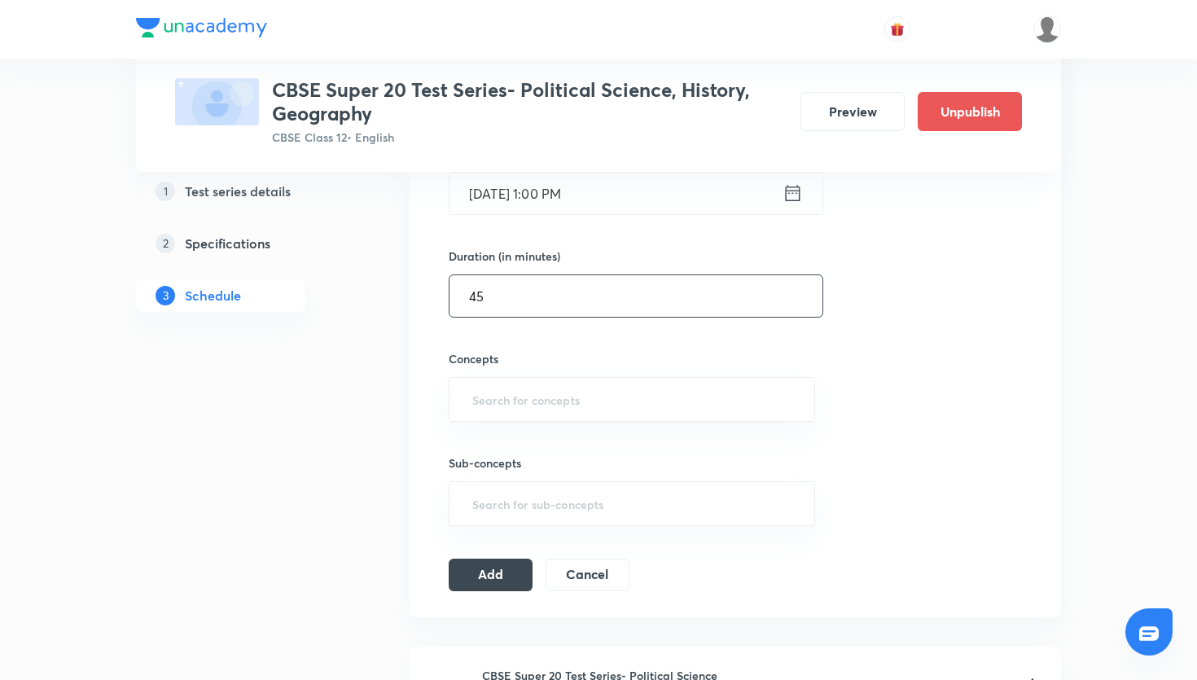
scroll to position [488, 0]
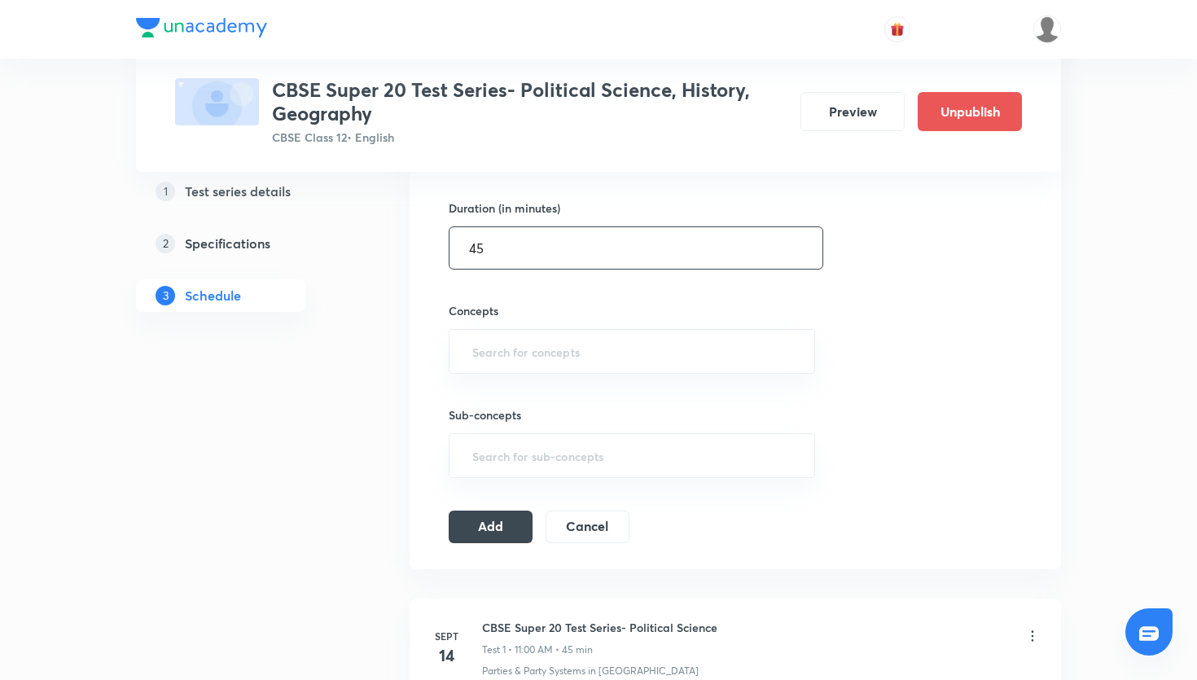
type input "45"
click at [588, 366] on div "​" at bounding box center [632, 351] width 366 height 45
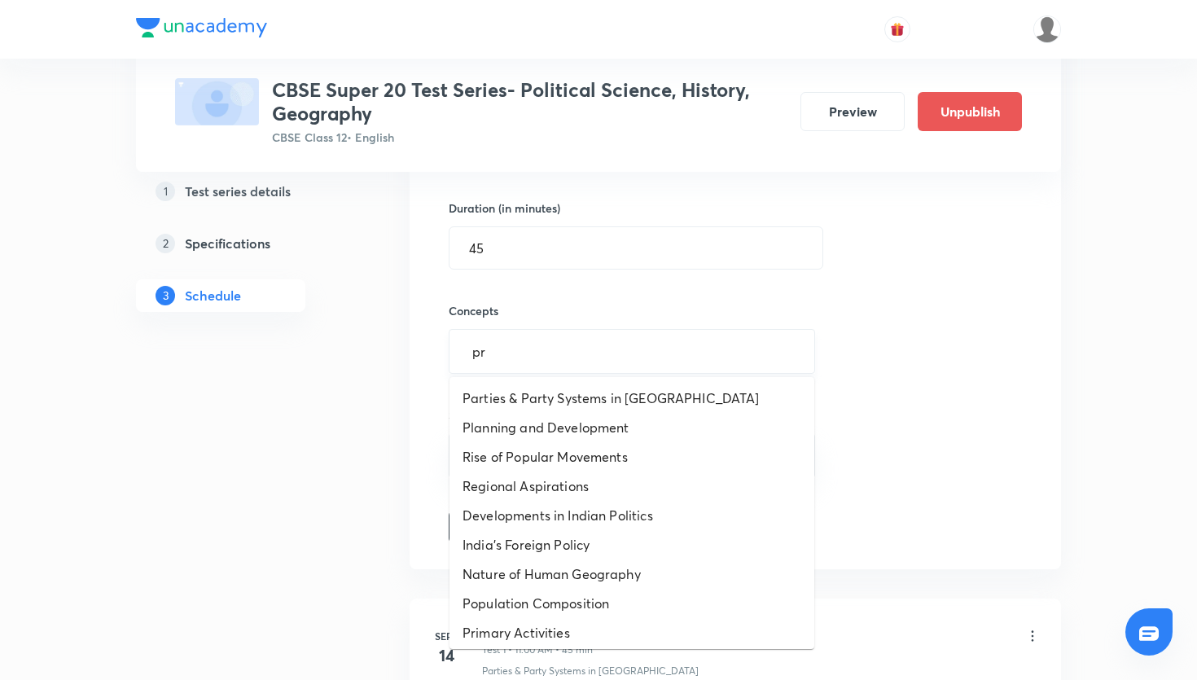
type input "pri"
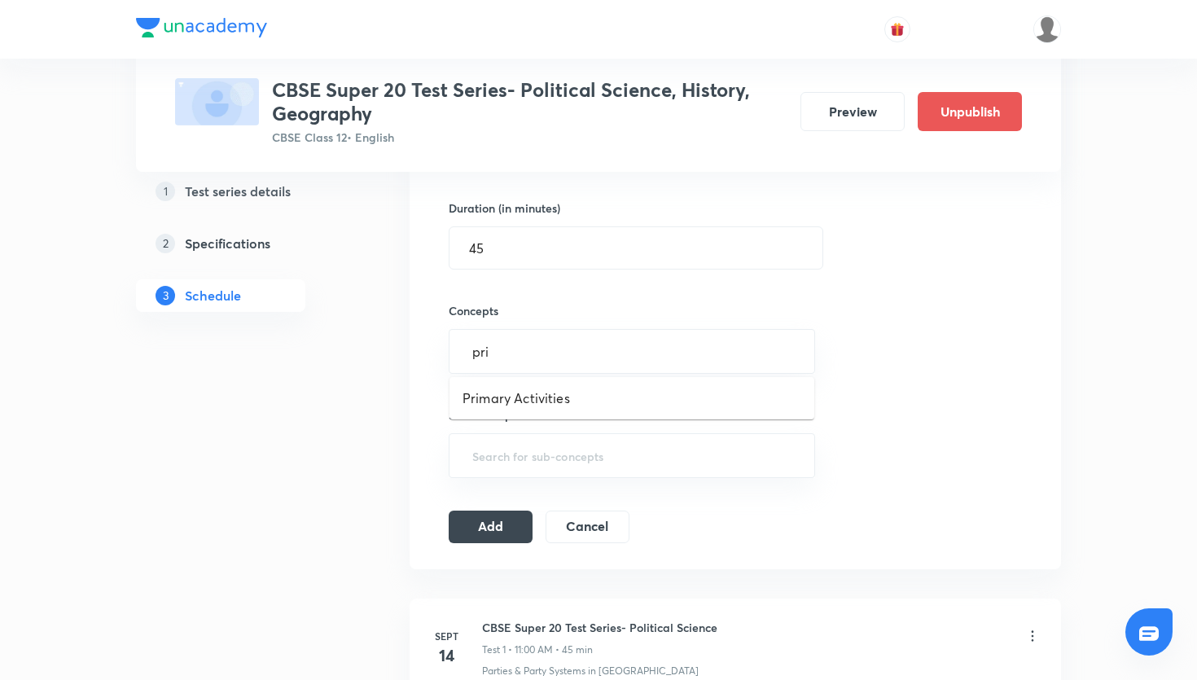
click at [562, 395] on li "Primary Activities" at bounding box center [632, 398] width 365 height 29
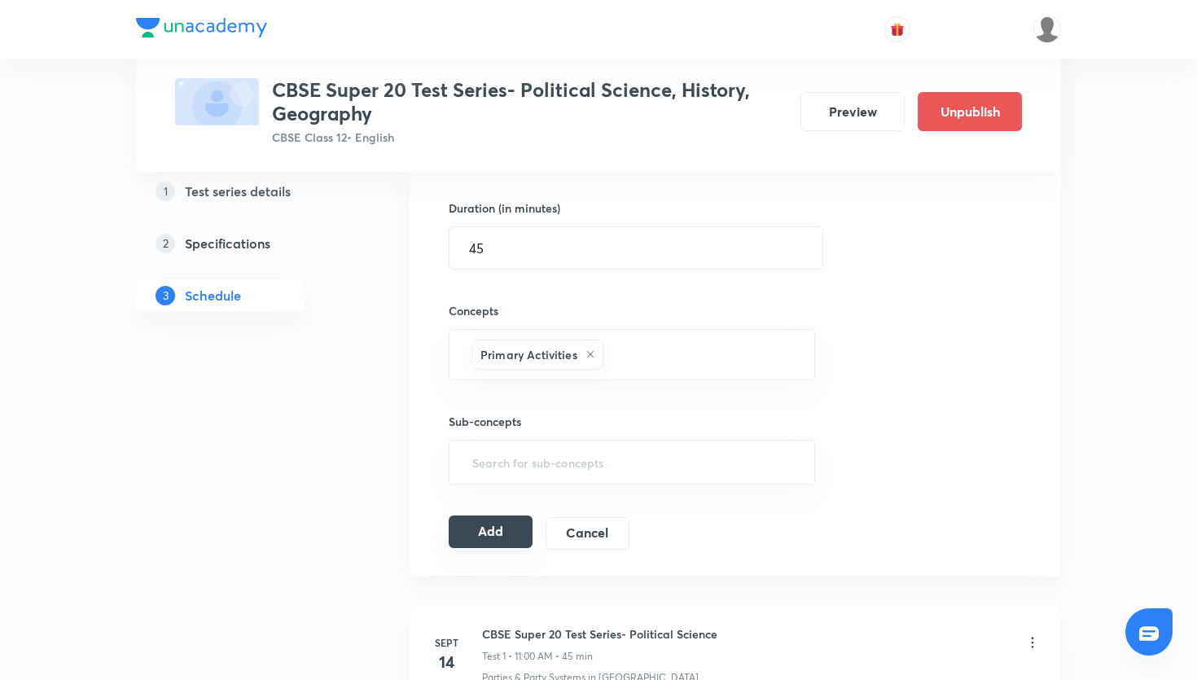
click at [502, 536] on button "Add" at bounding box center [491, 531] width 84 height 33
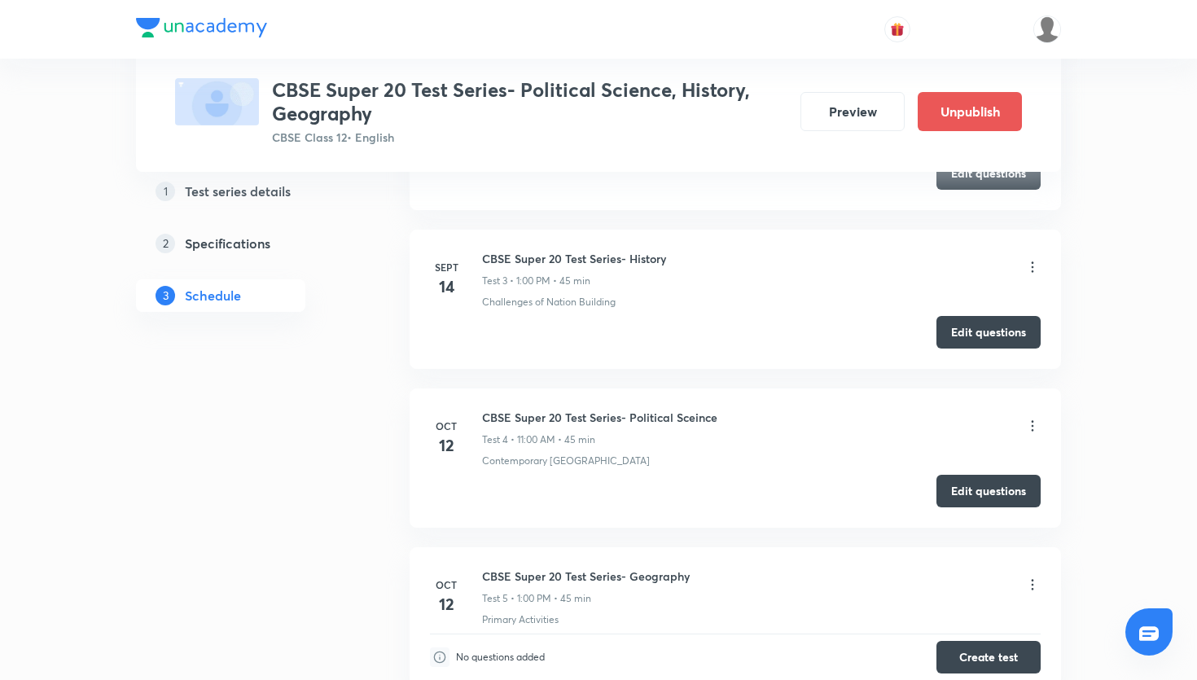
scroll to position [698, 0]
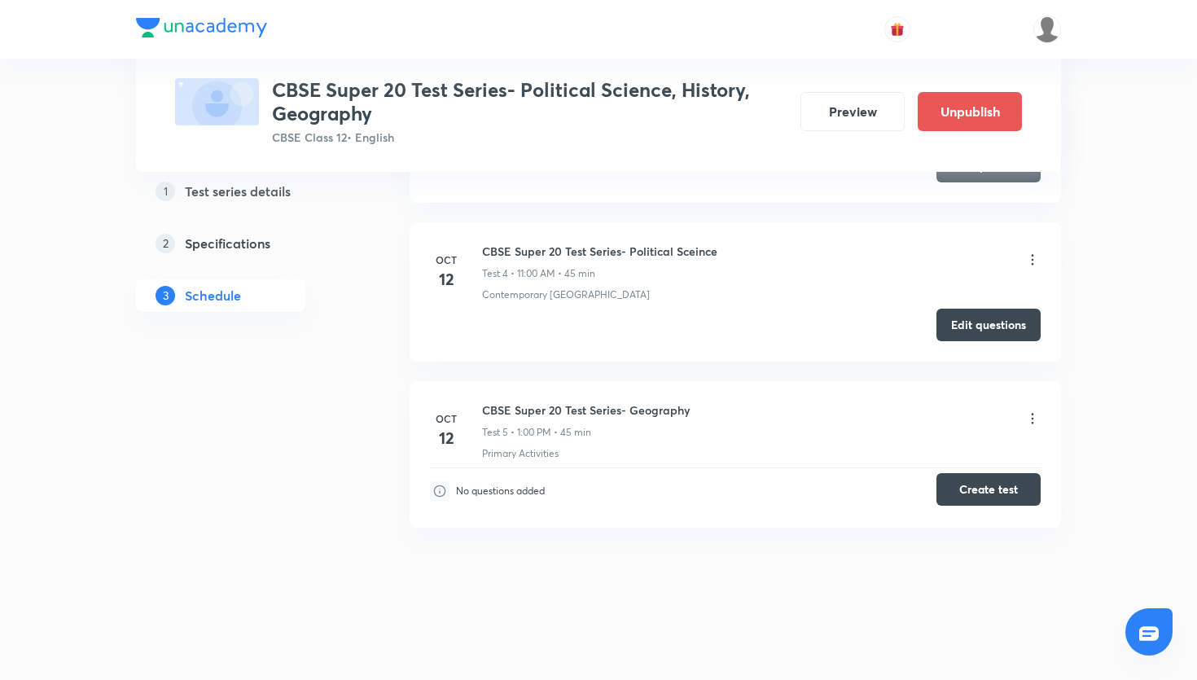
click at [982, 489] on button "Create test" at bounding box center [989, 489] width 104 height 33
click at [1028, 418] on icon at bounding box center [1032, 418] width 16 height 16
click at [955, 450] on li "Edit" at bounding box center [951, 460] width 178 height 30
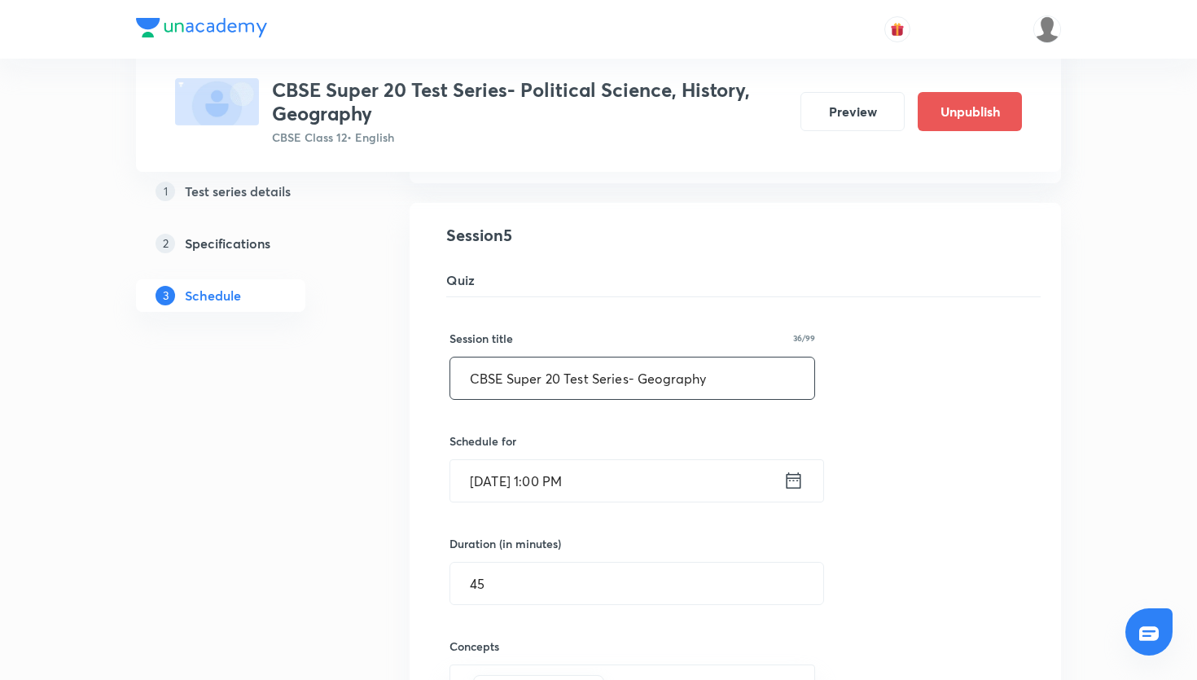
scroll to position [796, 0]
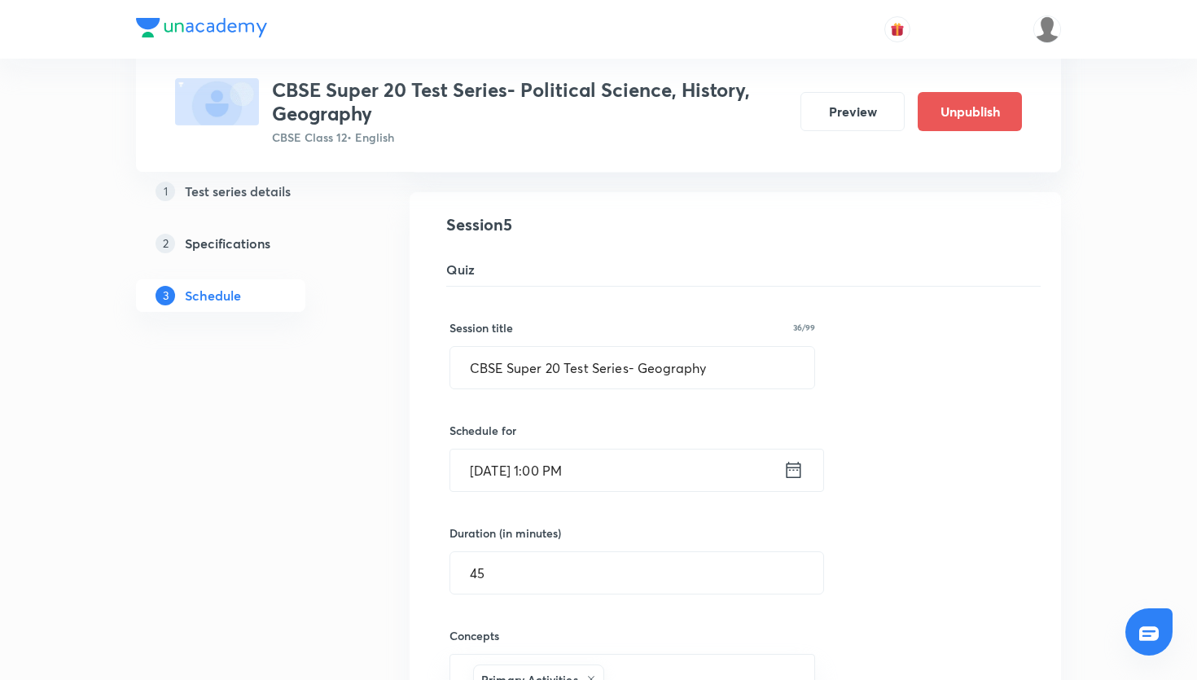
click at [803, 471] on icon at bounding box center [793, 469] width 20 height 23
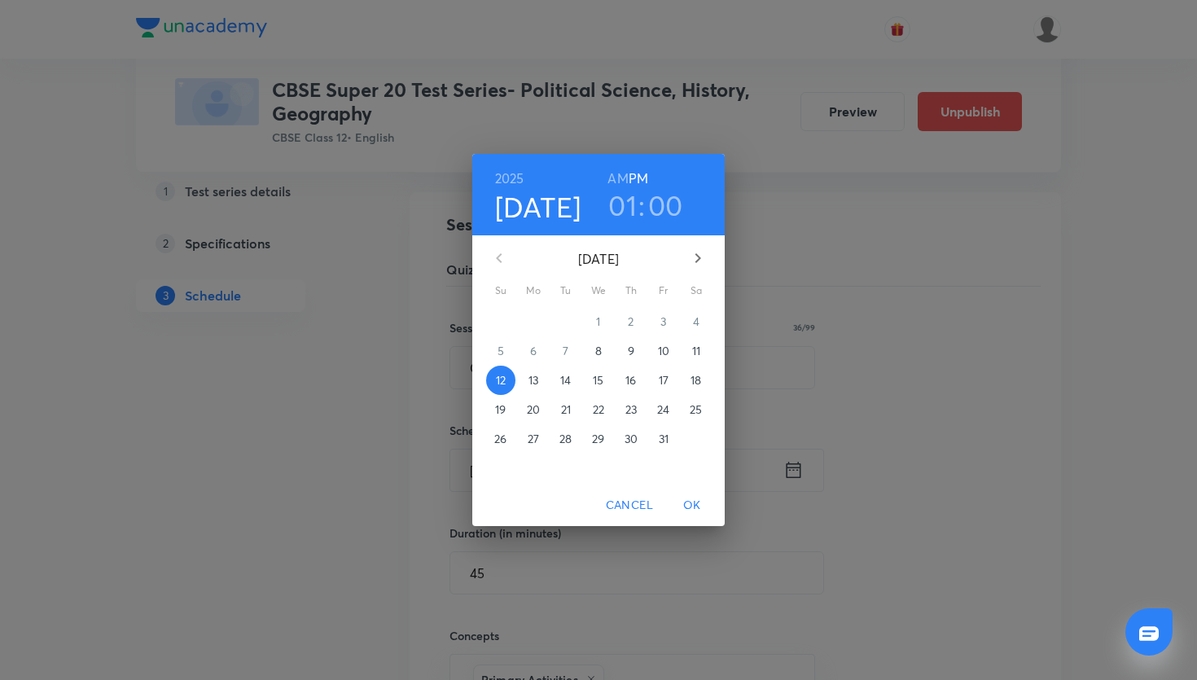
click at [625, 208] on h3 "01" at bounding box center [622, 205] width 29 height 34
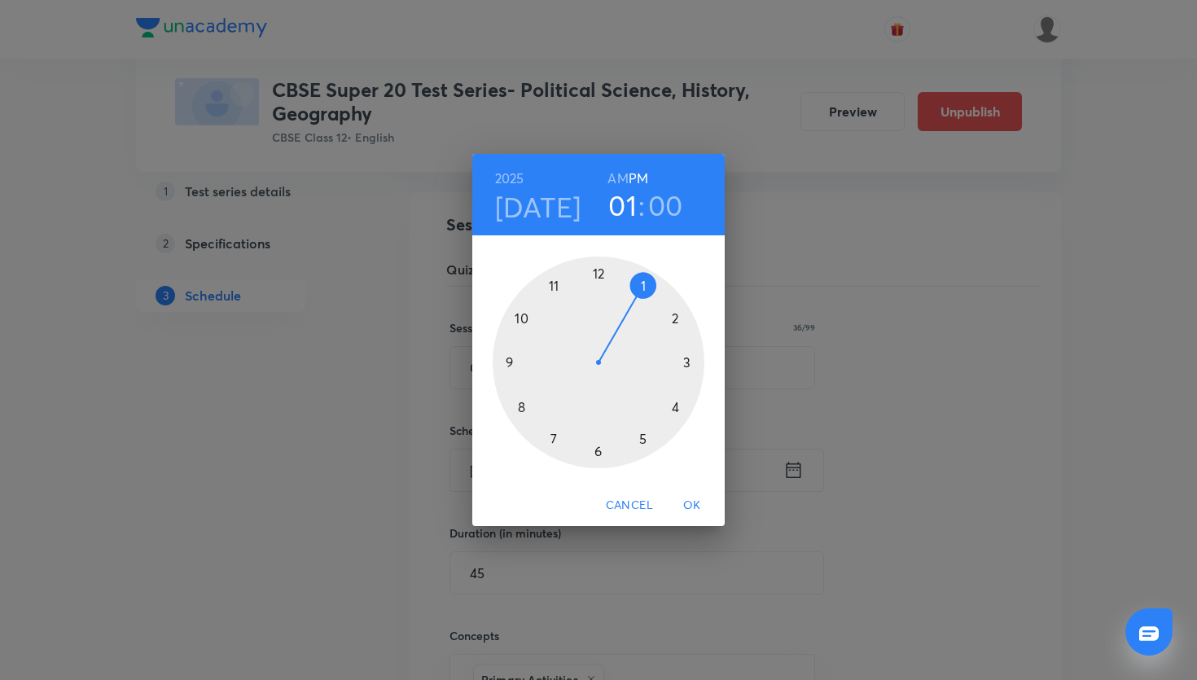
click at [599, 273] on div at bounding box center [599, 363] width 212 height 212
click at [679, 506] on span "OK" at bounding box center [692, 505] width 39 height 20
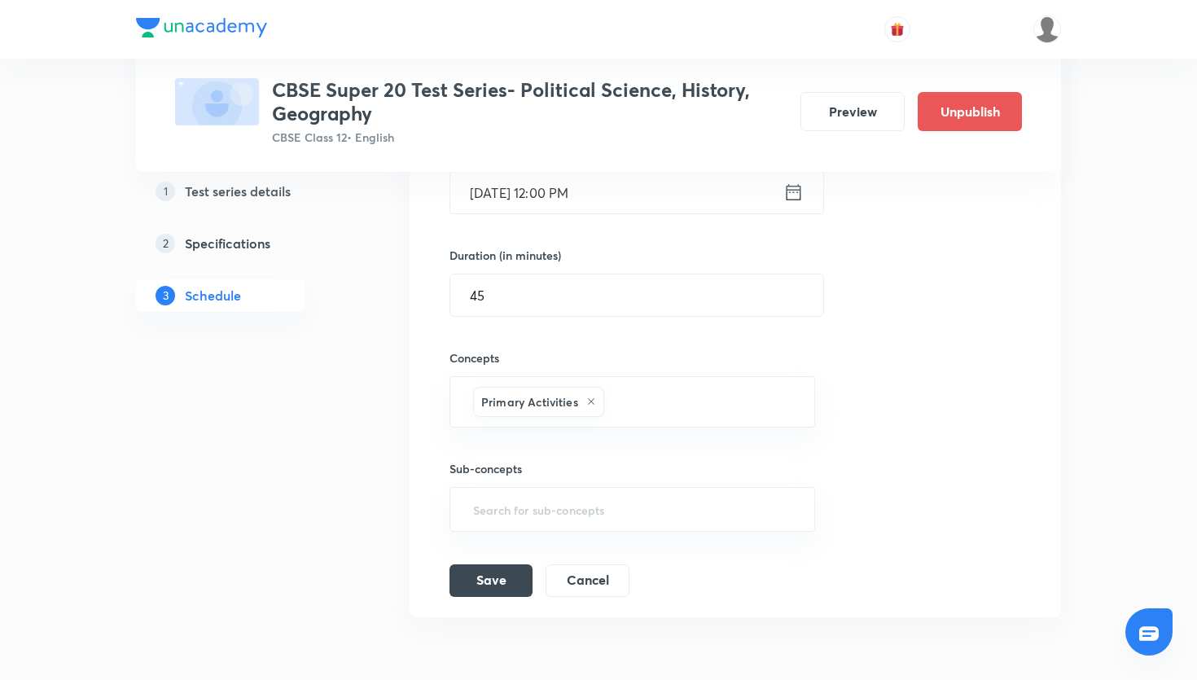
scroll to position [1074, 0]
click at [494, 579] on button "Save" at bounding box center [491, 578] width 83 height 33
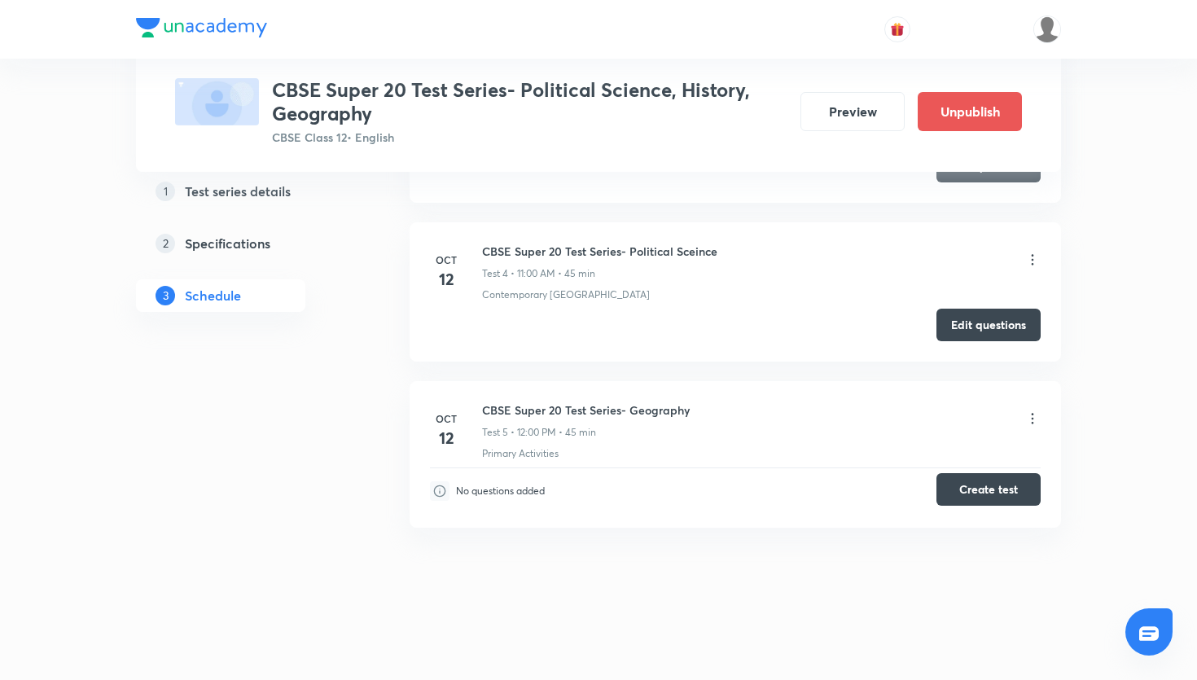
click at [957, 485] on button "Create test" at bounding box center [989, 489] width 104 height 33
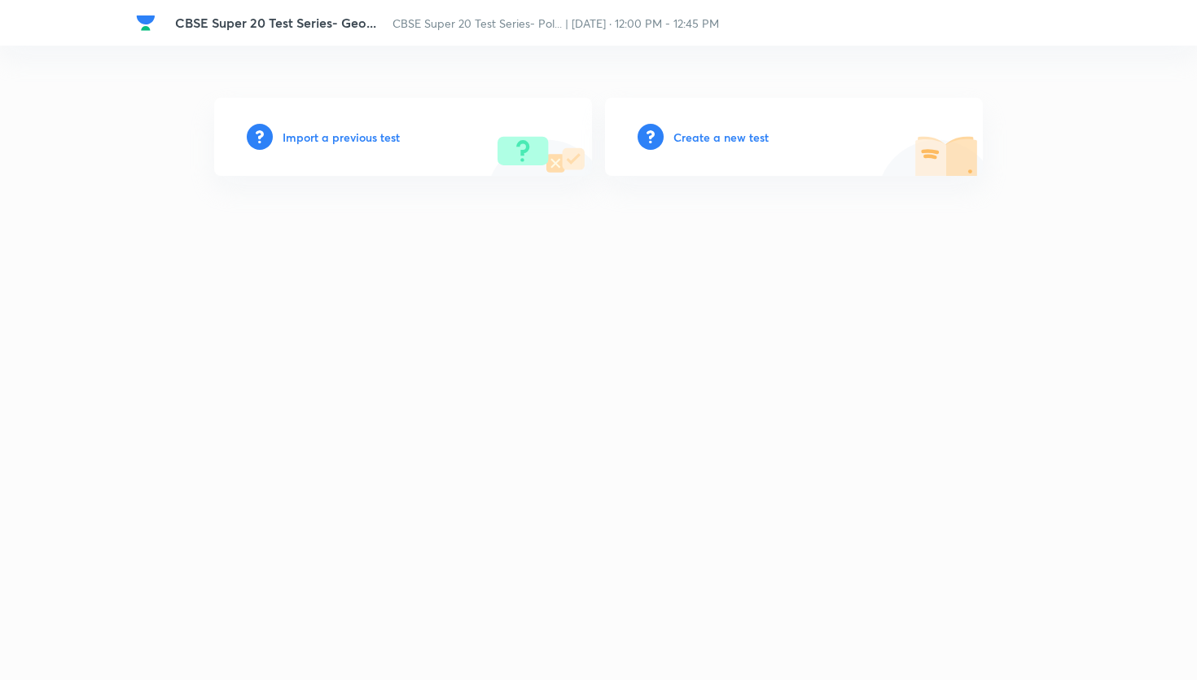
click at [745, 156] on div "Create a new test" at bounding box center [794, 137] width 378 height 78
click at [741, 143] on h6 "Create a new test" at bounding box center [720, 137] width 95 height 17
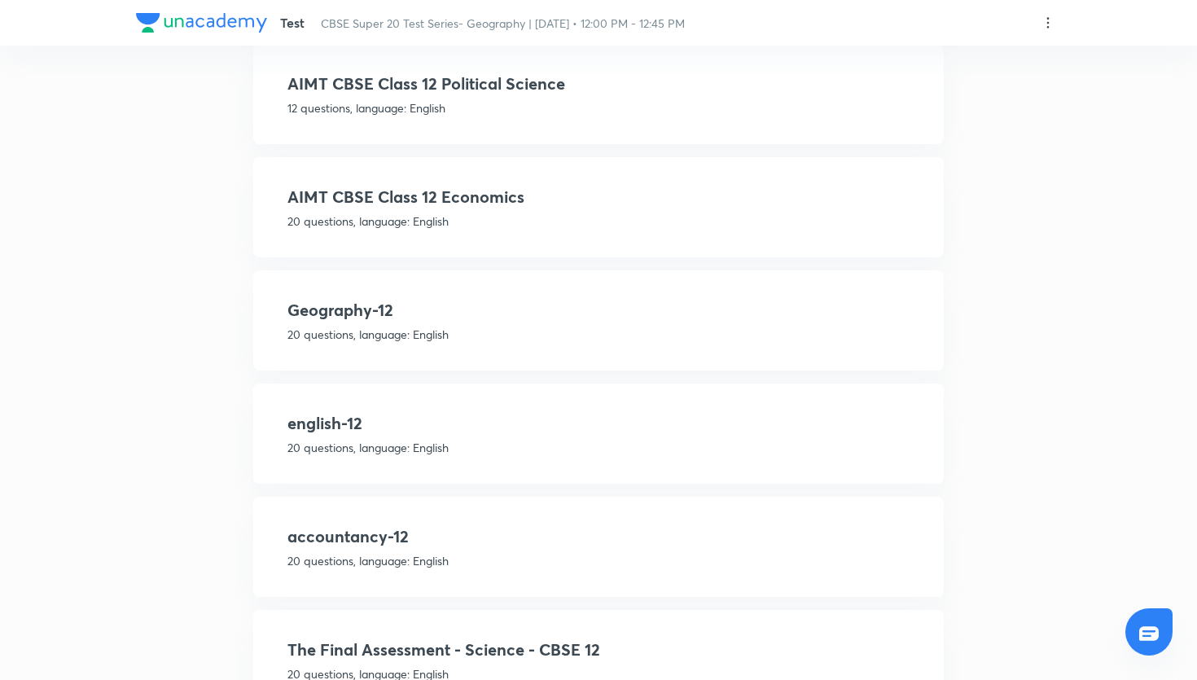
scroll to position [410, 0]
click at [360, 305] on h4 "Geography-12" at bounding box center [598, 308] width 622 height 24
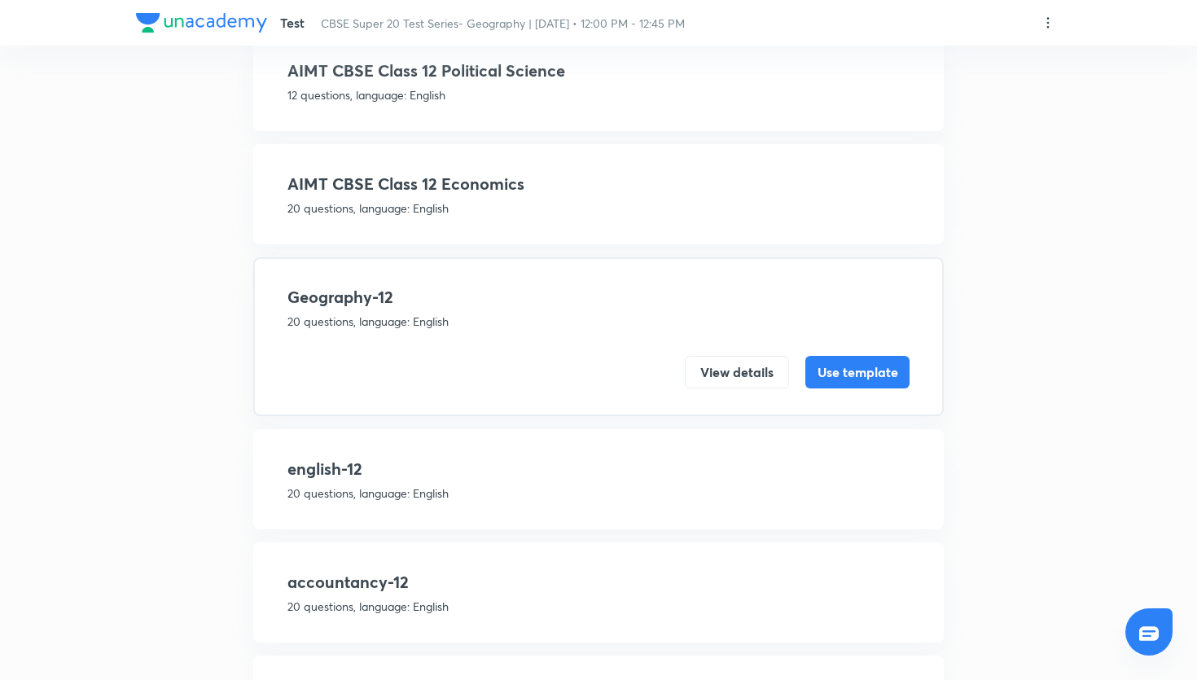
scroll to position [351, 0]
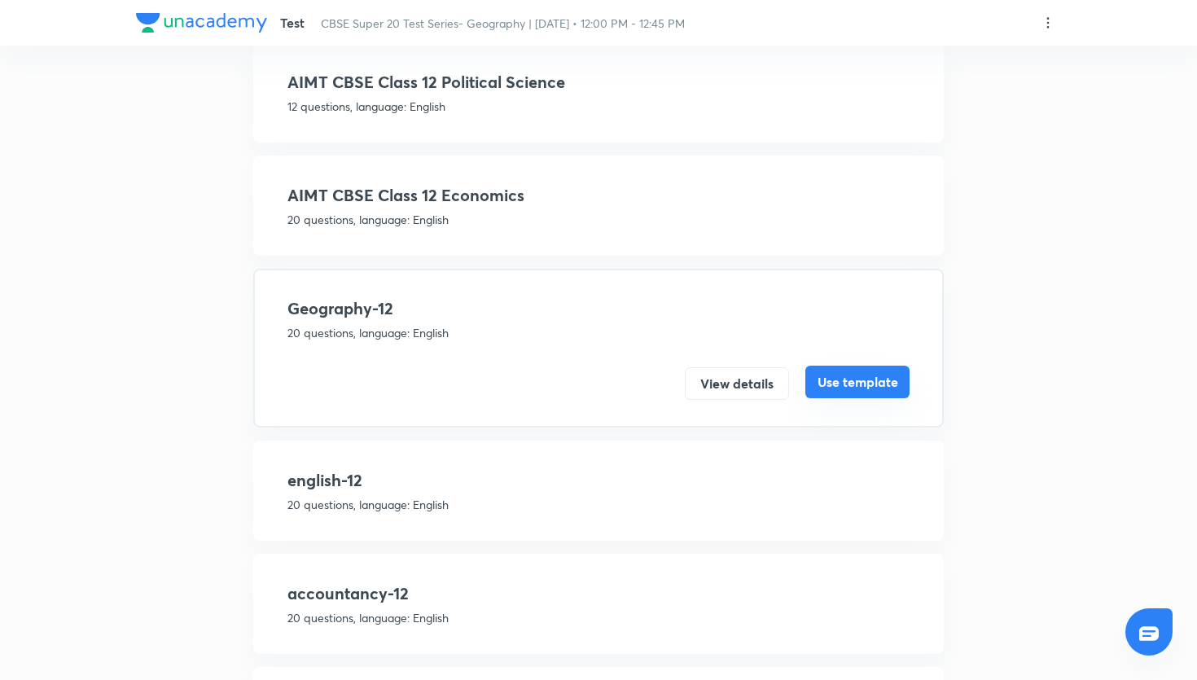
click at [869, 392] on button "Use template" at bounding box center [857, 382] width 104 height 33
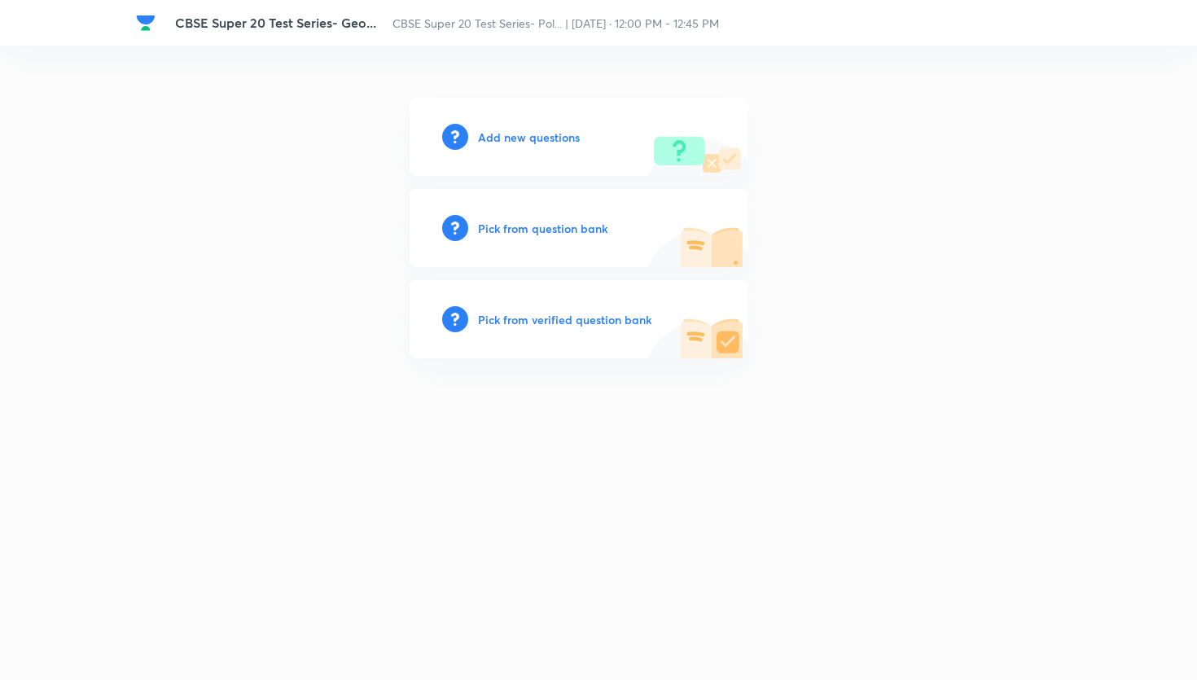
click at [536, 230] on h6 "Pick from question bank" at bounding box center [542, 228] width 129 height 17
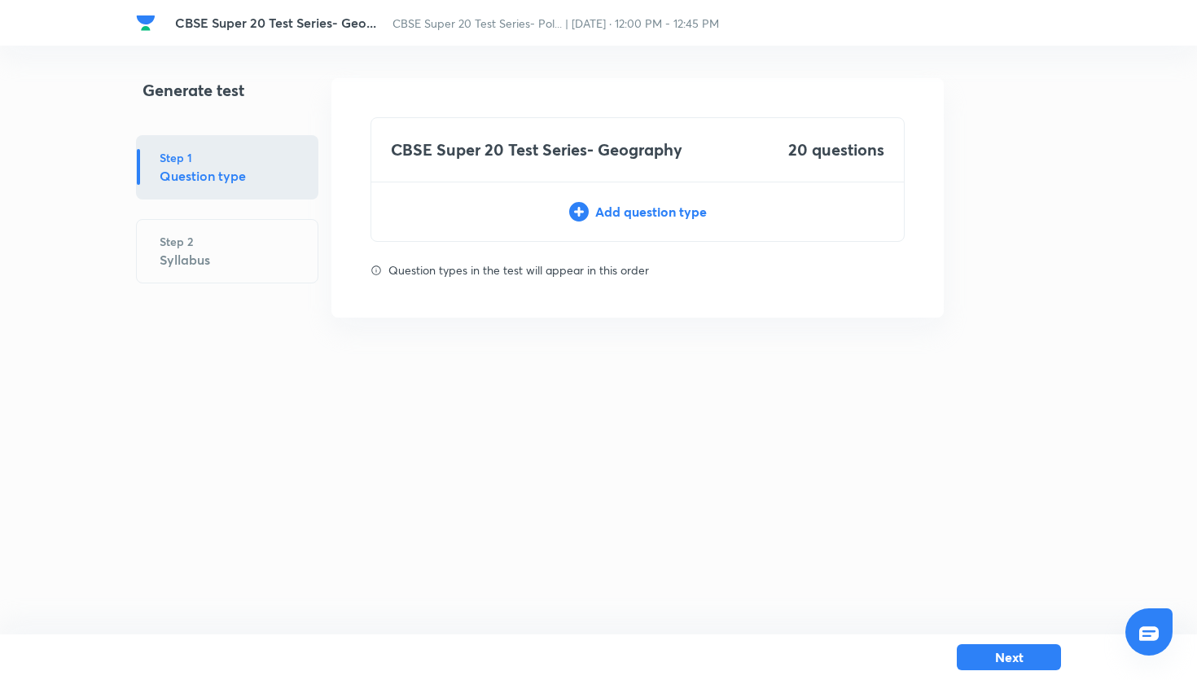
click at [659, 218] on div "Add question type" at bounding box center [637, 212] width 533 height 20
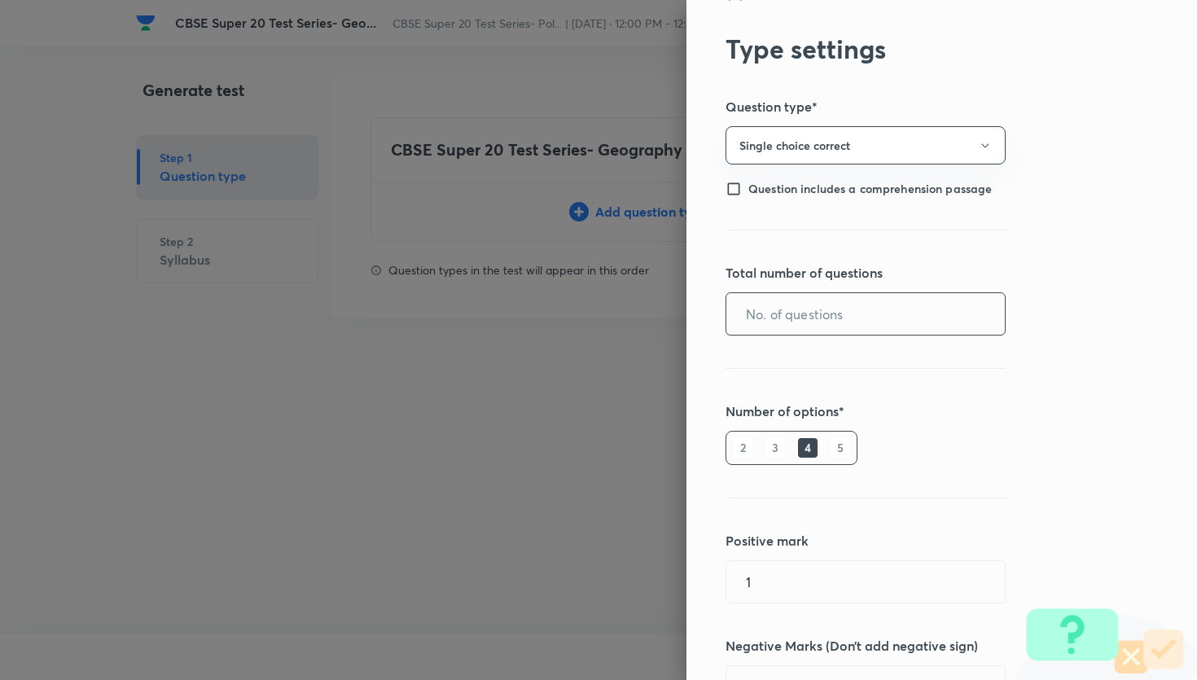
scroll to position [48, 0]
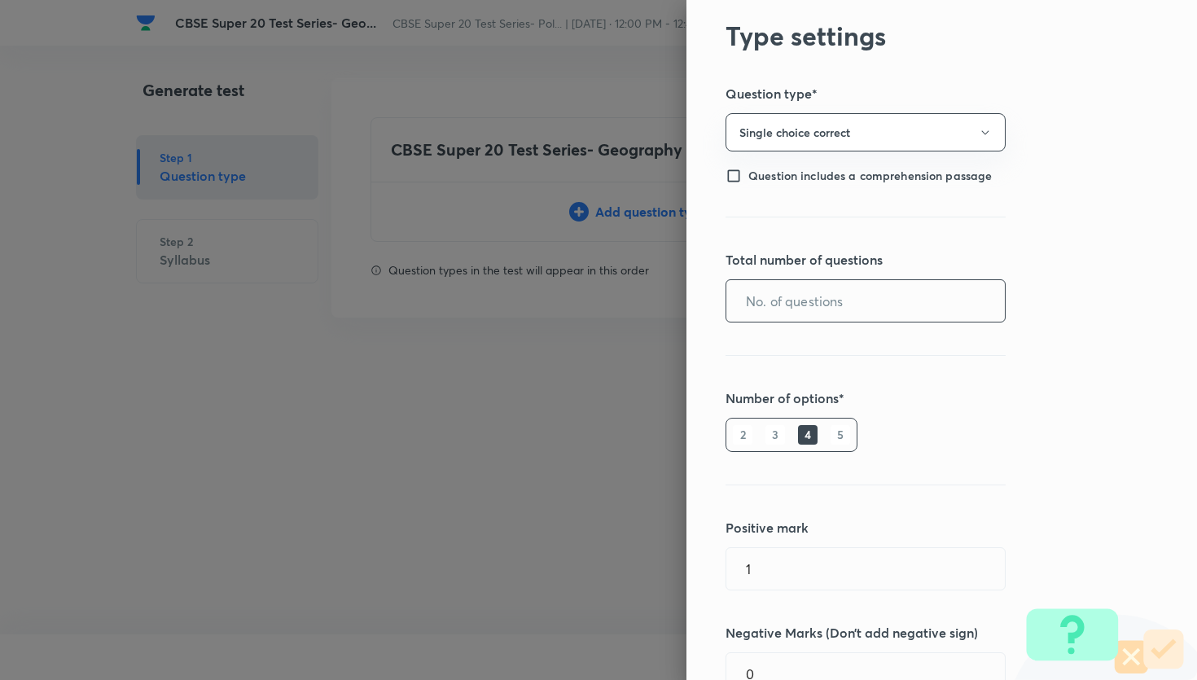
click at [788, 310] on input "text" at bounding box center [865, 301] width 279 height 42
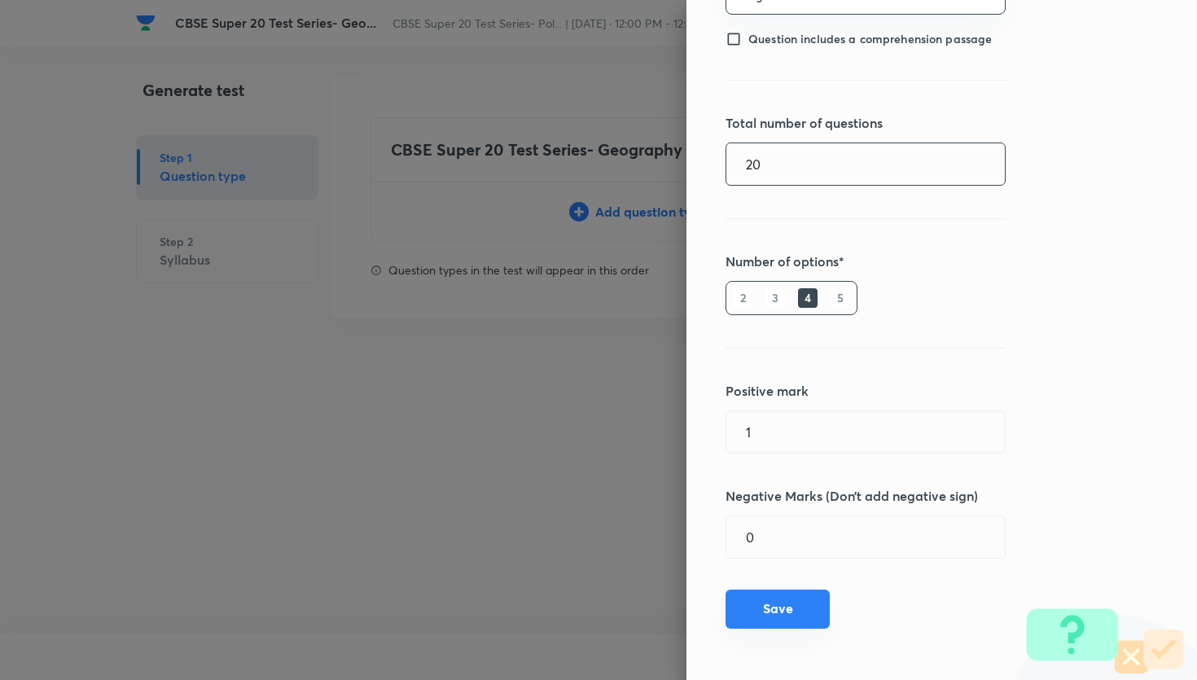
type input "20"
click at [796, 605] on button "Save" at bounding box center [778, 609] width 104 height 39
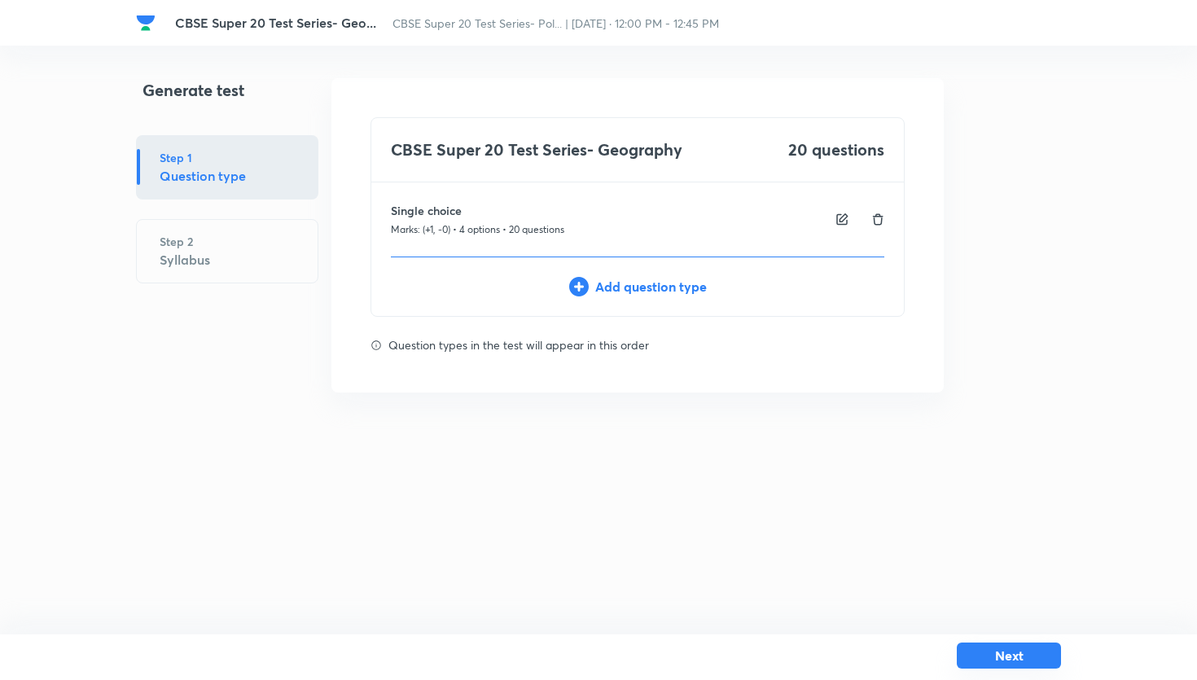
click at [1034, 657] on button "Next" at bounding box center [1009, 656] width 104 height 26
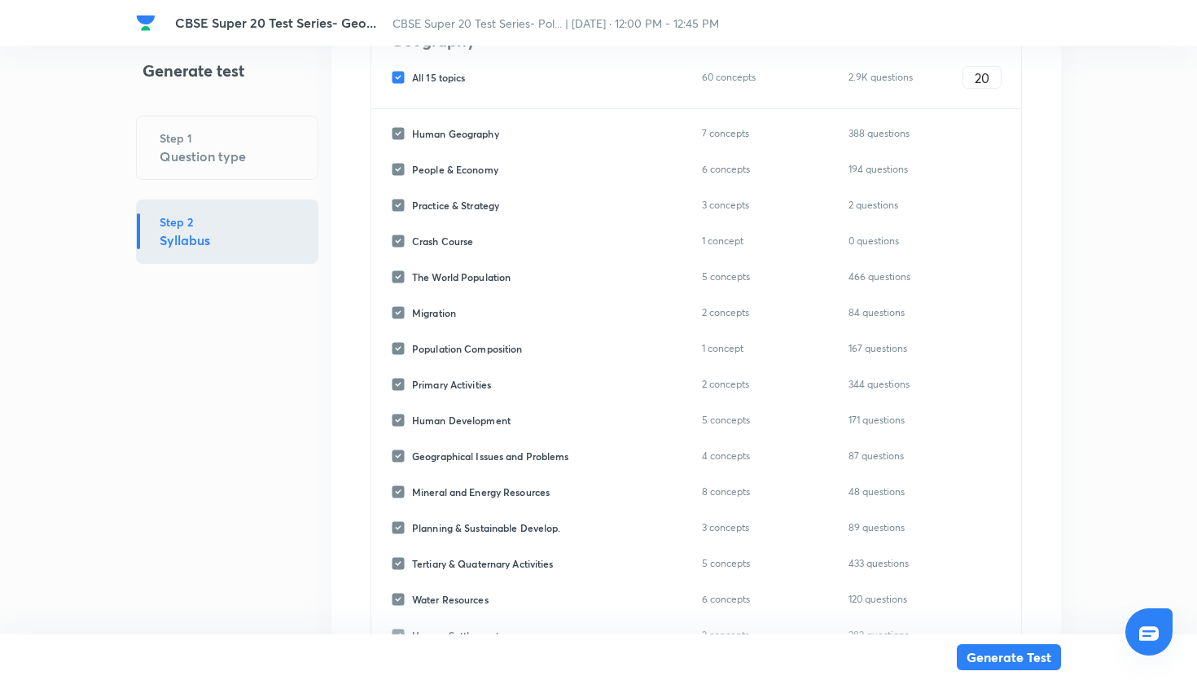
scroll to position [366, 0]
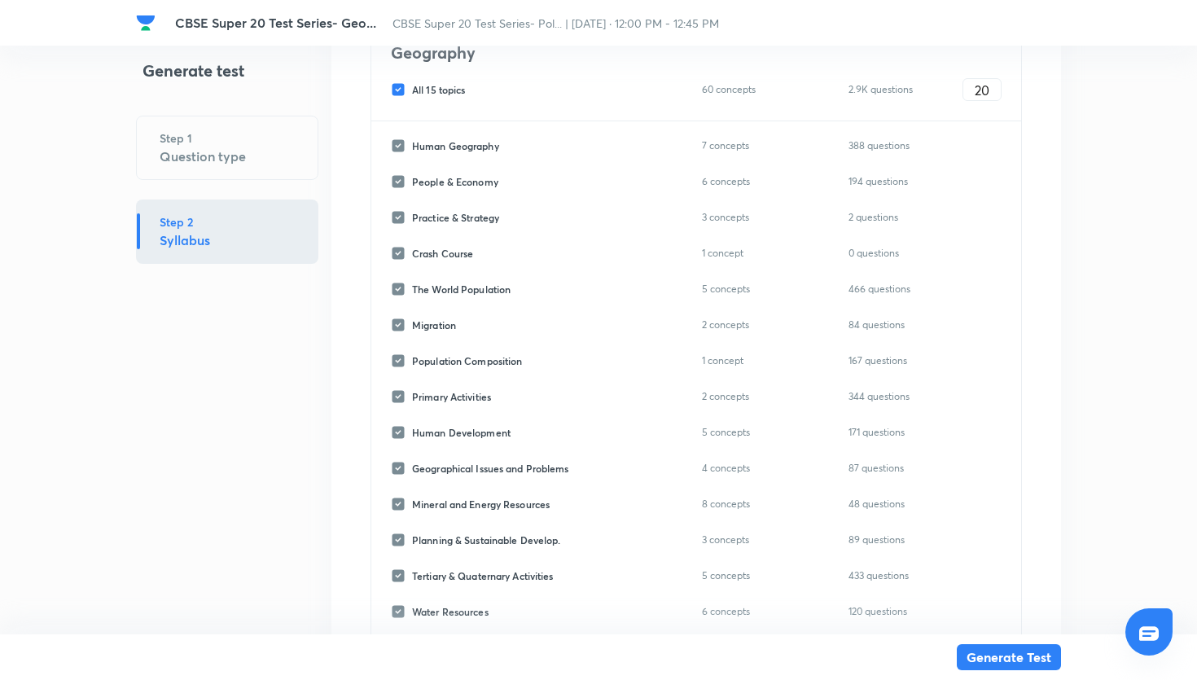
click at [403, 88] on input "All 15 topics" at bounding box center [401, 89] width 21 height 15
checkbox input "false"
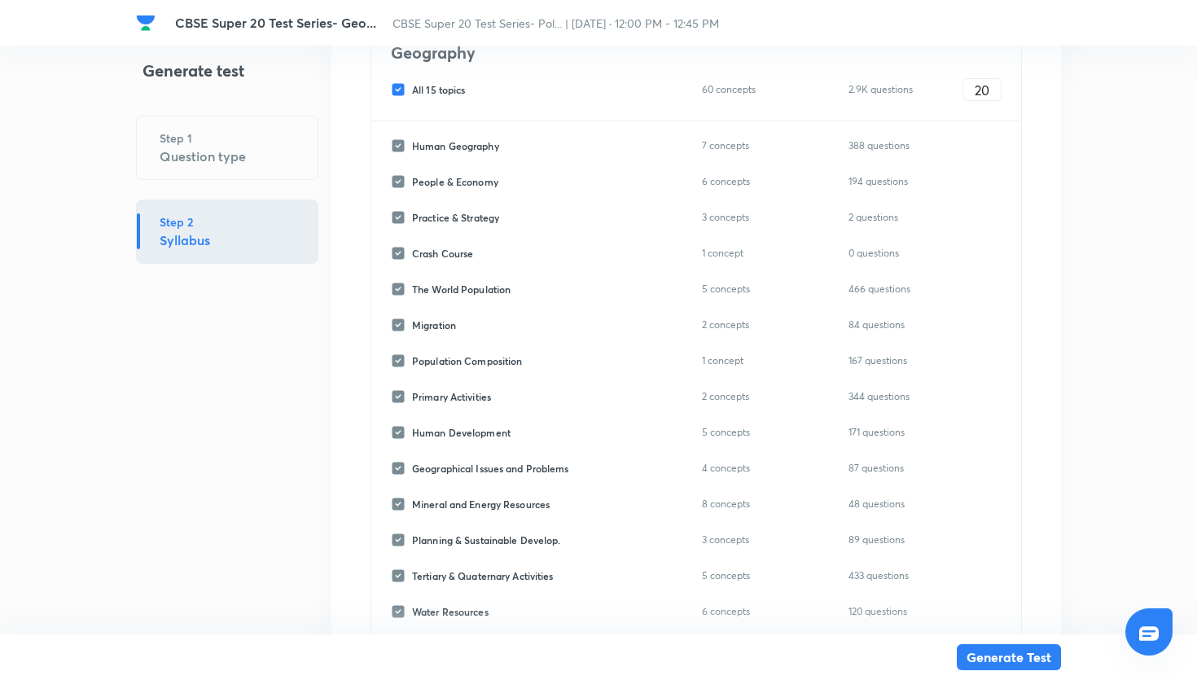
checkbox input "false"
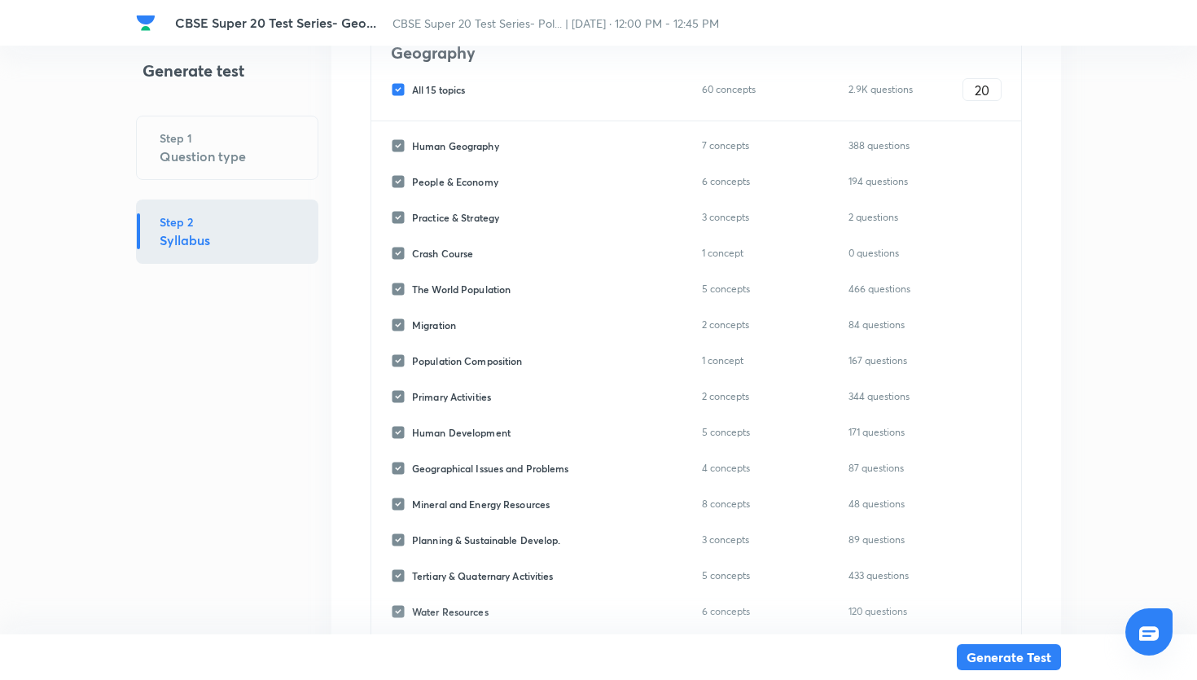
checkbox input "false"
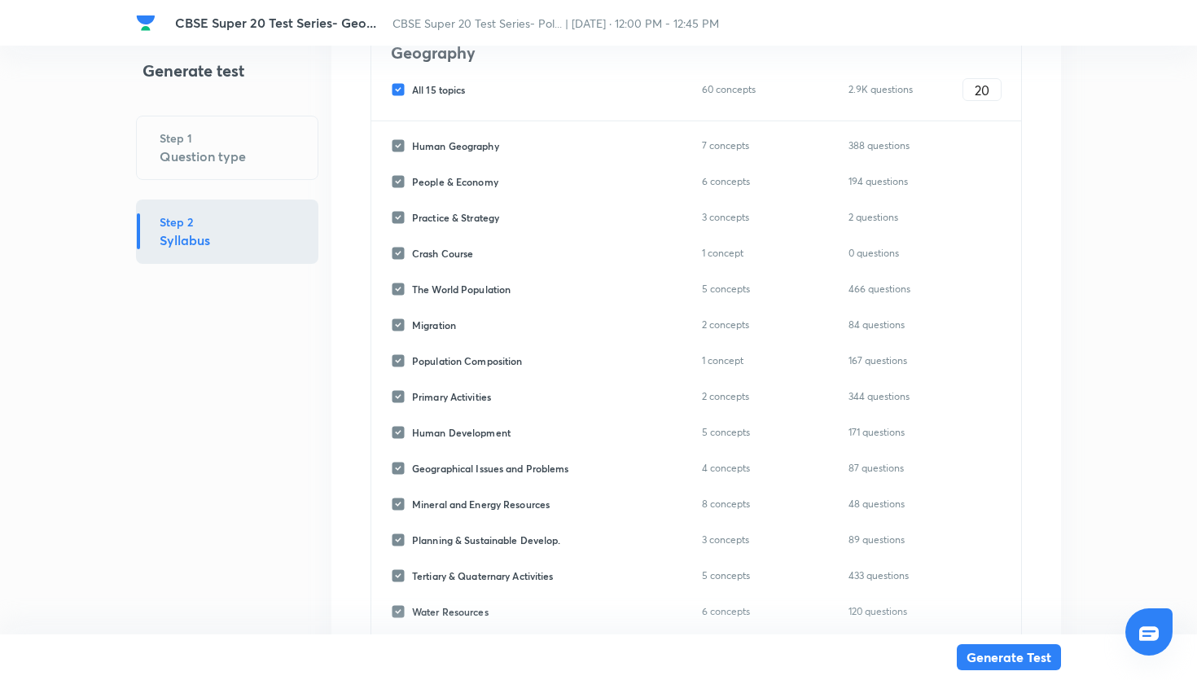
checkbox input "false"
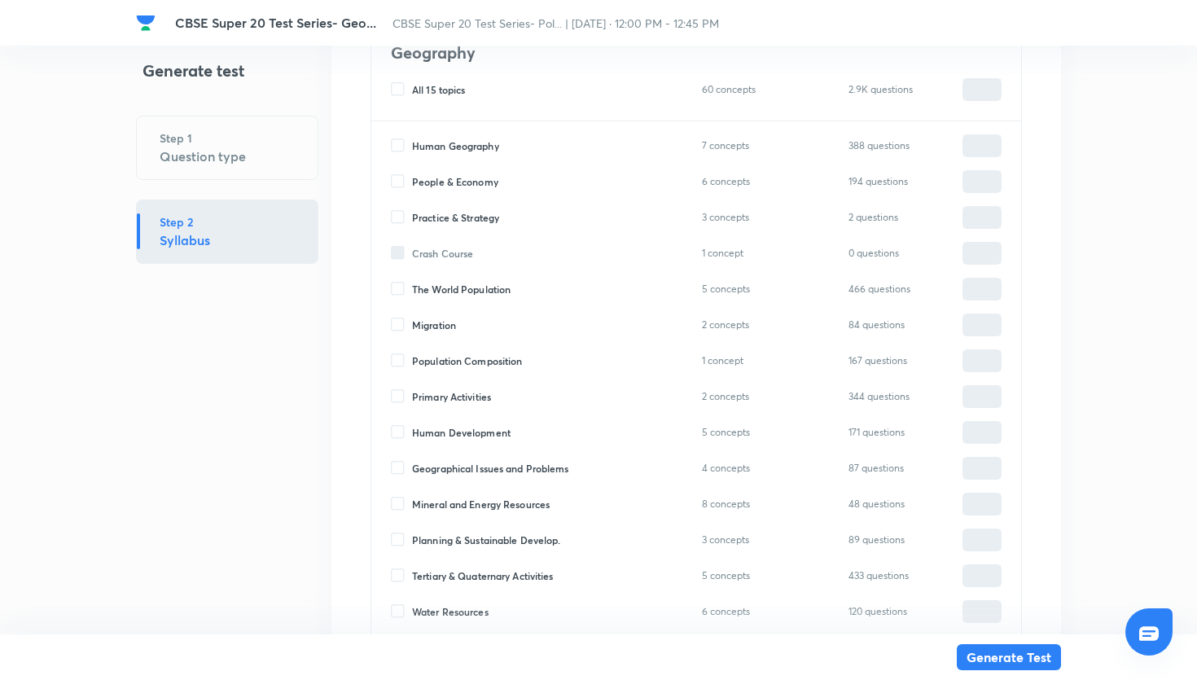
click at [396, 392] on input "Primary Activities" at bounding box center [401, 396] width 21 height 15
checkbox input "true"
type input "0"
click at [971, 400] on input "0" at bounding box center [981, 397] width 37 height 29
type input "20"
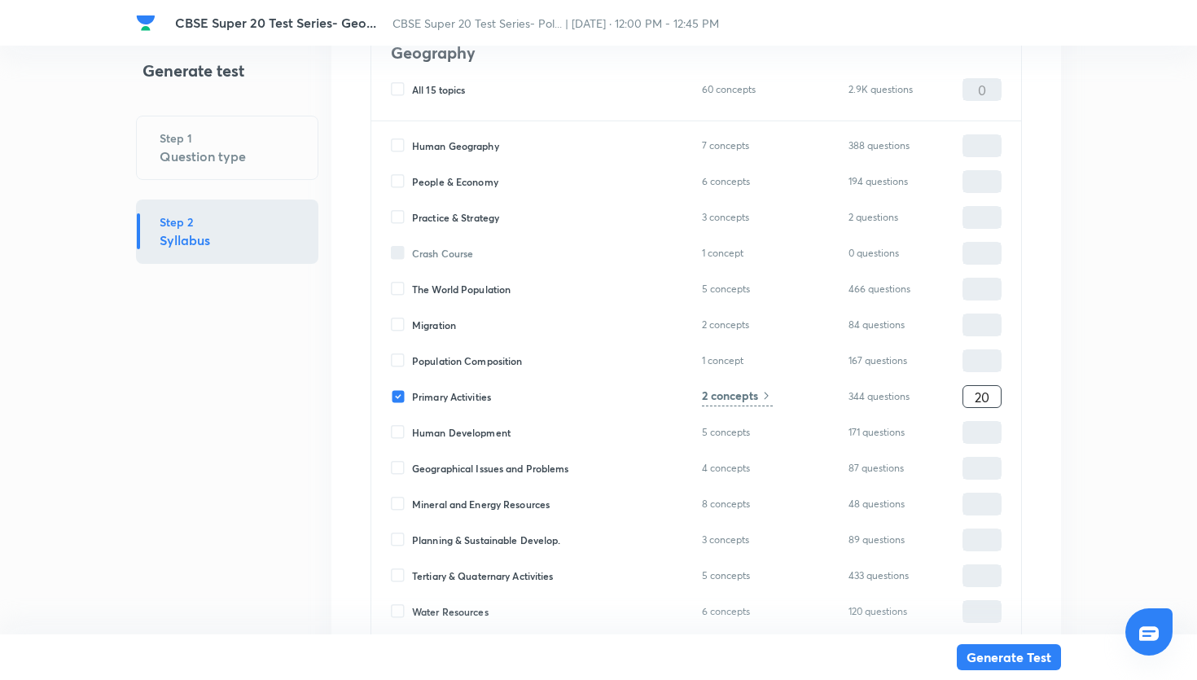
type input "20"
click at [998, 661] on button "Generate Test" at bounding box center [1009, 656] width 104 height 26
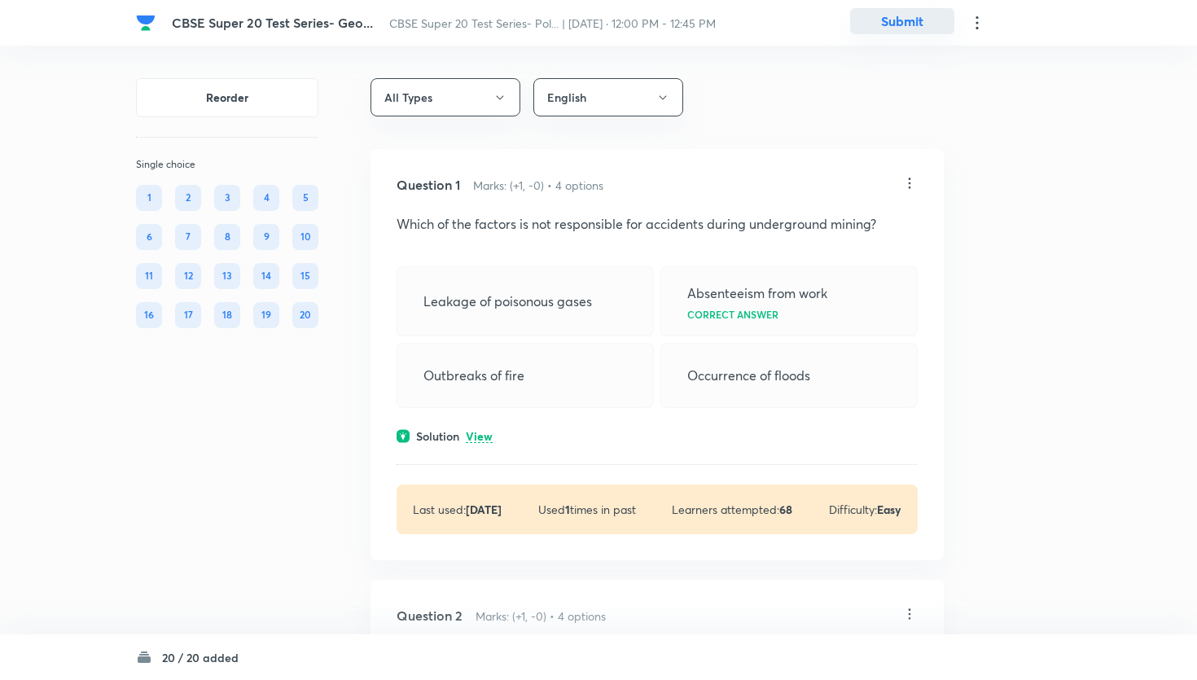
click at [919, 29] on button "Submit" at bounding box center [902, 21] width 104 height 26
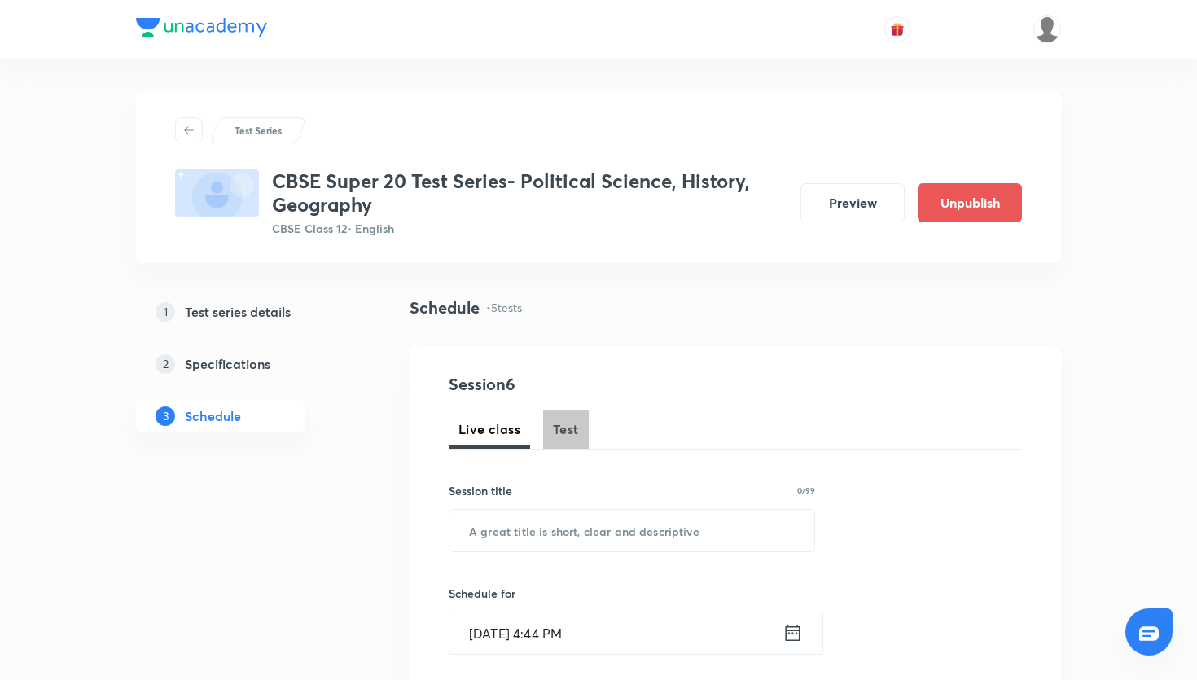
click at [575, 412] on button "Test" at bounding box center [566, 429] width 46 height 39
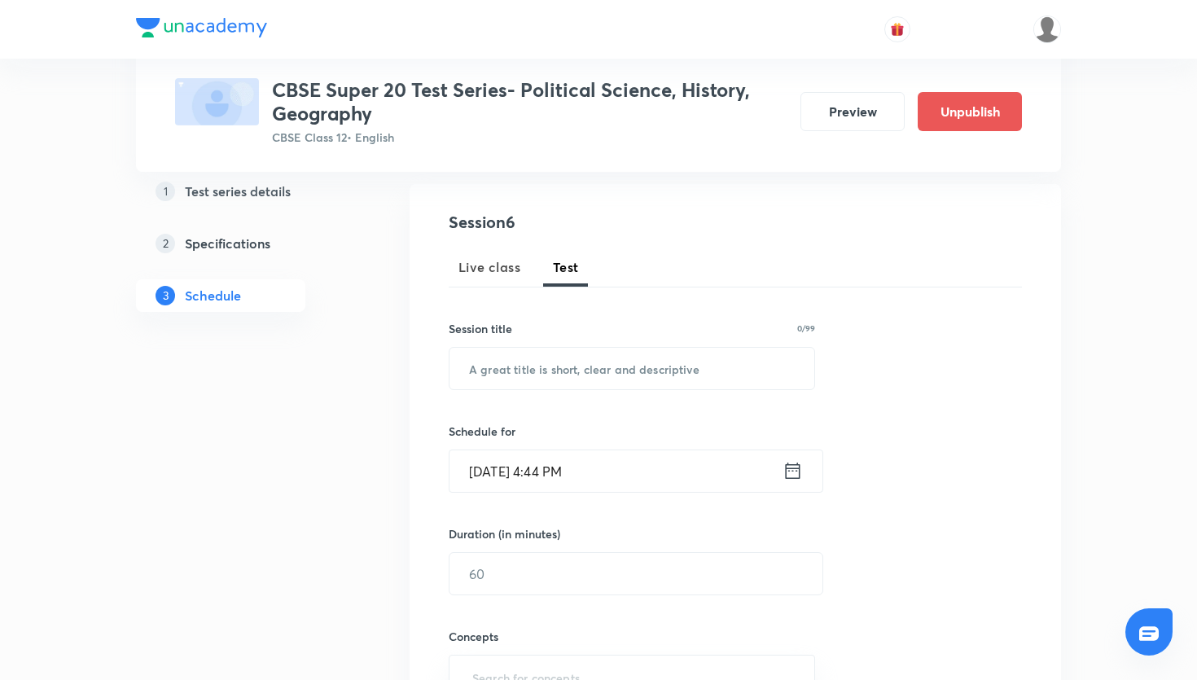
scroll to position [153, 0]
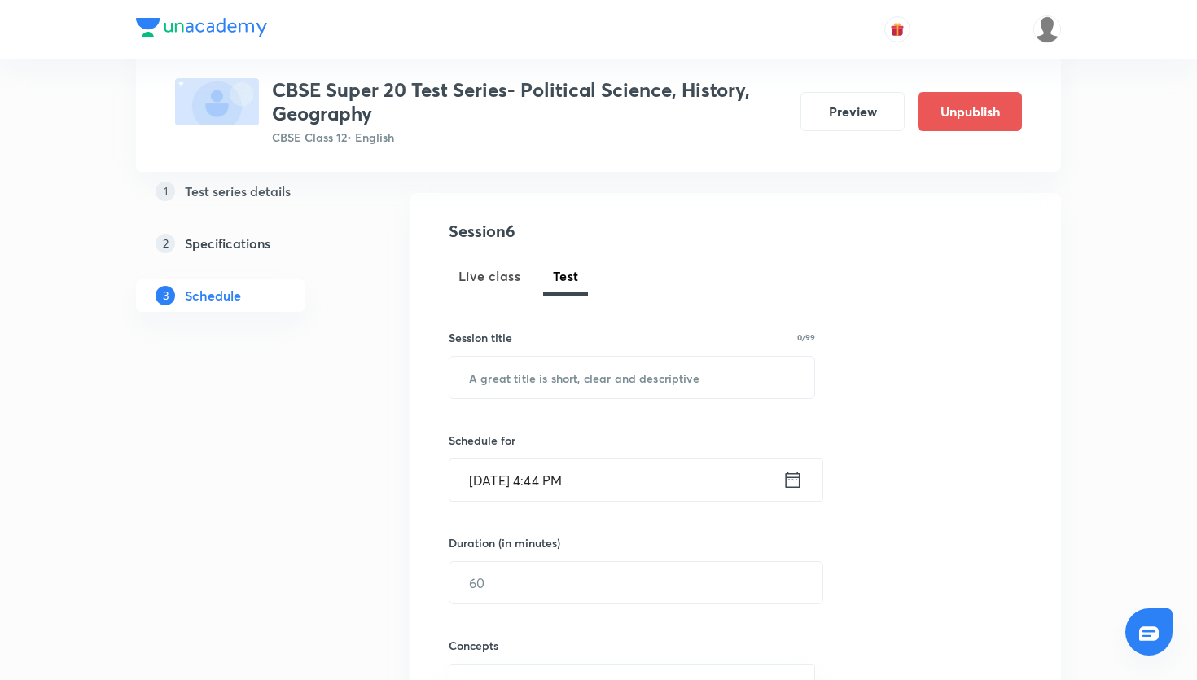
click at [794, 476] on icon at bounding box center [793, 479] width 20 height 23
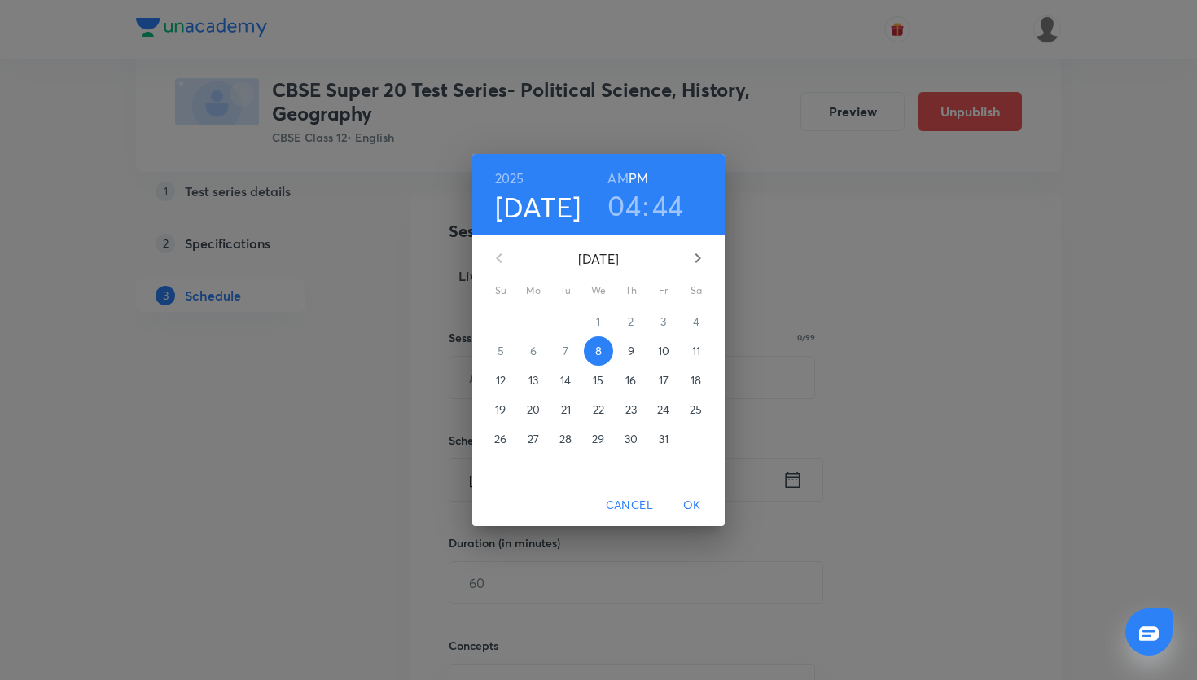
click at [507, 379] on span "12" at bounding box center [500, 380] width 29 height 16
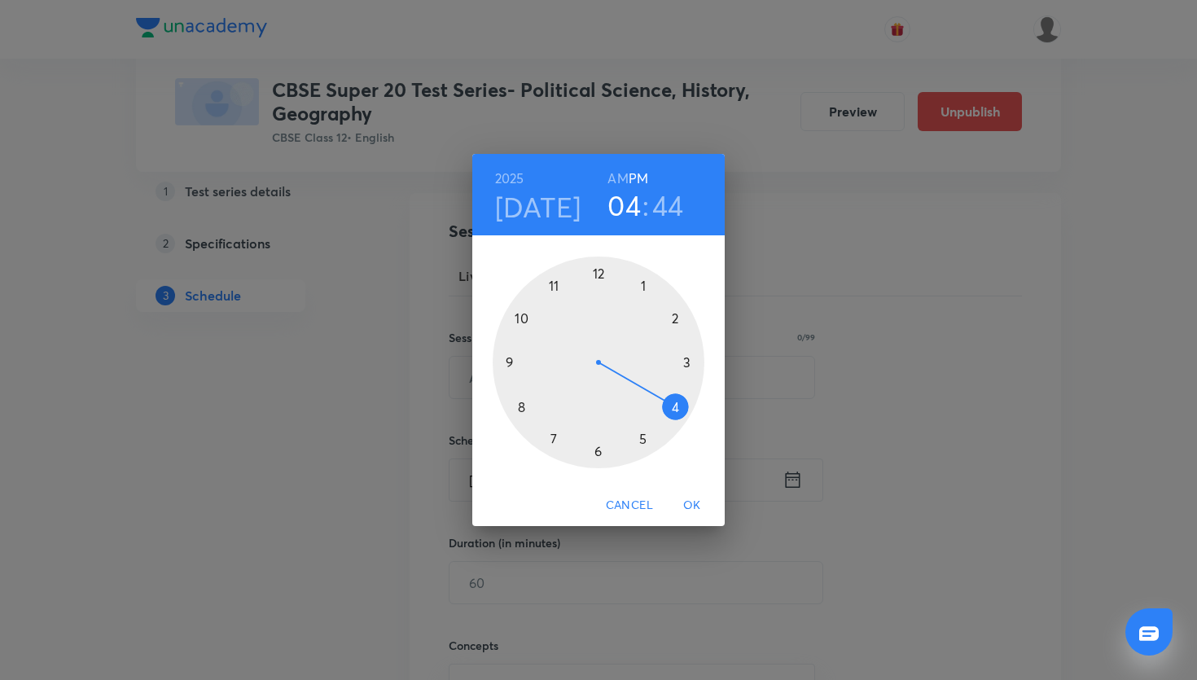
click at [869, 292] on div "2025 Oct 12 04 : 44 AM PM 1 2 3 4 5 6 7 8 9 10 11 12 Cancel OK" at bounding box center [598, 340] width 1197 height 680
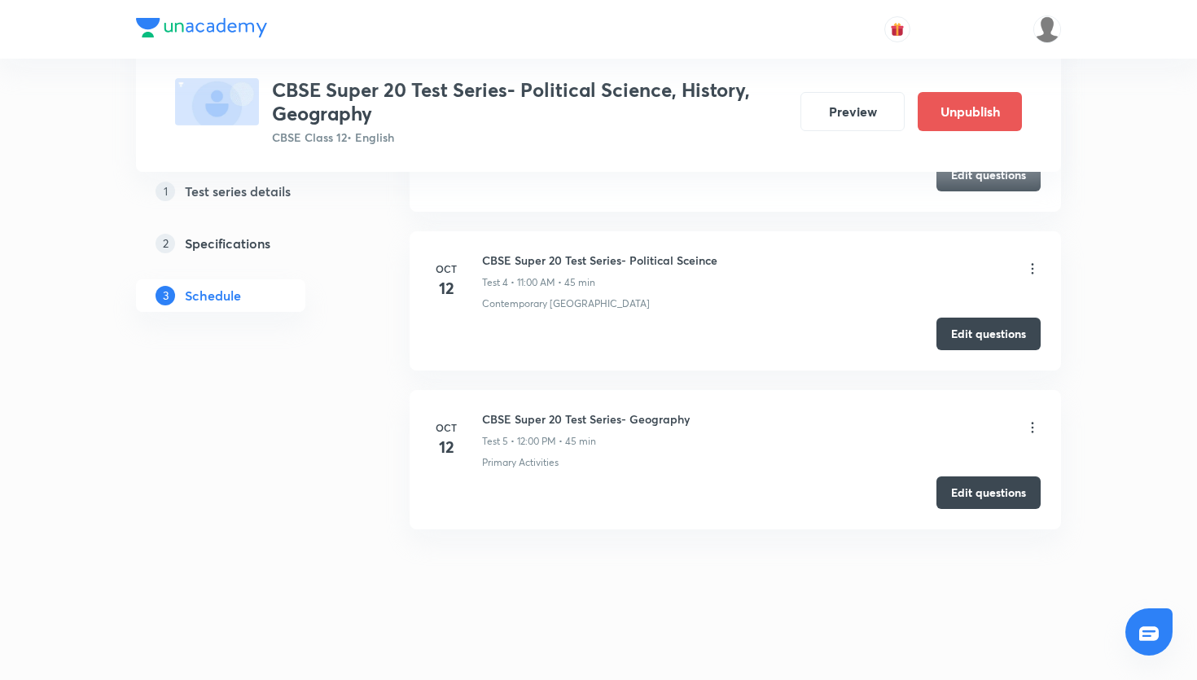
scroll to position [1333, 0]
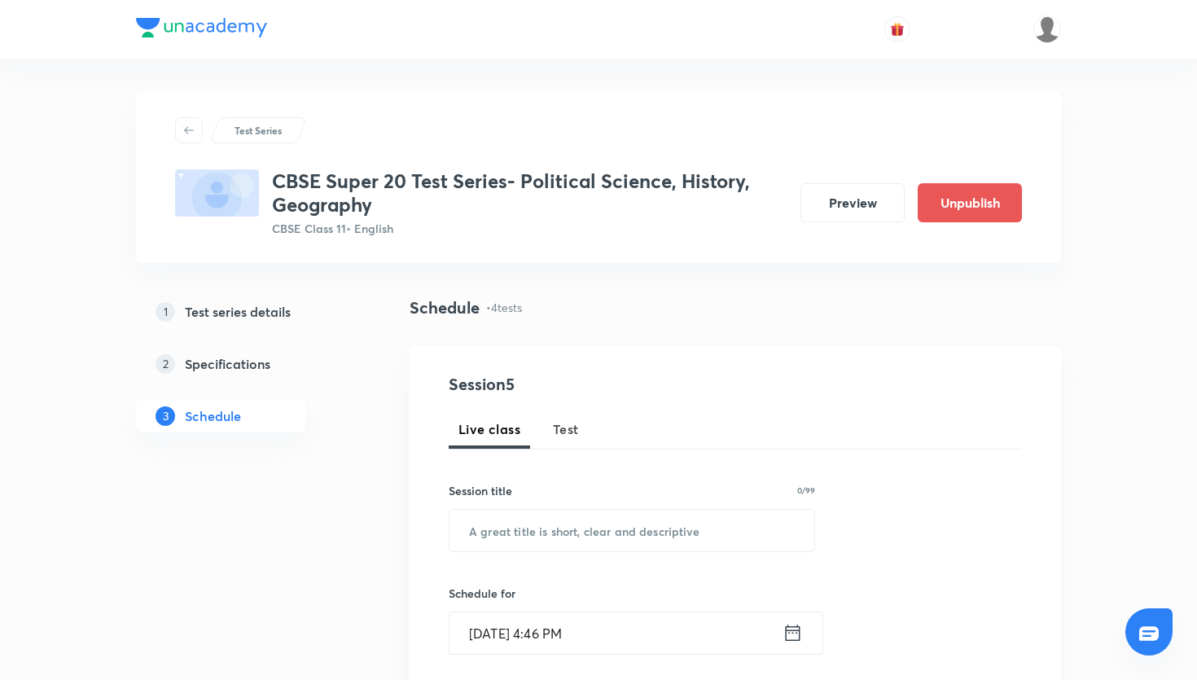
scroll to position [113, 0]
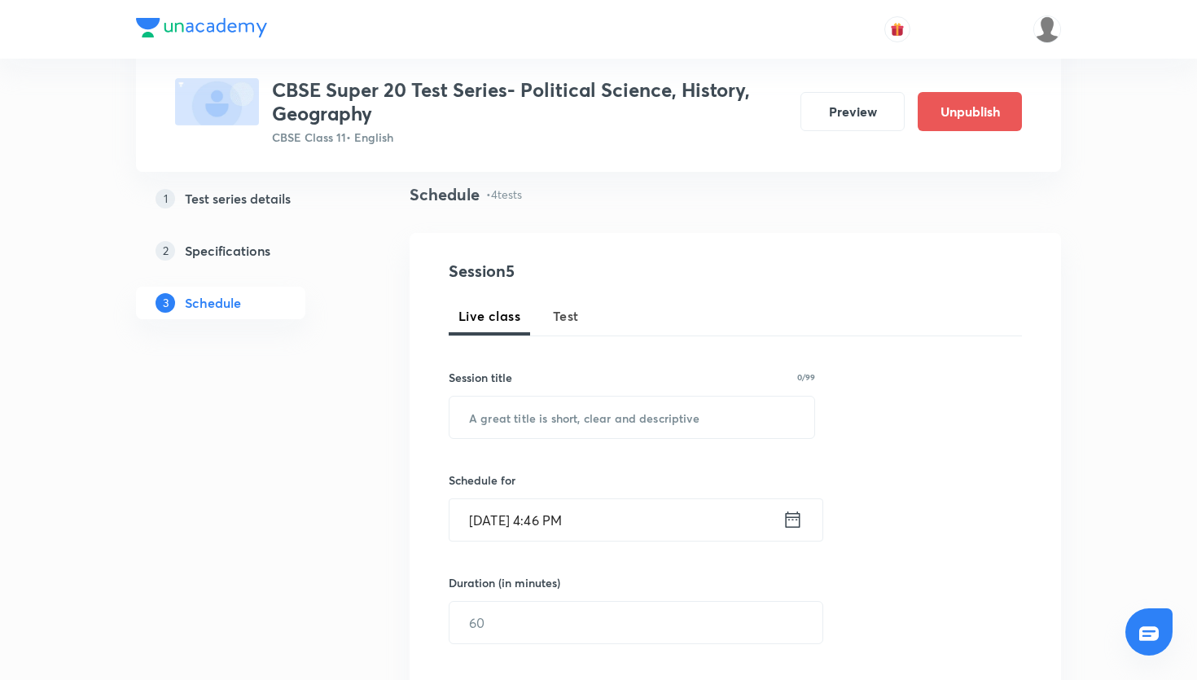
click at [572, 322] on span "Test" at bounding box center [566, 316] width 26 height 20
click at [559, 417] on input "text" at bounding box center [632, 418] width 365 height 42
paste input "CBSE Super 20 Test Series- Geography"
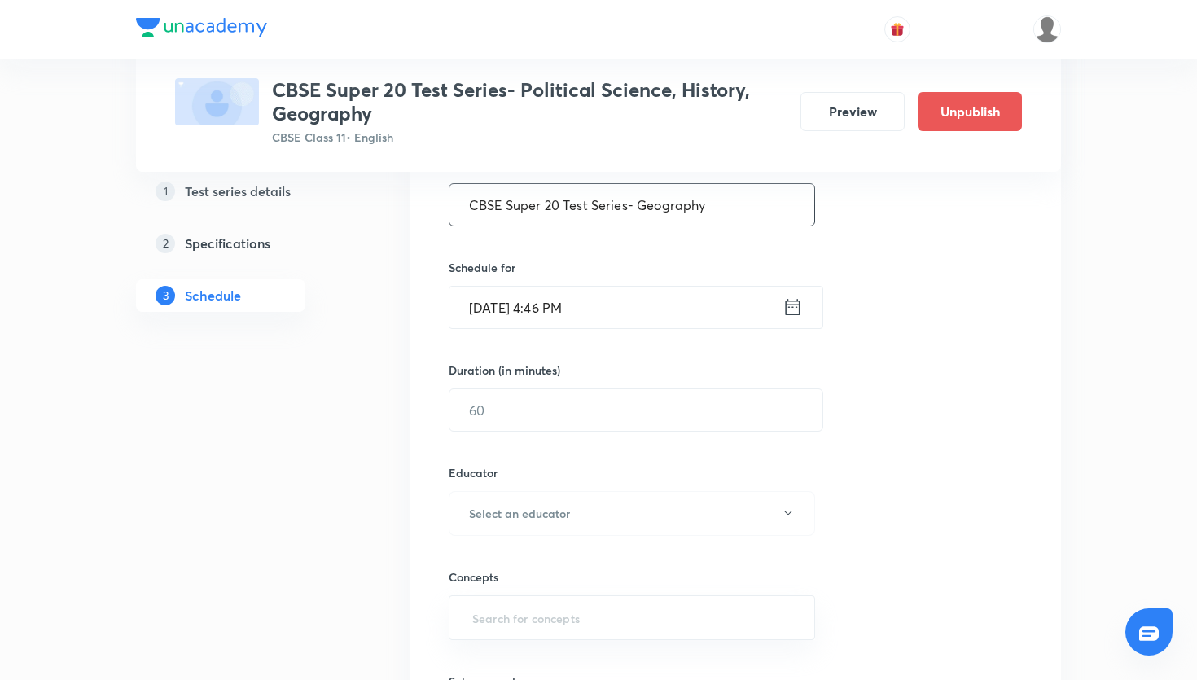
scroll to position [340, 0]
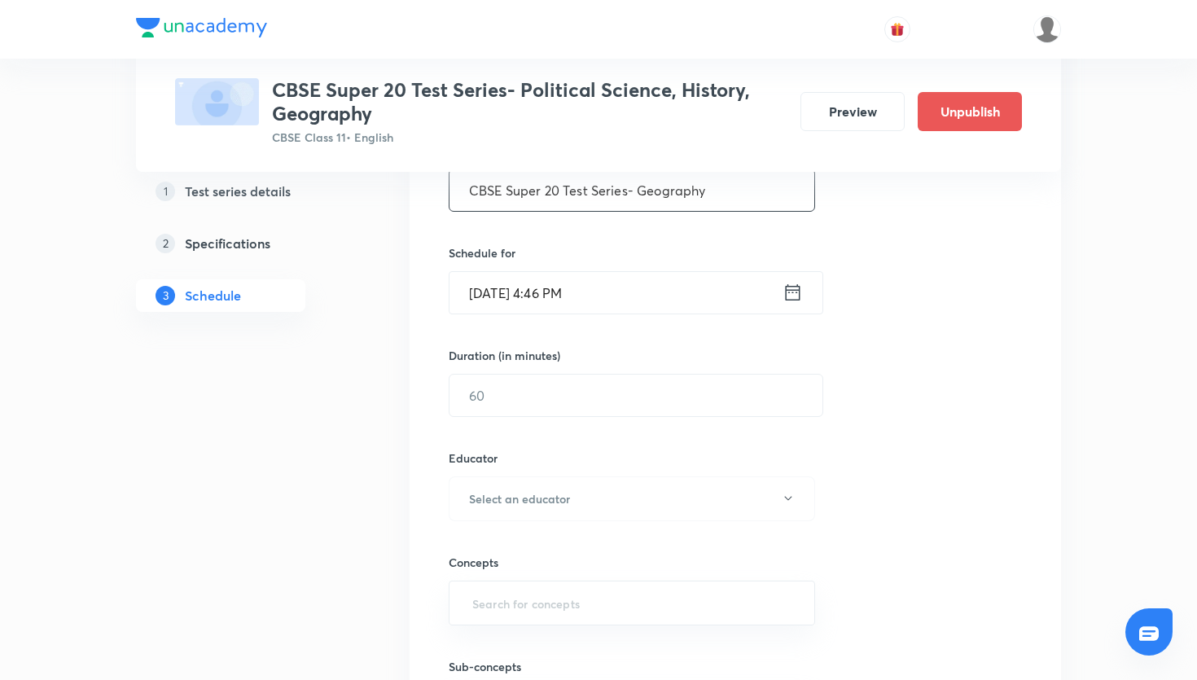
type input "CBSE Super 20 Test Series- Geography"
click at [801, 287] on icon at bounding box center [793, 292] width 20 height 23
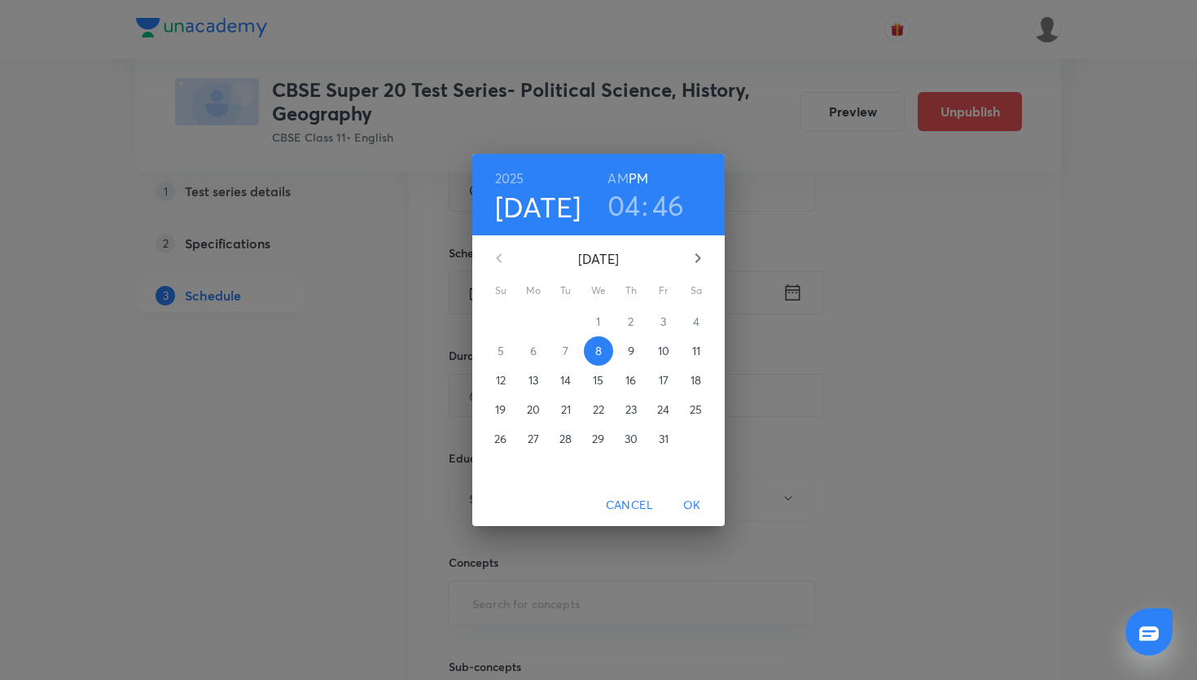
click at [503, 382] on p "12" at bounding box center [501, 380] width 10 height 16
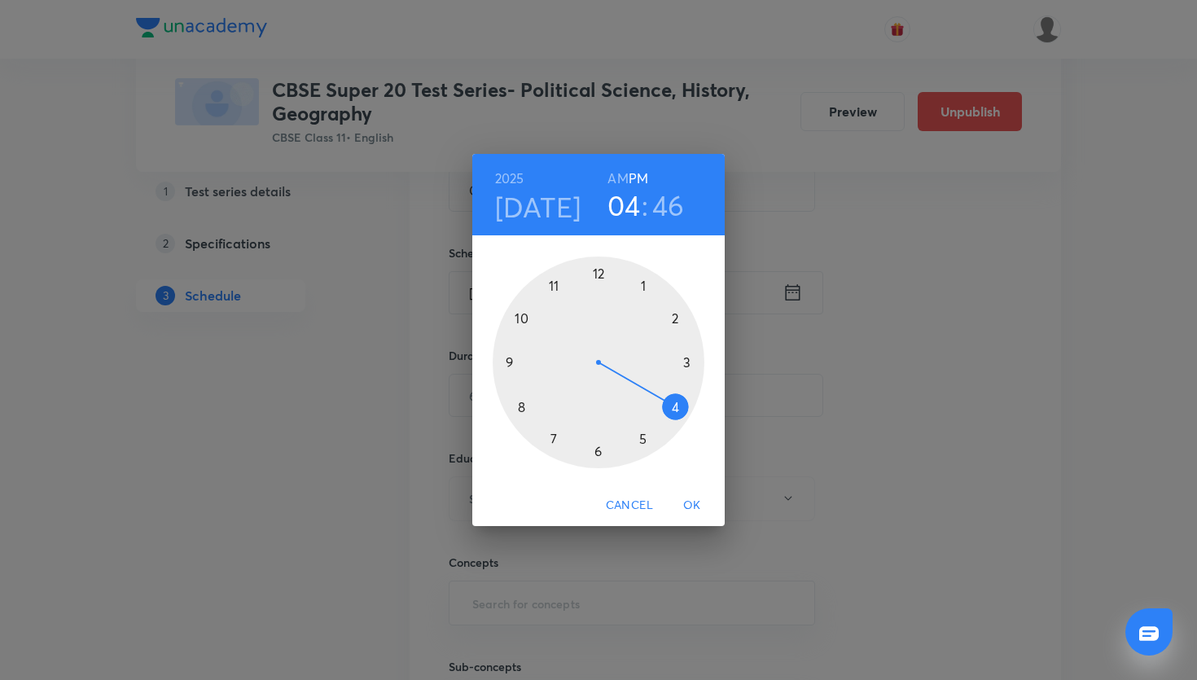
click at [596, 272] on div at bounding box center [599, 363] width 212 height 212
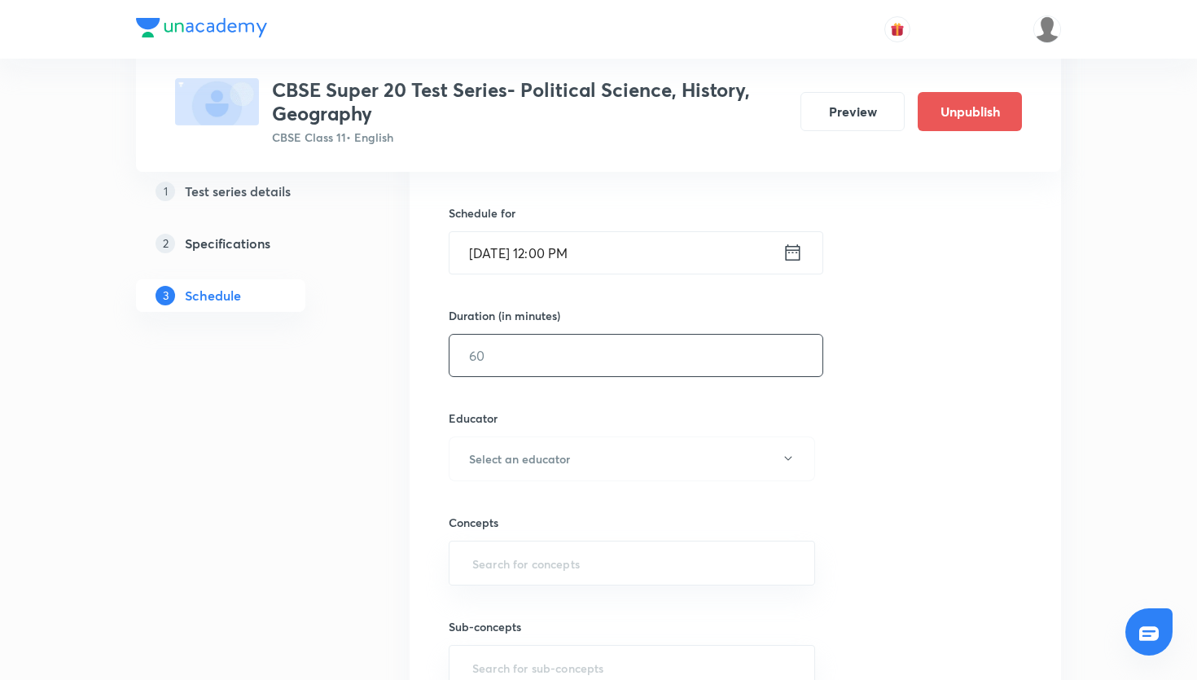
scroll to position [383, 0]
click at [647, 359] on input "text" at bounding box center [636, 353] width 373 height 42
type input "45"
click at [593, 466] on button "Select an educator" at bounding box center [632, 456] width 366 height 45
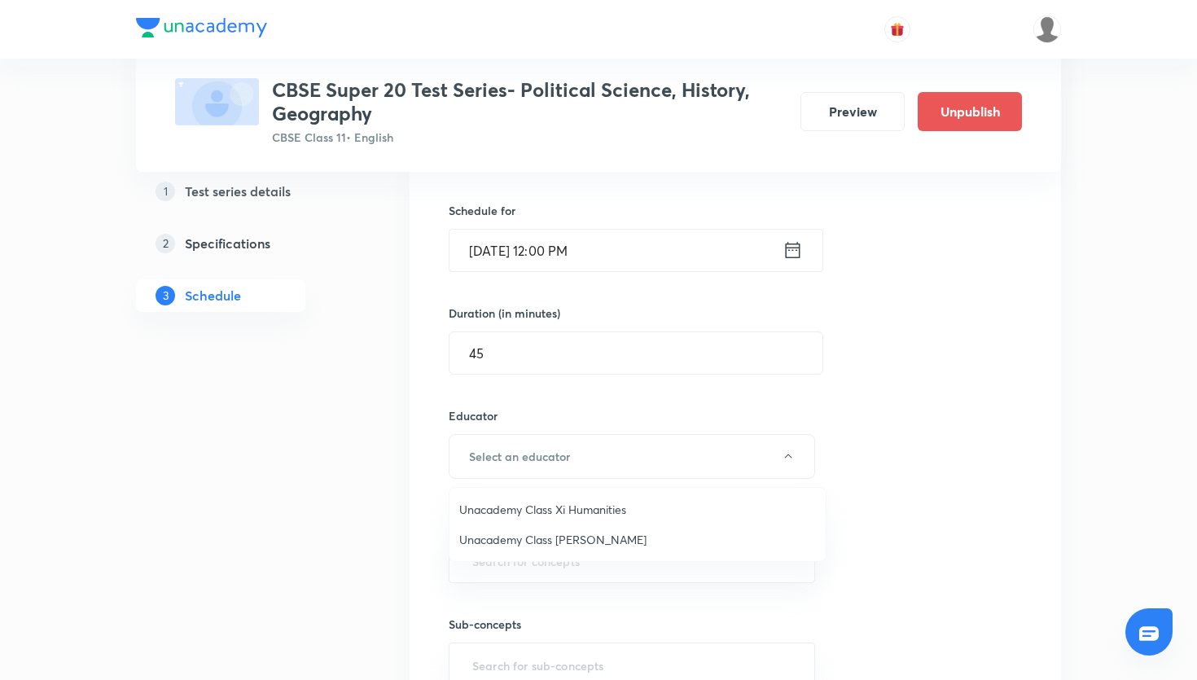
click at [728, 511] on span "Unacademy Class Xi Humanities" at bounding box center [637, 509] width 357 height 17
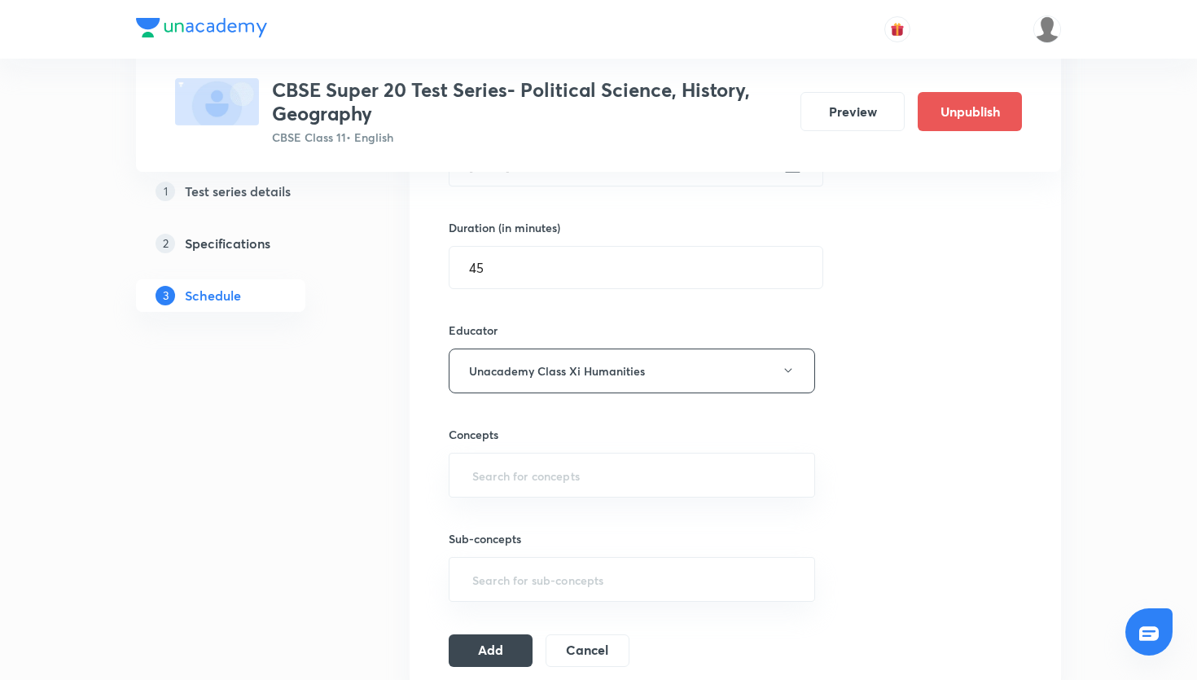
scroll to position [488, 0]
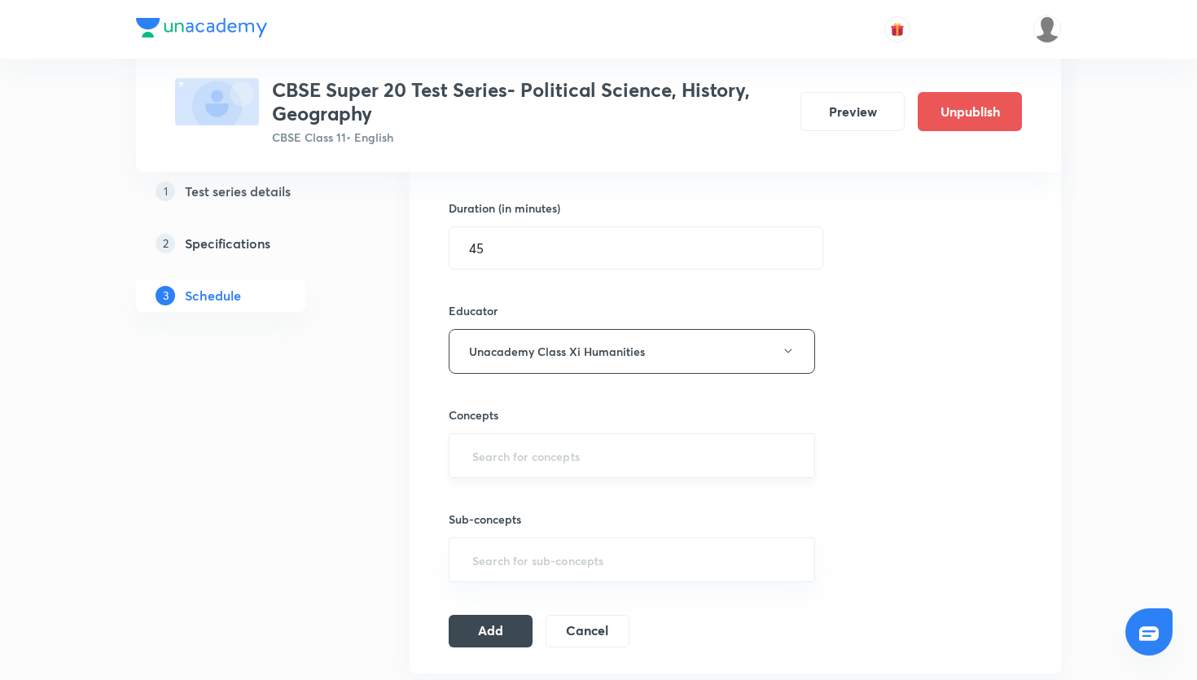
click at [719, 445] on input "text" at bounding box center [632, 456] width 326 height 30
type input "dis"
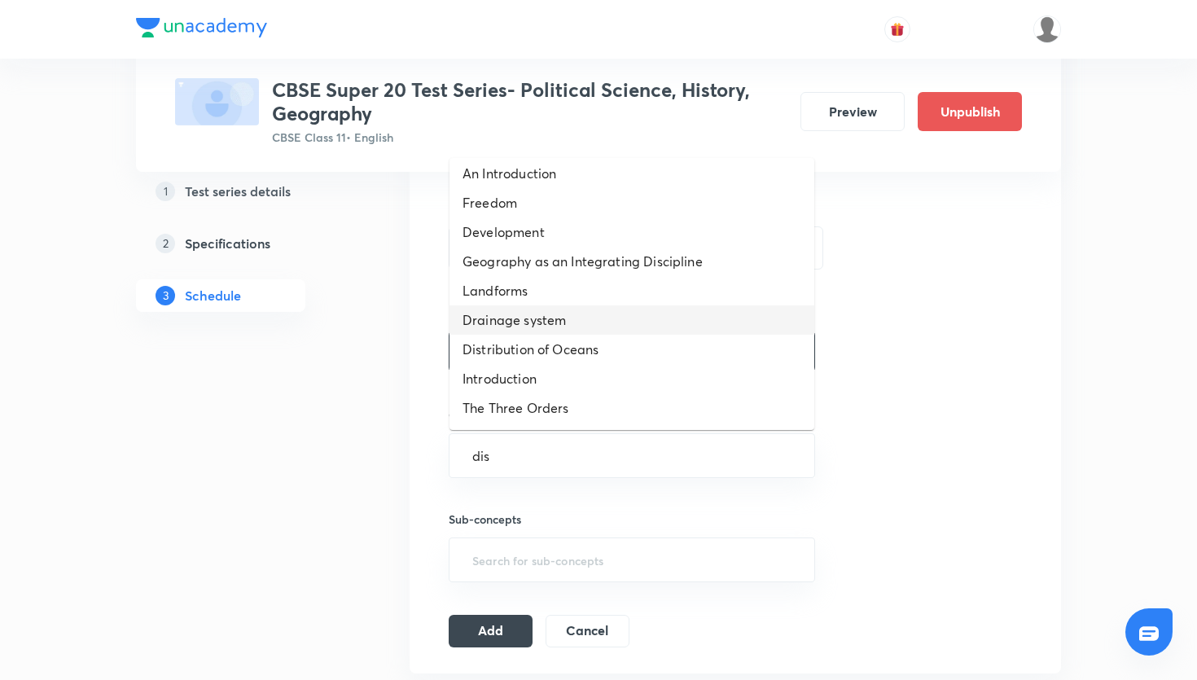
scroll to position [11, 0]
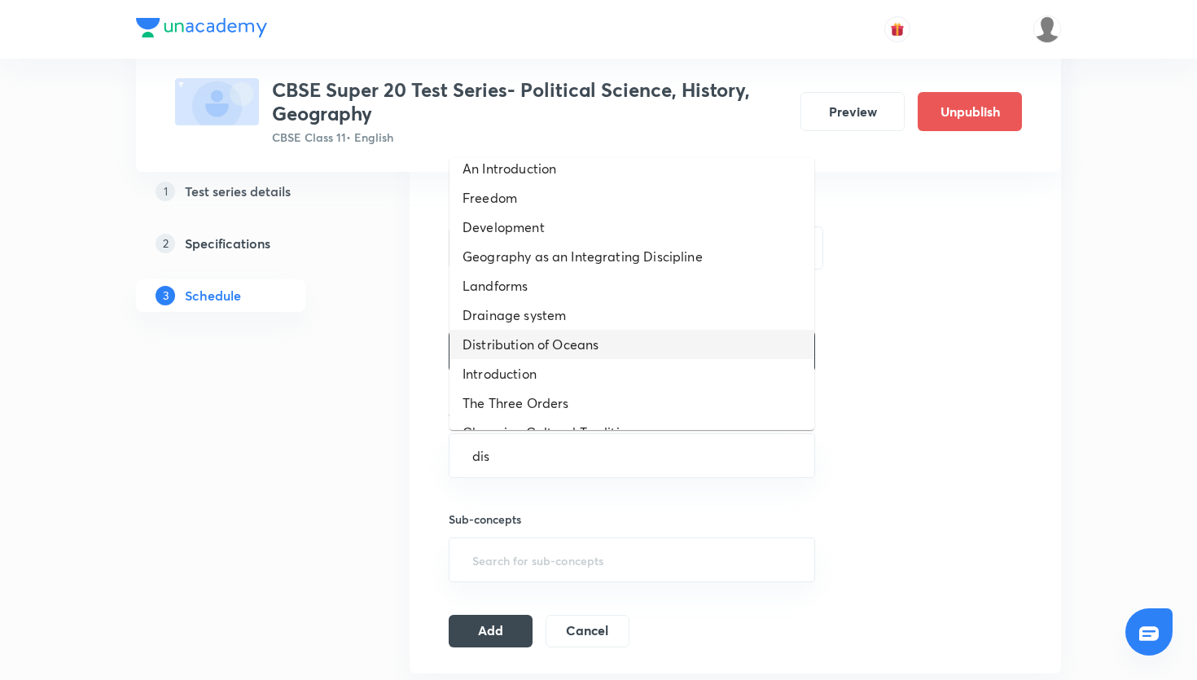
click at [578, 339] on li "Distribution of Oceans" at bounding box center [632, 344] width 365 height 29
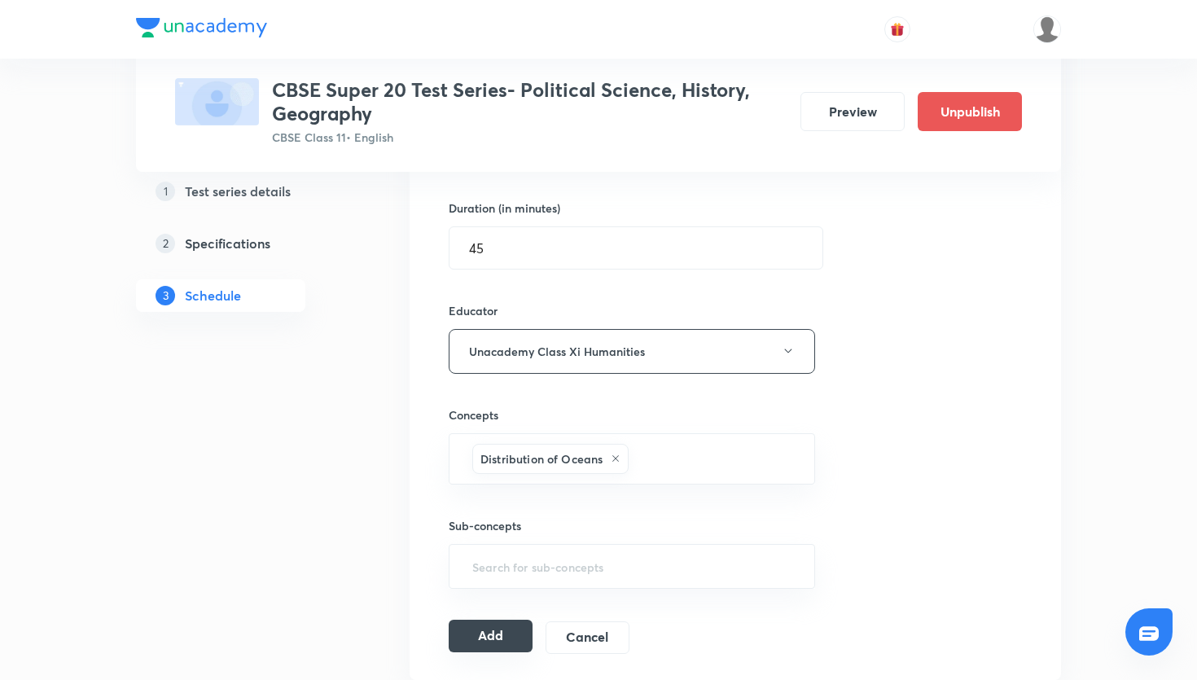
click at [511, 640] on button "Add" at bounding box center [491, 636] width 84 height 33
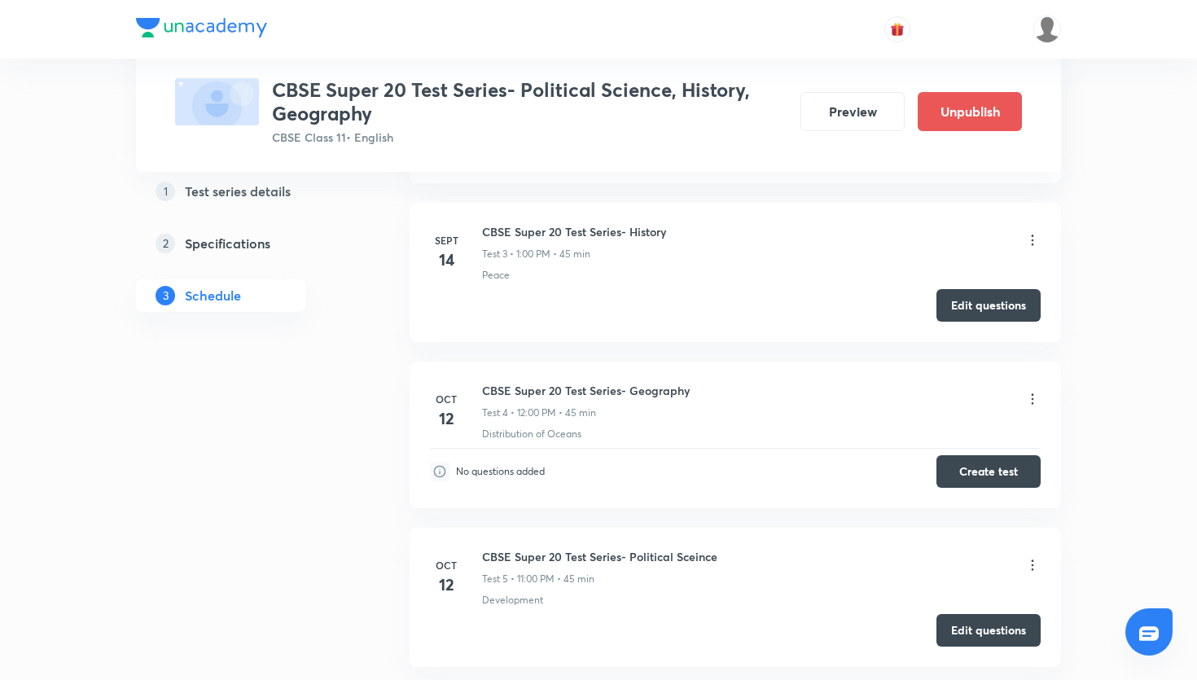
scroll to position [556, 0]
click at [962, 482] on button "Create test" at bounding box center [989, 472] width 104 height 33
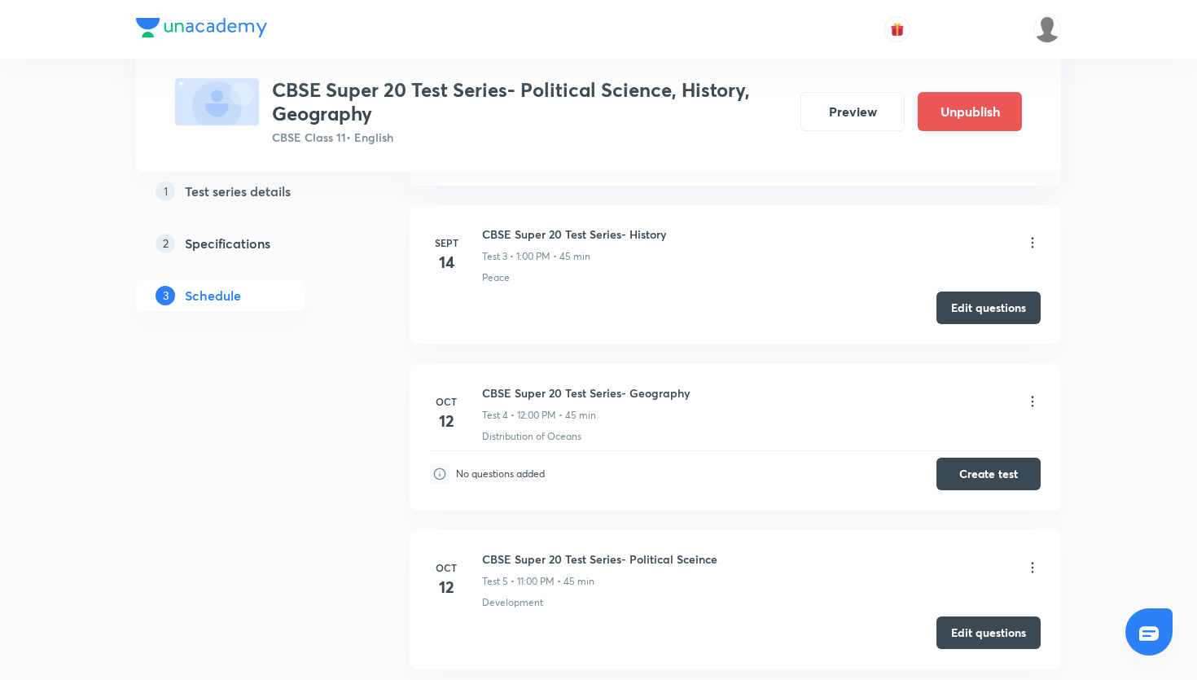
click at [1033, 567] on icon at bounding box center [1033, 568] width 2 height 11
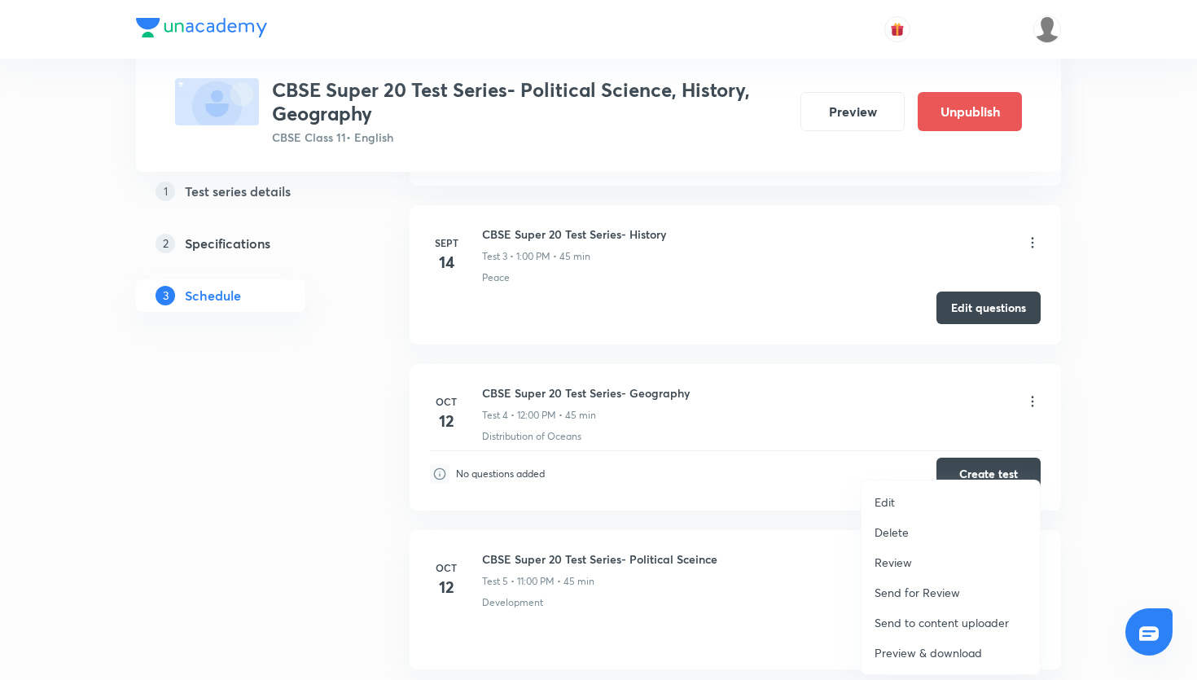
click at [943, 502] on li "Edit" at bounding box center [951, 502] width 178 height 30
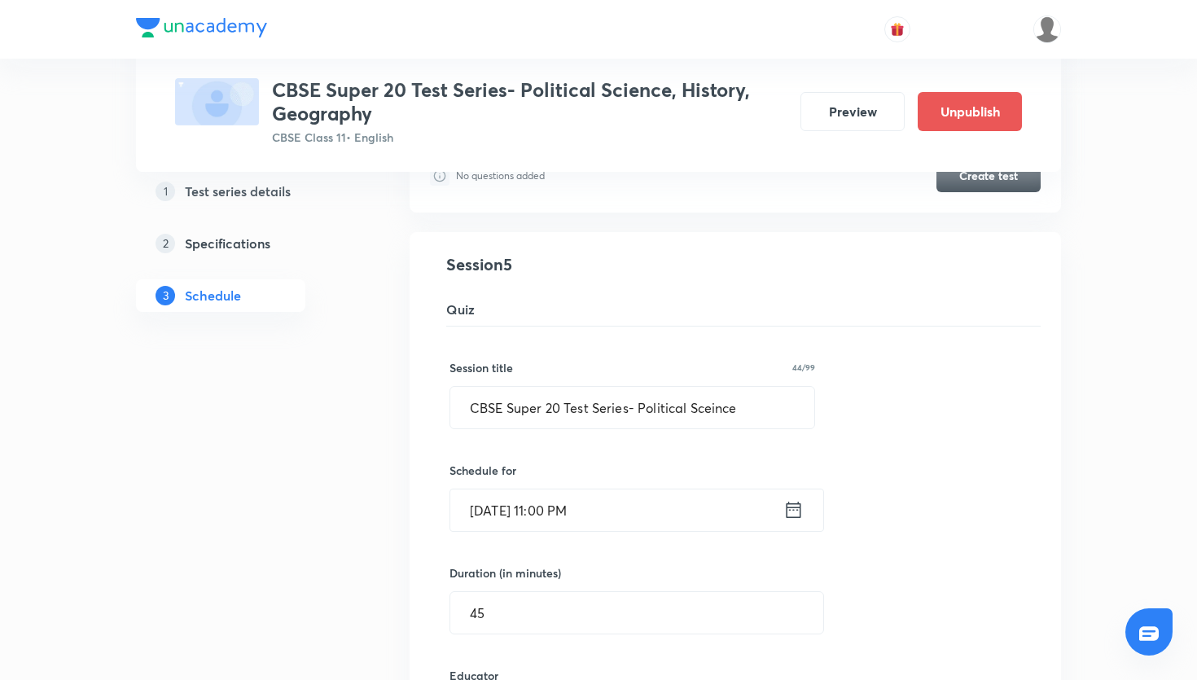
scroll to position [801, 0]
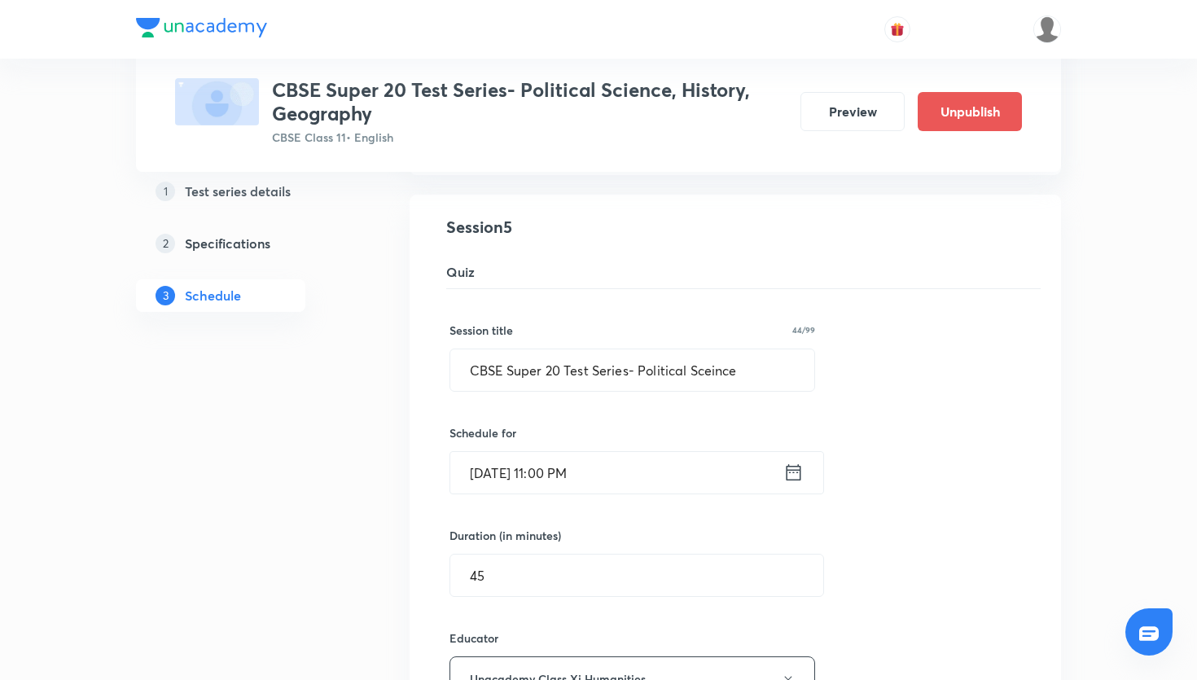
click at [796, 468] on icon at bounding box center [793, 472] width 20 height 23
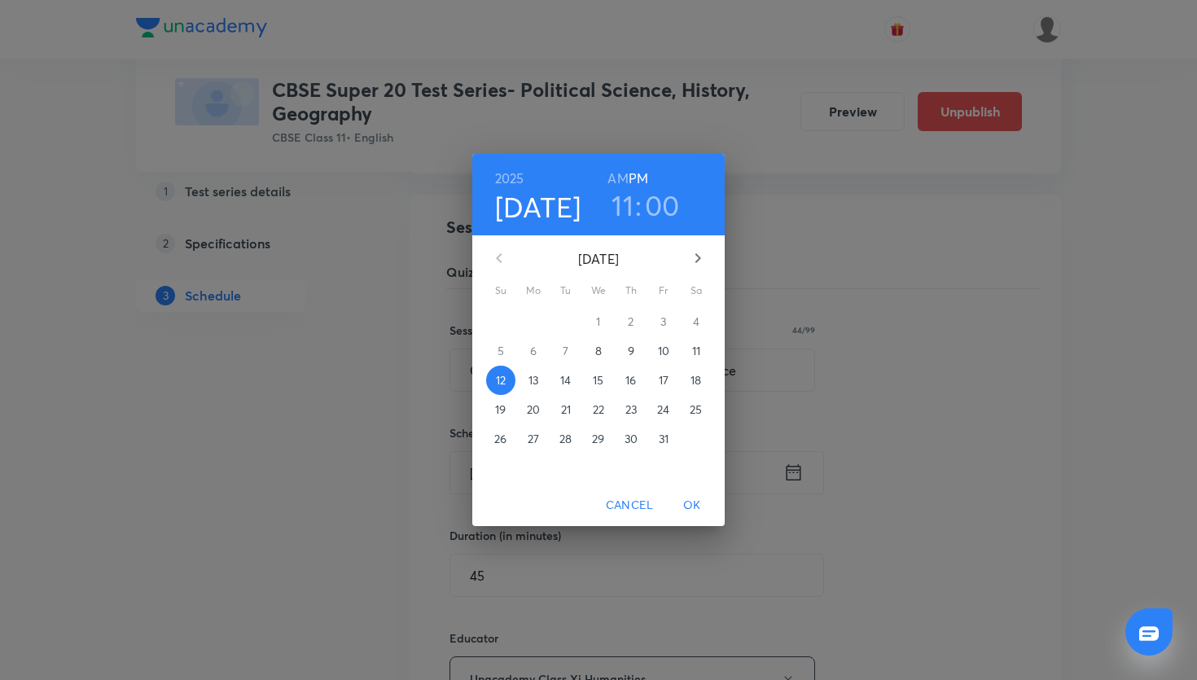
click at [616, 178] on h6 "AM" at bounding box center [618, 178] width 20 height 23
click at [687, 503] on span "OK" at bounding box center [692, 505] width 39 height 20
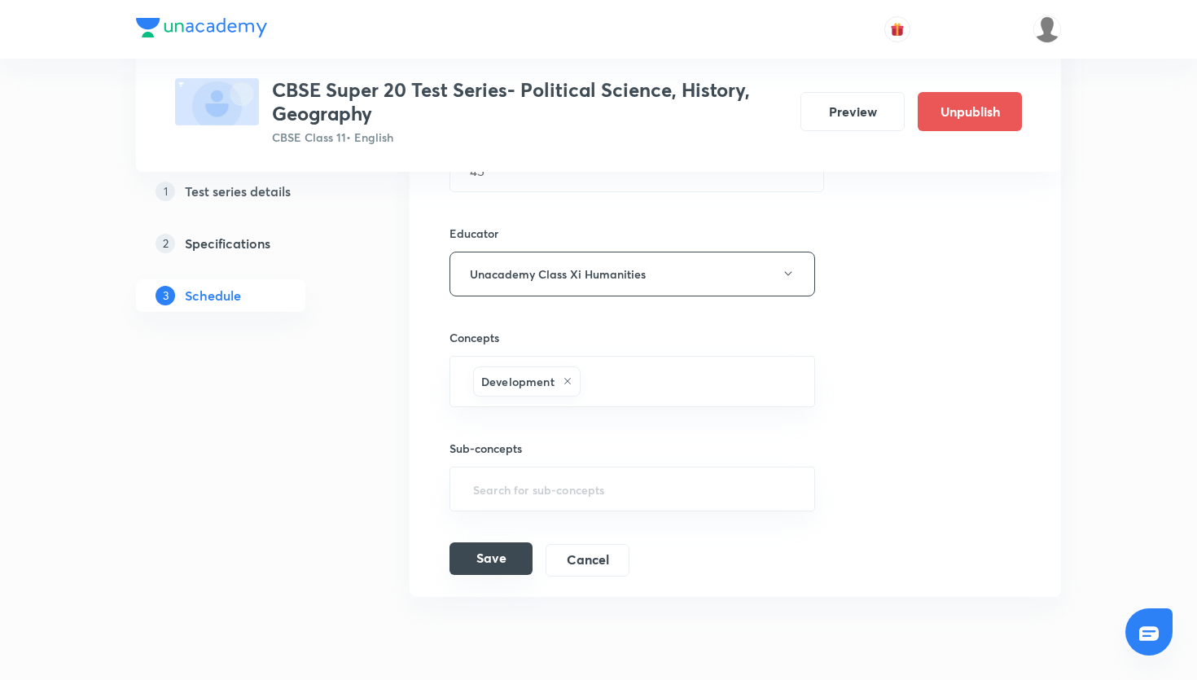
scroll to position [1216, 0]
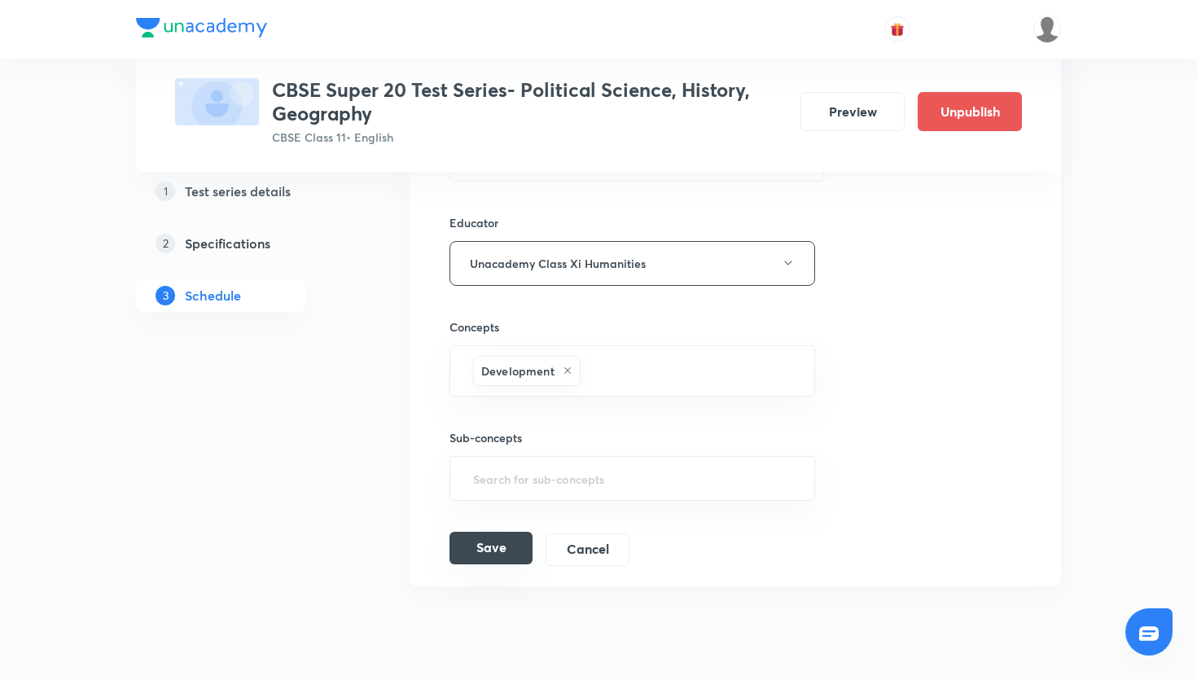
click at [505, 542] on button "Save" at bounding box center [491, 548] width 83 height 33
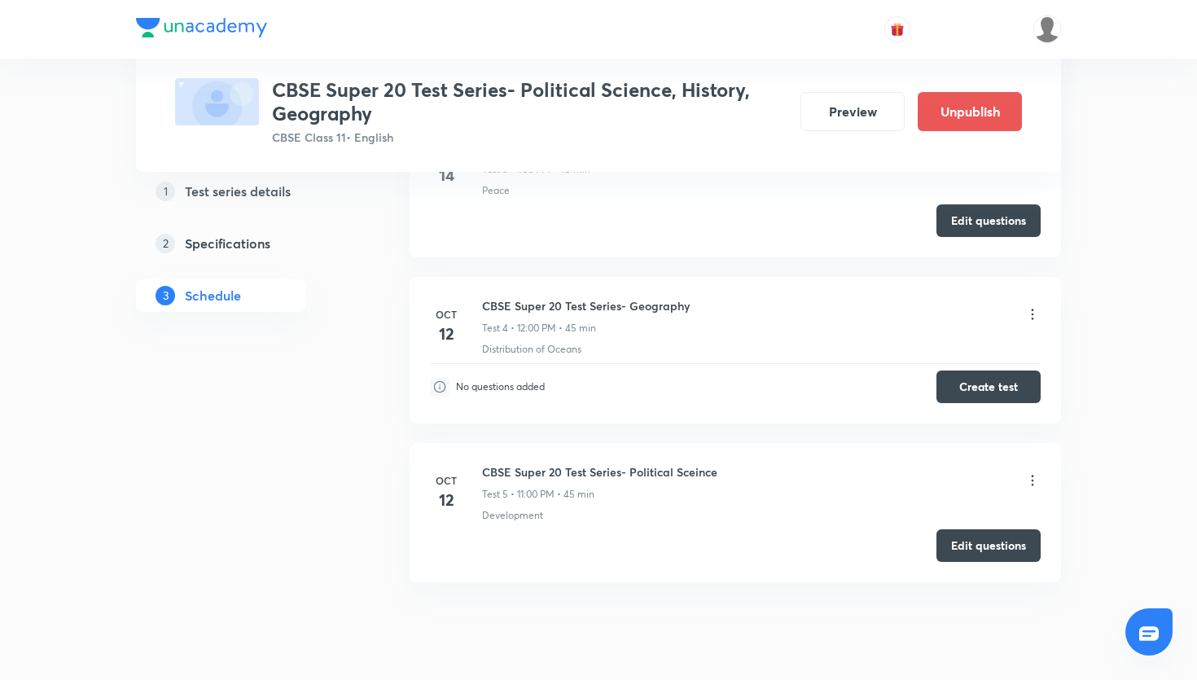
scroll to position [643, 0]
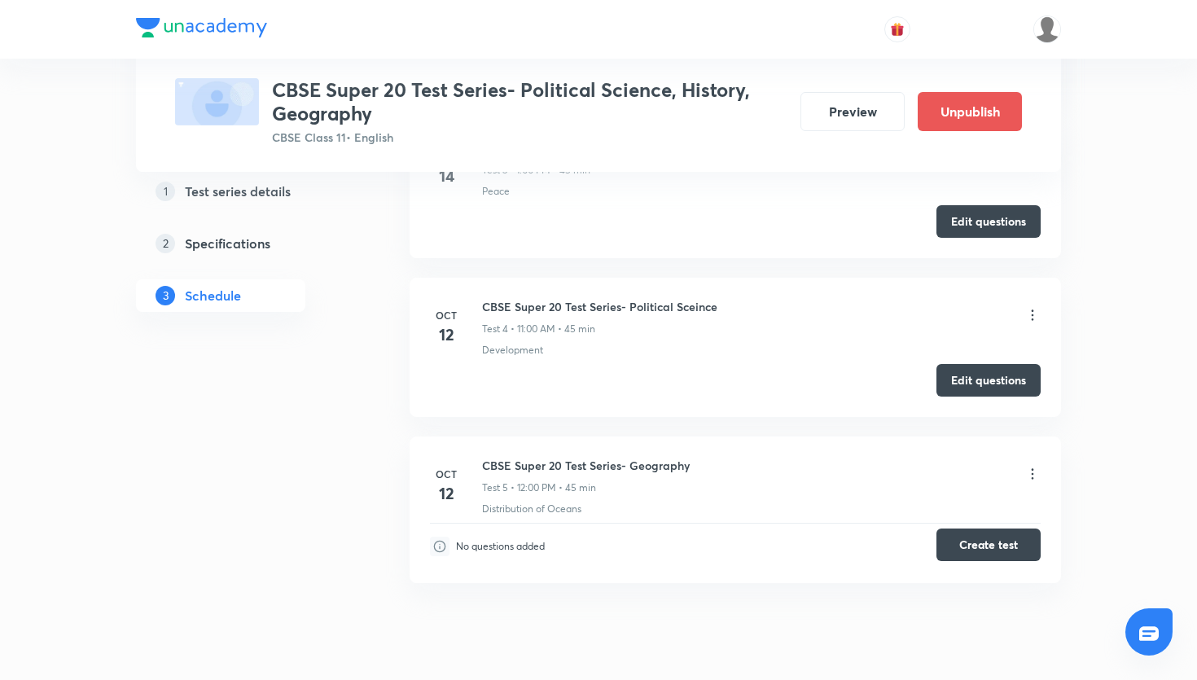
click at [977, 547] on button "Create test" at bounding box center [989, 545] width 104 height 33
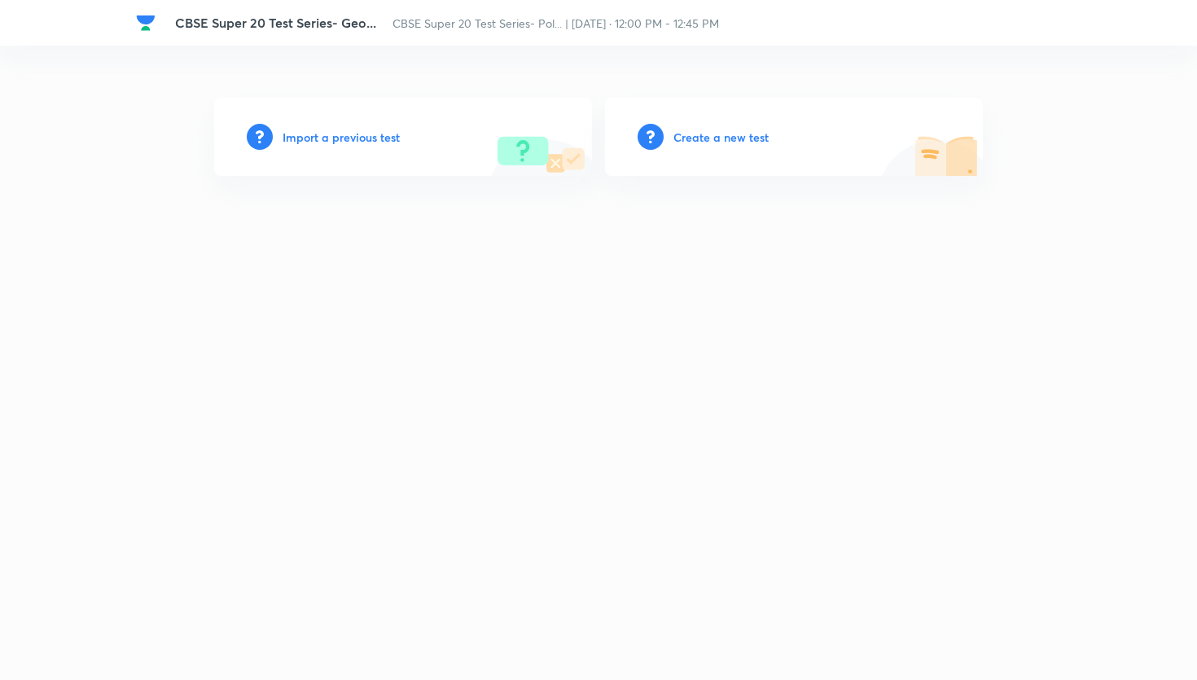
click at [735, 125] on div "Create a new test" at bounding box center [794, 137] width 378 height 78
click at [730, 138] on h6 "Create a new test" at bounding box center [720, 137] width 95 height 17
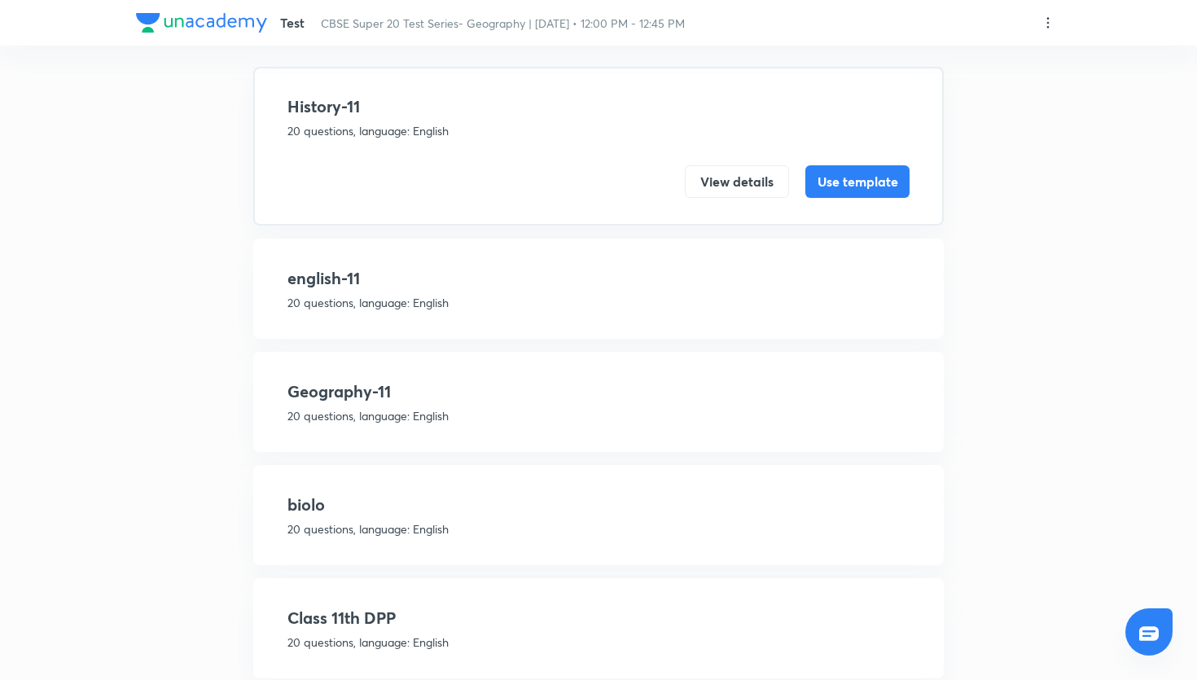
scroll to position [147, 0]
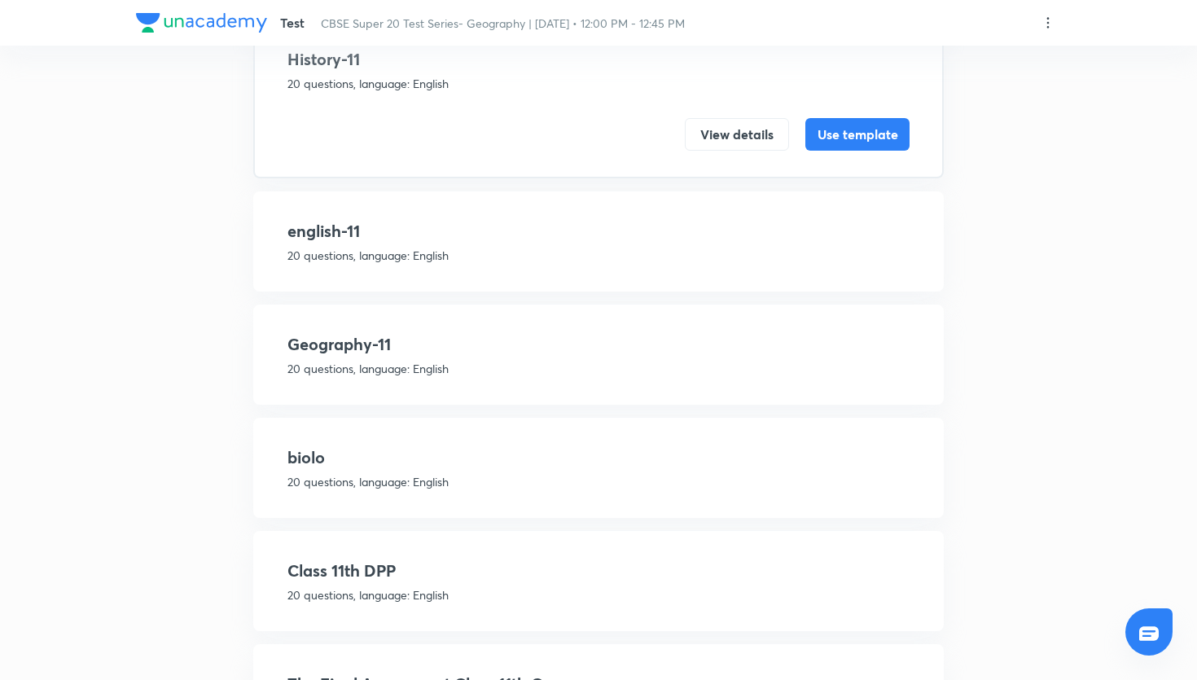
click at [365, 349] on h4 "Geography-11" at bounding box center [598, 344] width 622 height 24
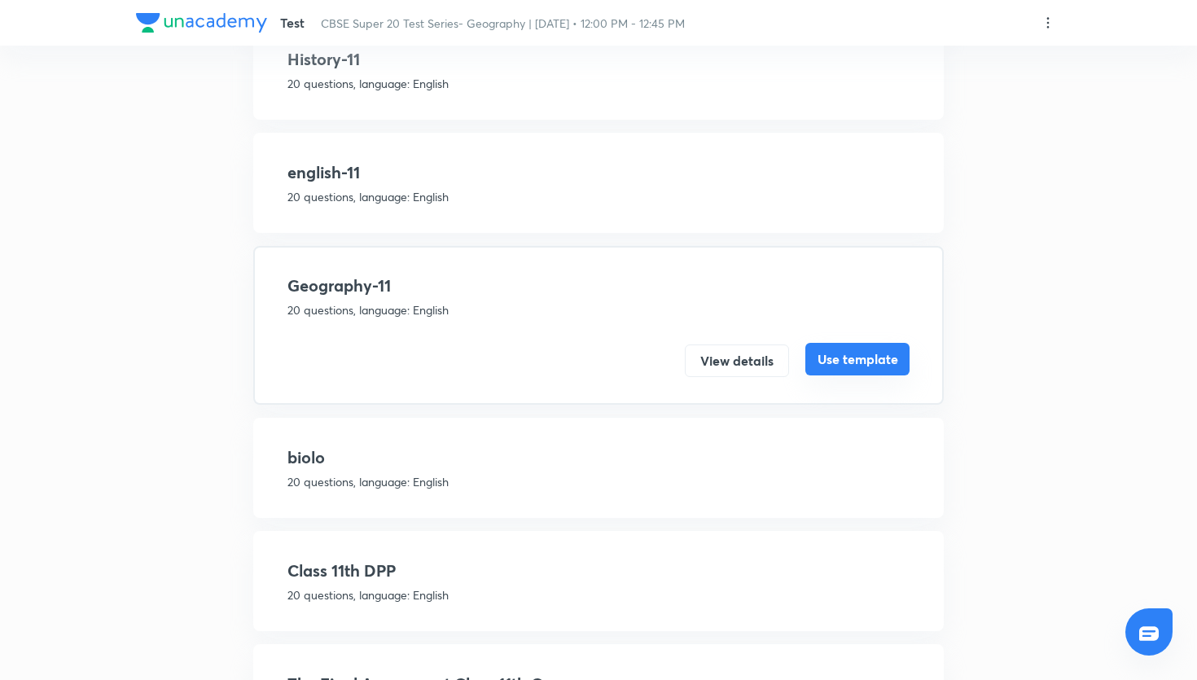
click at [841, 368] on button "Use template" at bounding box center [857, 359] width 104 height 33
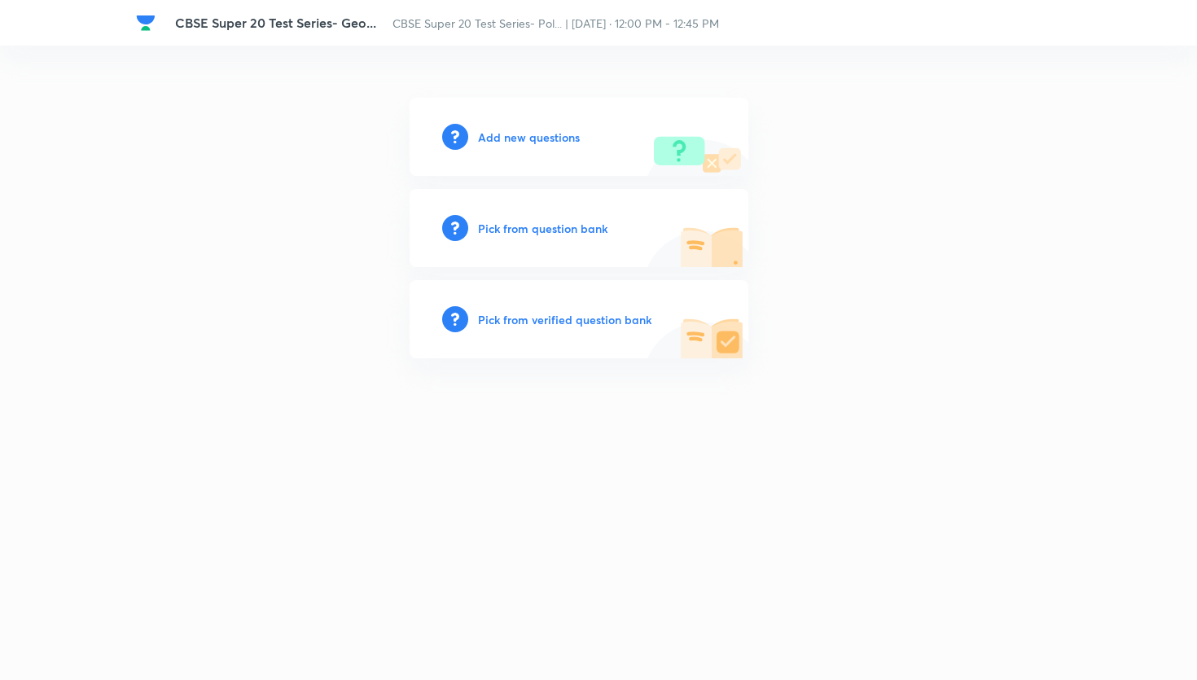
click at [586, 236] on div "Pick from question bank" at bounding box center [579, 228] width 339 height 78
click at [584, 232] on h6 "Pick from question bank" at bounding box center [542, 228] width 129 height 17
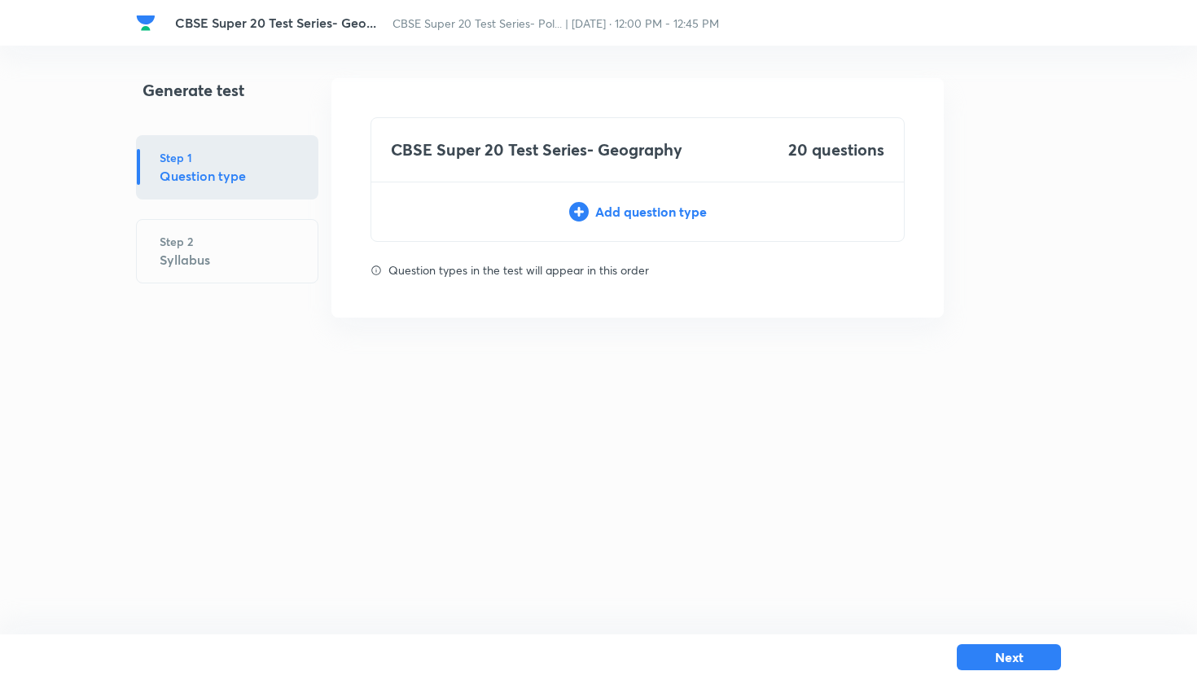
click at [681, 228] on div "CBSE Super 20 Test Series- Geography 20 questions Add question type" at bounding box center [638, 179] width 534 height 125
click at [671, 213] on div "Add question type" at bounding box center [637, 212] width 533 height 20
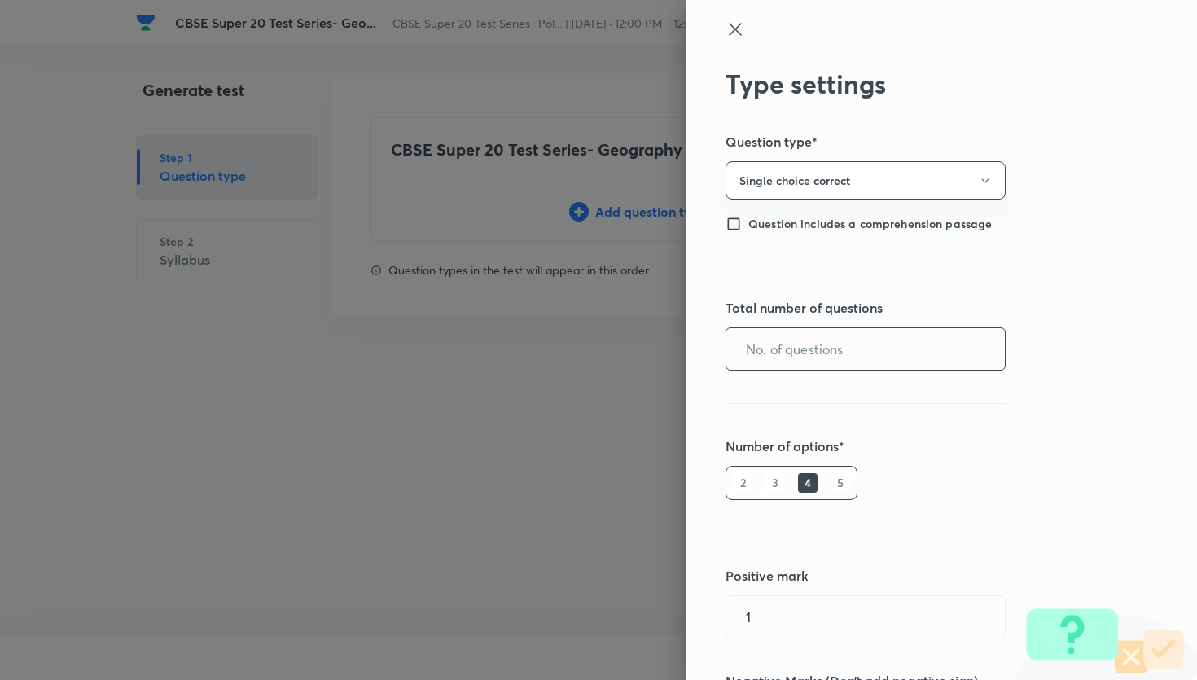
click at [878, 341] on input "text" at bounding box center [865, 349] width 279 height 42
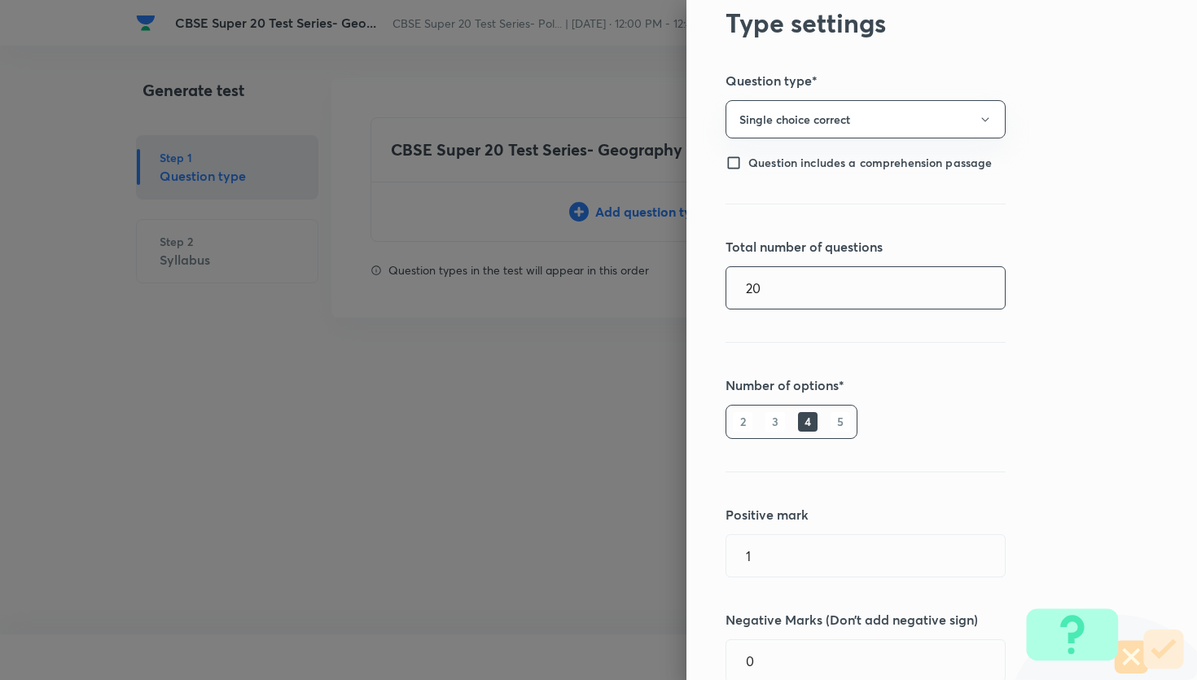
scroll to position [185, 0]
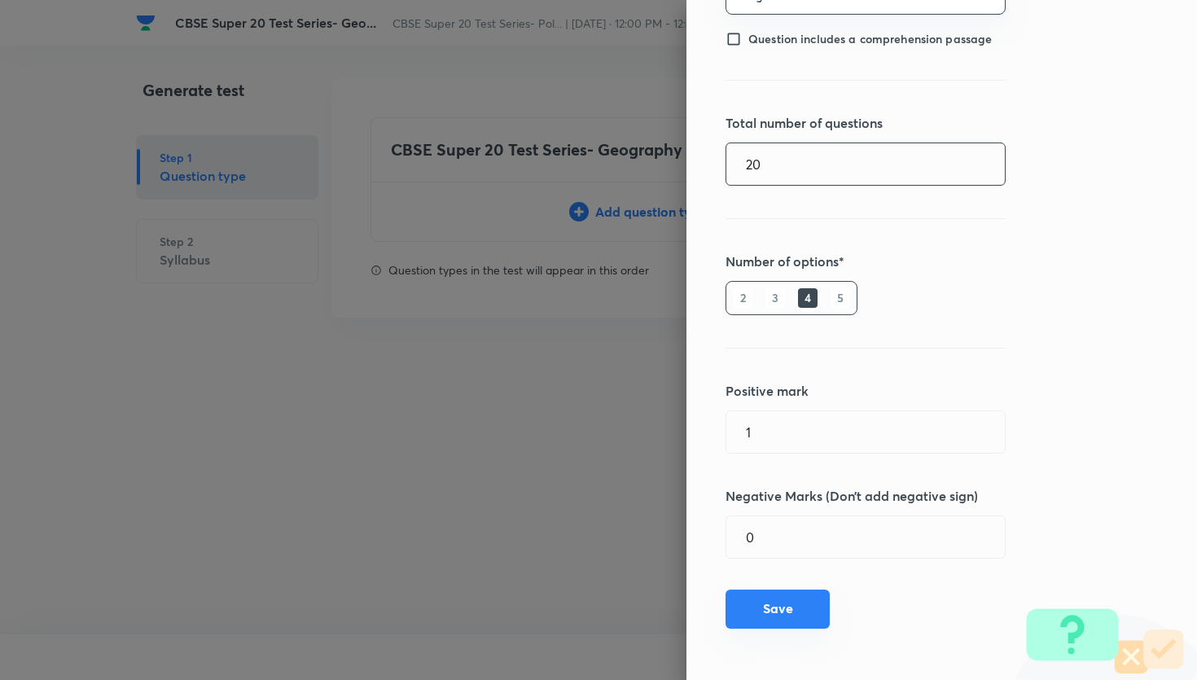
type input "20"
click at [776, 596] on button "Save" at bounding box center [778, 609] width 104 height 39
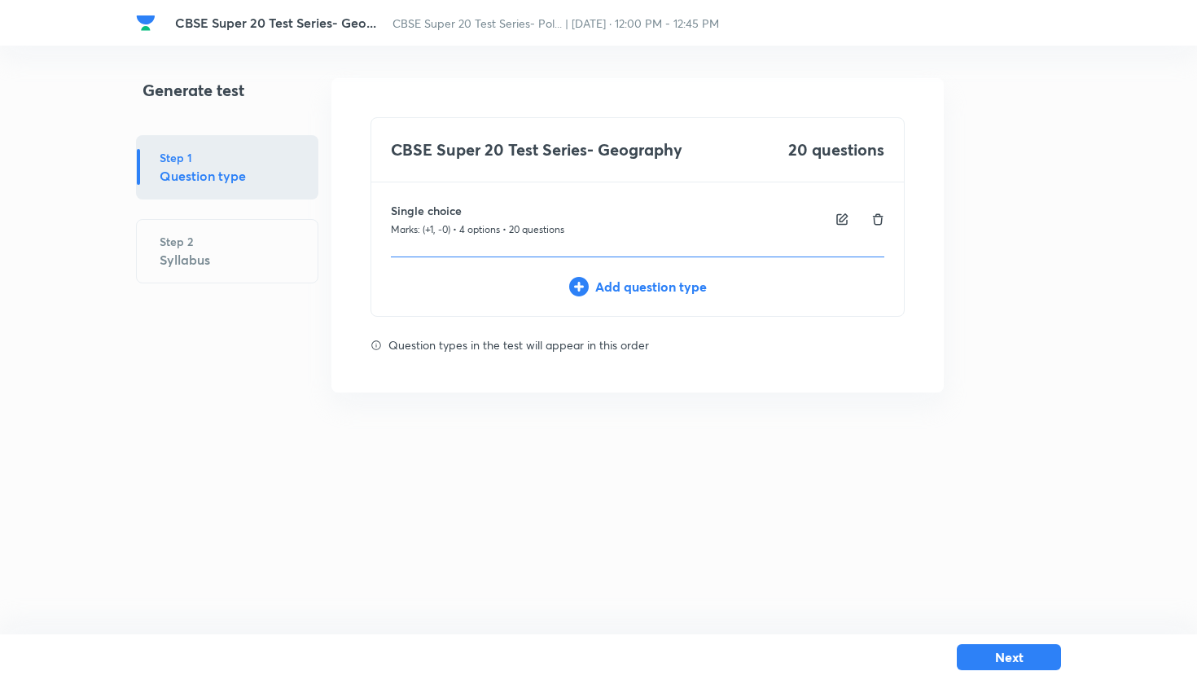
click at [954, 657] on div "Next" at bounding box center [598, 657] width 925 height 46
click at [974, 659] on button "Next" at bounding box center [1009, 656] width 104 height 26
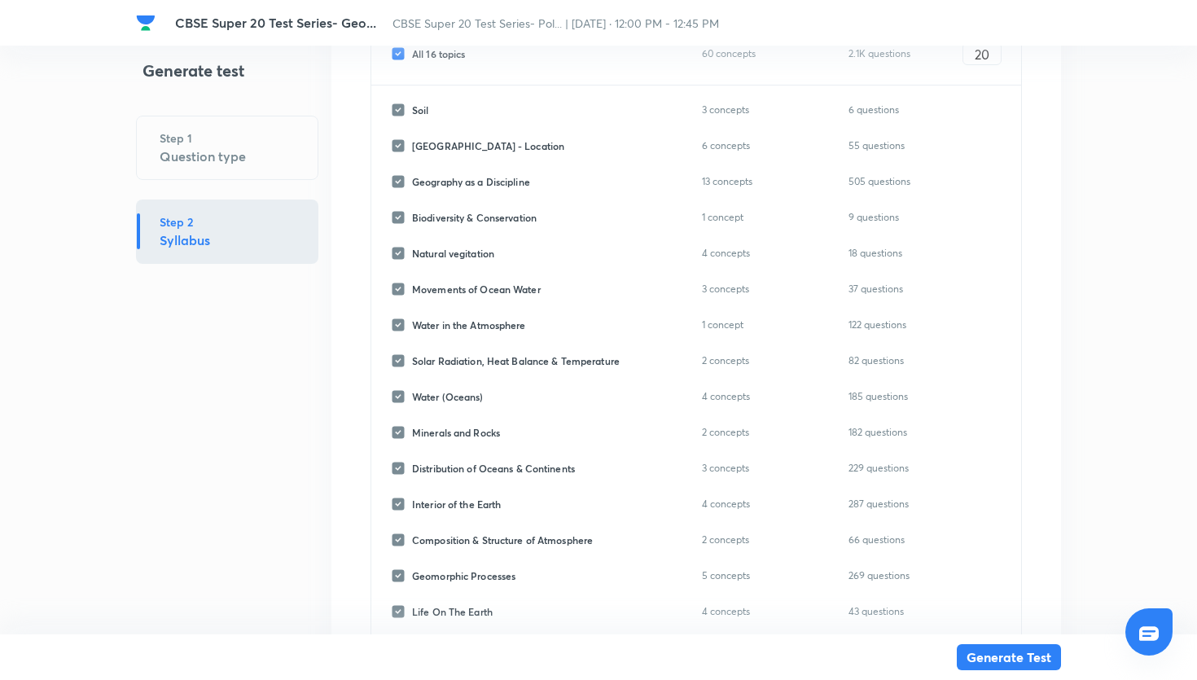
scroll to position [397, 0]
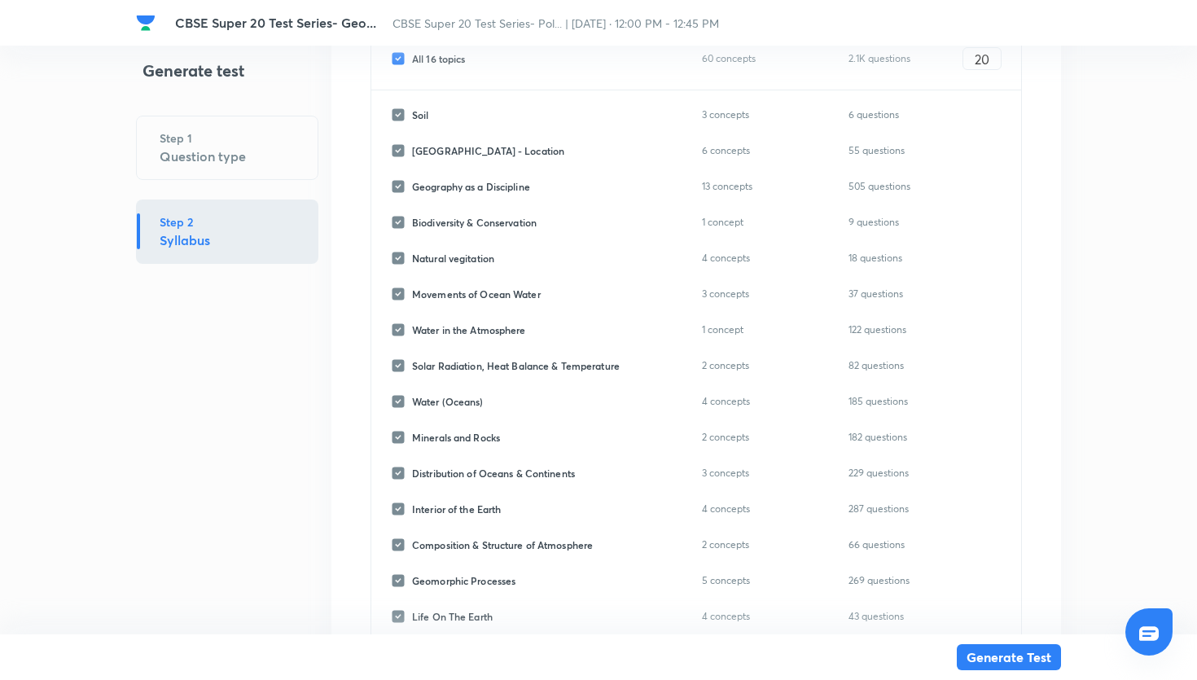
click at [403, 61] on input "All 16 topics" at bounding box center [401, 58] width 21 height 15
checkbox input "false"
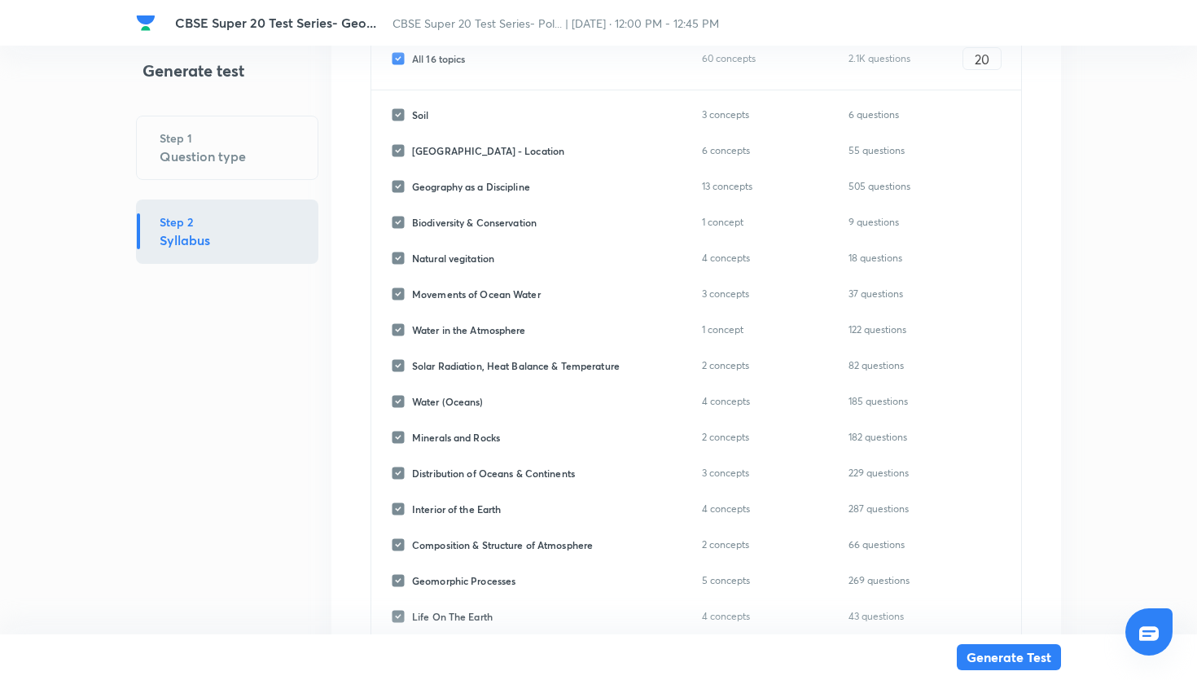
checkbox input "false"
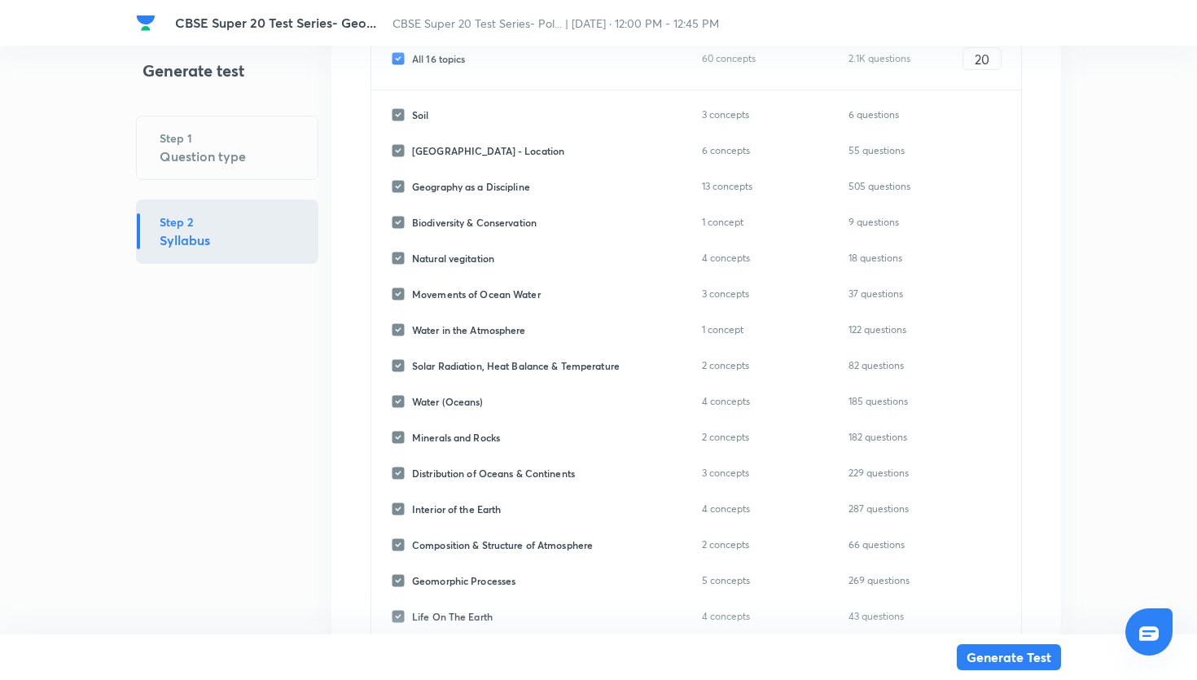
checkbox input "false"
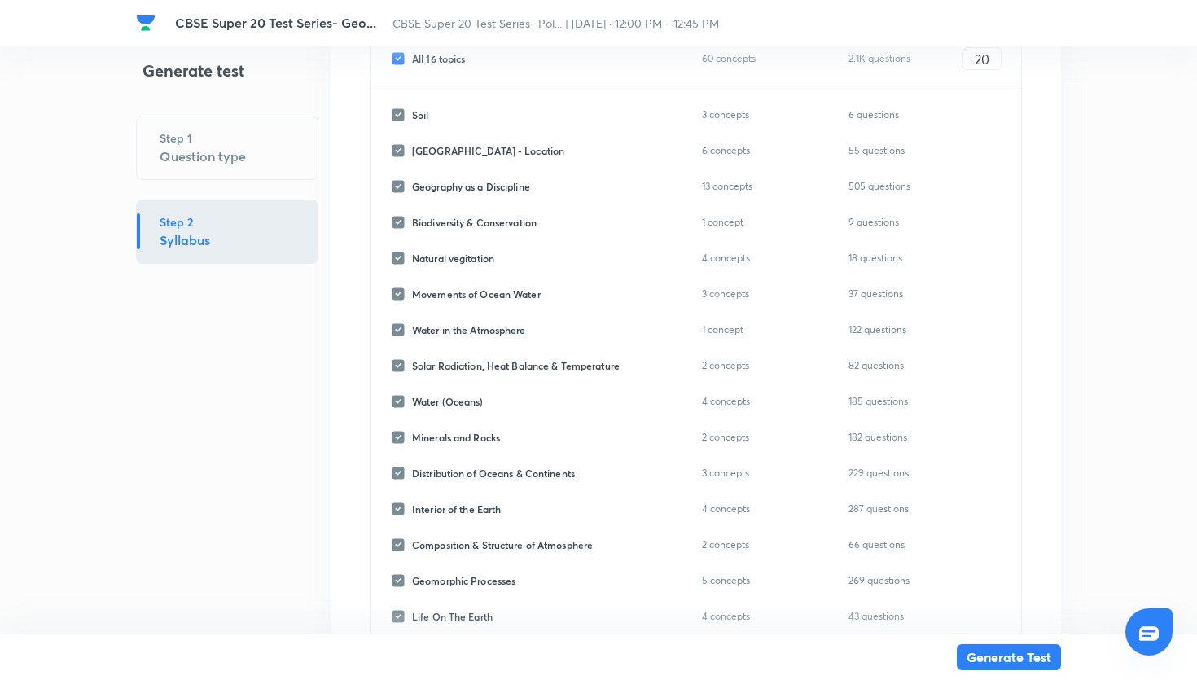
checkbox input "false"
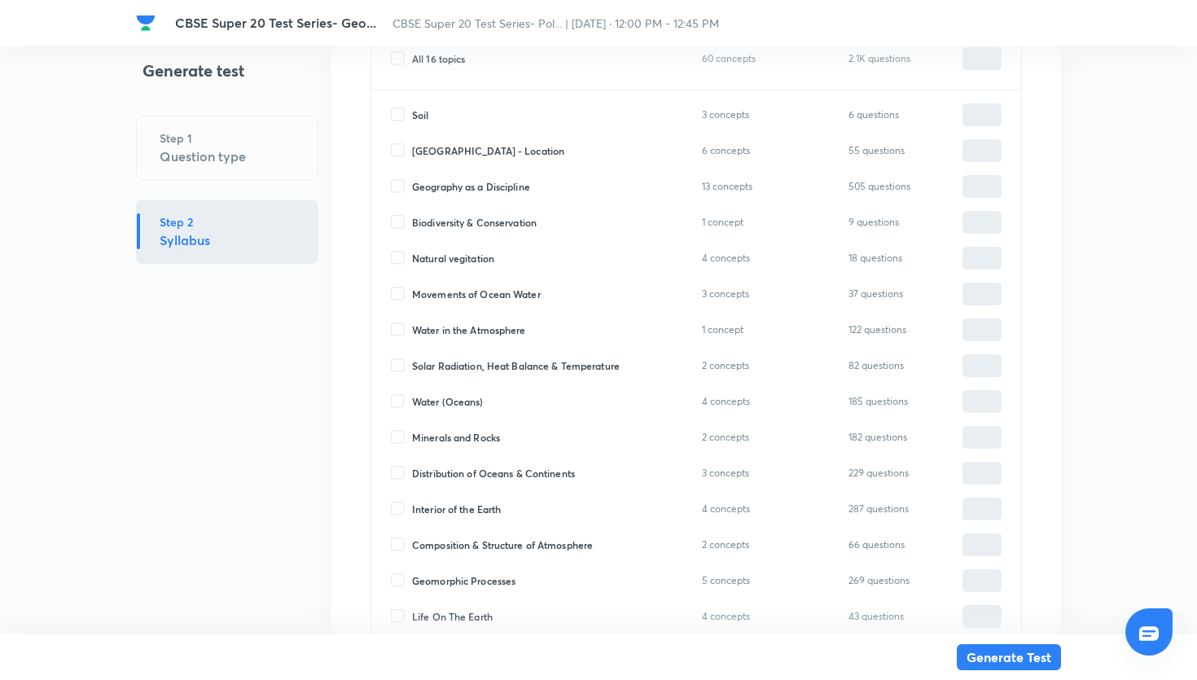
click at [401, 466] on input "Distribution of Oceans & Continents" at bounding box center [401, 473] width 21 height 15
checkbox input "true"
type input "0"
click at [968, 472] on input "0" at bounding box center [981, 473] width 37 height 29
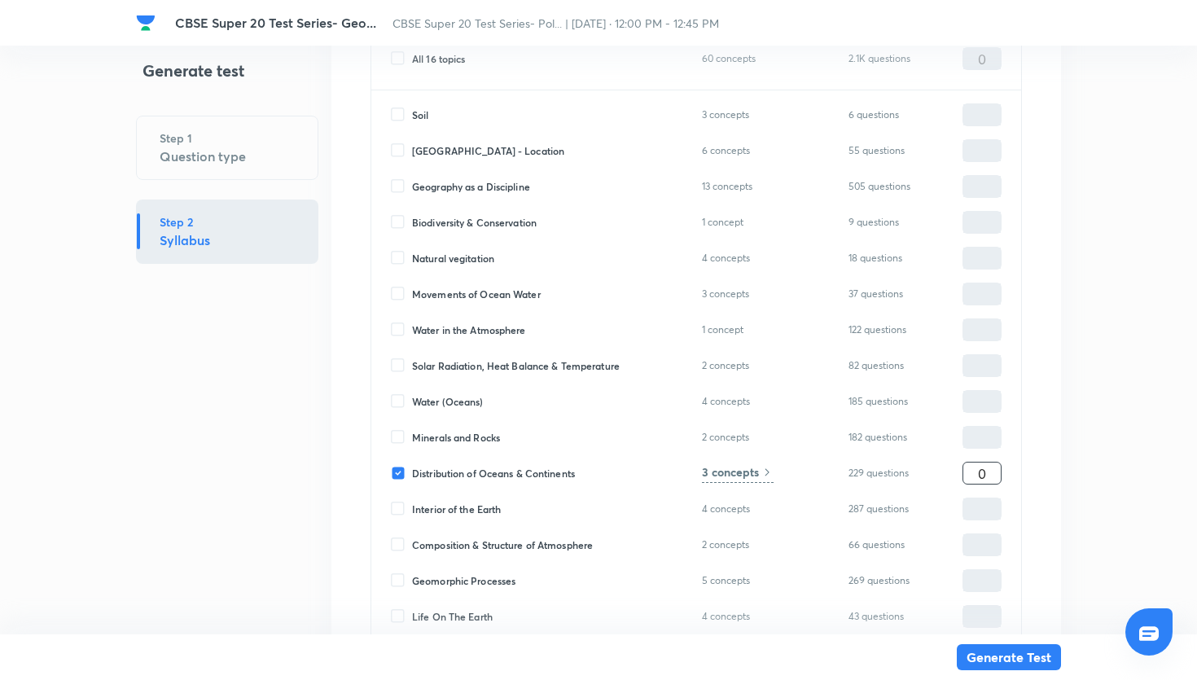
type input "20"
click at [1030, 649] on button "Generate Test" at bounding box center [1009, 656] width 104 height 26
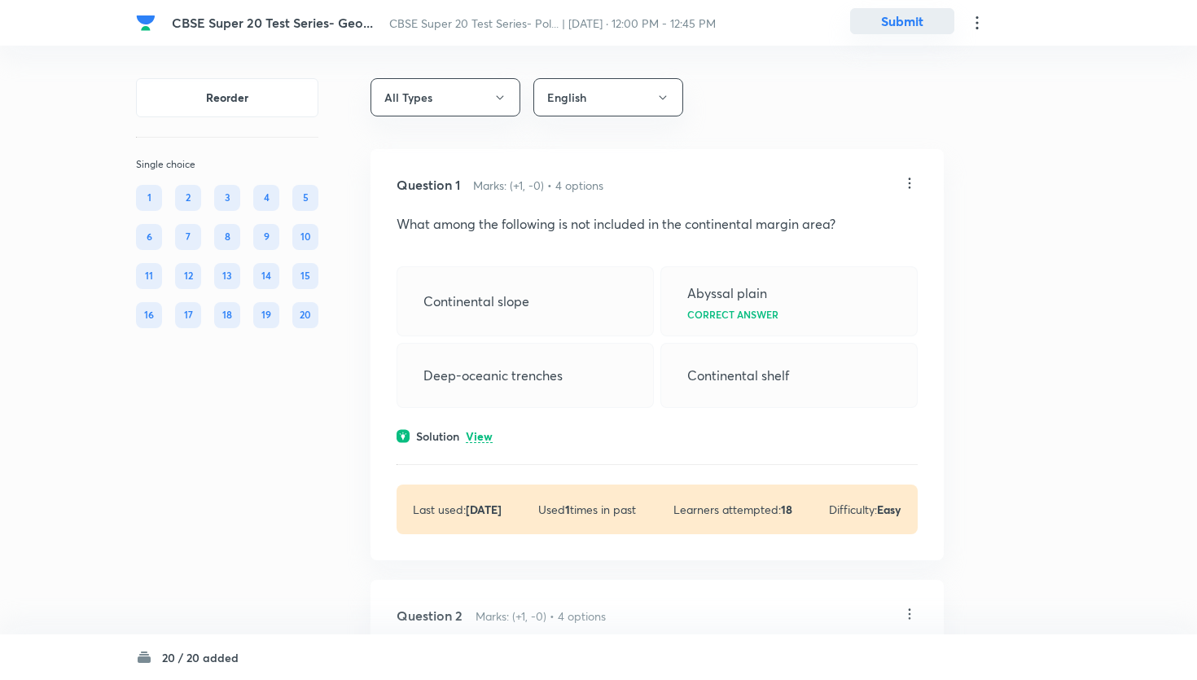
click at [872, 18] on button "Submit" at bounding box center [902, 21] width 104 height 26
